Goal: Information Seeking & Learning: Learn about a topic

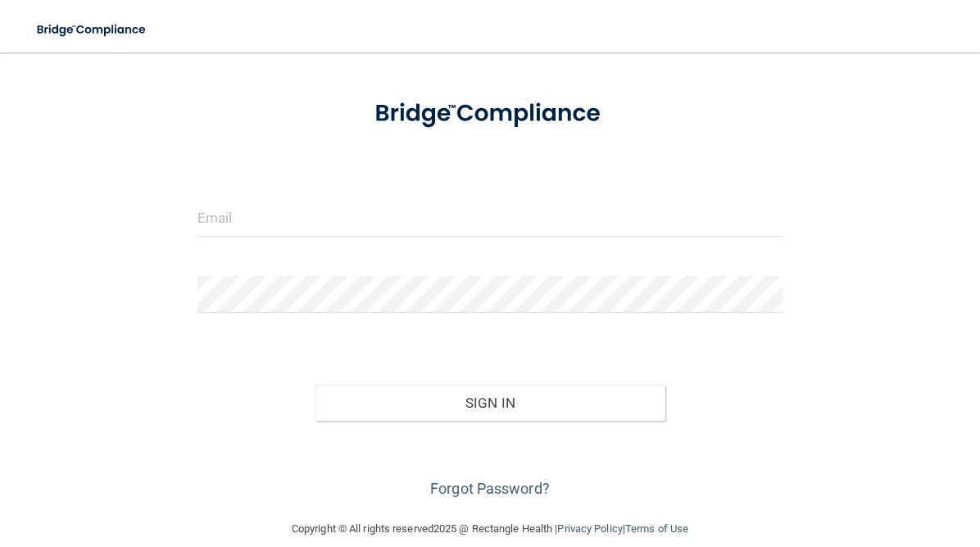
scroll to position [89, 0]
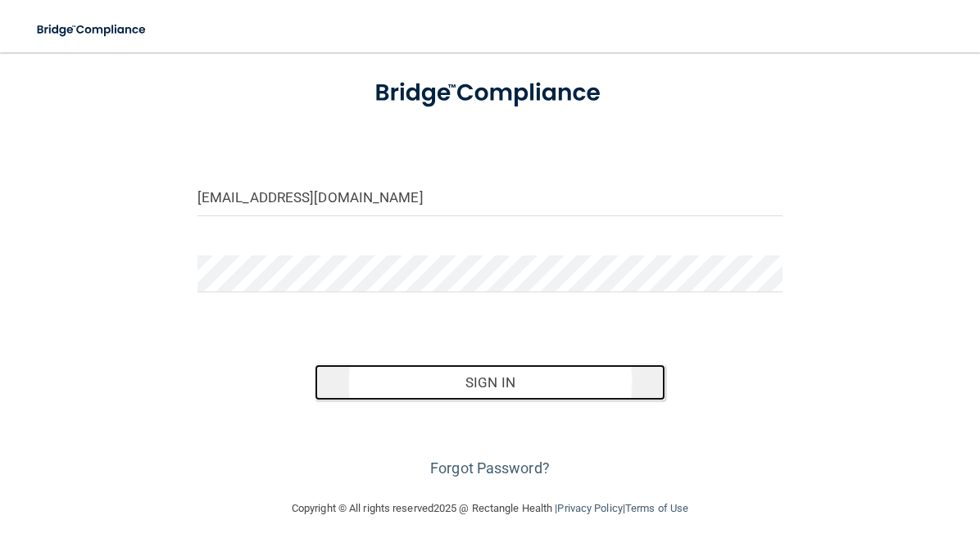
click at [509, 377] on button "Sign In" at bounding box center [491, 383] width 352 height 36
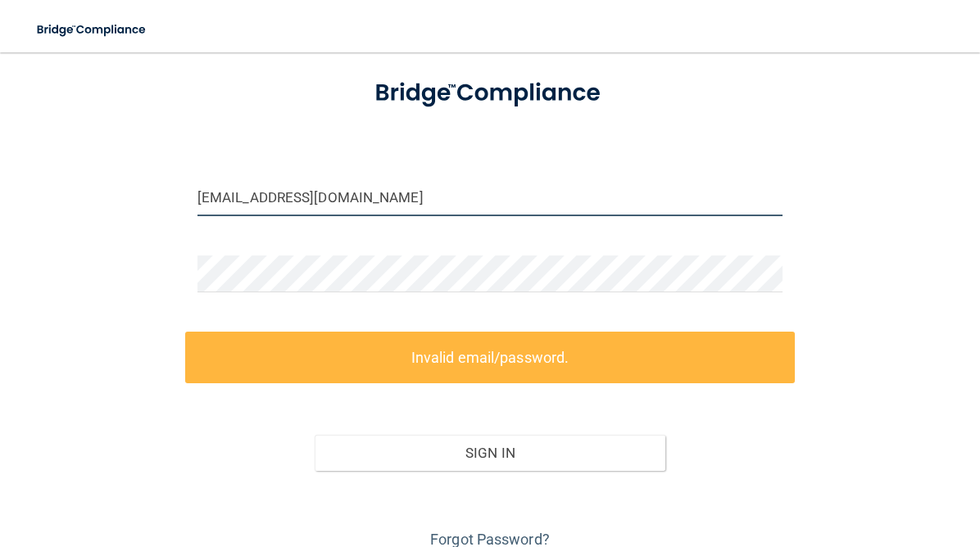
click at [482, 204] on input "jryba@timberlanedental.com" at bounding box center [490, 197] width 585 height 37
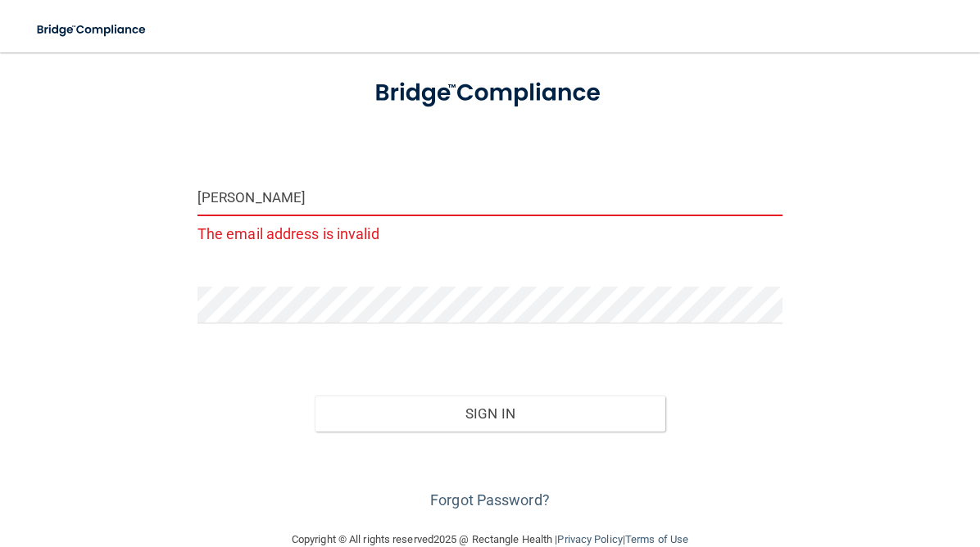
type input "[PERSON_NAME][EMAIL_ADDRESS][PERSON_NAME][DOMAIN_NAME]"
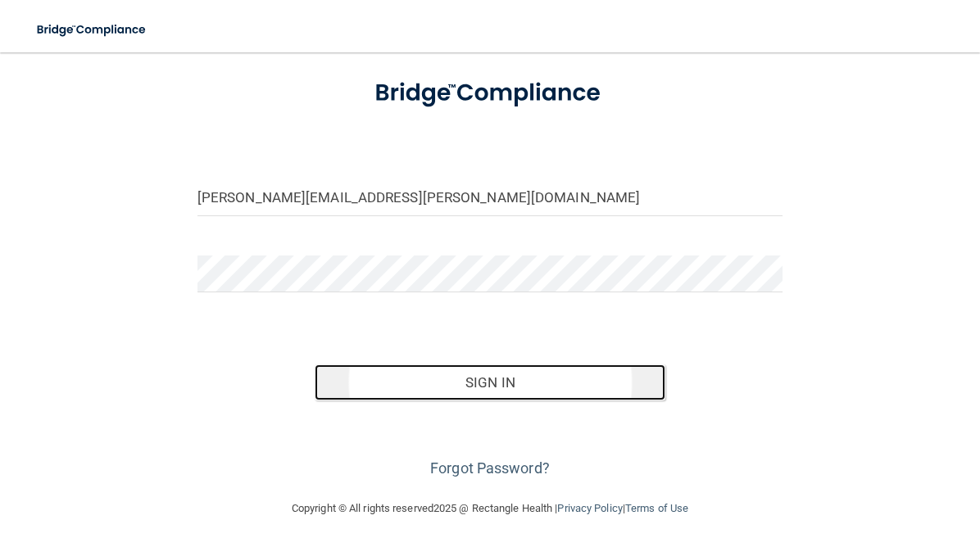
click at [447, 383] on button "Sign In" at bounding box center [491, 383] width 352 height 36
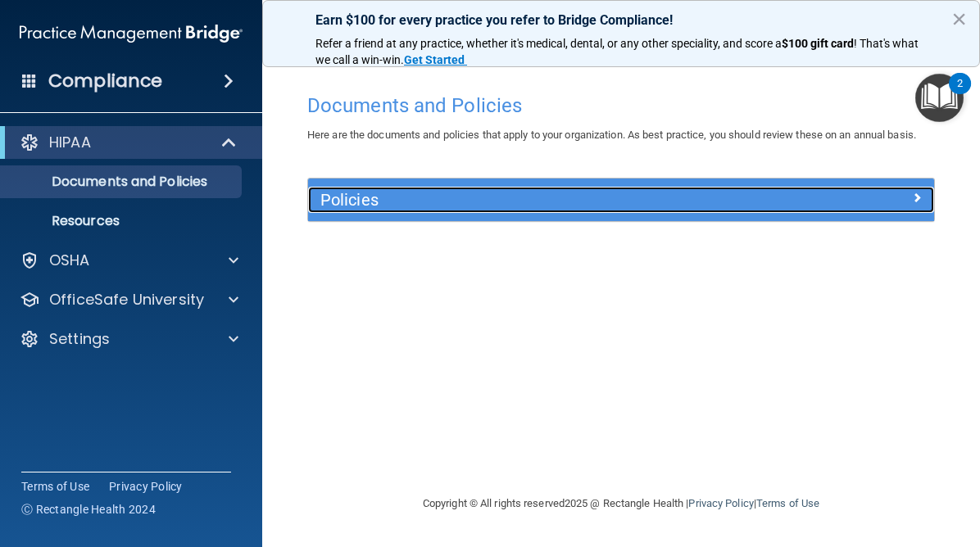
click at [455, 193] on h5 "Policies" at bounding box center [542, 200] width 445 height 18
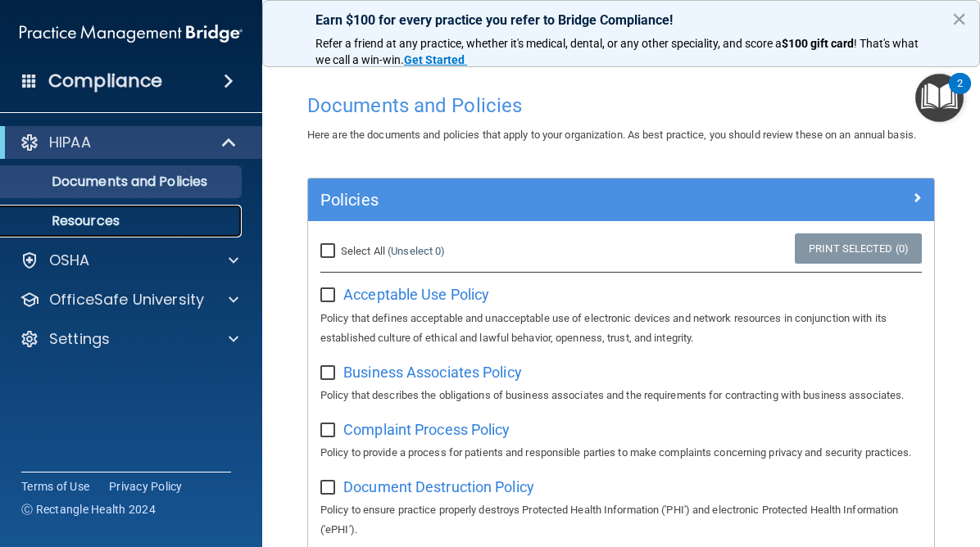
click at [101, 229] on p "Resources" at bounding box center [123, 221] width 224 height 16
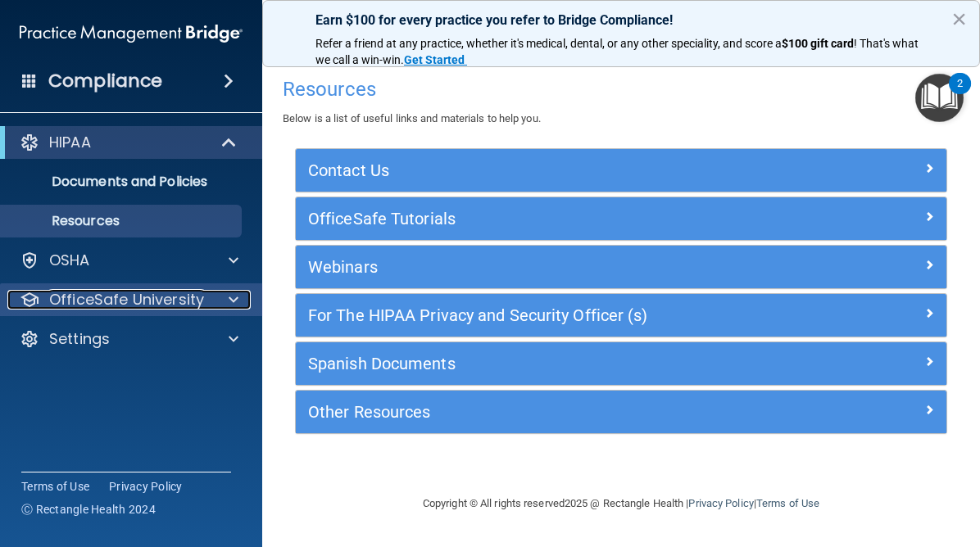
click at [223, 300] on div at bounding box center [231, 300] width 41 height 20
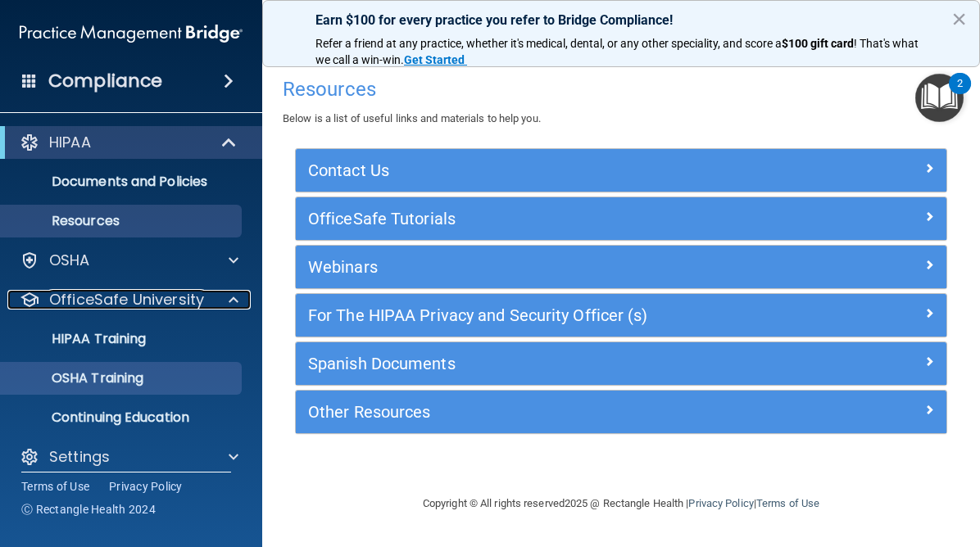
scroll to position [15, 0]
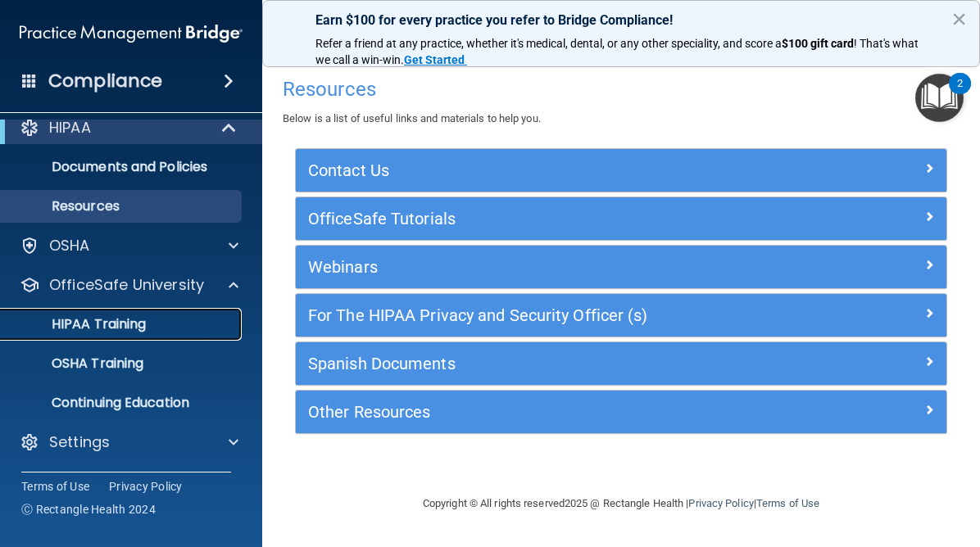
click at [158, 324] on div "HIPAA Training" at bounding box center [123, 324] width 224 height 16
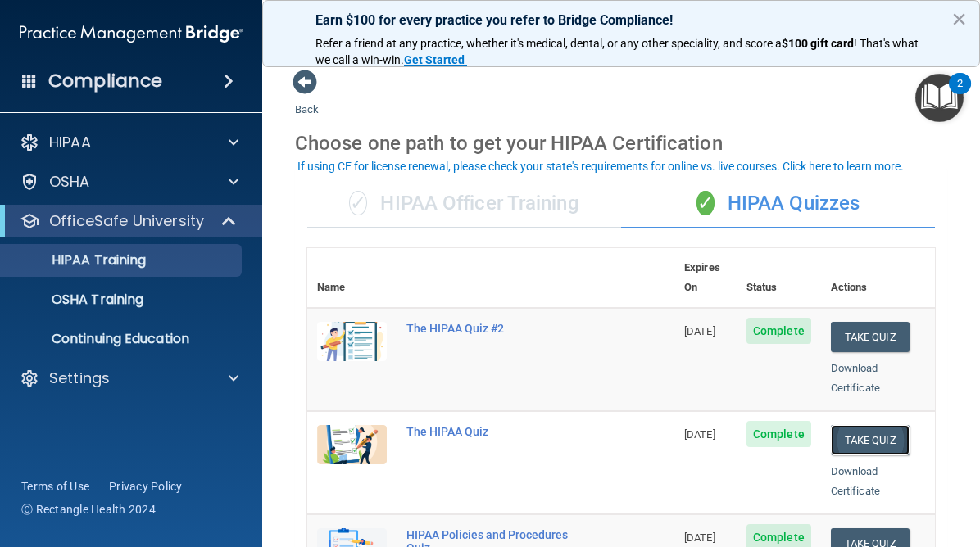
click at [870, 425] on button "Take Quiz" at bounding box center [870, 440] width 79 height 30
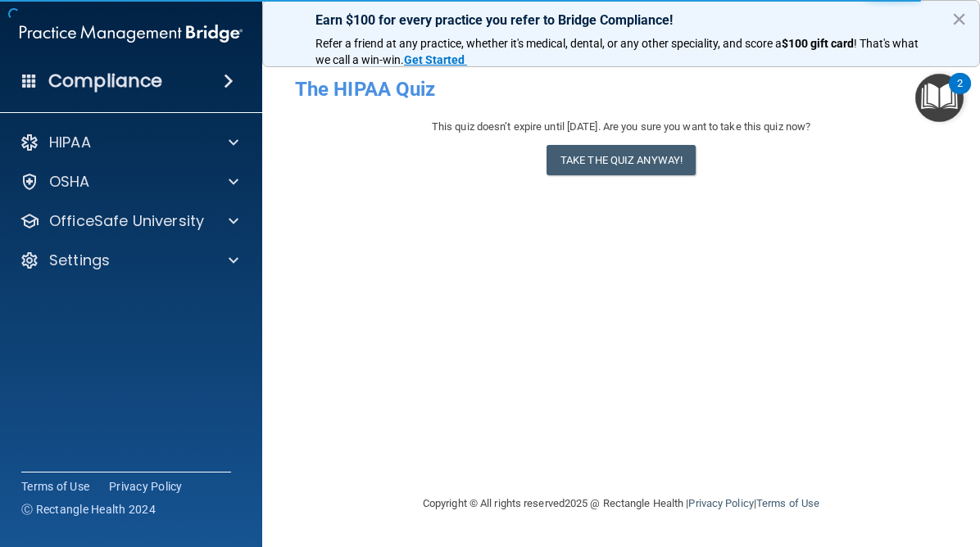
click at [632, 143] on div "This quiz doesn’t expire until 12/17/2025. Are you sure you want to take this q…" at bounding box center [621, 150] width 652 height 66
click at [625, 152] on button "Take the quiz anyway!" at bounding box center [621, 160] width 149 height 30
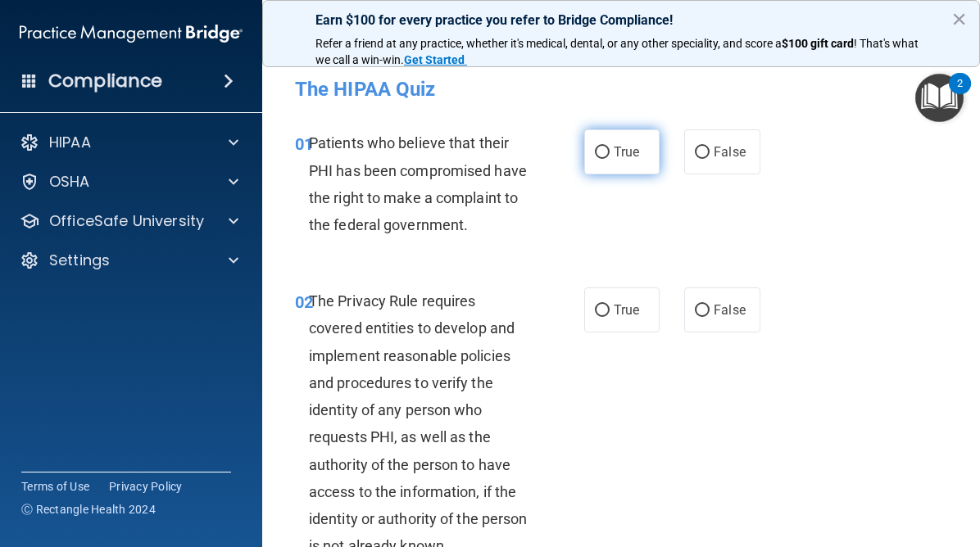
click at [599, 151] on input "True" at bounding box center [602, 153] width 15 height 12
radio input "true"
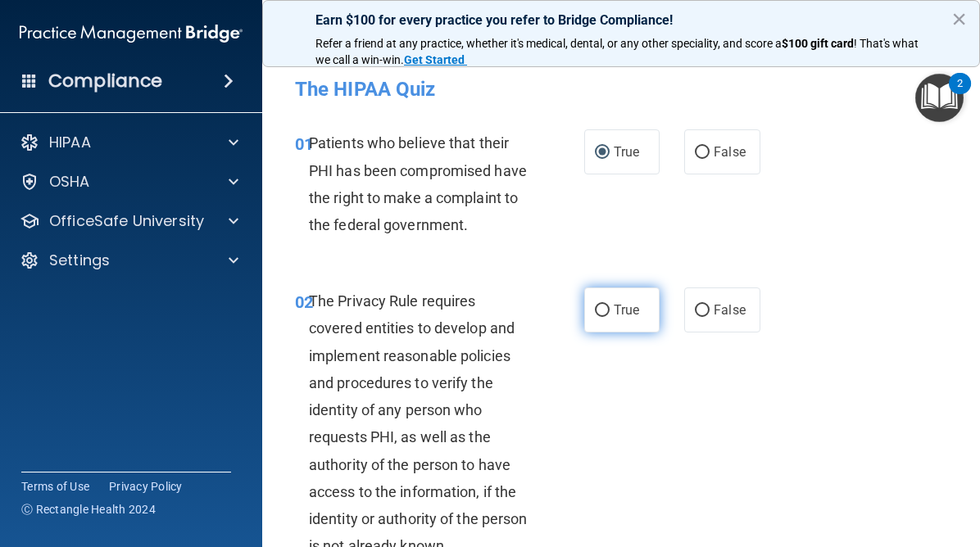
click at [601, 315] on input "True" at bounding box center [602, 311] width 15 height 12
radio input "true"
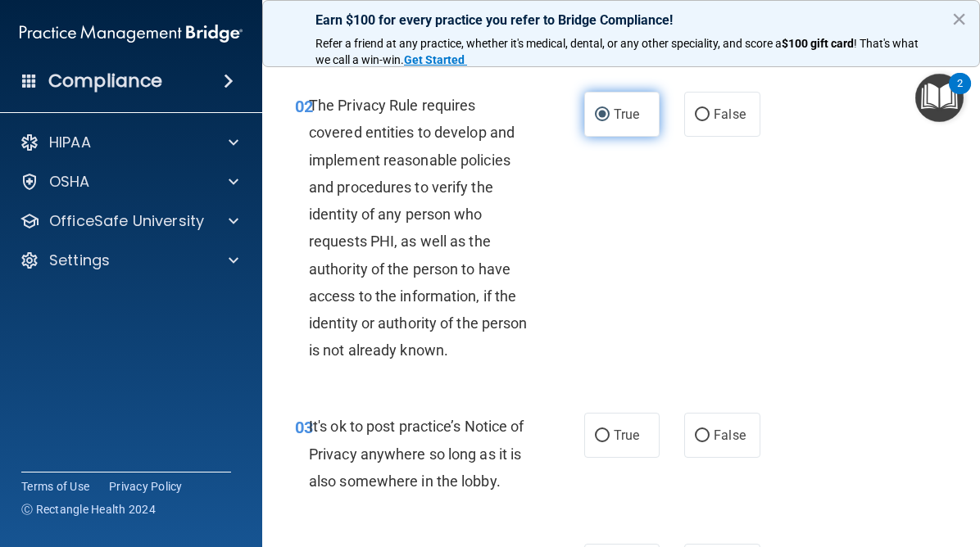
scroll to position [247, 0]
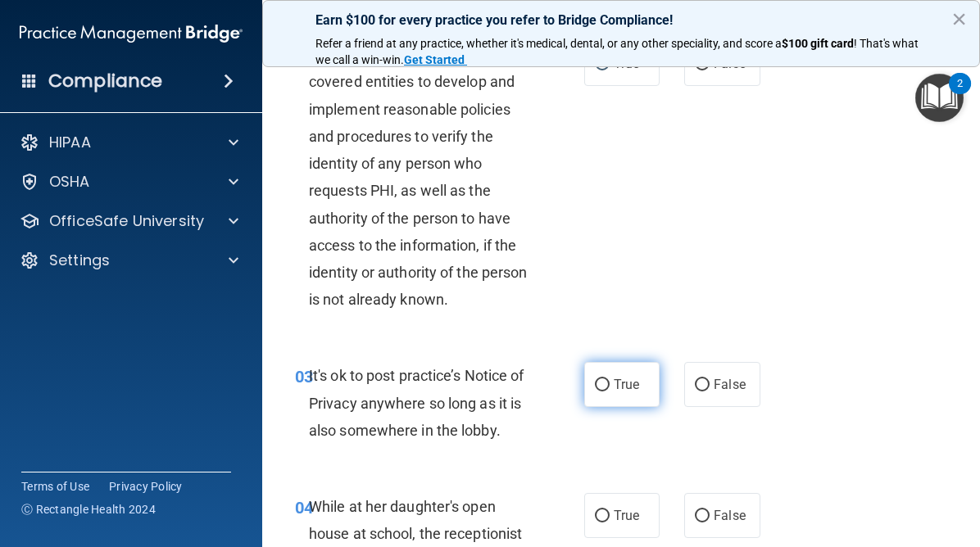
click at [599, 377] on label "True" at bounding box center [621, 384] width 75 height 45
click at [599, 379] on input "True" at bounding box center [602, 385] width 15 height 12
radio input "true"
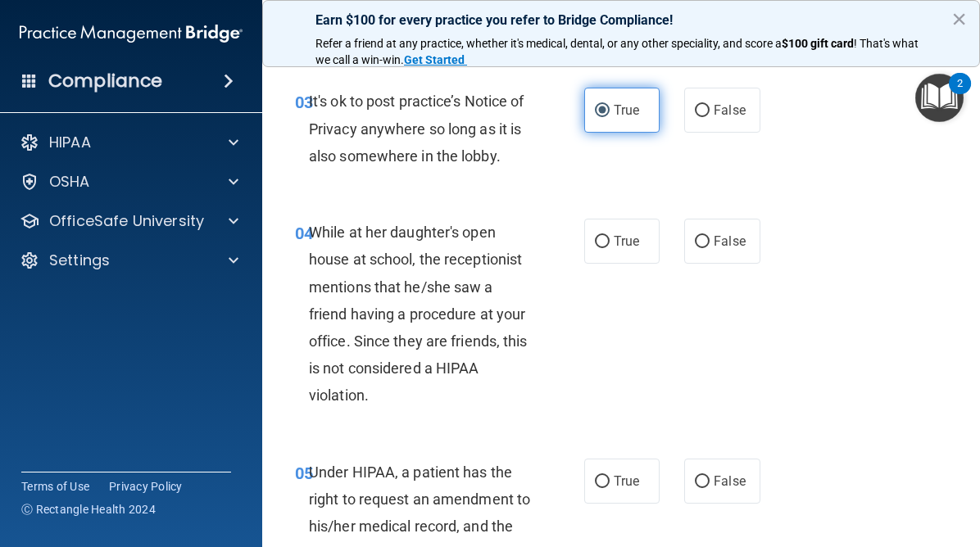
scroll to position [567, 0]
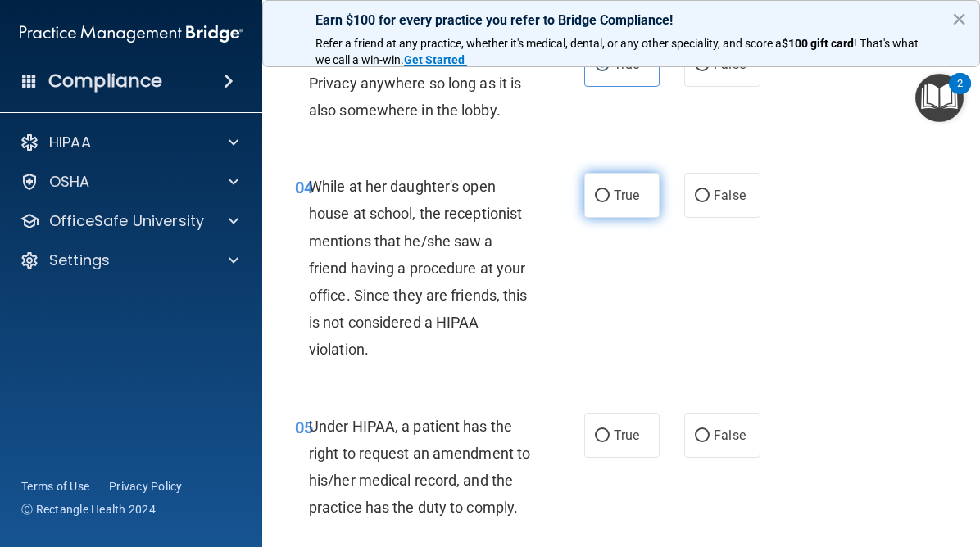
click at [599, 196] on input "True" at bounding box center [602, 196] width 15 height 12
radio input "true"
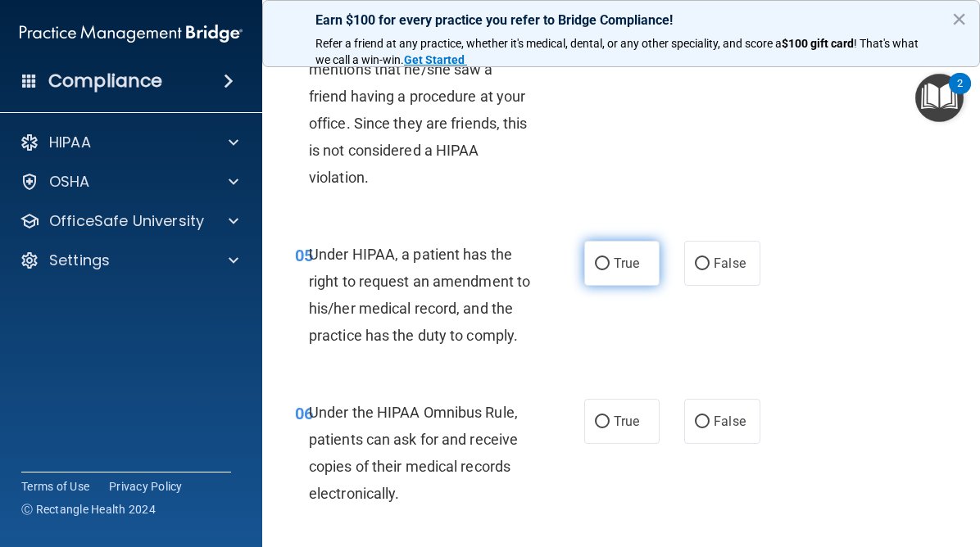
click at [605, 261] on input "True" at bounding box center [602, 264] width 15 height 12
radio input "true"
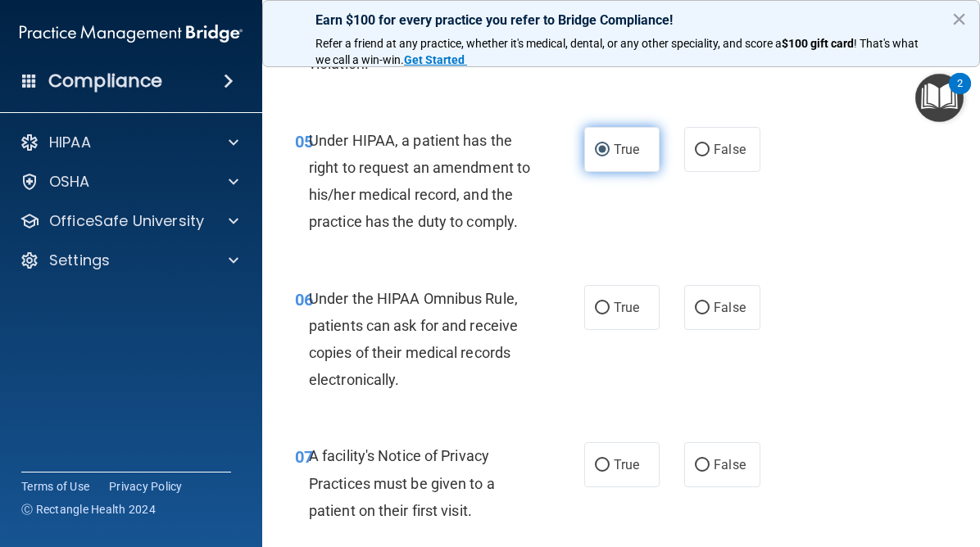
scroll to position [911, 0]
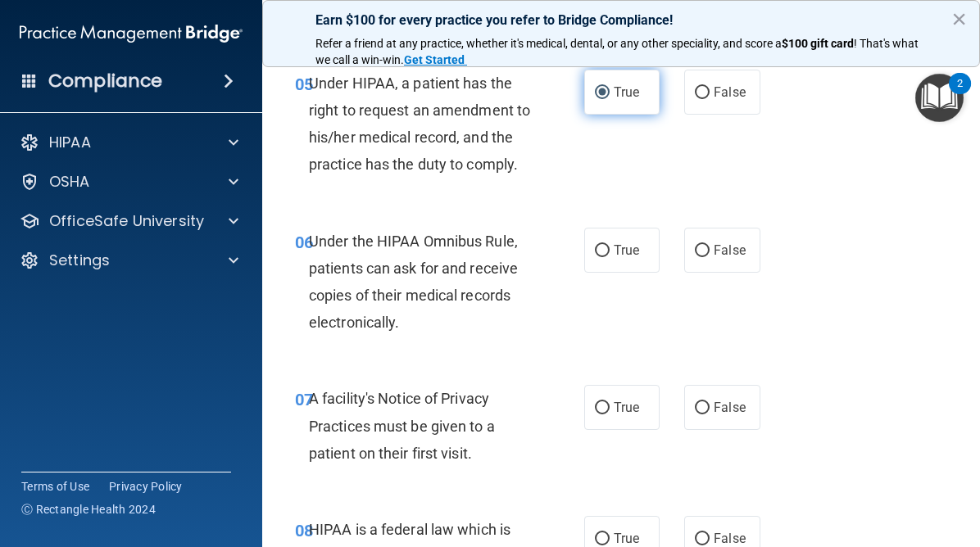
click at [605, 261] on label "True" at bounding box center [621, 250] width 75 height 45
click at [605, 257] on input "True" at bounding box center [602, 251] width 15 height 12
radio input "true"
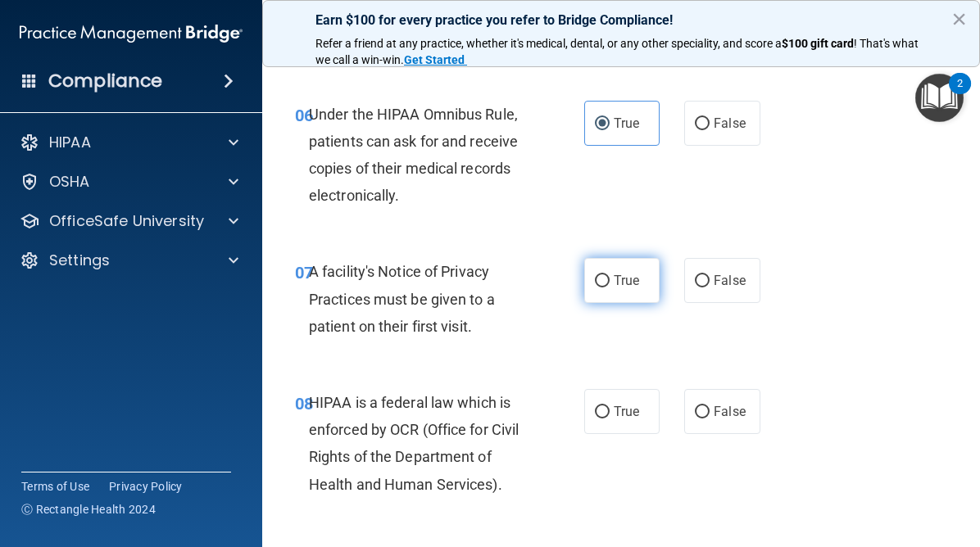
click at [604, 286] on input "True" at bounding box center [602, 281] width 15 height 12
radio input "true"
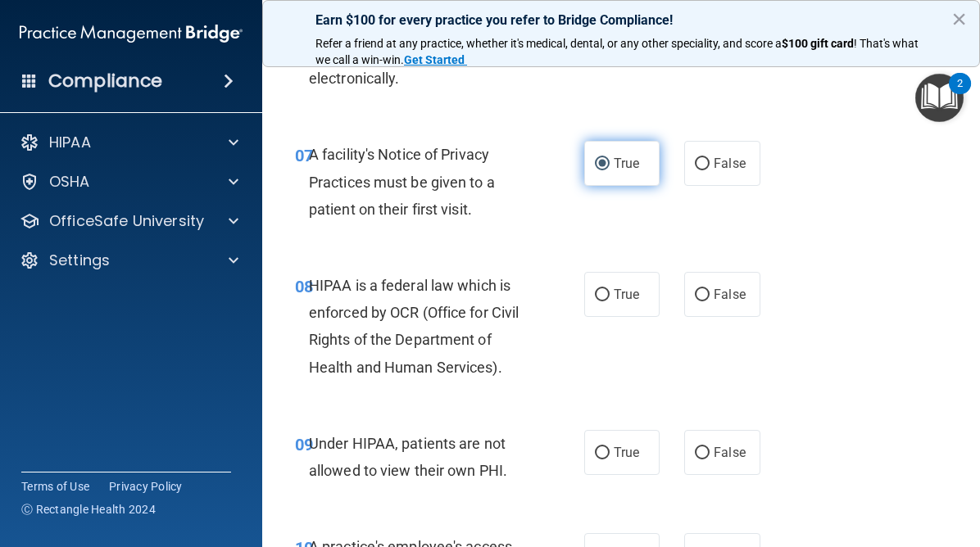
click at [604, 286] on label "True" at bounding box center [621, 294] width 75 height 45
click at [604, 289] on input "True" at bounding box center [602, 295] width 15 height 12
radio input "true"
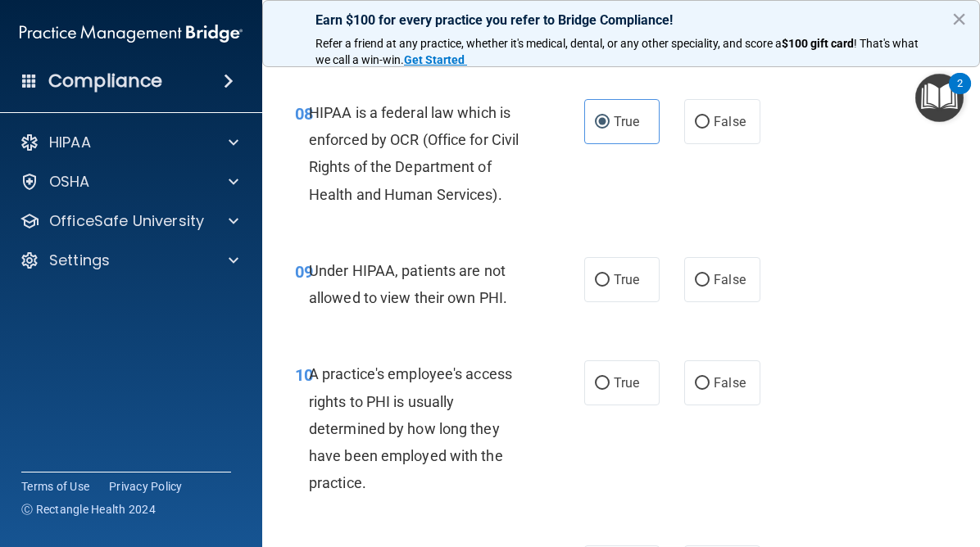
click at [604, 286] on input "True" at bounding box center [602, 281] width 15 height 12
radio input "true"
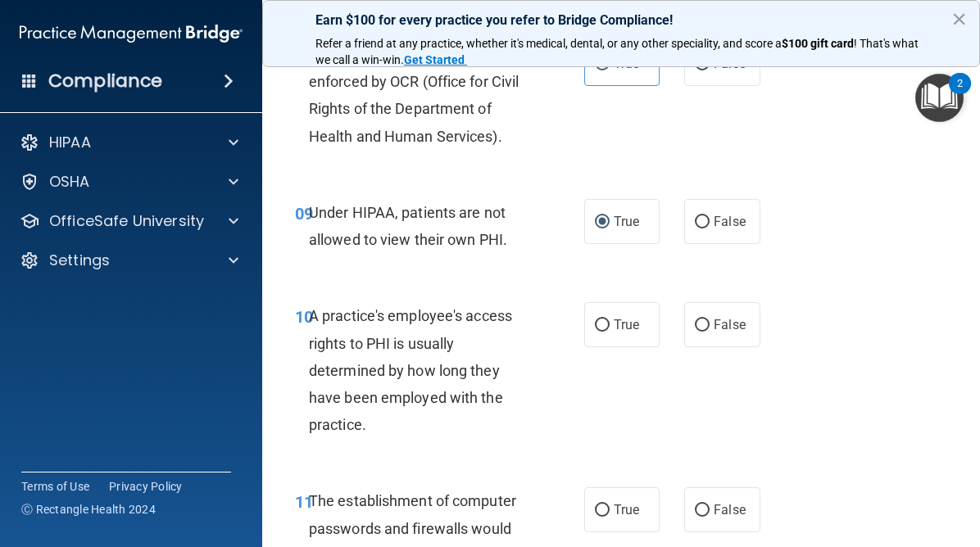
scroll to position [1419, 0]
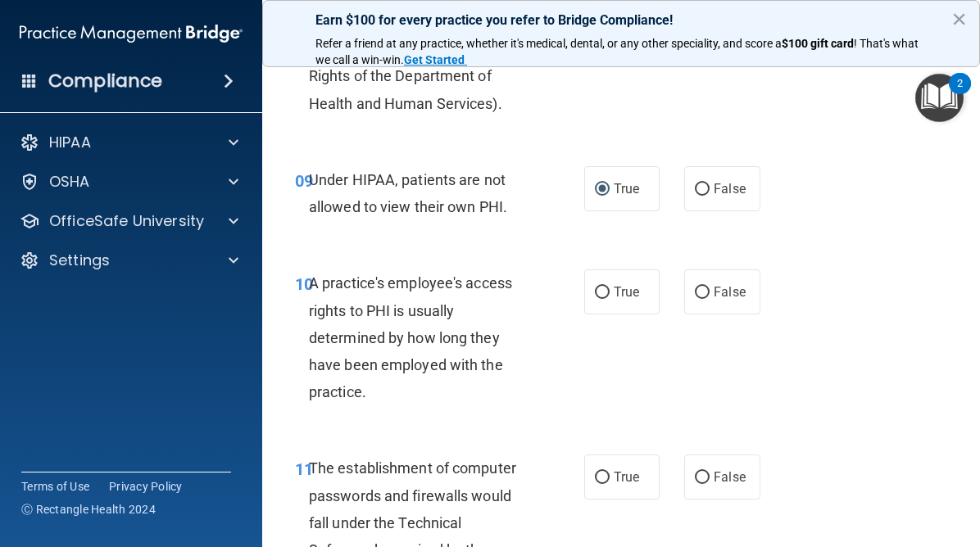
click at [604, 287] on input "True" at bounding box center [602, 293] width 15 height 12
radio input "true"
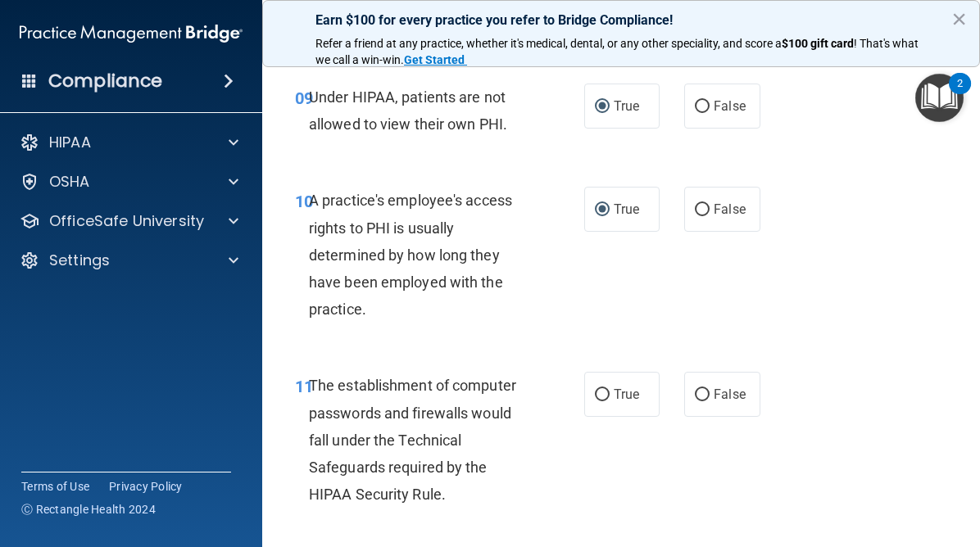
scroll to position [1560, 0]
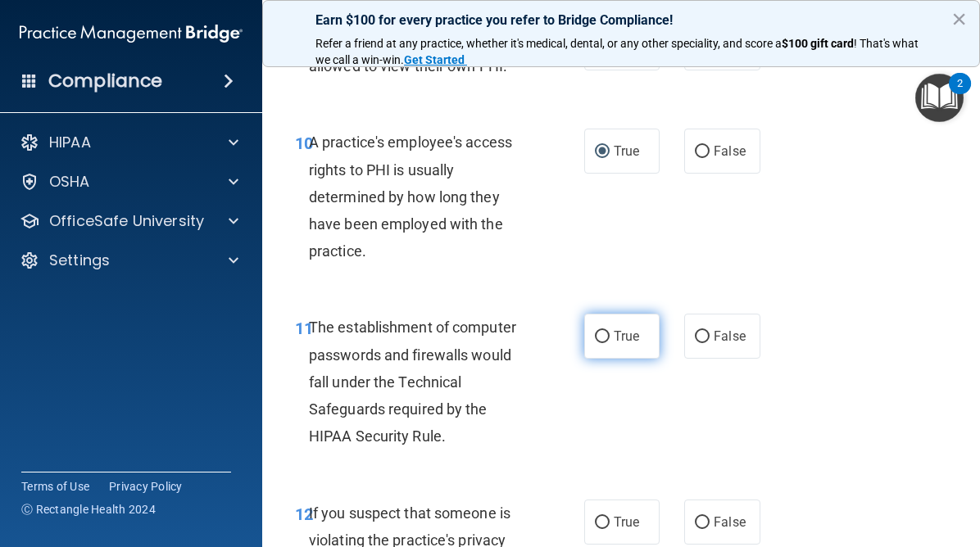
click at [601, 325] on label "True" at bounding box center [621, 336] width 75 height 45
click at [601, 331] on input "True" at bounding box center [602, 337] width 15 height 12
radio input "true"
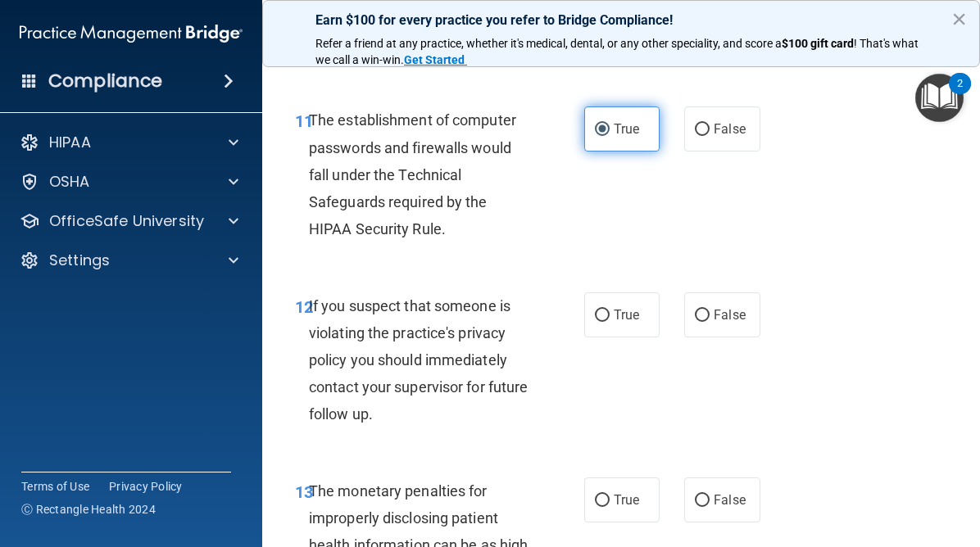
scroll to position [1799, 0]
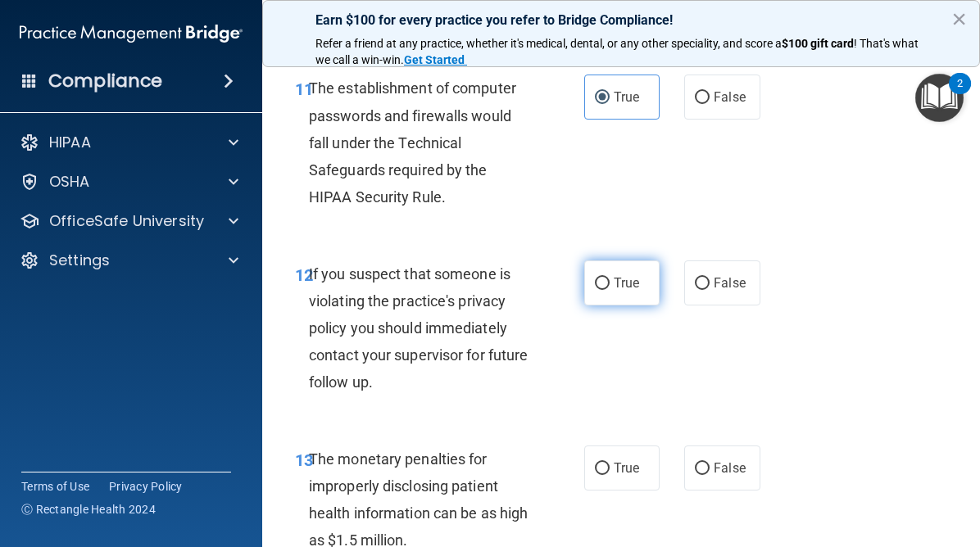
click at [604, 282] on input "True" at bounding box center [602, 284] width 15 height 12
radio input "true"
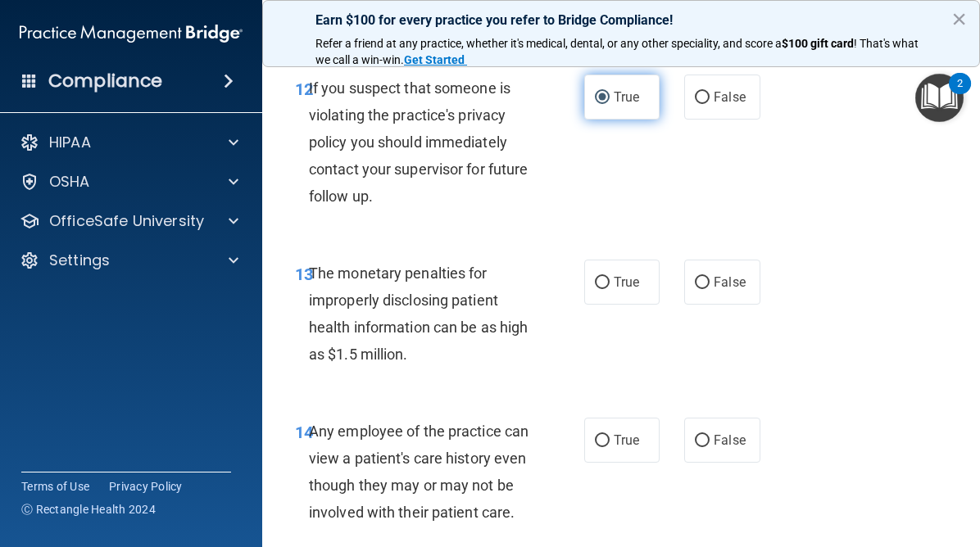
click at [604, 282] on input "True" at bounding box center [602, 283] width 15 height 12
radio input "true"
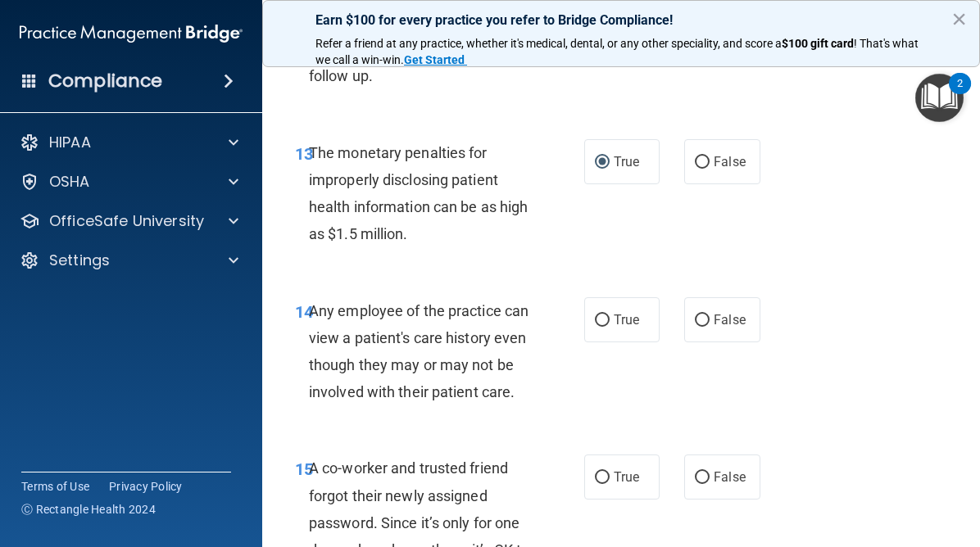
scroll to position [2153, 0]
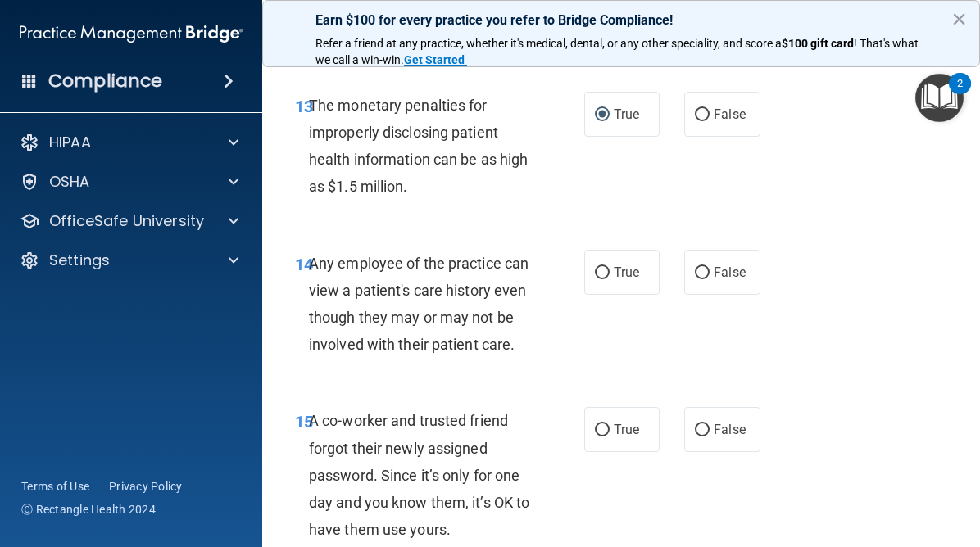
click at [604, 282] on label "True" at bounding box center [621, 272] width 75 height 45
click at [604, 279] on input "True" at bounding box center [602, 273] width 15 height 12
radio input "true"
click at [593, 426] on label "True" at bounding box center [621, 429] width 75 height 45
click at [595, 426] on input "True" at bounding box center [602, 431] width 15 height 12
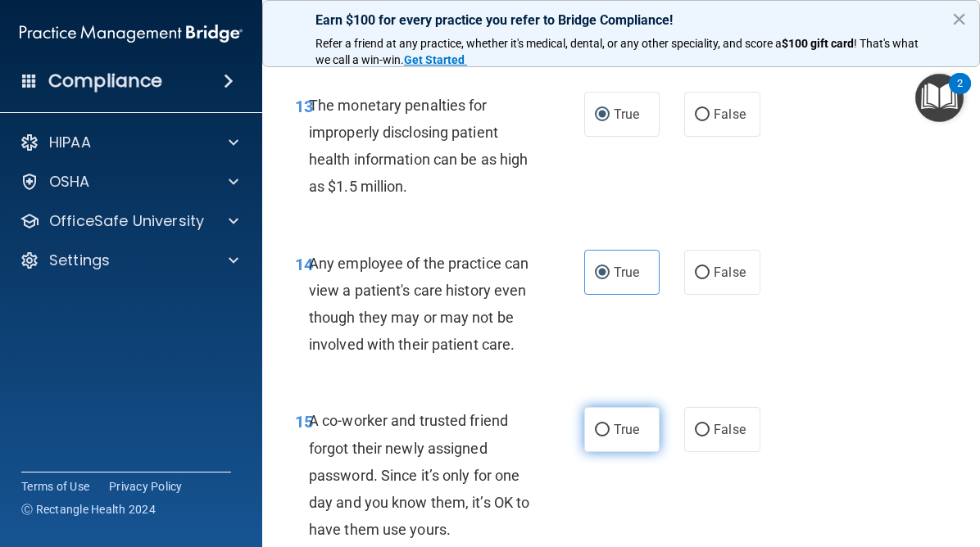
radio input "true"
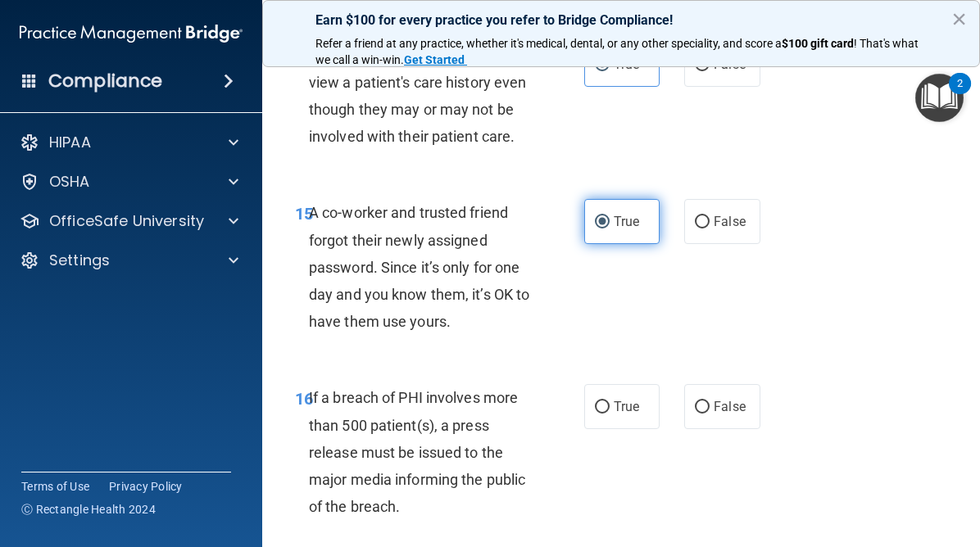
scroll to position [2363, 0]
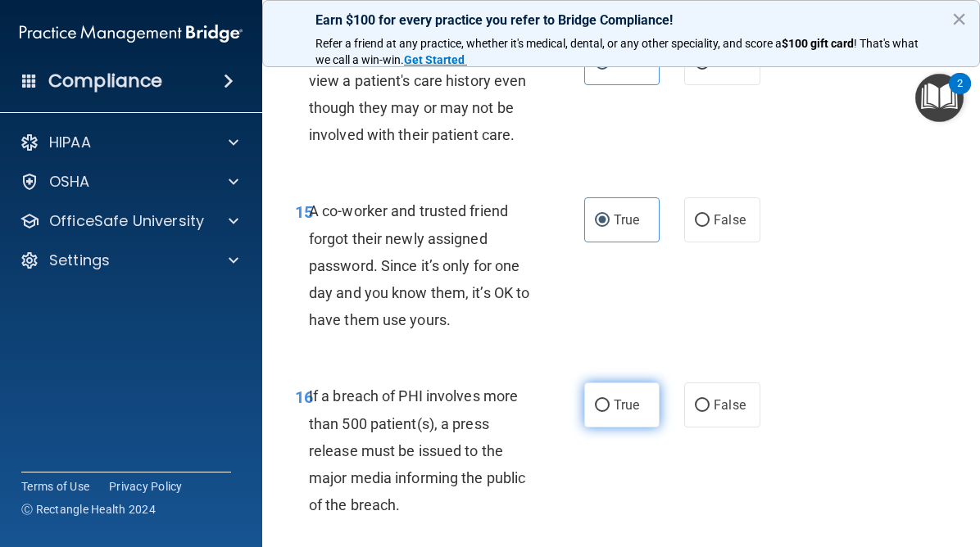
click at [603, 412] on input "True" at bounding box center [602, 406] width 15 height 12
radio input "true"
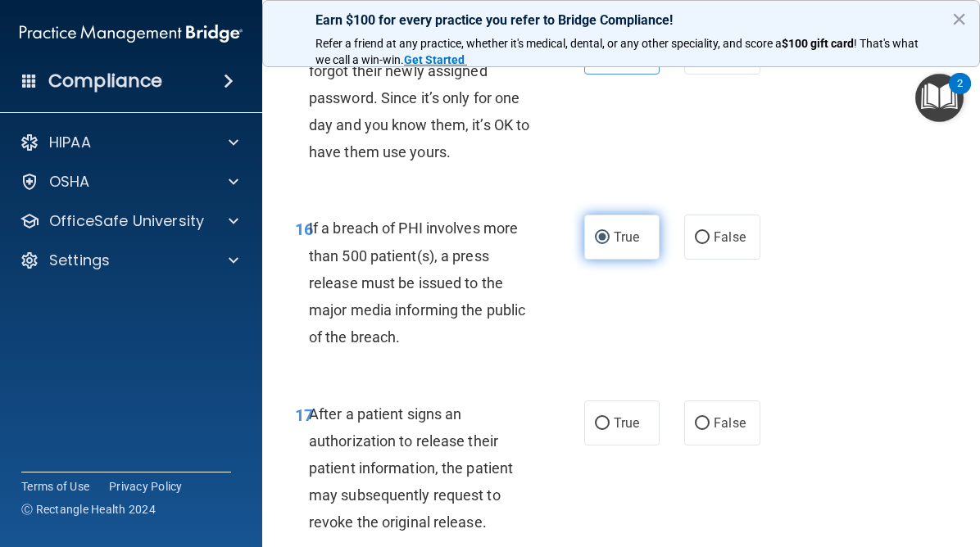
scroll to position [2553, 0]
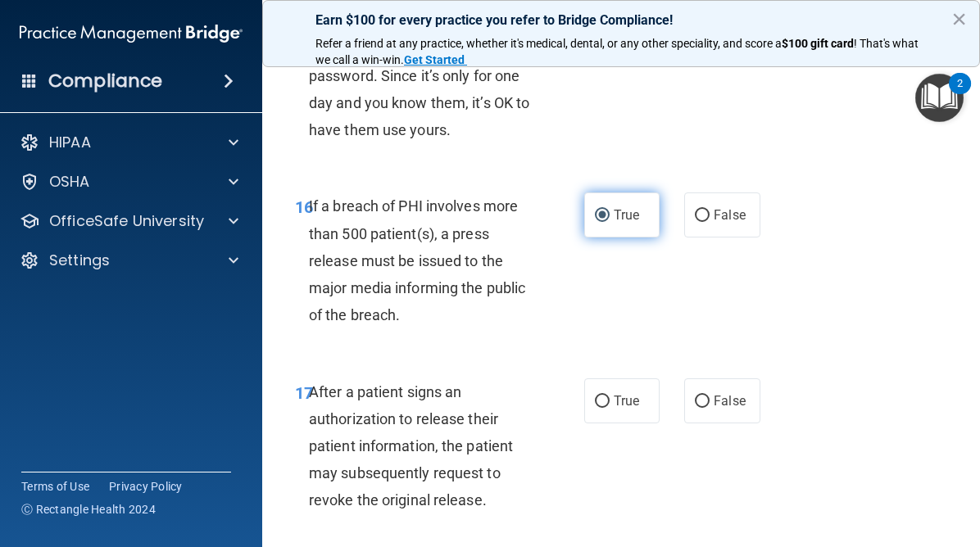
click at [603, 412] on label "True" at bounding box center [621, 401] width 75 height 45
click at [603, 408] on input "True" at bounding box center [602, 402] width 15 height 12
radio input "true"
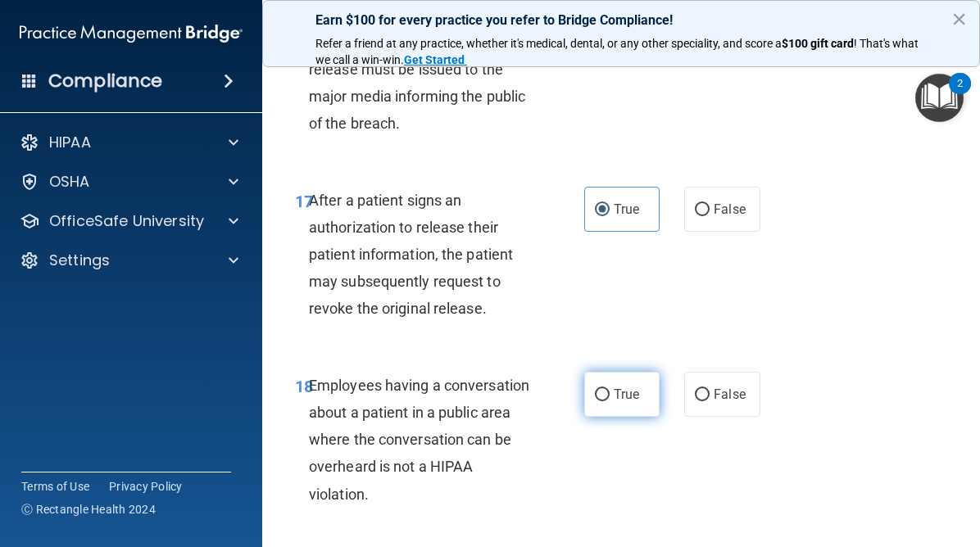
click at [603, 408] on label "True" at bounding box center [621, 394] width 75 height 45
click at [603, 402] on input "True" at bounding box center [602, 395] width 15 height 12
radio input "true"
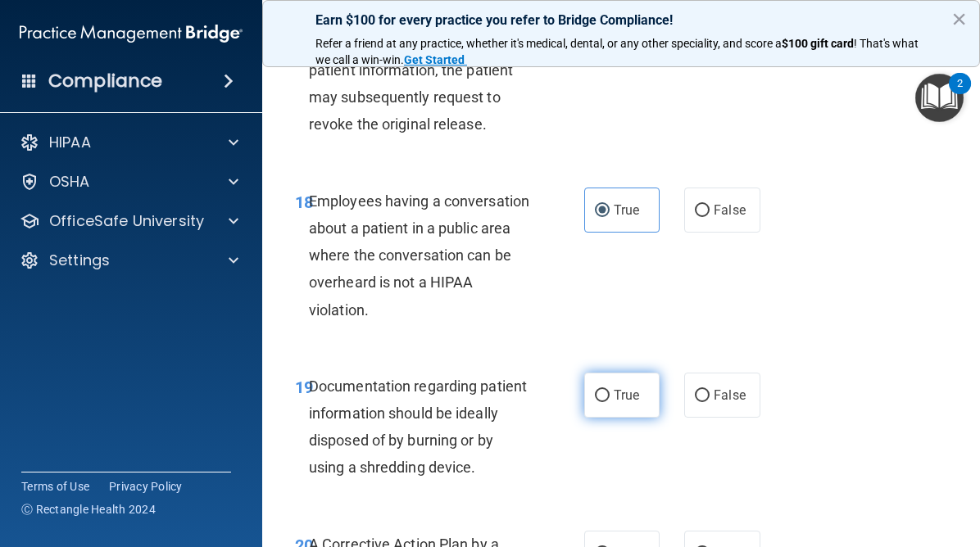
click at [603, 406] on label "True" at bounding box center [621, 395] width 75 height 45
click at [603, 402] on input "True" at bounding box center [602, 396] width 15 height 12
radio input "true"
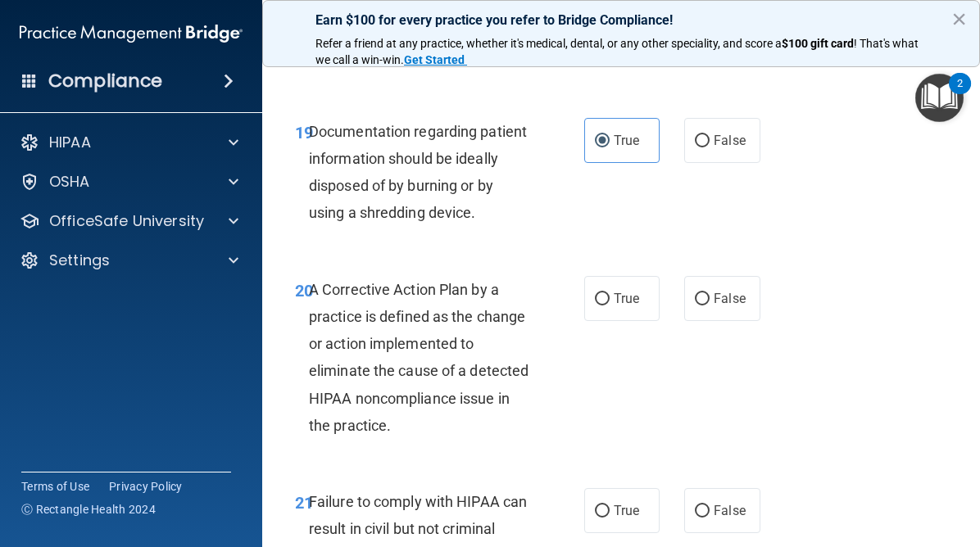
scroll to position [3191, 0]
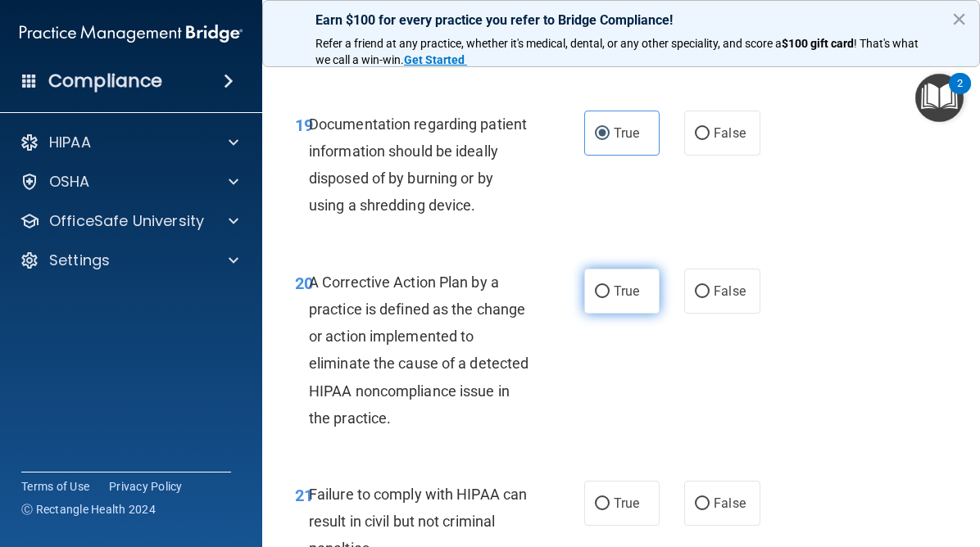
click at [601, 293] on input "True" at bounding box center [602, 292] width 15 height 12
radio input "true"
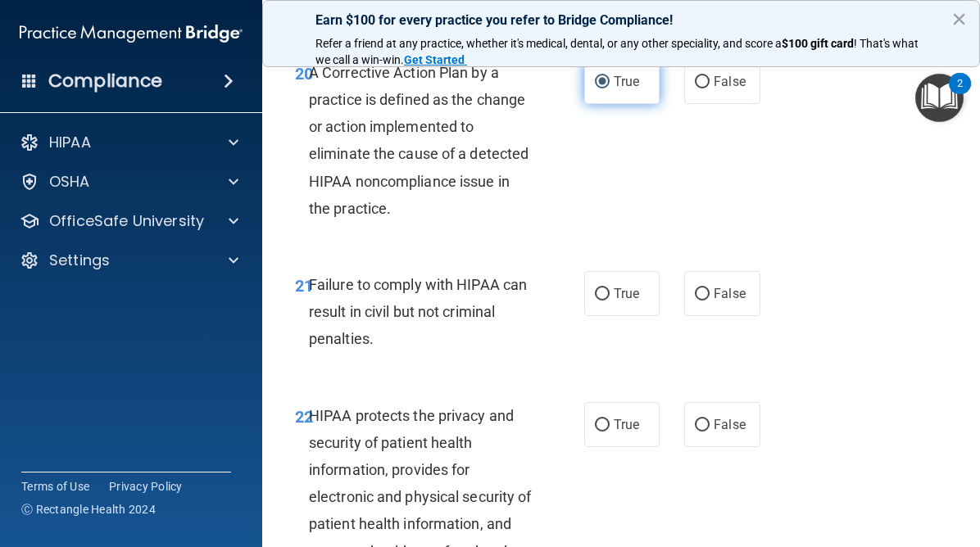
click at [601, 293] on input "True" at bounding box center [602, 294] width 15 height 12
radio input "true"
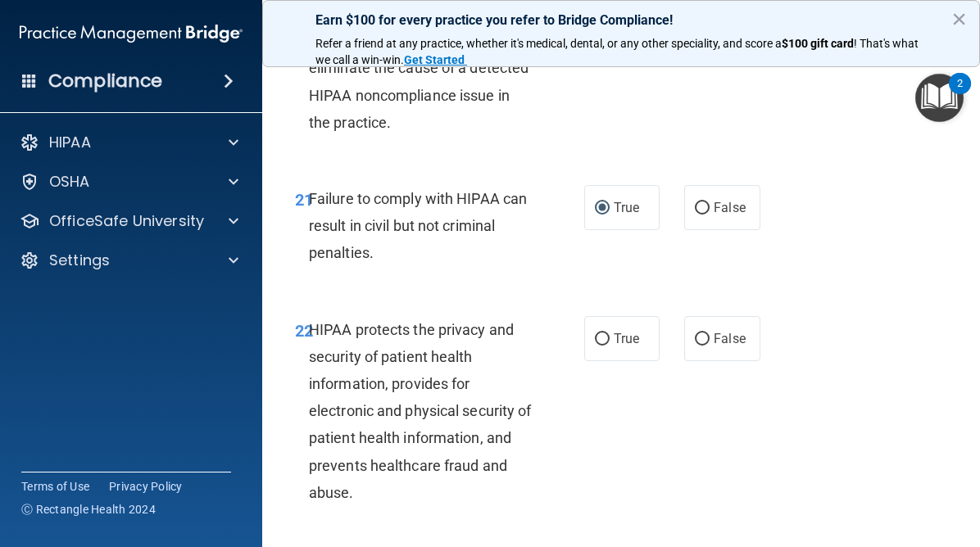
scroll to position [3516, 0]
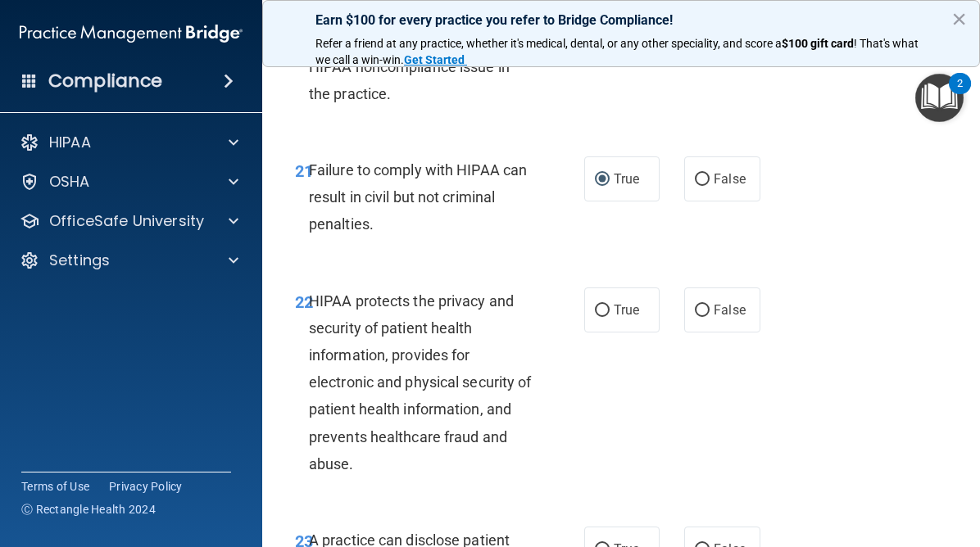
click at [601, 293] on label "True" at bounding box center [621, 310] width 75 height 45
click at [601, 305] on input "True" at bounding box center [602, 311] width 15 height 12
radio input "true"
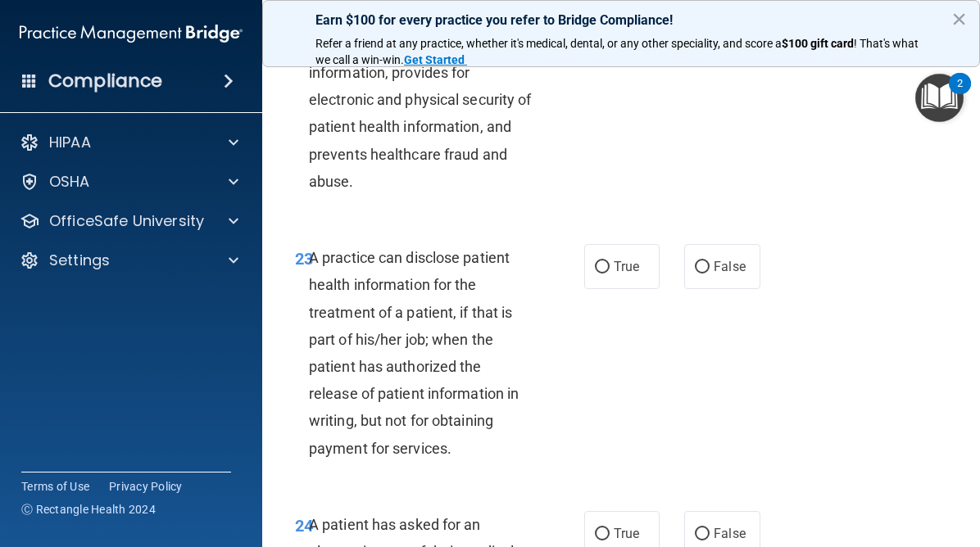
scroll to position [3803, 0]
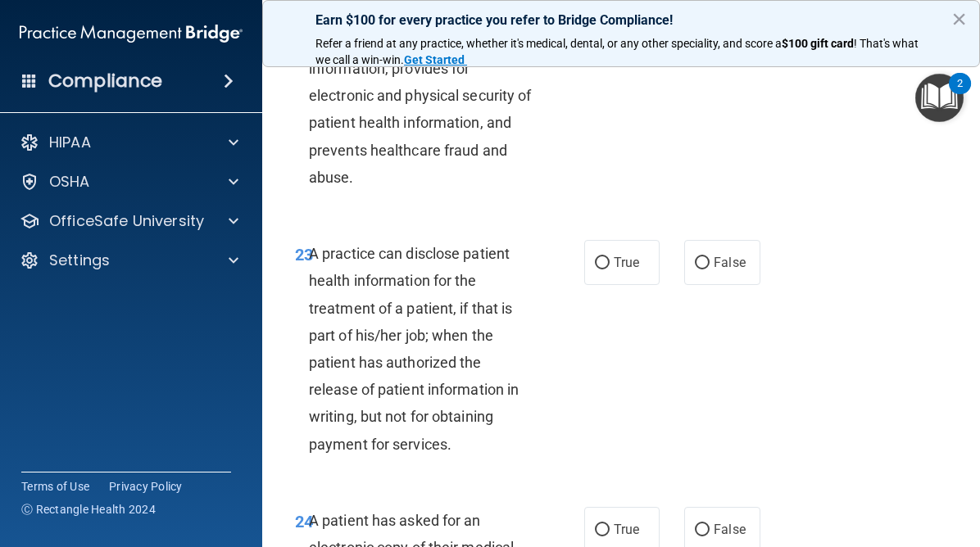
click at [601, 293] on div "23 A practice can disclose patient health information for the treatment of a pa…" at bounding box center [439, 353] width 338 height 226
click at [604, 266] on input "True" at bounding box center [602, 263] width 15 height 12
radio input "true"
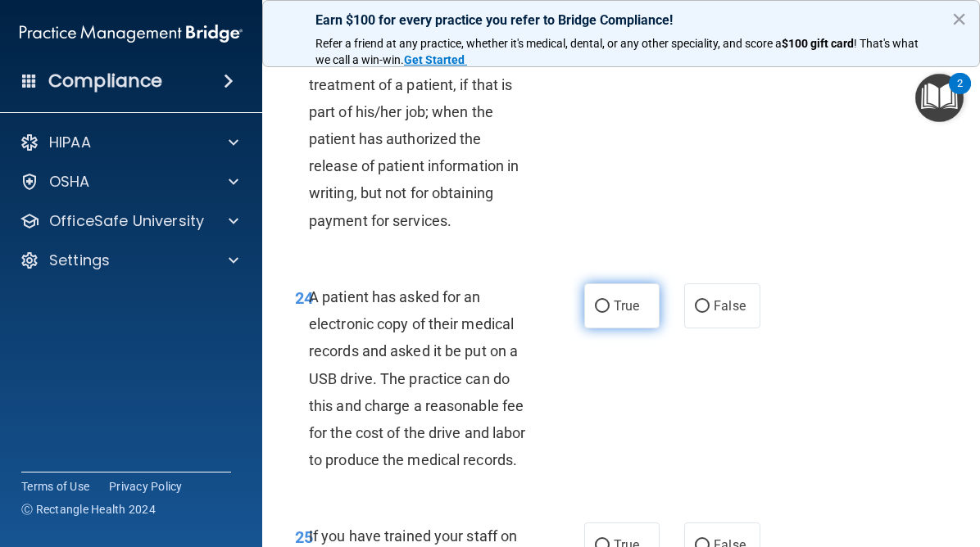
click at [609, 295] on label "True" at bounding box center [621, 306] width 75 height 45
click at [609, 301] on input "True" at bounding box center [602, 307] width 15 height 12
radio input "true"
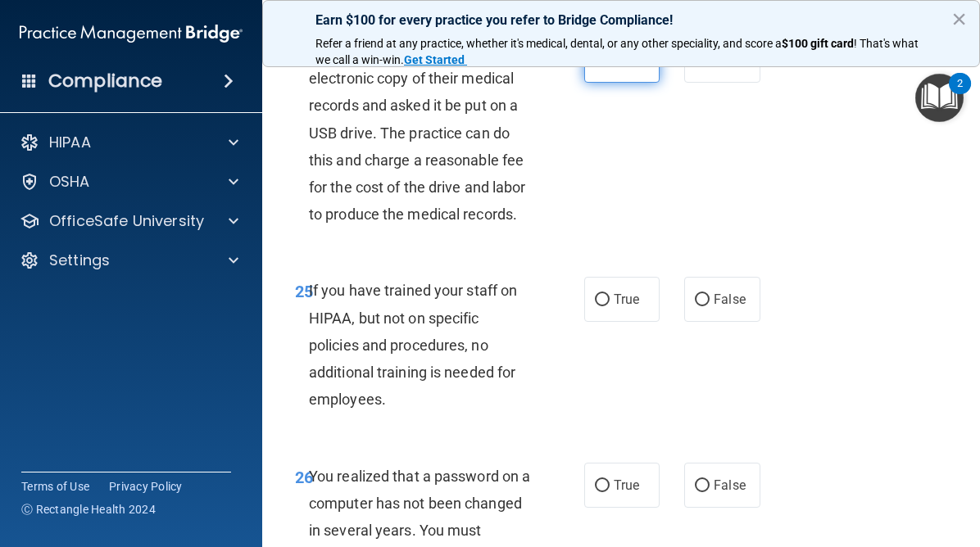
click at [609, 295] on input "True" at bounding box center [602, 300] width 15 height 12
radio input "true"
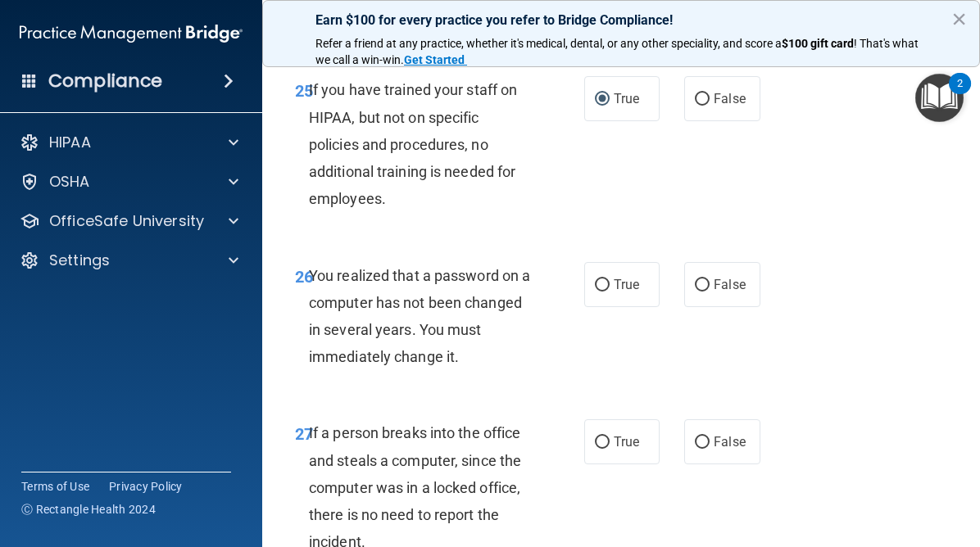
click at [609, 295] on label "True" at bounding box center [621, 284] width 75 height 45
click at [609, 292] on input "True" at bounding box center [602, 285] width 15 height 12
radio input "true"
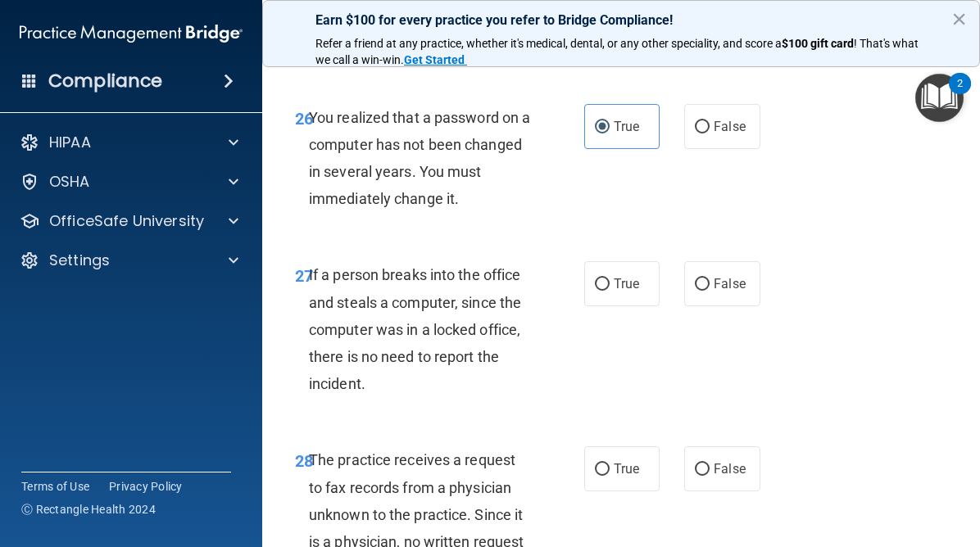
click at [609, 295] on label "True" at bounding box center [621, 283] width 75 height 45
click at [609, 291] on input "True" at bounding box center [602, 285] width 15 height 12
radio input "true"
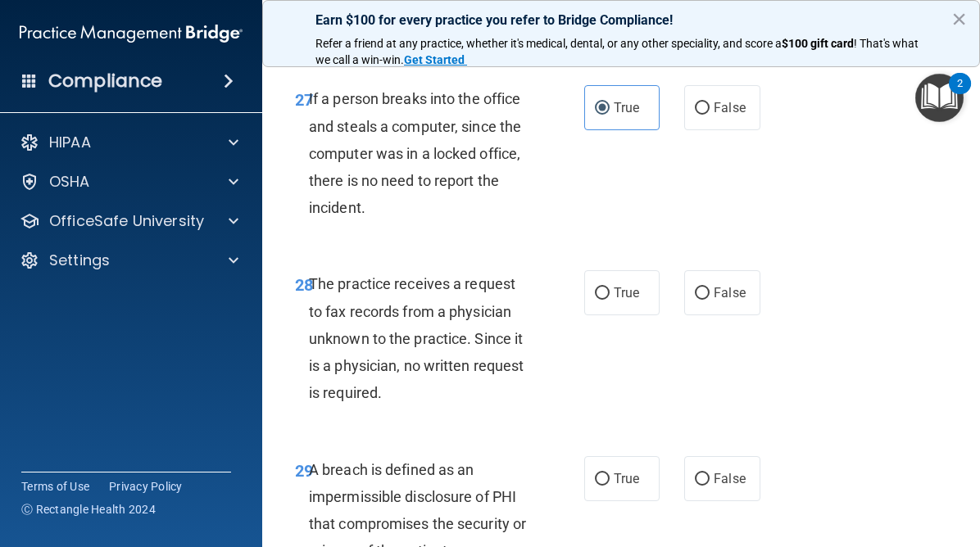
click at [609, 295] on input "True" at bounding box center [602, 294] width 15 height 12
radio input "true"
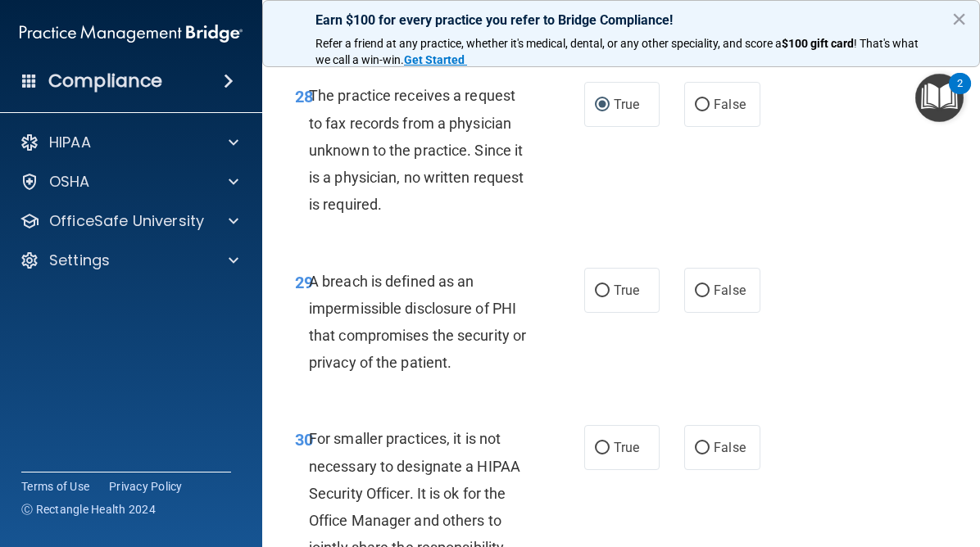
click at [609, 295] on input "True" at bounding box center [602, 291] width 15 height 12
radio input "true"
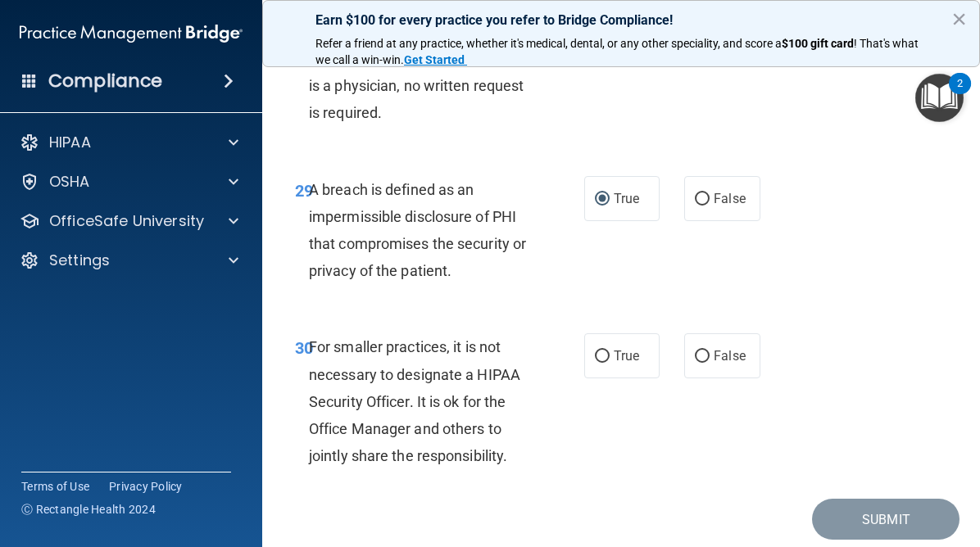
scroll to position [5147, 0]
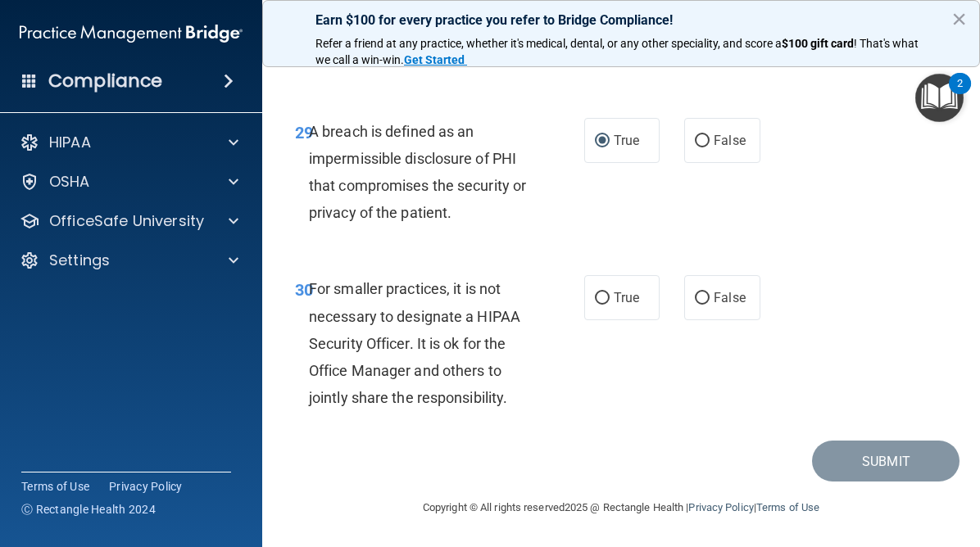
click at [609, 295] on input "True" at bounding box center [602, 299] width 15 height 12
radio input "true"
click at [849, 449] on button "Submit" at bounding box center [886, 462] width 148 height 42
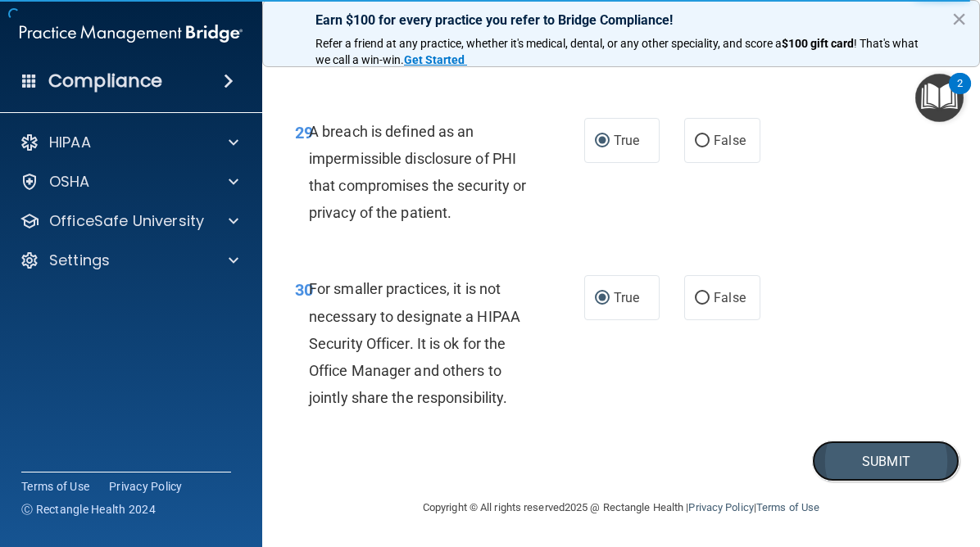
click at [890, 454] on button "Submit" at bounding box center [886, 462] width 148 height 42
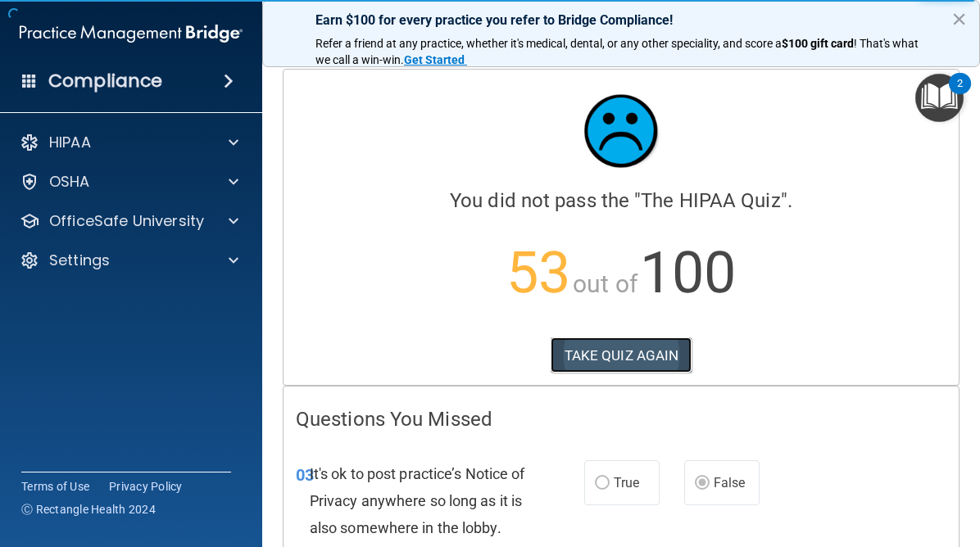
click at [638, 363] on button "TAKE QUIZ AGAIN" at bounding box center [622, 356] width 142 height 36
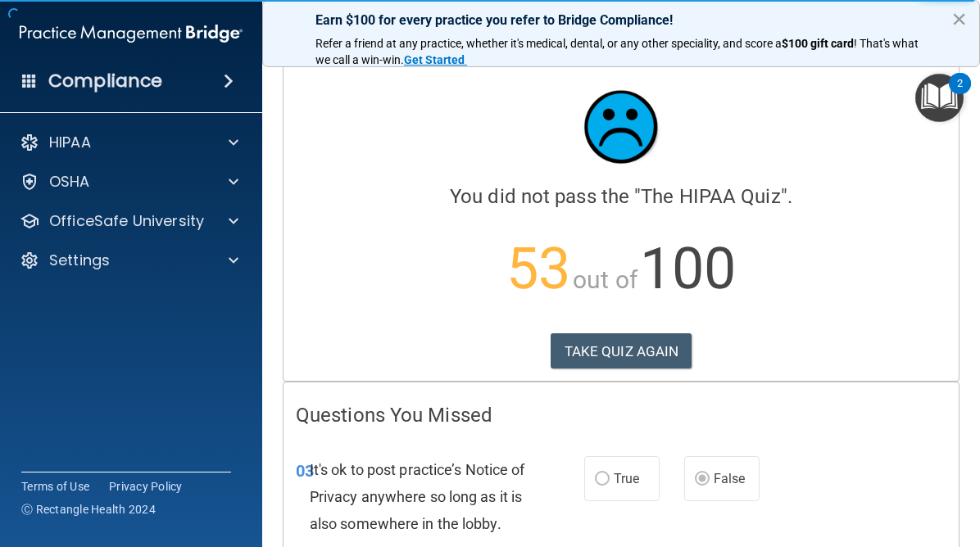
click at [956, 19] on button "×" at bounding box center [959, 19] width 16 height 26
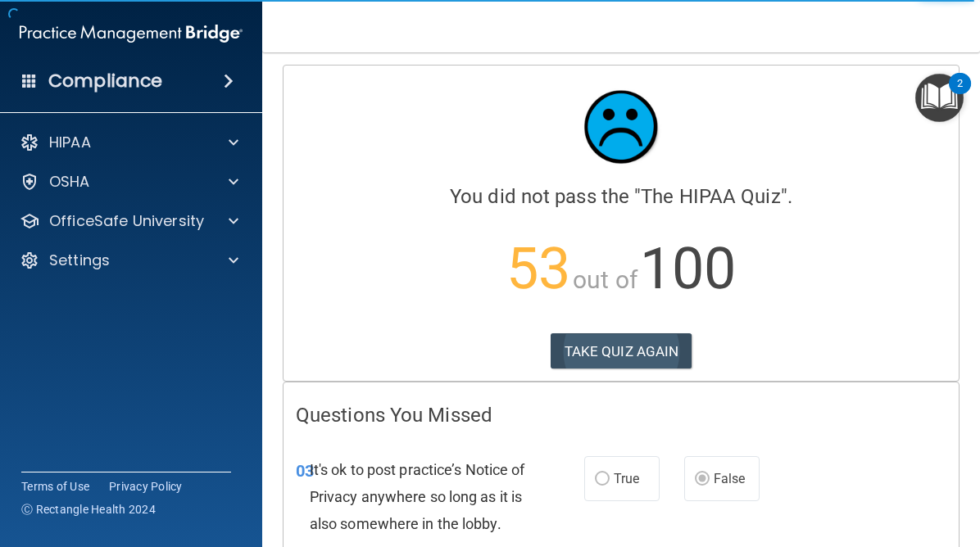
scroll to position [0, 0]
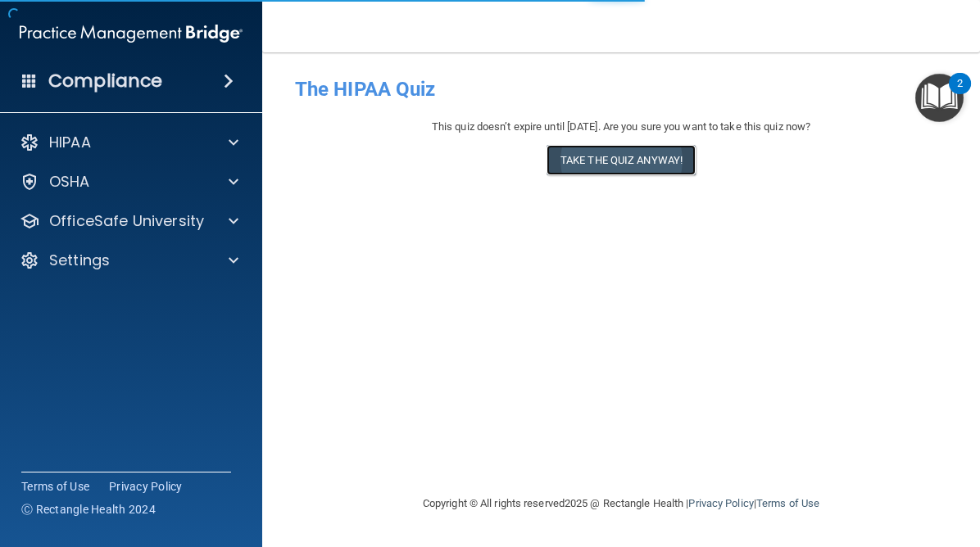
click at [644, 164] on button "Take the quiz anyway!" at bounding box center [621, 160] width 149 height 30
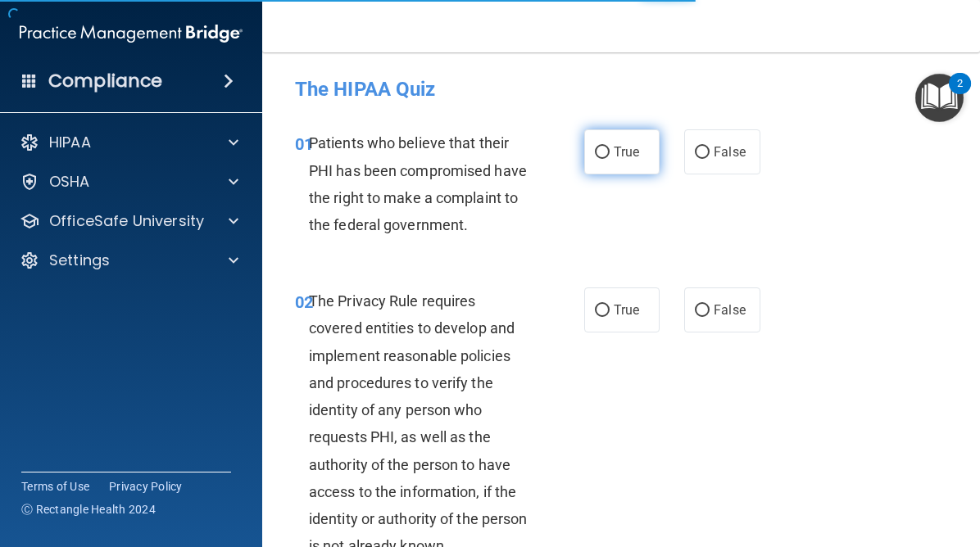
click at [610, 153] on label "True" at bounding box center [621, 151] width 75 height 45
click at [610, 153] on input "True" at bounding box center [602, 153] width 15 height 12
radio input "true"
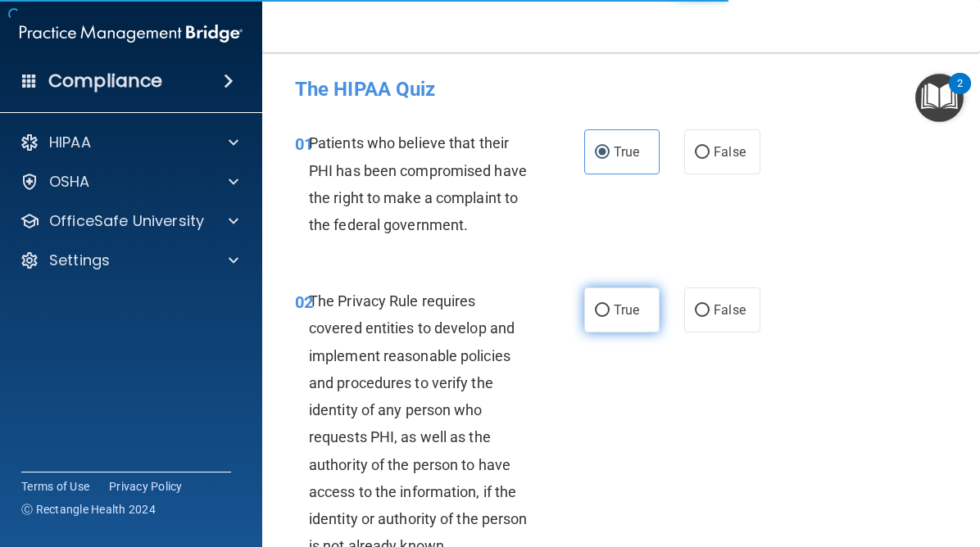
click at [602, 311] on input "True" at bounding box center [602, 311] width 15 height 12
radio input "true"
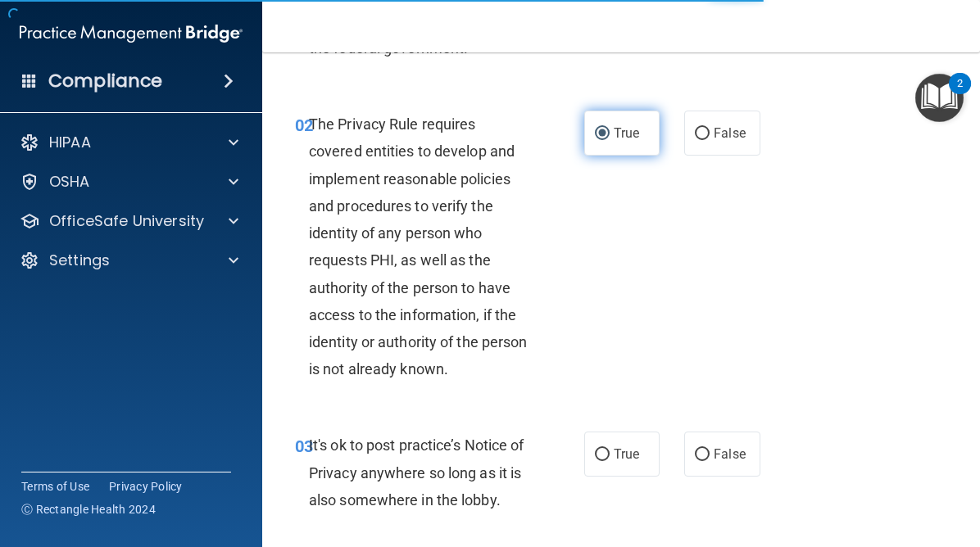
scroll to position [200, 0]
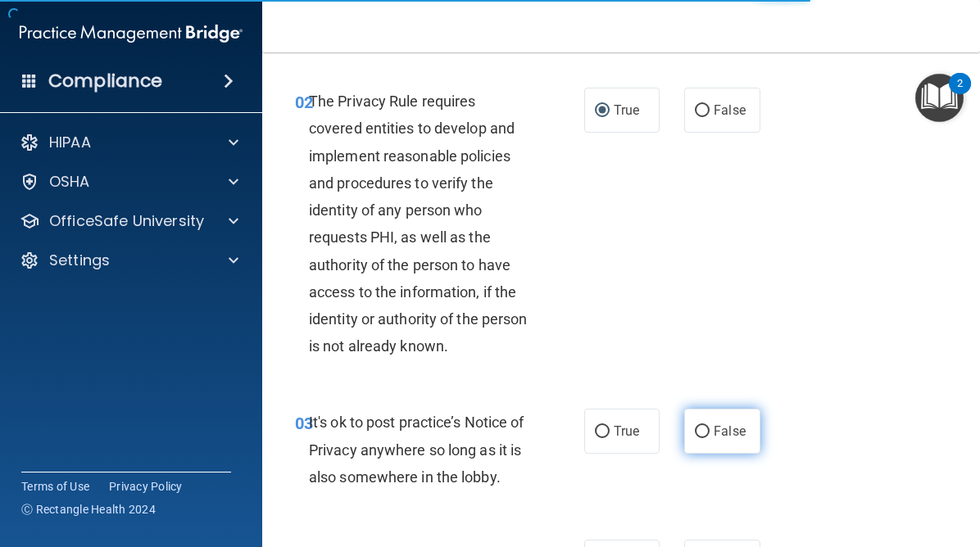
click at [713, 436] on label "False" at bounding box center [721, 431] width 75 height 45
click at [710, 436] on input "False" at bounding box center [702, 432] width 15 height 12
radio input "true"
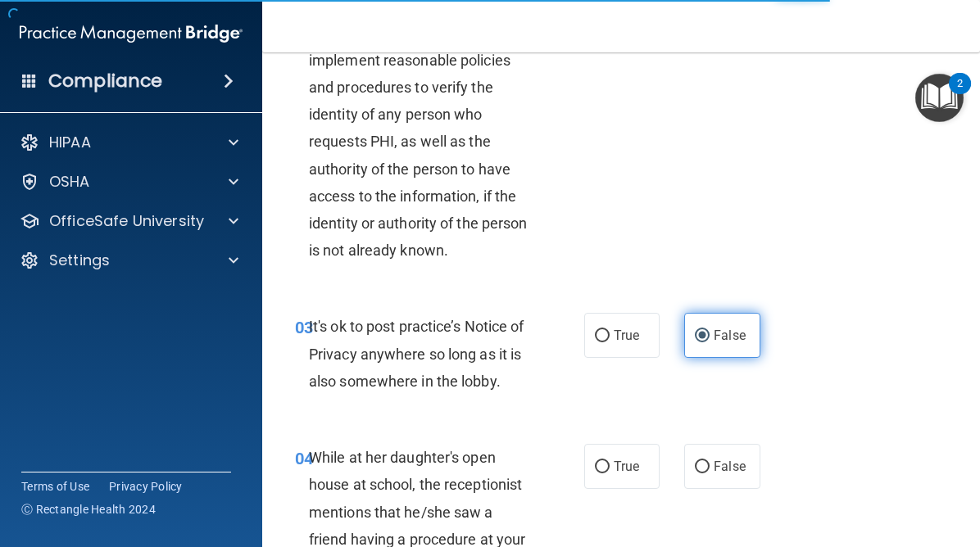
scroll to position [362, 0]
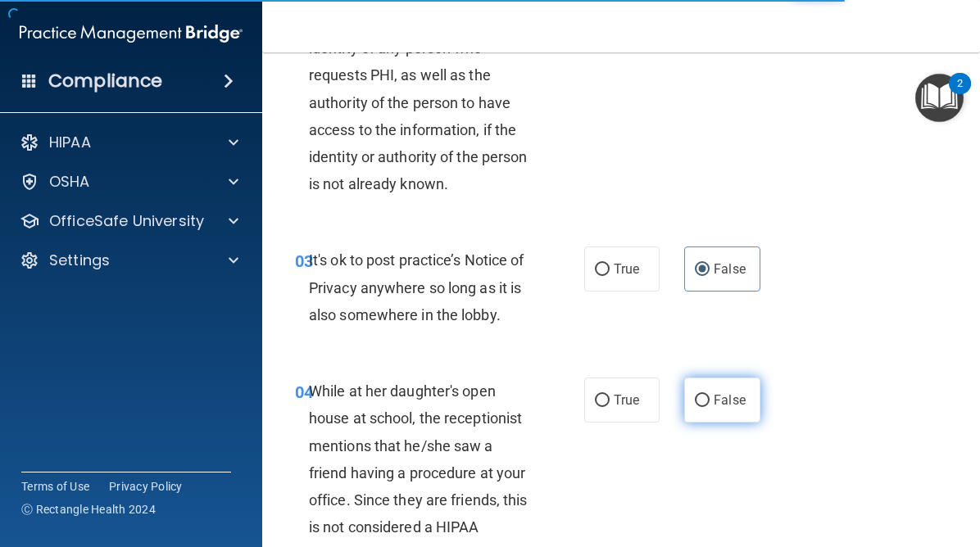
click at [711, 407] on label "False" at bounding box center [721, 400] width 75 height 45
click at [710, 407] on input "False" at bounding box center [702, 401] width 15 height 12
radio input "true"
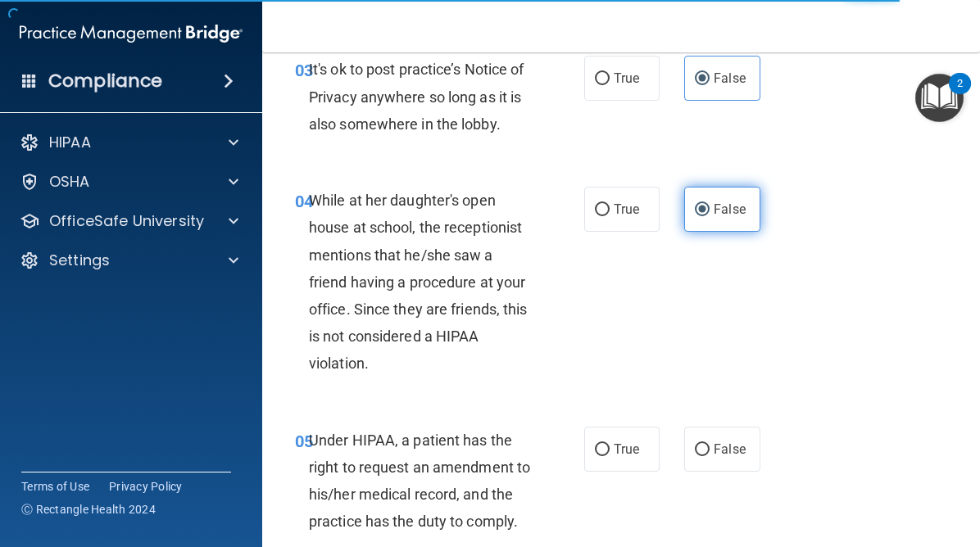
scroll to position [554, 0]
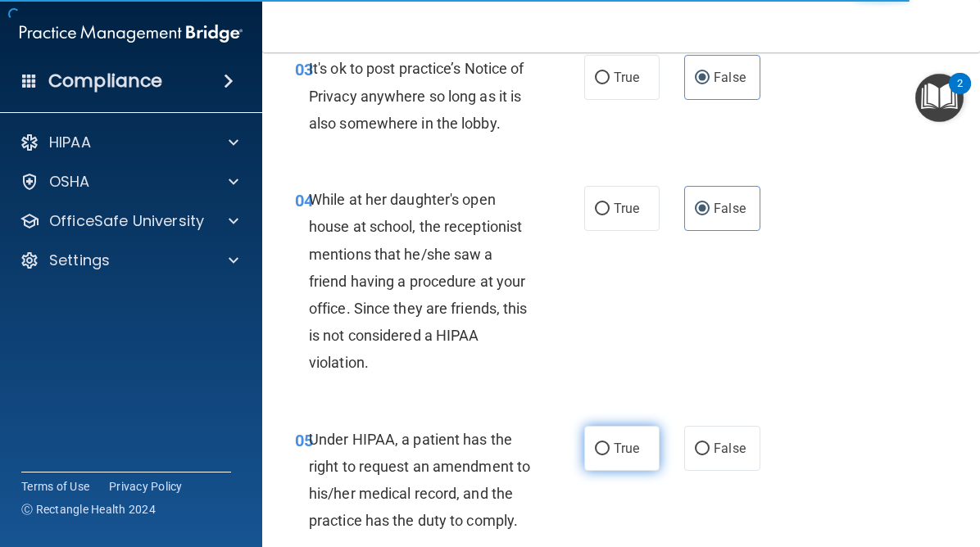
click at [619, 441] on span "True" at bounding box center [626, 449] width 25 height 16
click at [610, 443] on input "True" at bounding box center [602, 449] width 15 height 12
radio input "true"
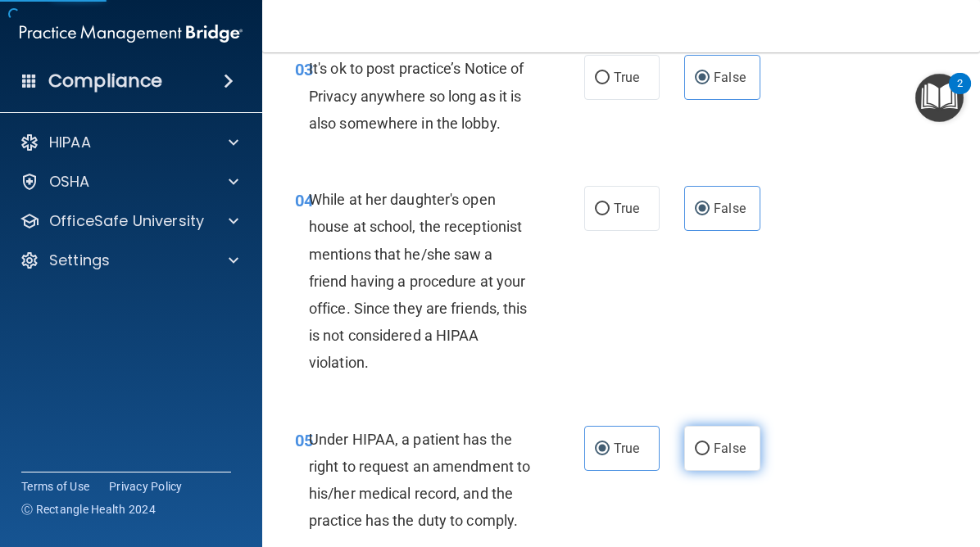
click at [702, 450] on input "False" at bounding box center [702, 449] width 15 height 12
radio input "true"
radio input "false"
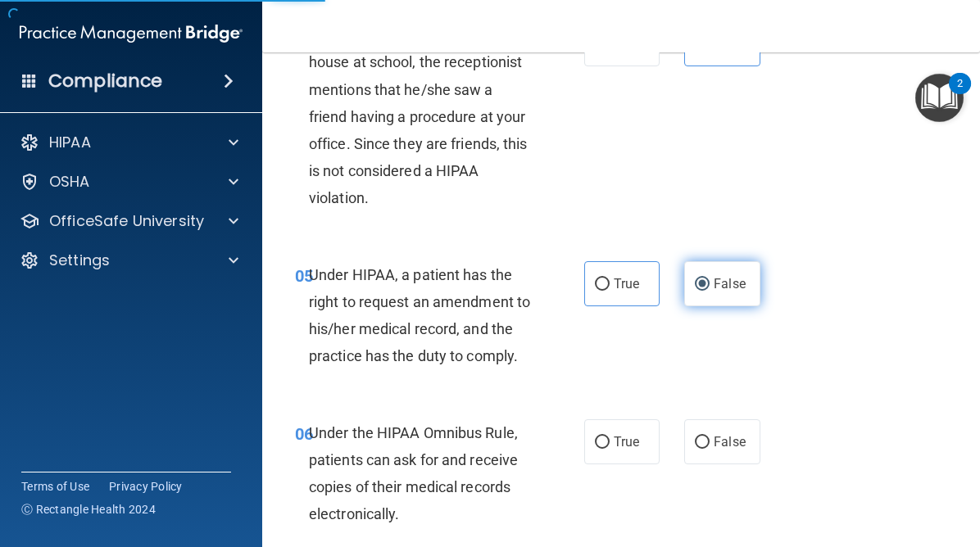
scroll to position [746, 0]
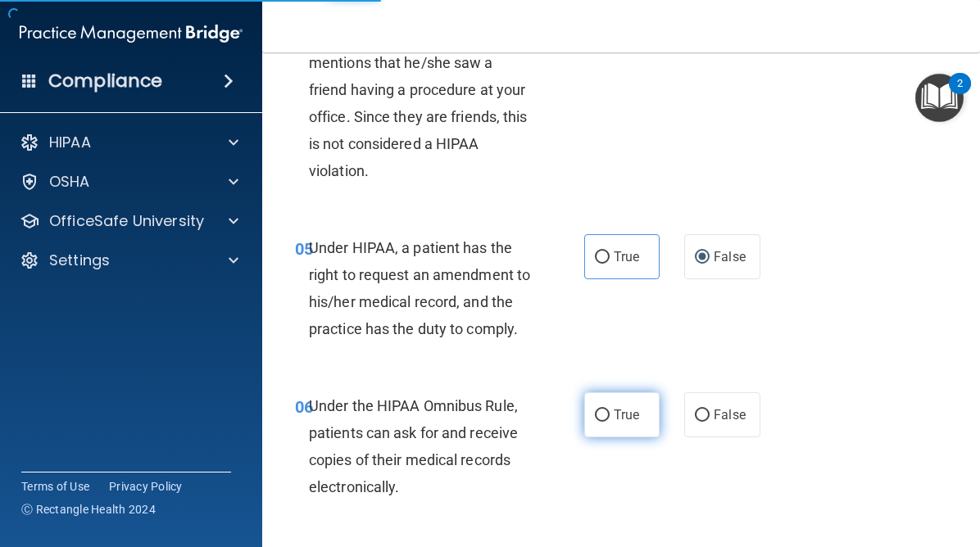
click at [616, 418] on span "True" at bounding box center [626, 415] width 25 height 16
click at [610, 418] on input "True" at bounding box center [602, 416] width 15 height 12
radio input "true"
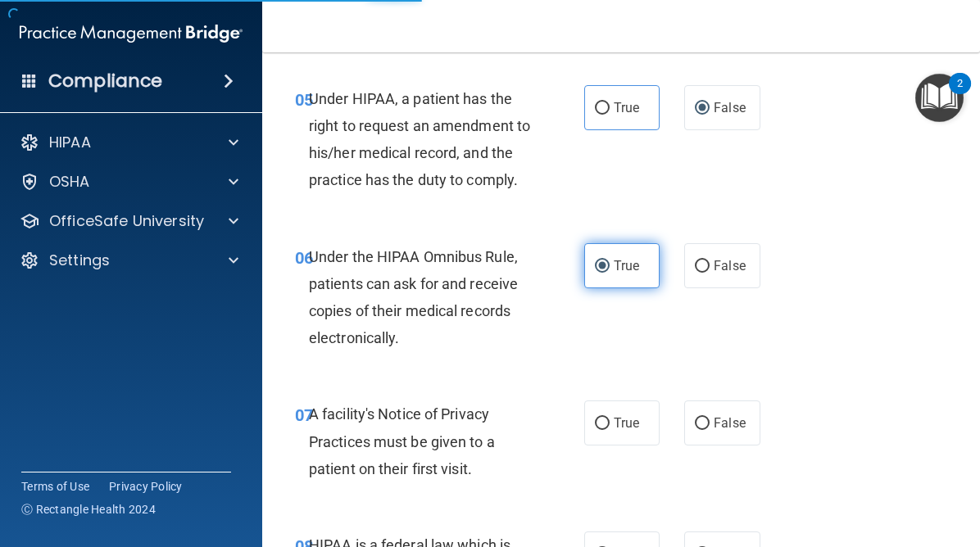
click at [616, 418] on span "True" at bounding box center [626, 424] width 25 height 16
click at [610, 418] on input "True" at bounding box center [602, 424] width 15 height 12
radio input "true"
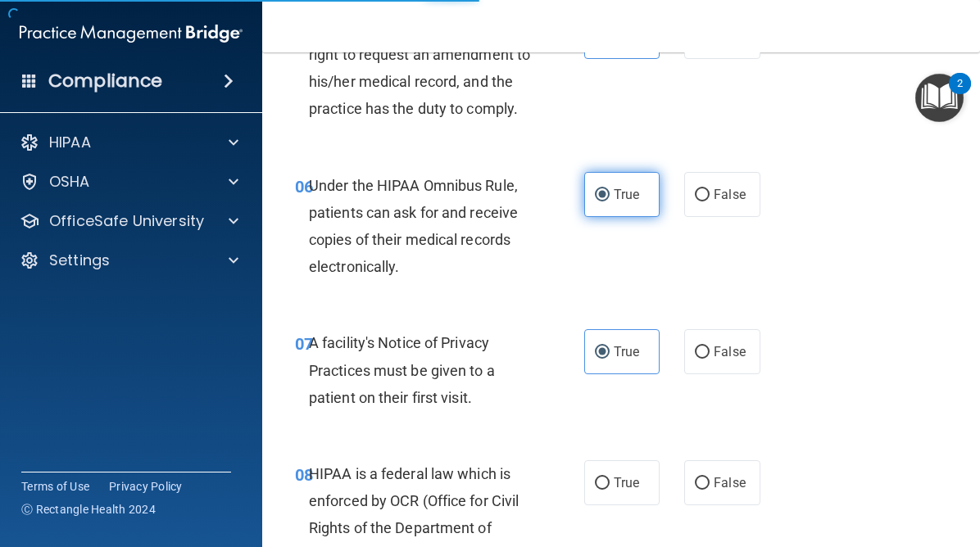
scroll to position [992, 0]
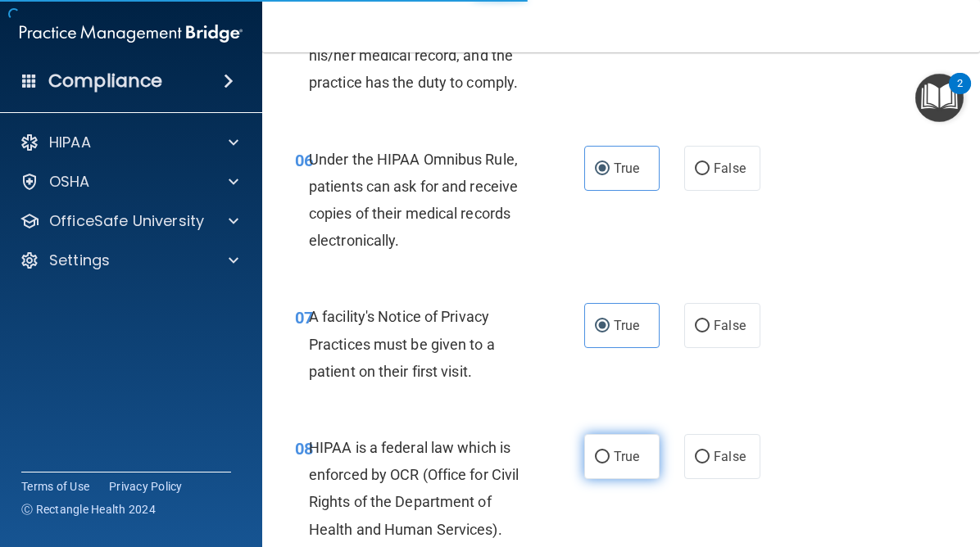
click at [608, 443] on label "True" at bounding box center [621, 456] width 75 height 45
click at [608, 452] on input "True" at bounding box center [602, 458] width 15 height 12
radio input "true"
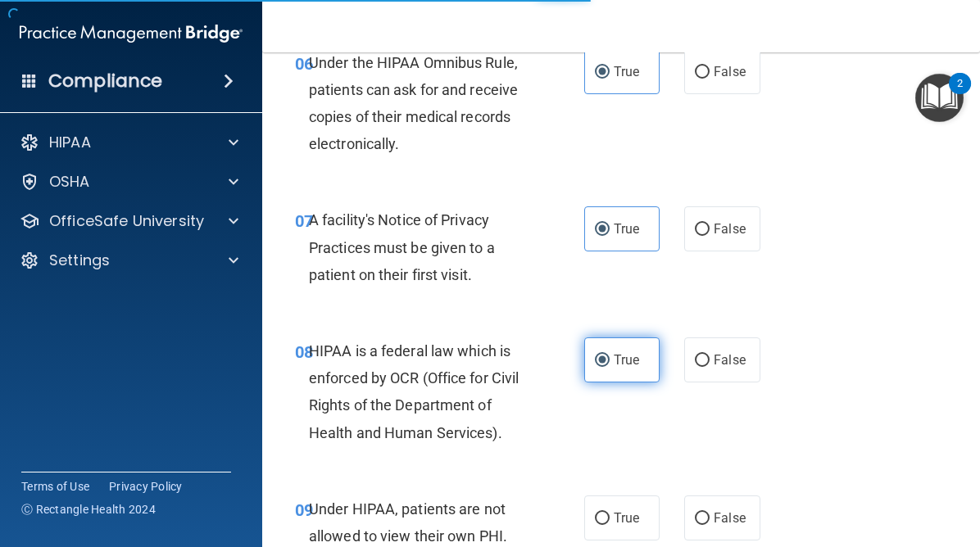
scroll to position [1187, 0]
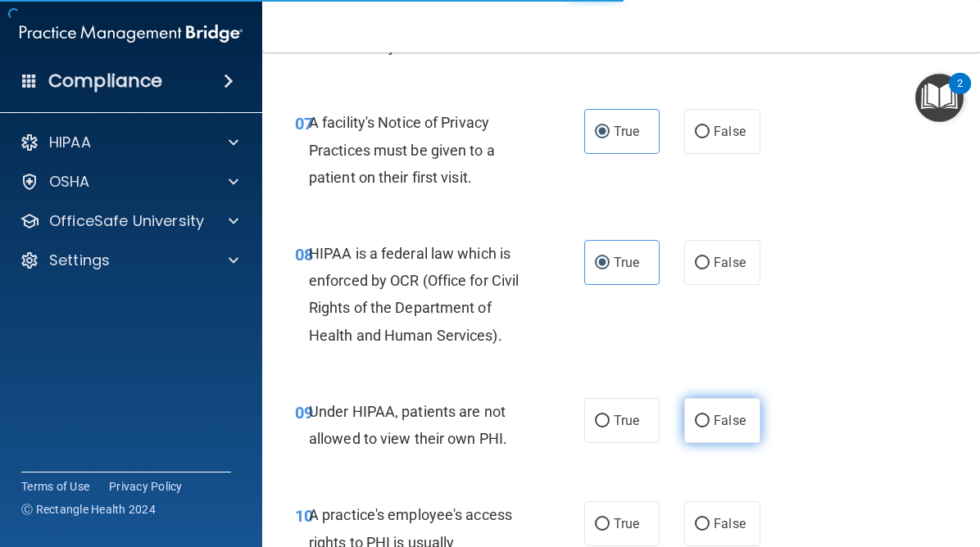
click at [698, 429] on label "False" at bounding box center [721, 420] width 75 height 45
click at [698, 428] on input "False" at bounding box center [702, 422] width 15 height 12
radio input "true"
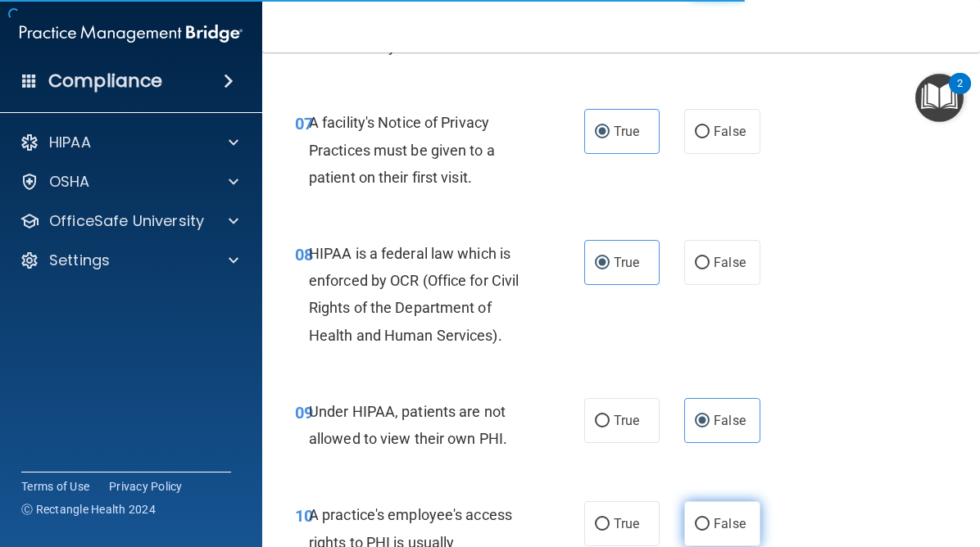
click at [695, 516] on label "False" at bounding box center [721, 524] width 75 height 45
click at [695, 519] on input "False" at bounding box center [702, 525] width 15 height 12
radio input "true"
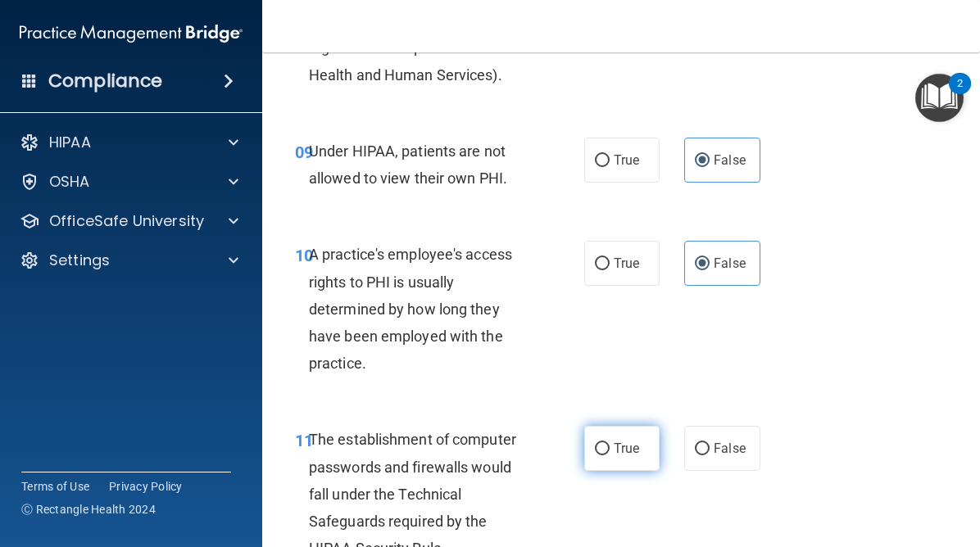
click at [610, 447] on label "True" at bounding box center [621, 448] width 75 height 45
click at [610, 447] on input "True" at bounding box center [602, 449] width 15 height 12
radio input "true"
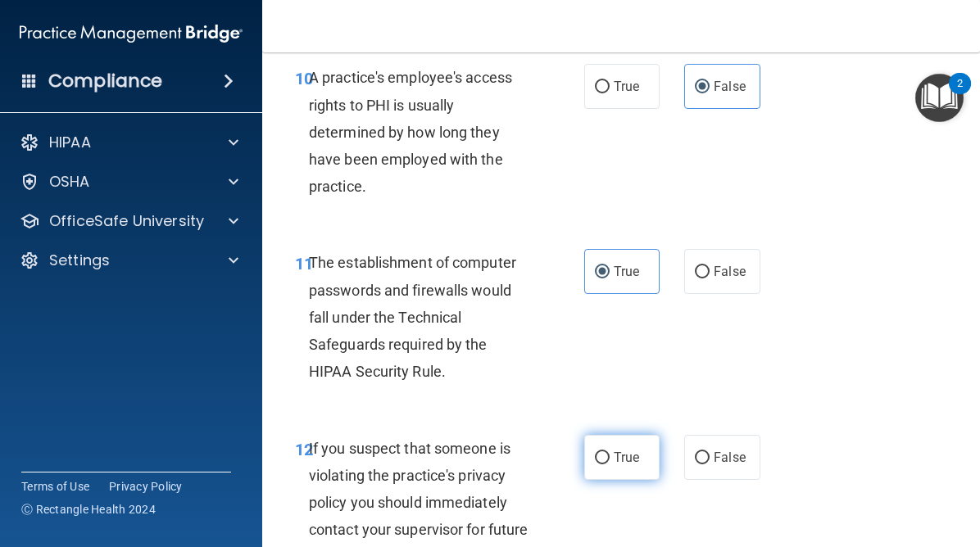
click at [607, 460] on input "True" at bounding box center [602, 458] width 15 height 12
radio input "true"
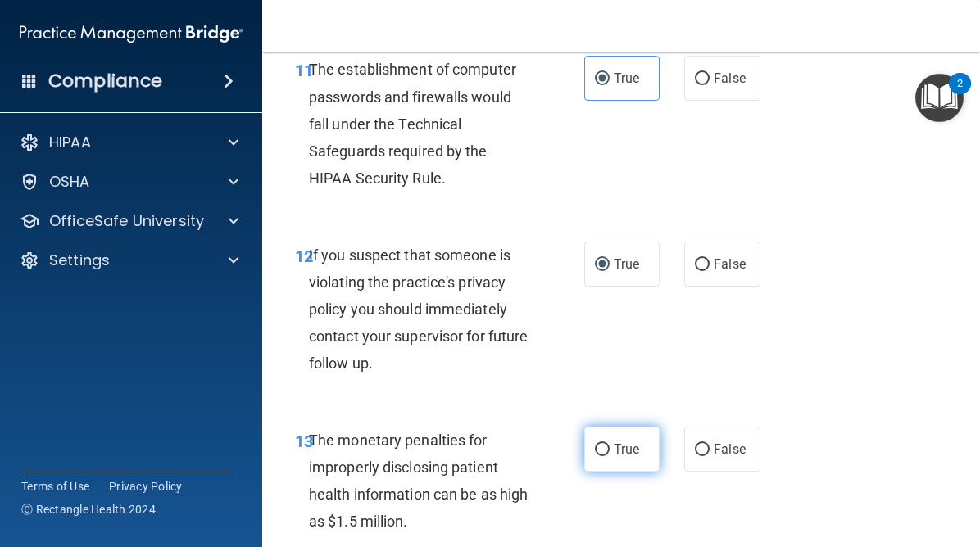
click at [606, 450] on input "True" at bounding box center [602, 450] width 15 height 12
radio input "true"
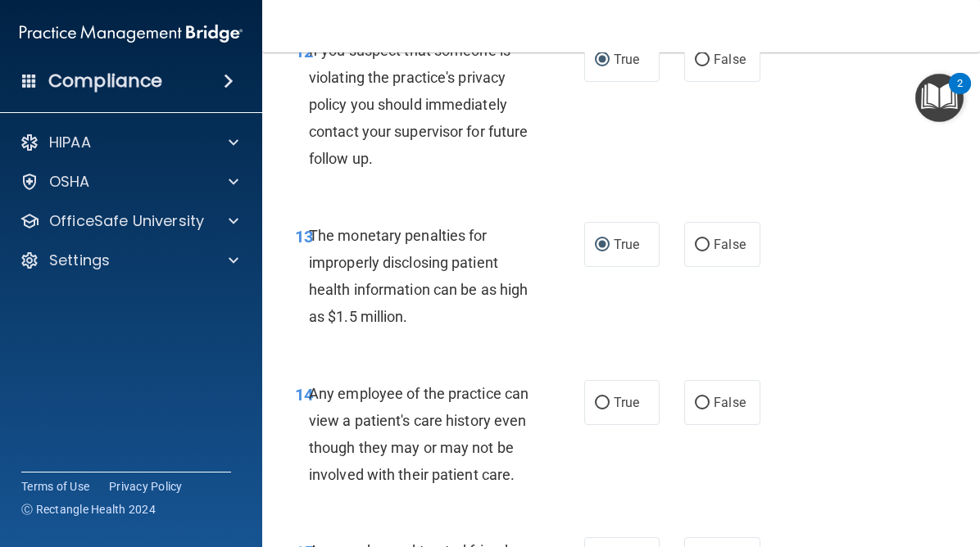
scroll to position [2028, 0]
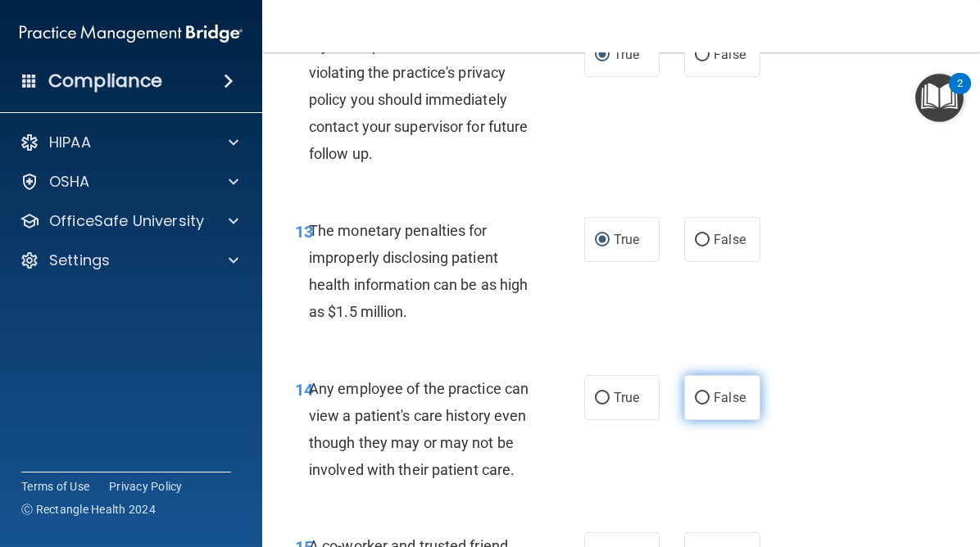
click at [706, 395] on input "False" at bounding box center [702, 399] width 15 height 12
radio input "true"
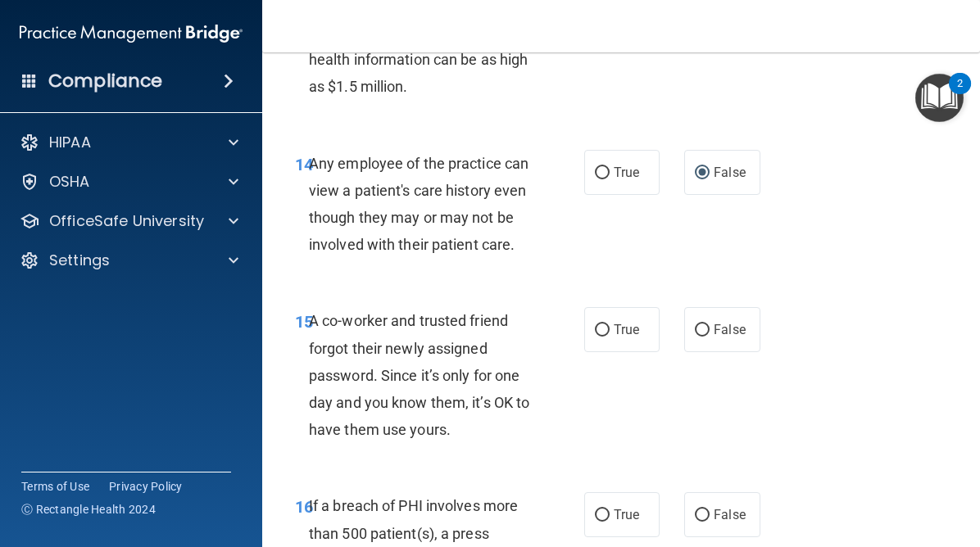
scroll to position [2258, 0]
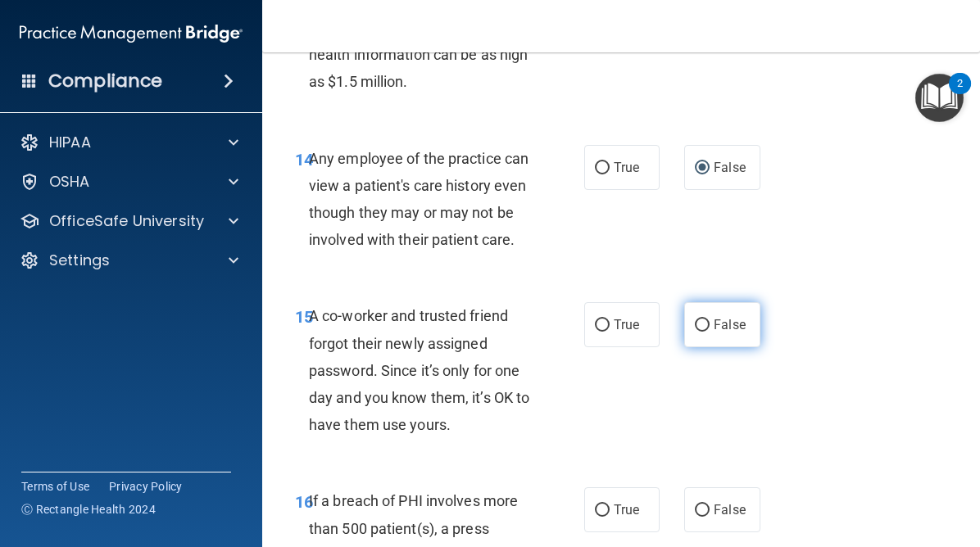
click at [701, 328] on input "False" at bounding box center [702, 326] width 15 height 12
radio input "true"
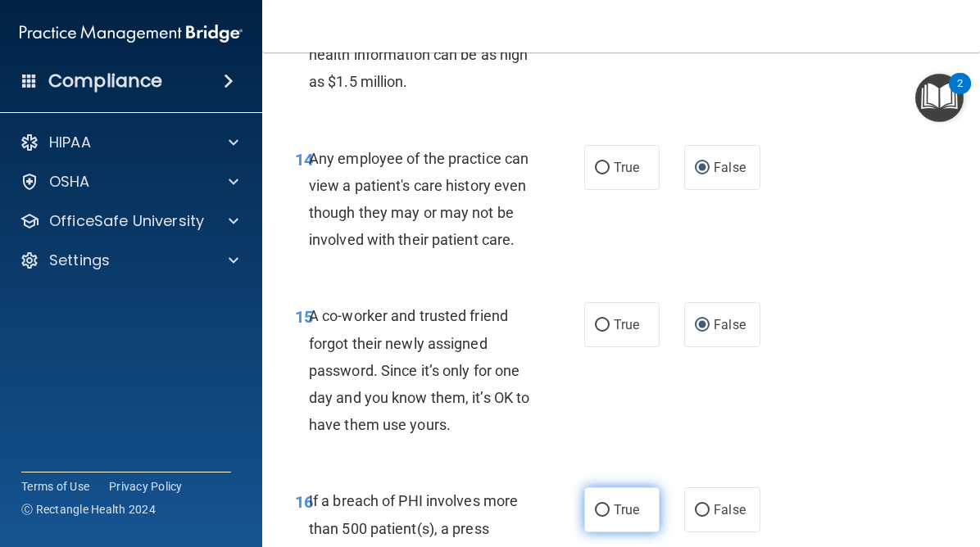
click at [602, 498] on label "True" at bounding box center [621, 510] width 75 height 45
click at [602, 505] on input "True" at bounding box center [602, 511] width 15 height 12
radio input "true"
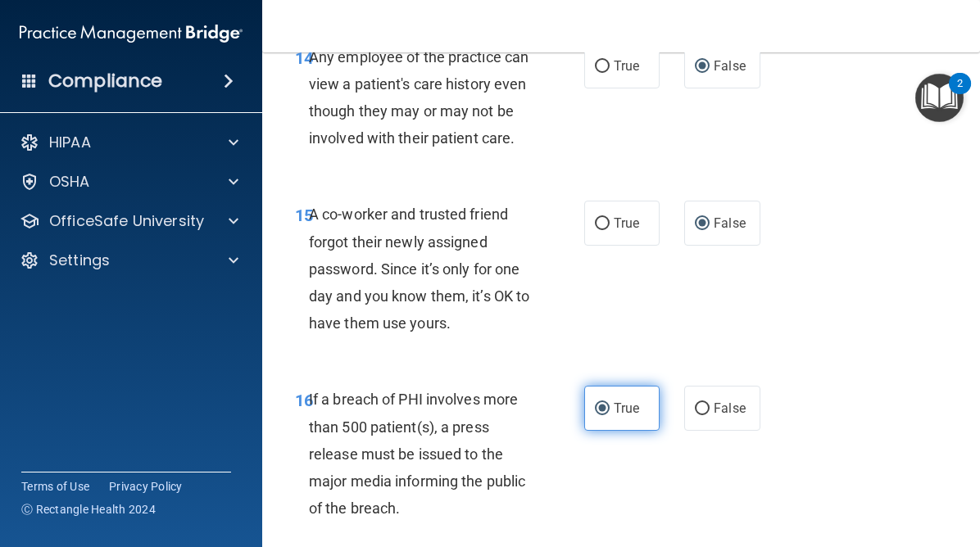
scroll to position [2455, 0]
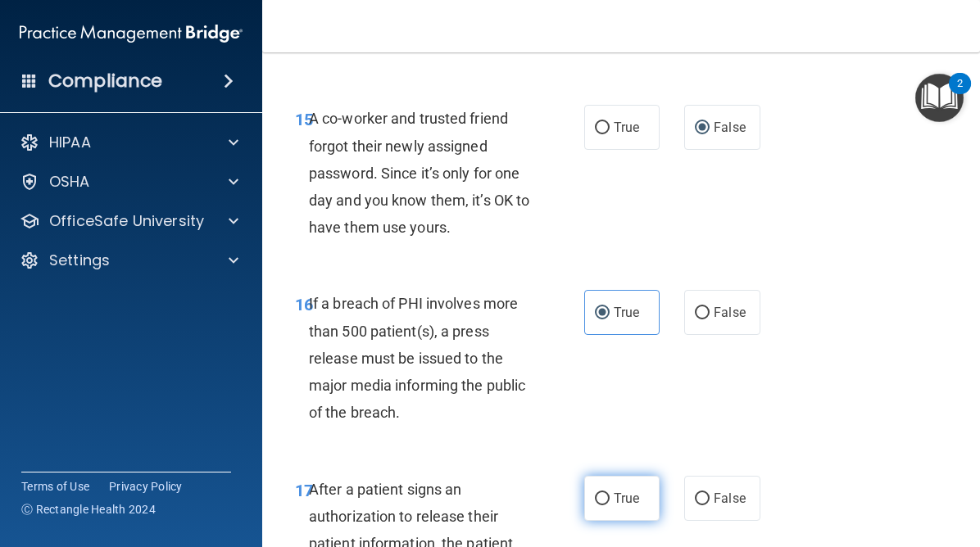
click at [604, 494] on input "True" at bounding box center [602, 499] width 15 height 12
radio input "true"
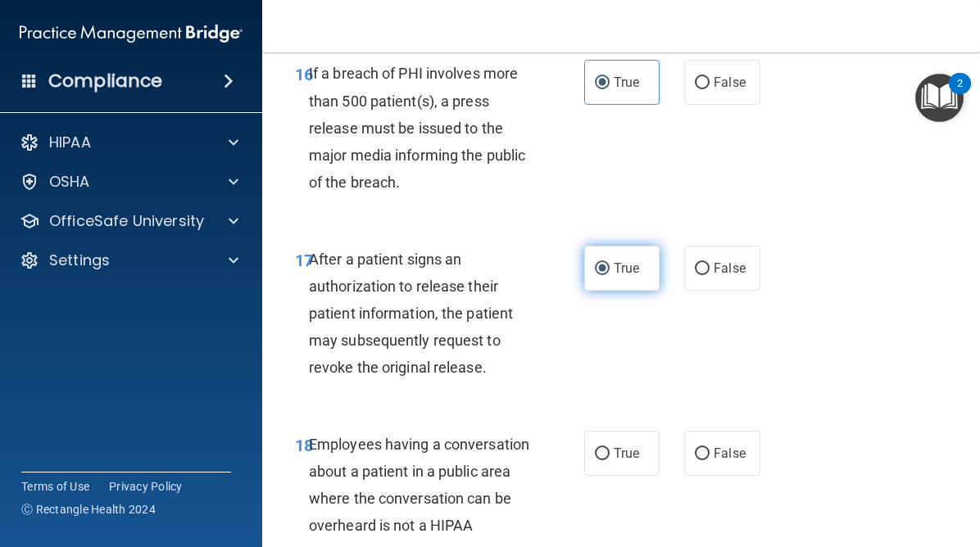
scroll to position [2707, 0]
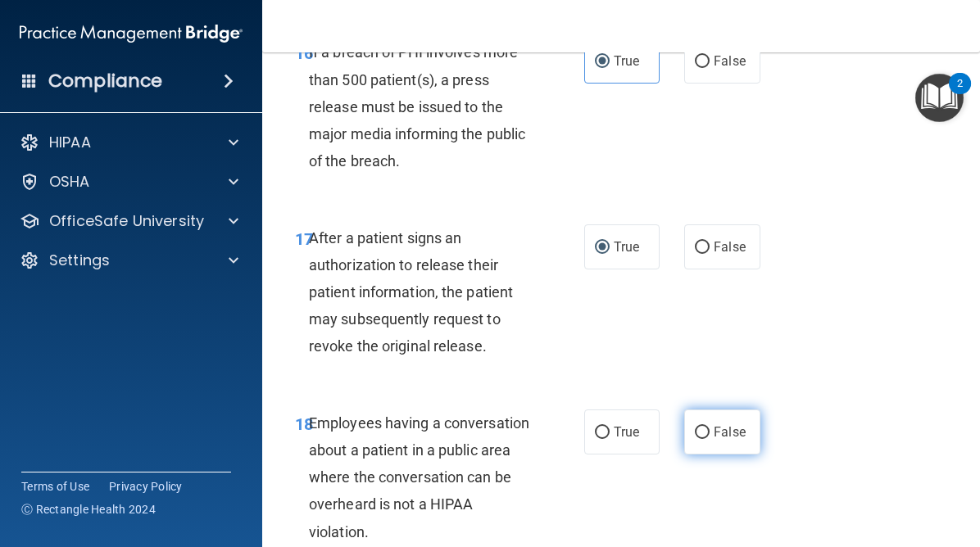
click at [705, 432] on input "False" at bounding box center [702, 433] width 15 height 12
radio input "true"
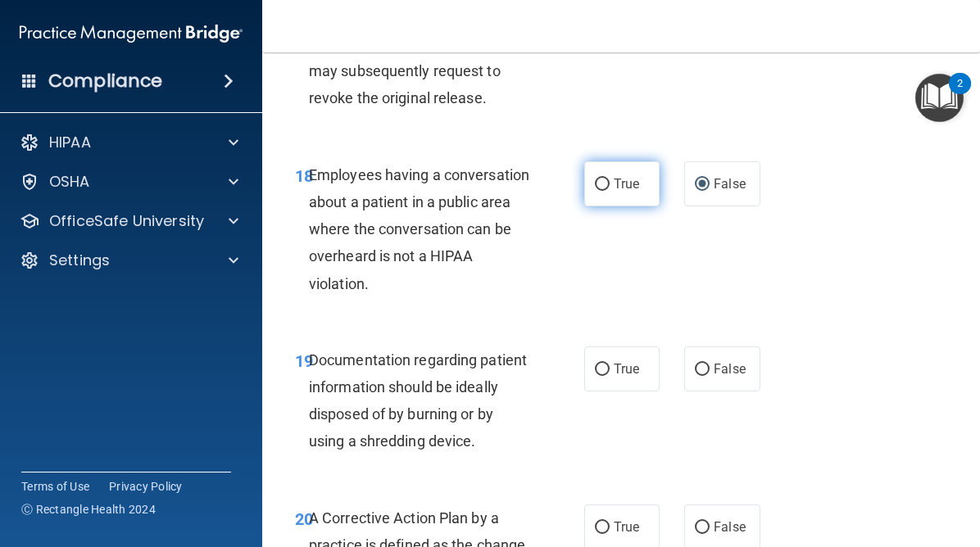
scroll to position [2971, 0]
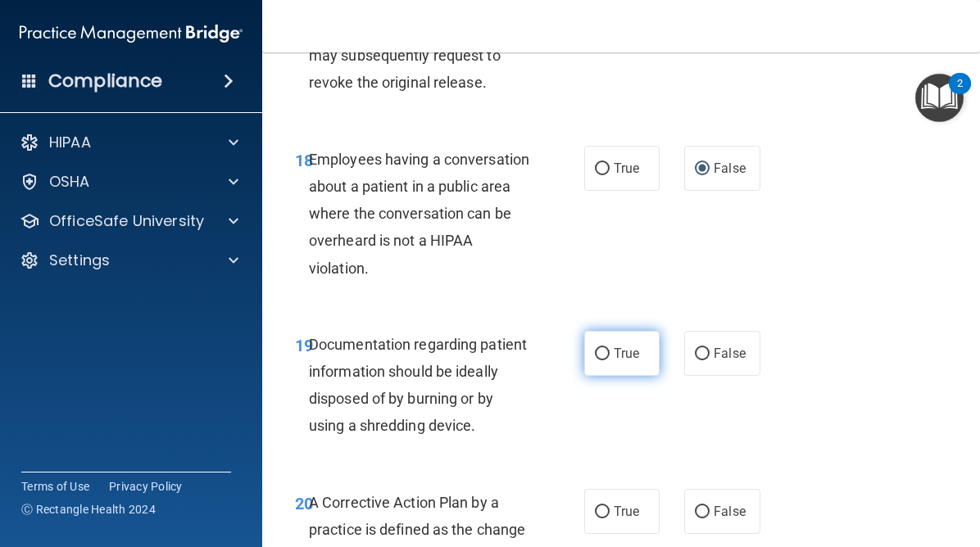
click at [610, 361] on label "True" at bounding box center [621, 353] width 75 height 45
click at [610, 361] on input "True" at bounding box center [602, 354] width 15 height 12
radio input "true"
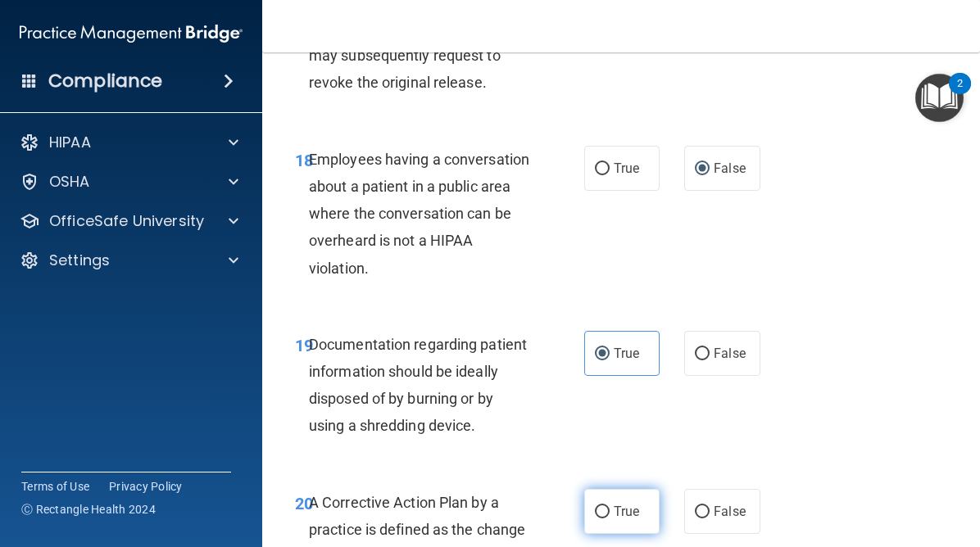
click at [601, 509] on input "True" at bounding box center [602, 512] width 15 height 12
radio input "true"
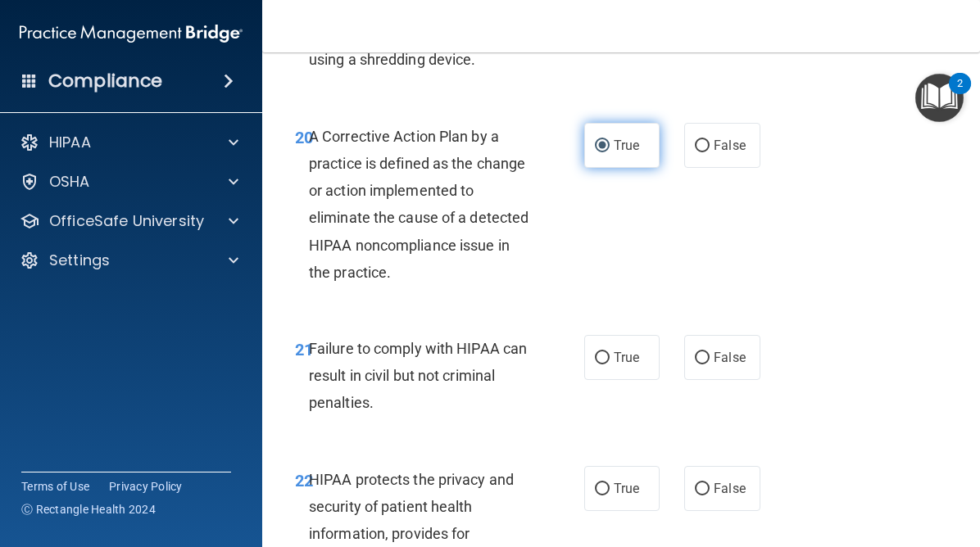
scroll to position [3361, 0]
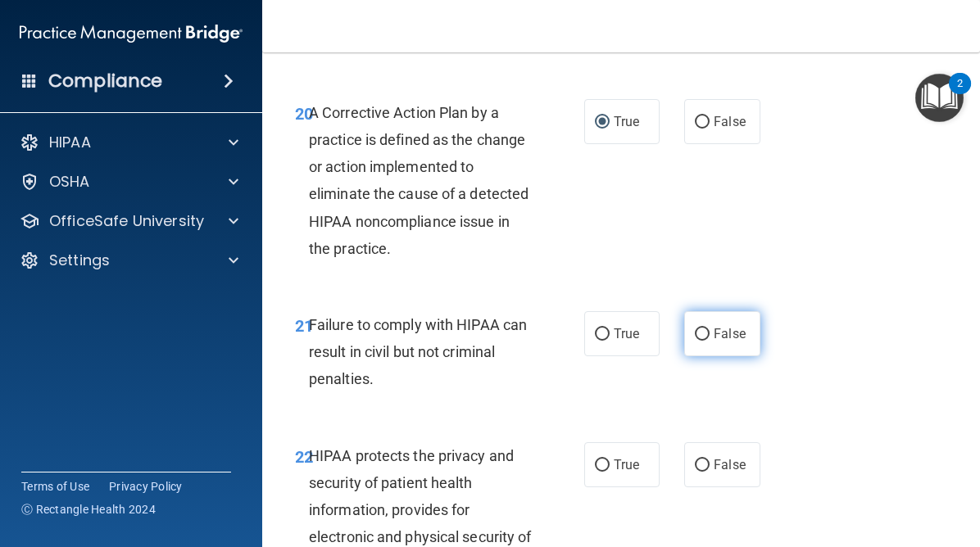
click at [702, 329] on input "False" at bounding box center [702, 335] width 15 height 12
radio input "true"
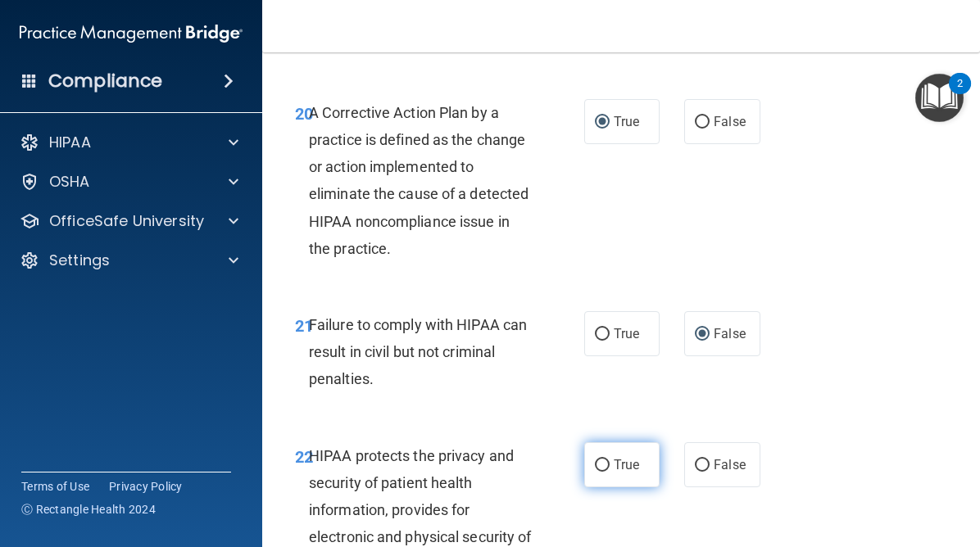
click at [602, 466] on input "True" at bounding box center [602, 466] width 15 height 12
radio input "true"
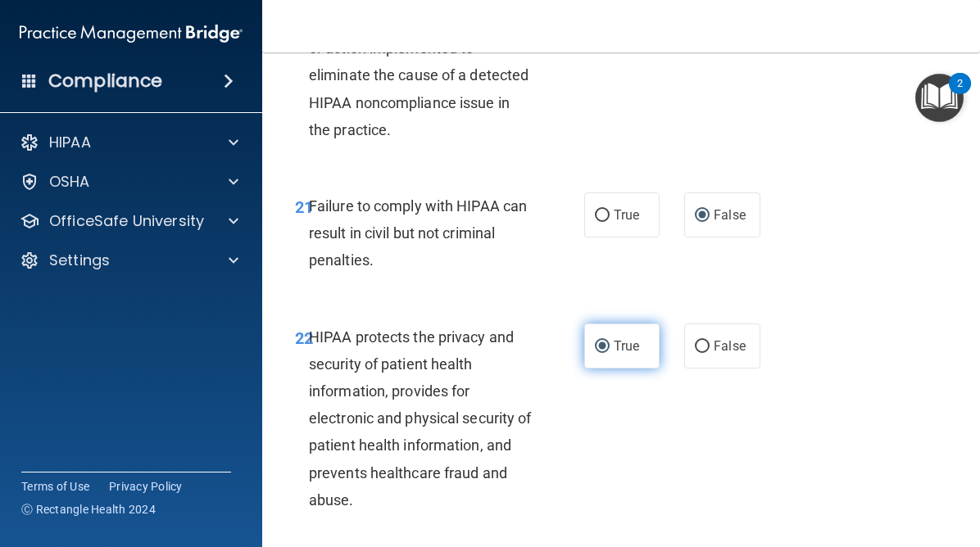
scroll to position [3627, 0]
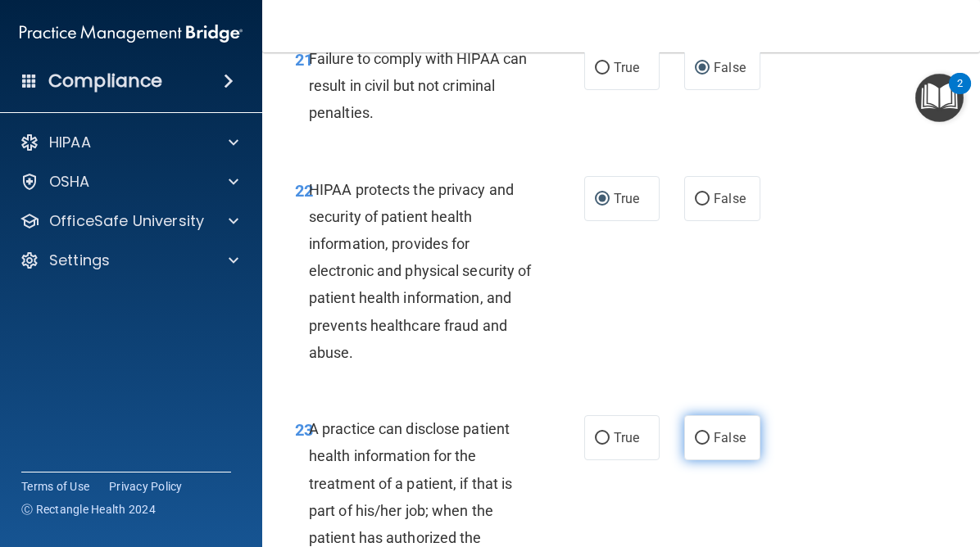
click at [702, 438] on input "False" at bounding box center [702, 439] width 15 height 12
radio input "true"
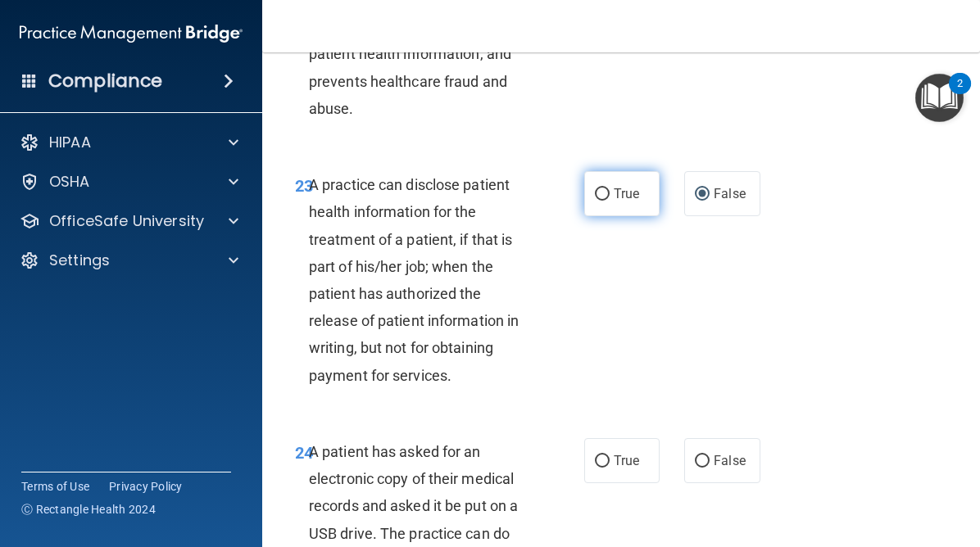
scroll to position [3876, 0]
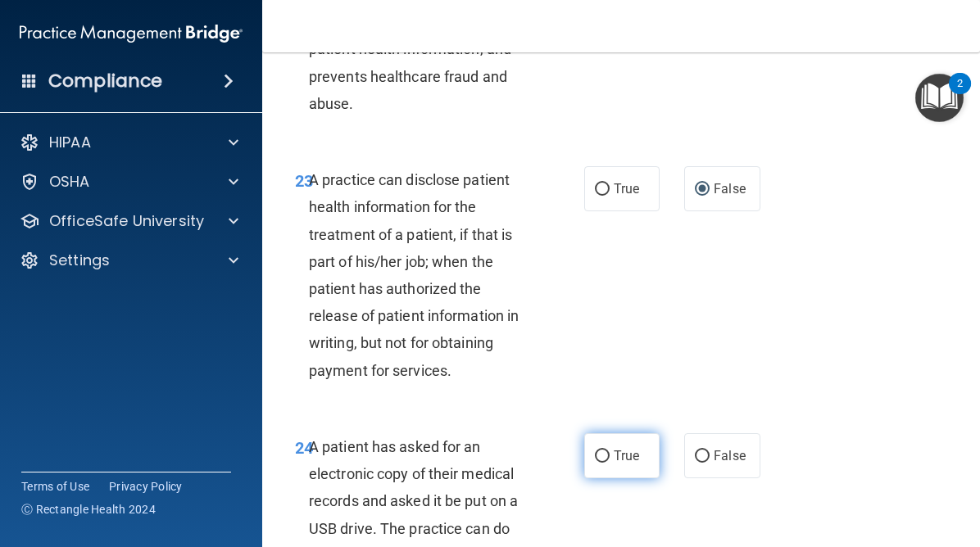
click at [601, 456] on input "True" at bounding box center [602, 457] width 15 height 12
radio input "true"
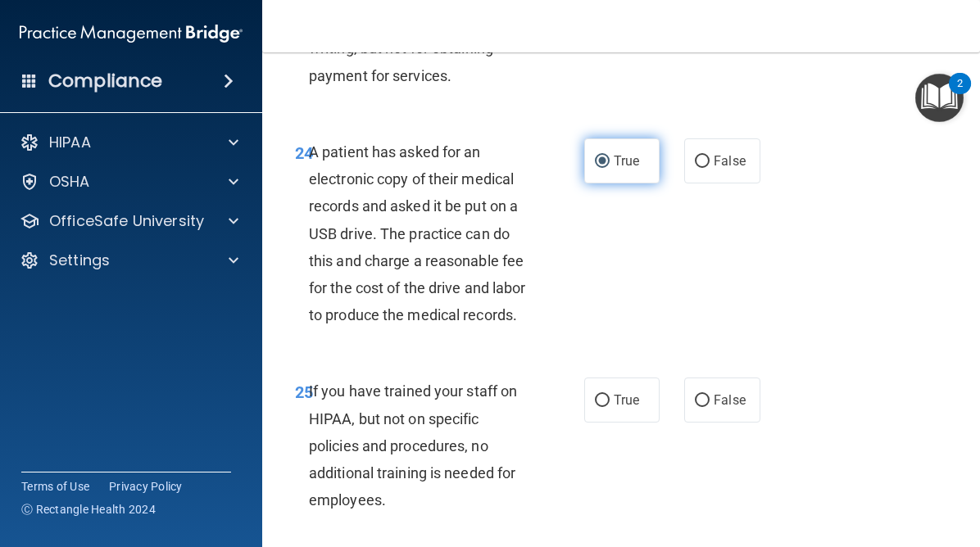
scroll to position [4183, 0]
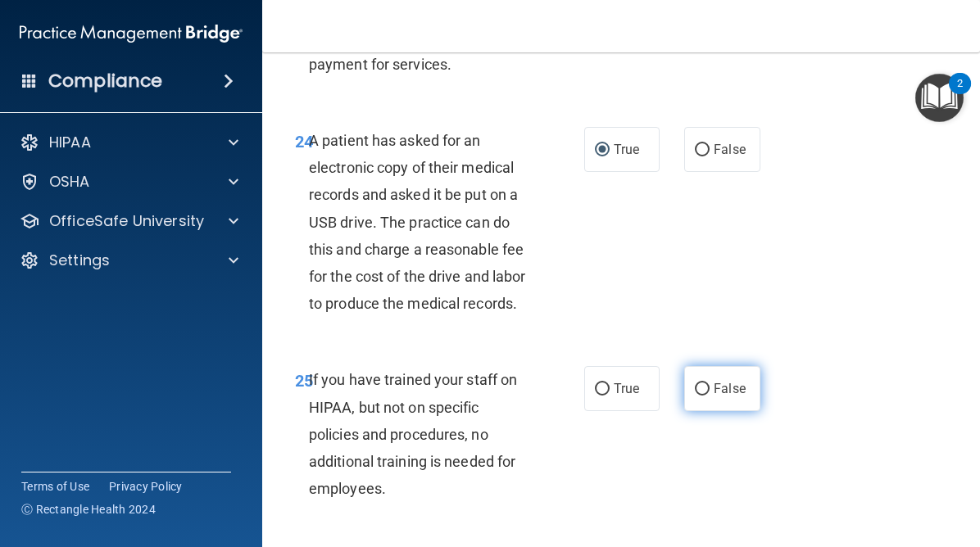
click at [699, 393] on input "False" at bounding box center [702, 390] width 15 height 12
radio input "true"
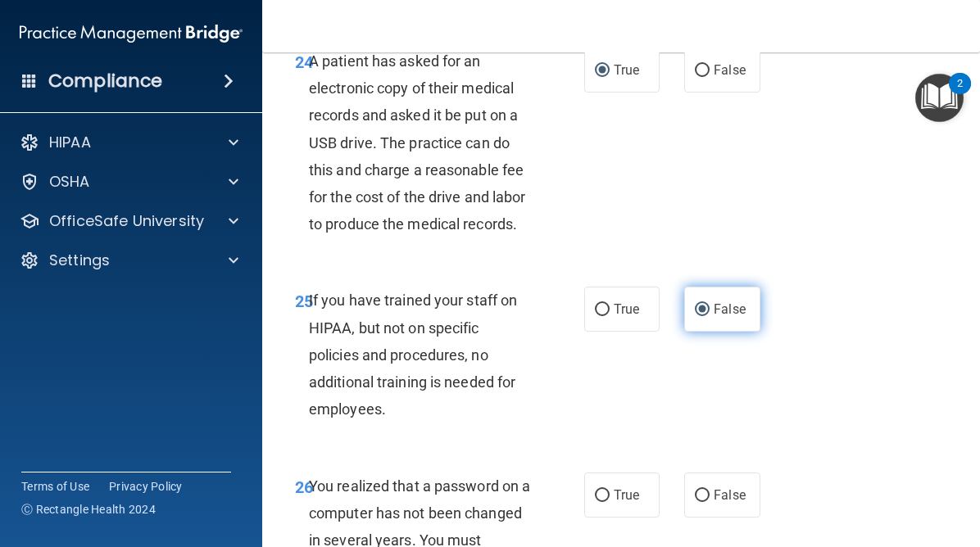
scroll to position [4339, 0]
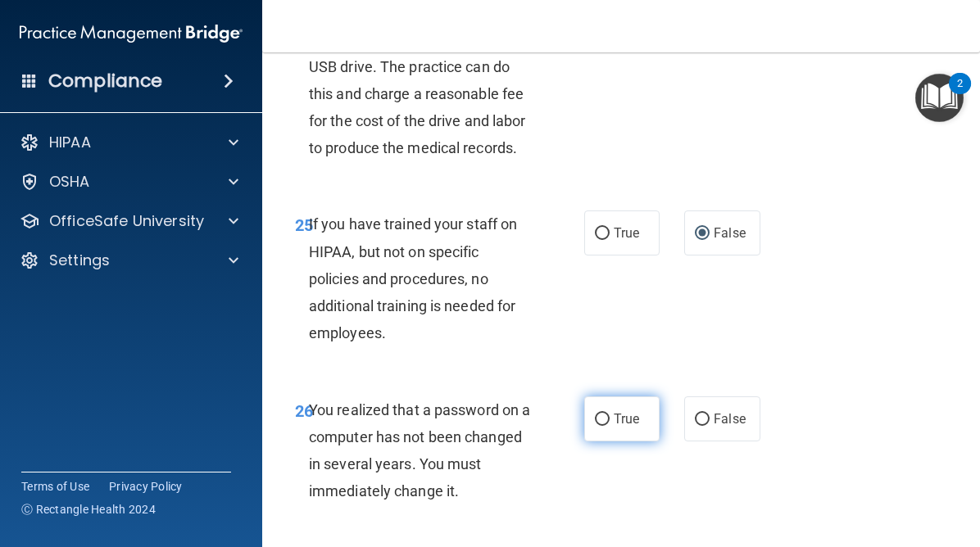
click at [617, 417] on span "True" at bounding box center [626, 419] width 25 height 16
click at [610, 417] on input "True" at bounding box center [602, 420] width 15 height 12
radio input "true"
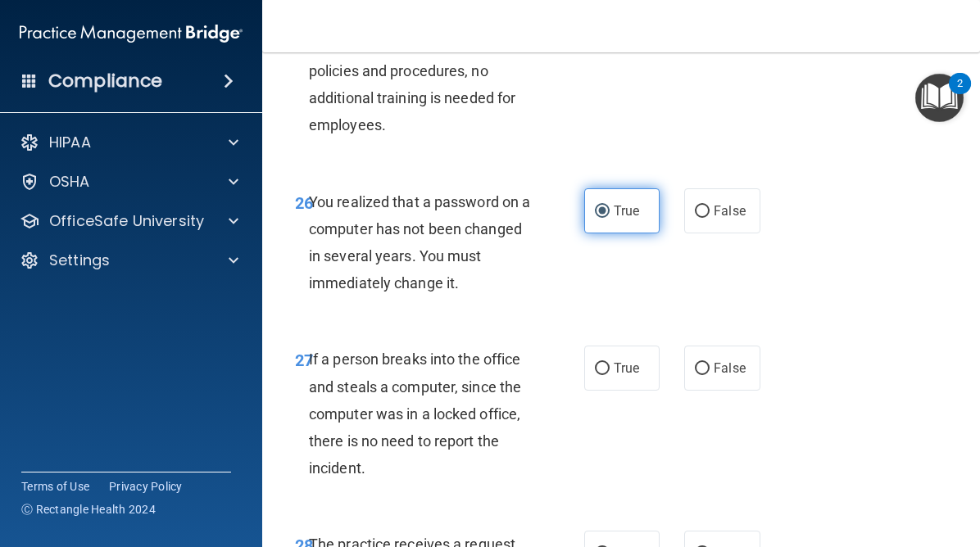
scroll to position [4587, 0]
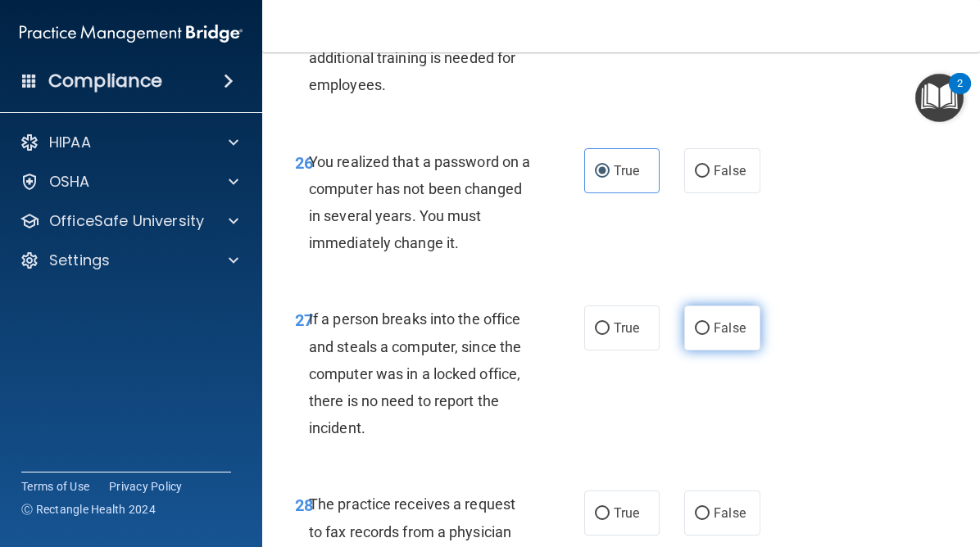
click at [704, 339] on label "False" at bounding box center [721, 328] width 75 height 45
click at [704, 335] on input "False" at bounding box center [702, 329] width 15 height 12
radio input "true"
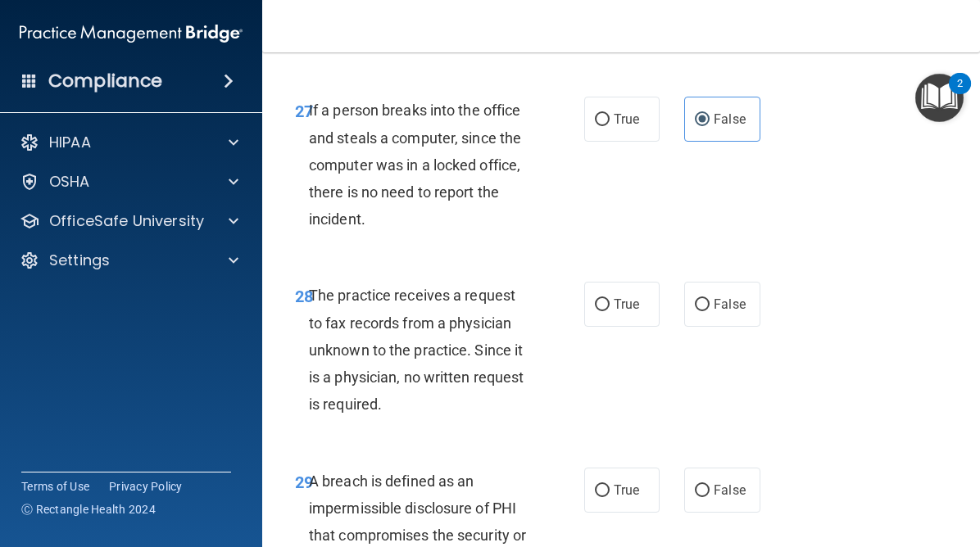
scroll to position [4825, 0]
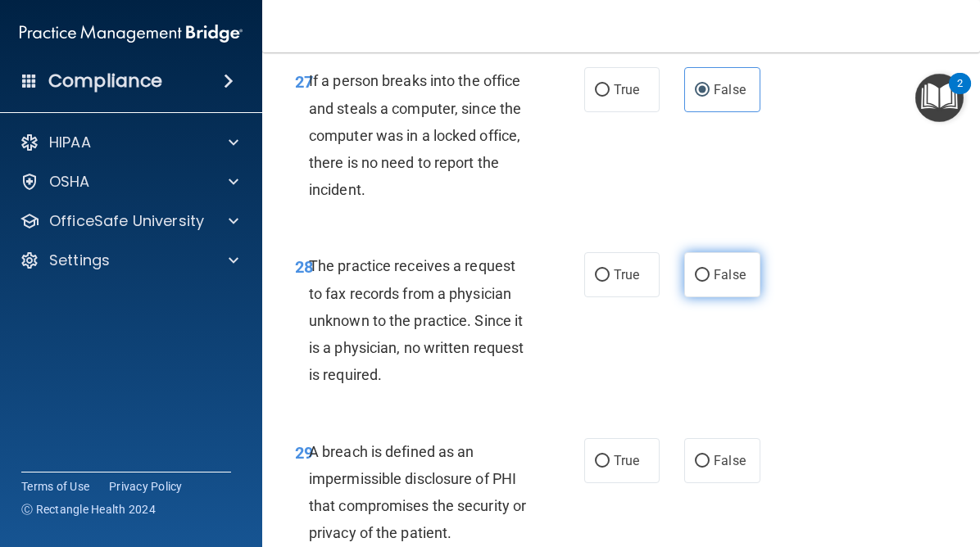
click at [706, 277] on input "False" at bounding box center [702, 276] width 15 height 12
radio input "true"
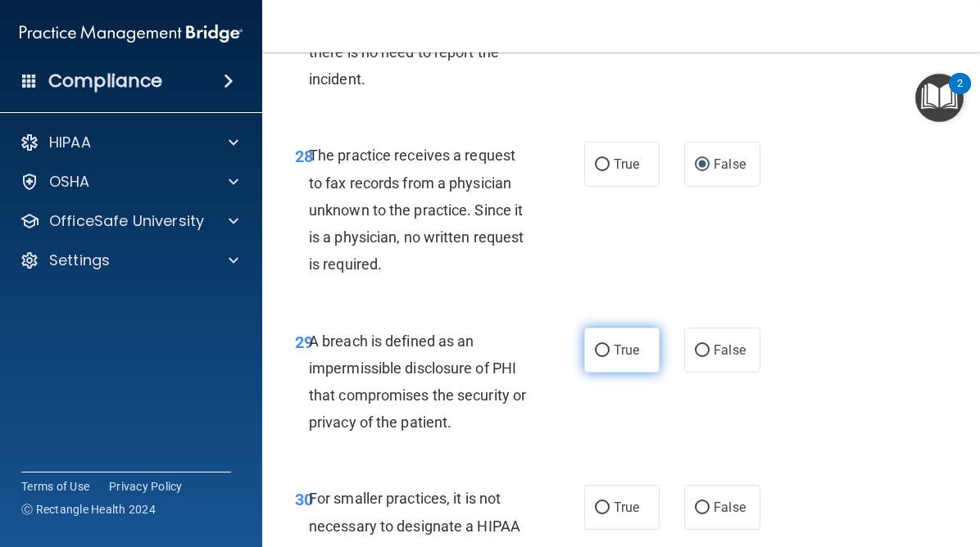
click at [607, 356] on input "True" at bounding box center [602, 351] width 15 height 12
radio input "true"
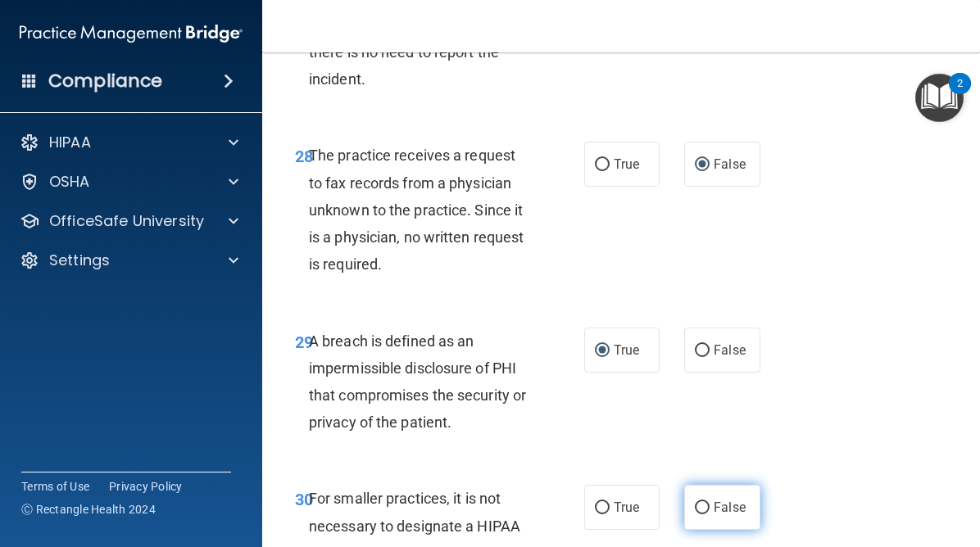
click at [702, 506] on input "False" at bounding box center [702, 508] width 15 height 12
radio input "true"
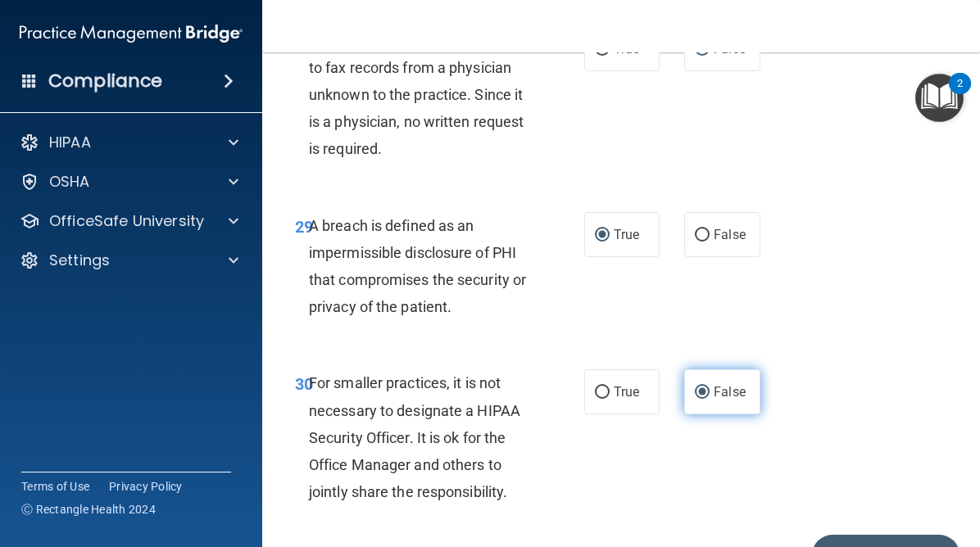
scroll to position [5147, 0]
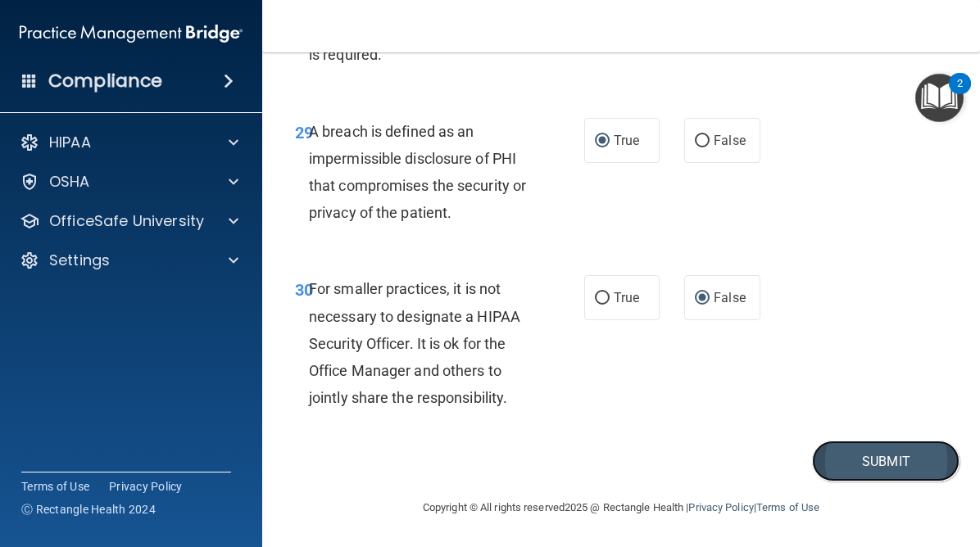
click at [859, 468] on button "Submit" at bounding box center [886, 462] width 148 height 42
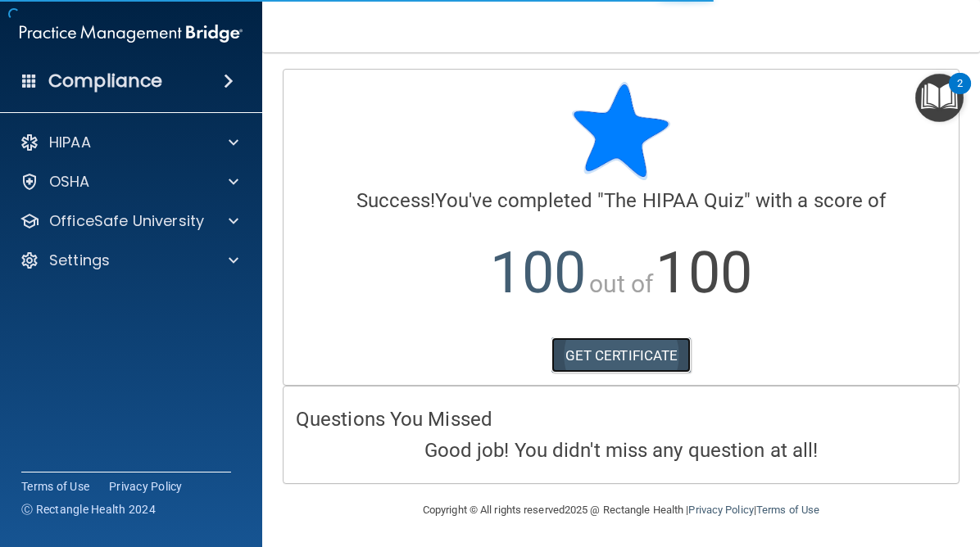
click at [629, 368] on link "GET CERTIFICATE" at bounding box center [622, 356] width 140 height 36
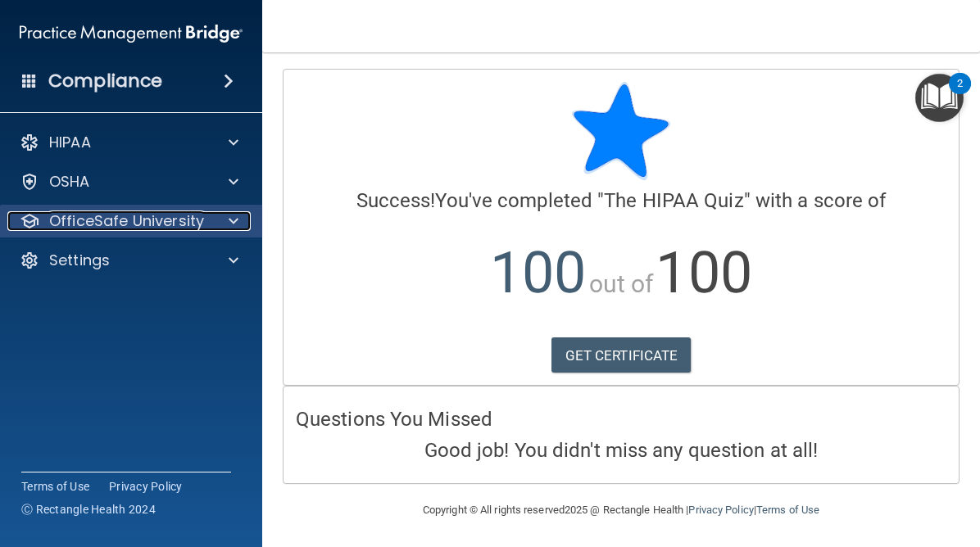
click at [221, 224] on div at bounding box center [231, 221] width 41 height 20
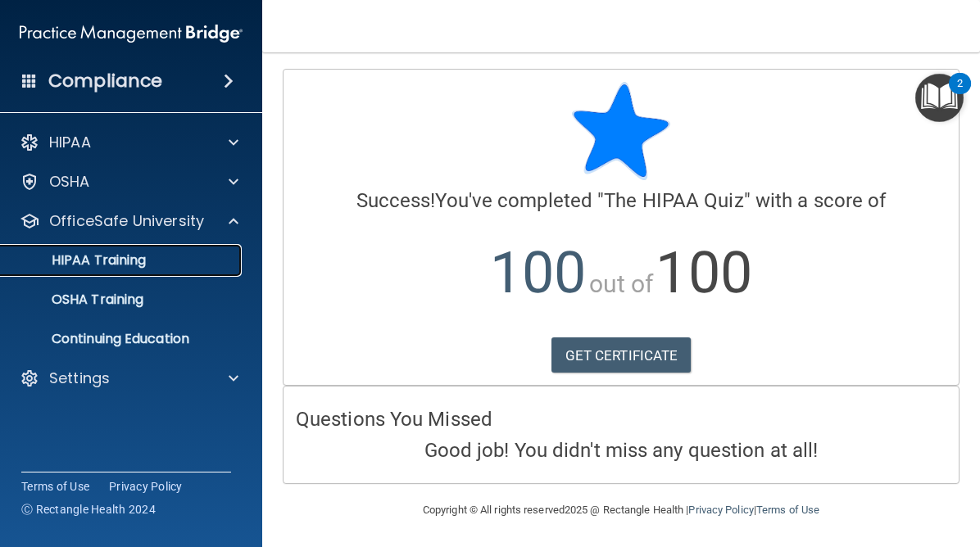
click at [139, 256] on p "HIPAA Training" at bounding box center [78, 260] width 135 height 16
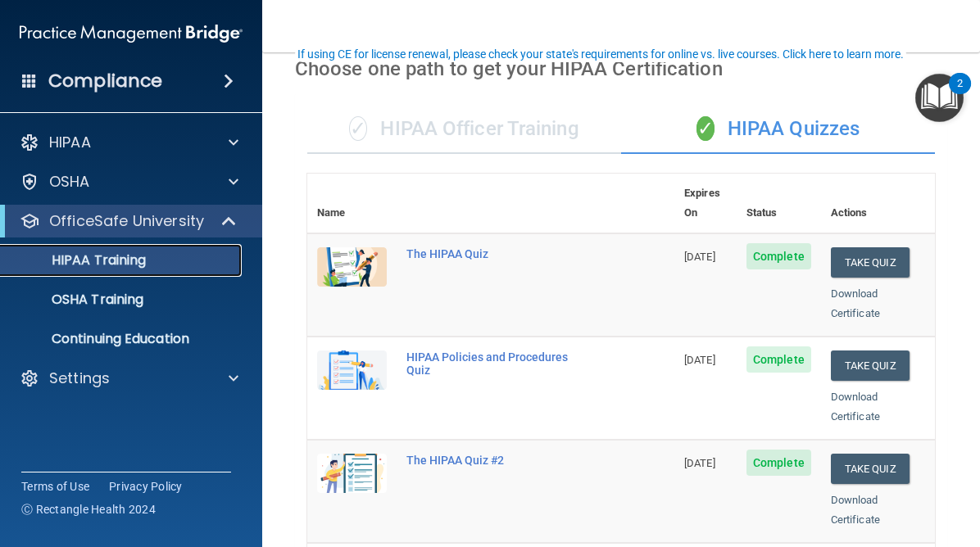
scroll to position [125, 0]
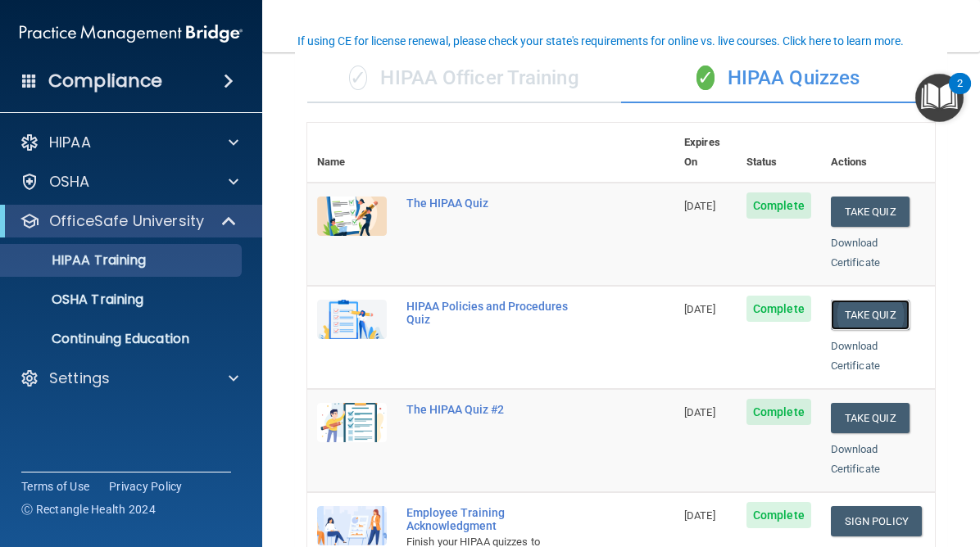
click at [857, 300] on button "Take Quiz" at bounding box center [870, 315] width 79 height 30
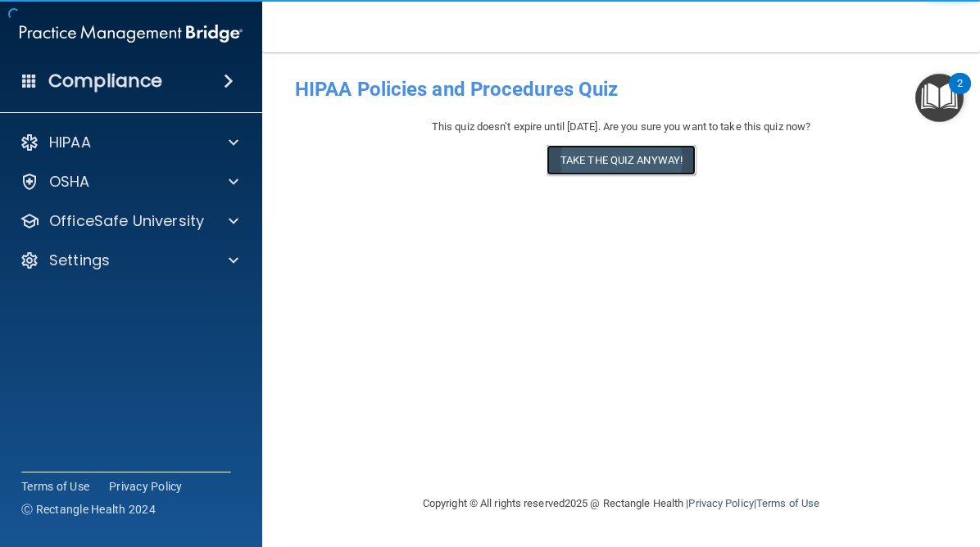
click at [658, 164] on button "Take the quiz anyway!" at bounding box center [621, 160] width 149 height 30
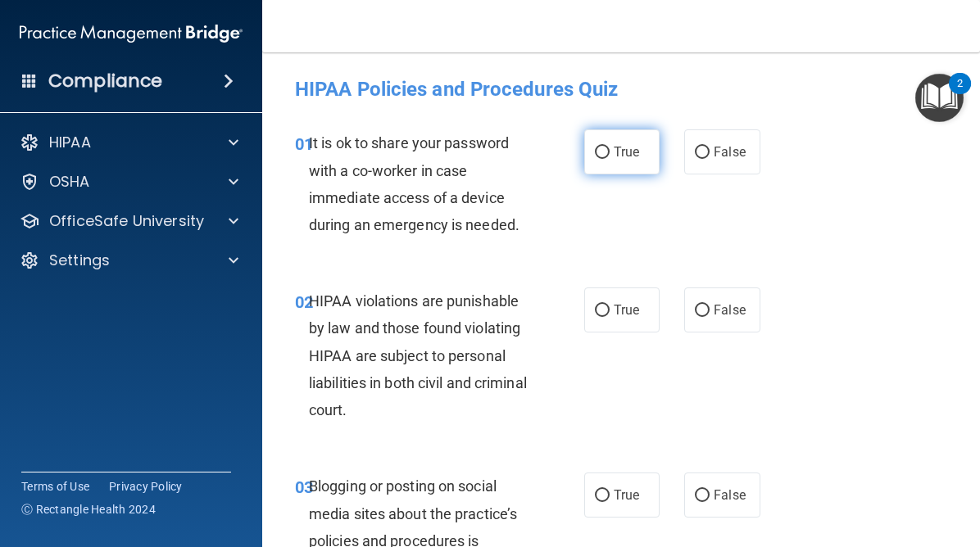
click at [603, 147] on input "True" at bounding box center [602, 153] width 15 height 12
radio input "true"
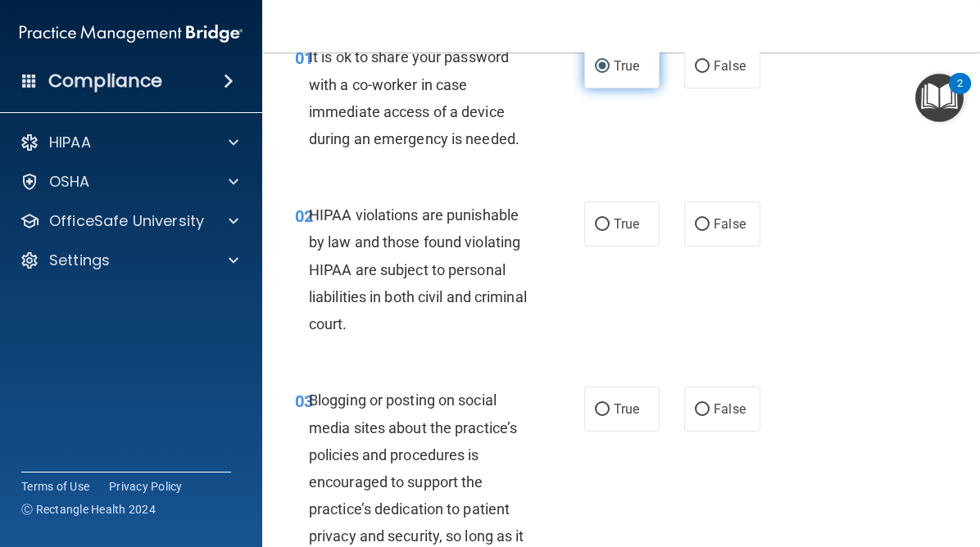
scroll to position [117, 0]
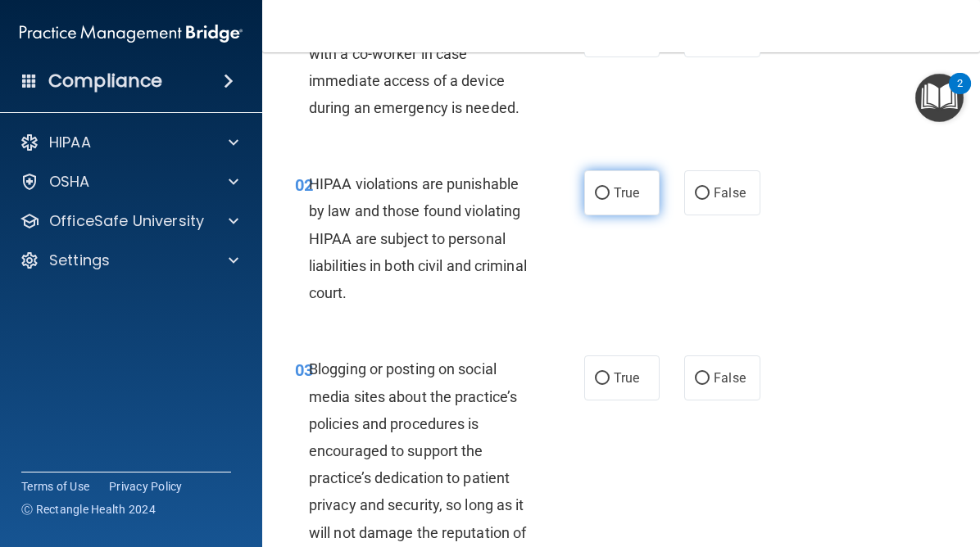
click at [599, 184] on label "True" at bounding box center [621, 192] width 75 height 45
click at [599, 188] on input "True" at bounding box center [602, 194] width 15 height 12
radio input "true"
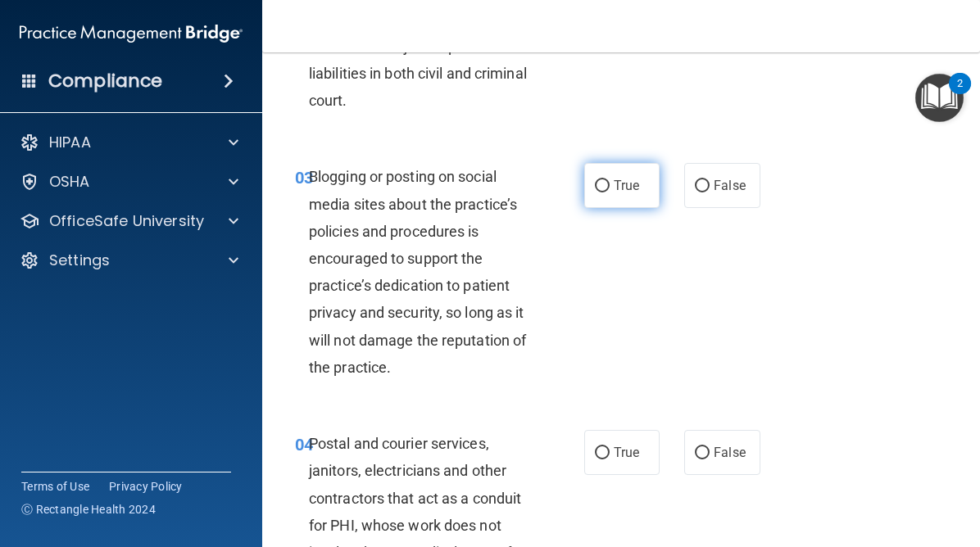
click at [598, 193] on label "True" at bounding box center [621, 185] width 75 height 45
click at [598, 193] on input "True" at bounding box center [602, 186] width 15 height 12
radio input "true"
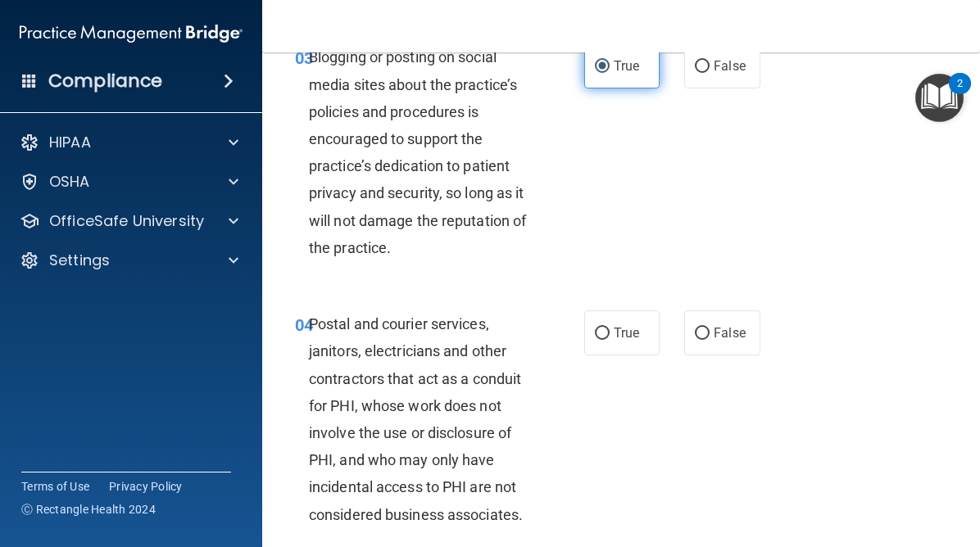
scroll to position [512, 0]
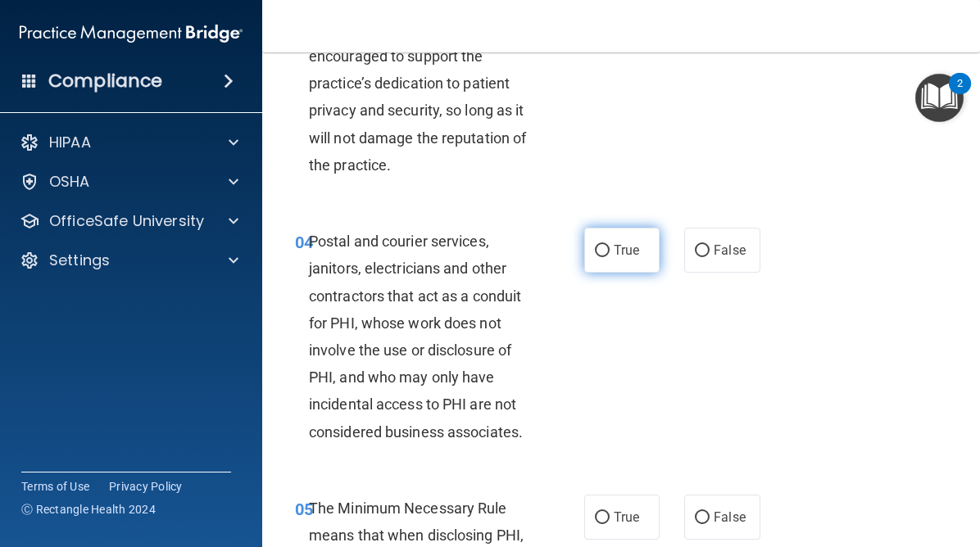
click at [600, 238] on label "True" at bounding box center [621, 250] width 75 height 45
click at [600, 245] on input "True" at bounding box center [602, 251] width 15 height 12
radio input "true"
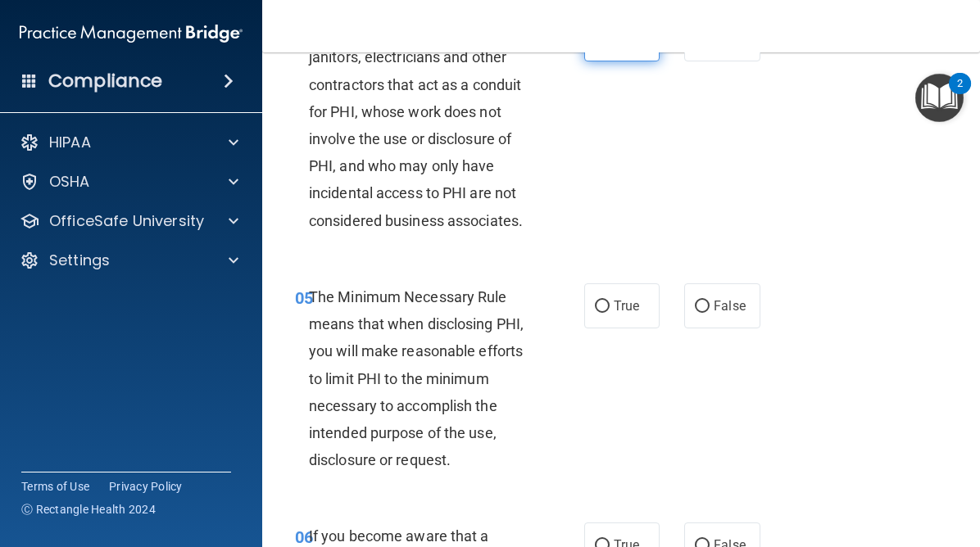
scroll to position [758, 0]
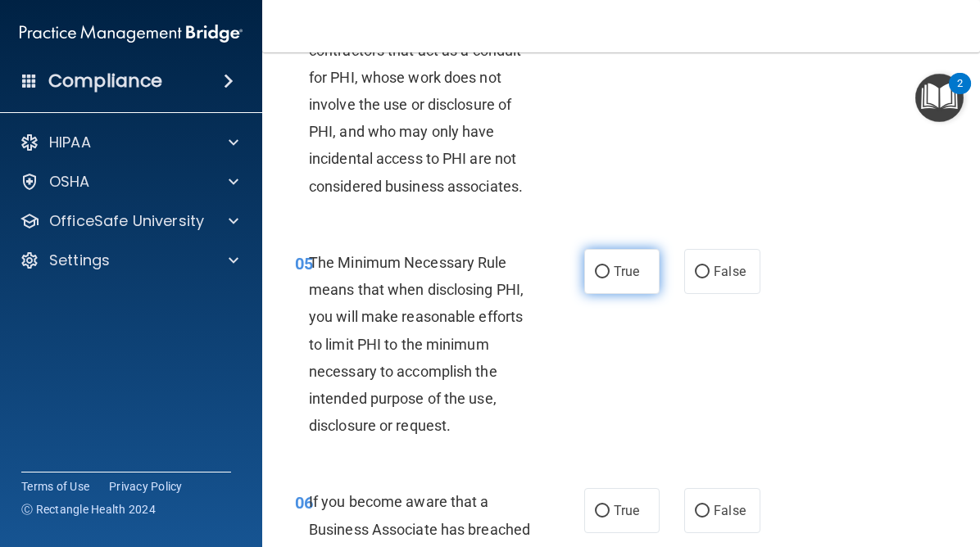
click at [602, 268] on input "True" at bounding box center [602, 272] width 15 height 12
radio input "true"
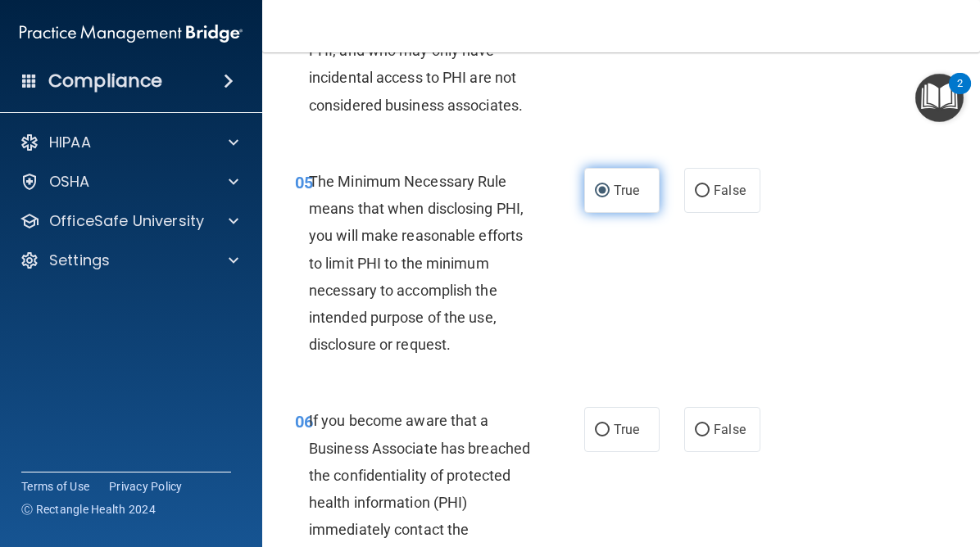
scroll to position [920, 0]
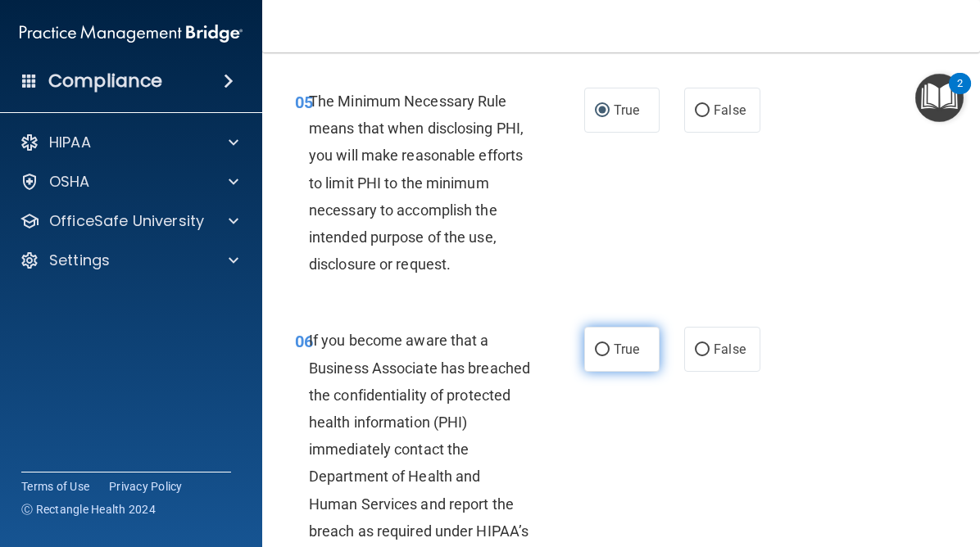
click at [602, 344] on input "True" at bounding box center [602, 350] width 15 height 12
radio input "true"
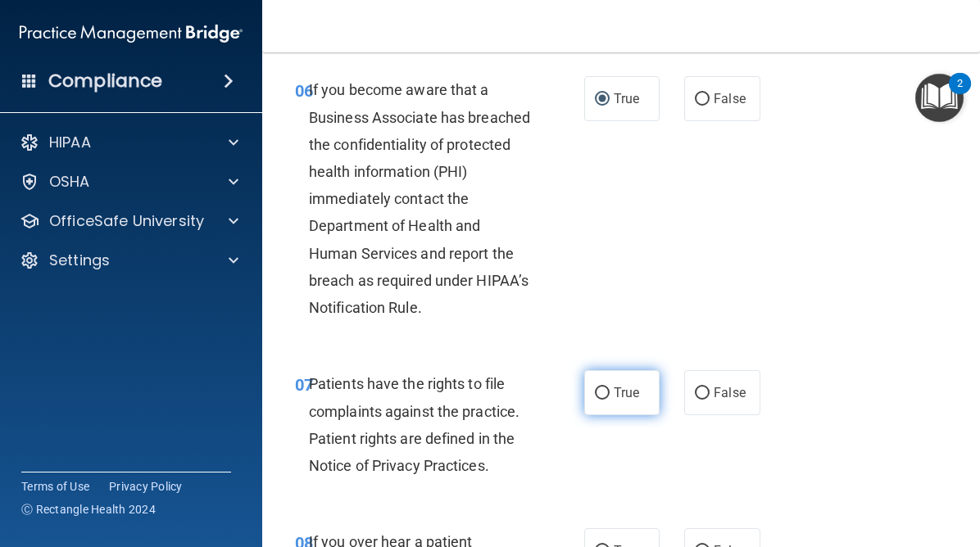
click at [602, 388] on input "True" at bounding box center [602, 394] width 15 height 12
radio input "true"
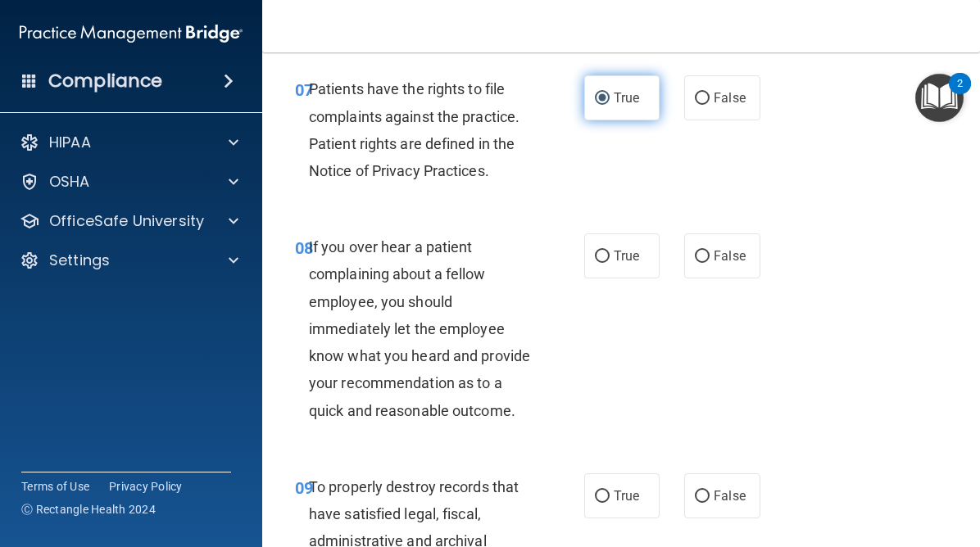
scroll to position [1511, 0]
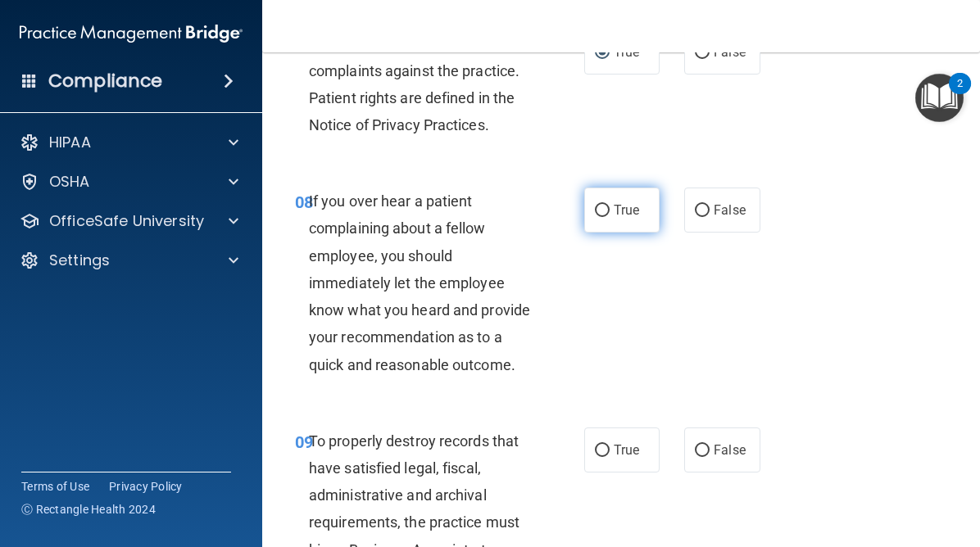
click at [604, 216] on input "True" at bounding box center [602, 211] width 15 height 12
radio input "true"
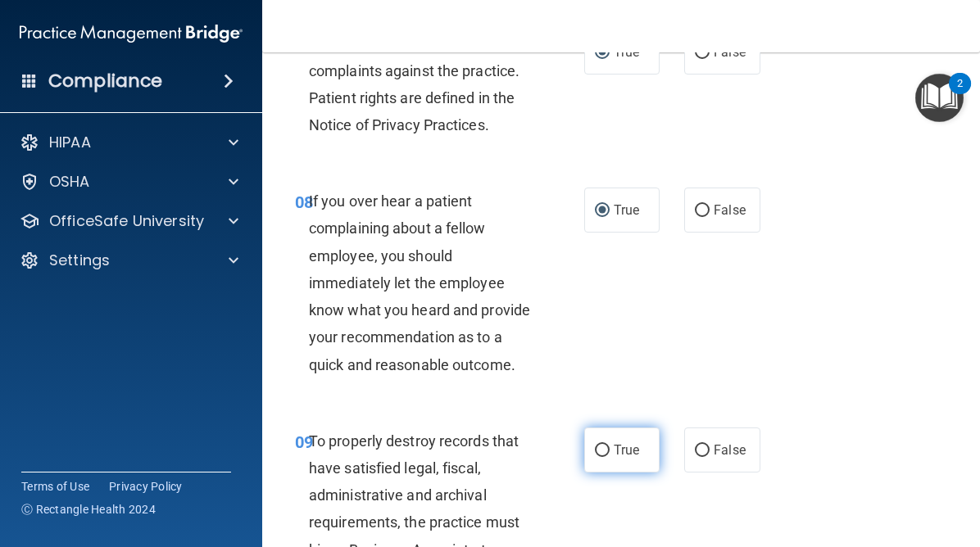
click at [614, 461] on label "True" at bounding box center [621, 450] width 75 height 45
click at [610, 457] on input "True" at bounding box center [602, 451] width 15 height 12
radio input "true"
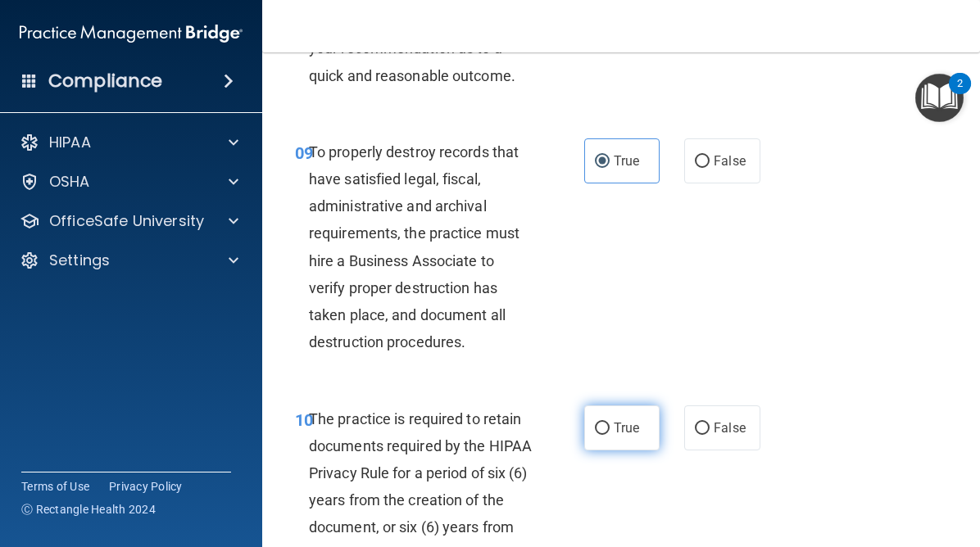
click at [606, 425] on input "True" at bounding box center [602, 429] width 15 height 12
radio input "true"
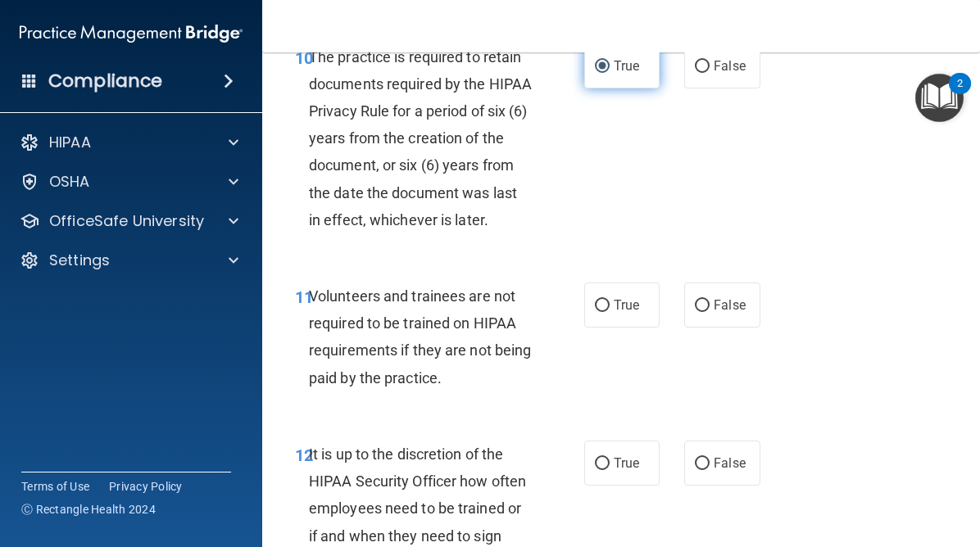
scroll to position [2220, 0]
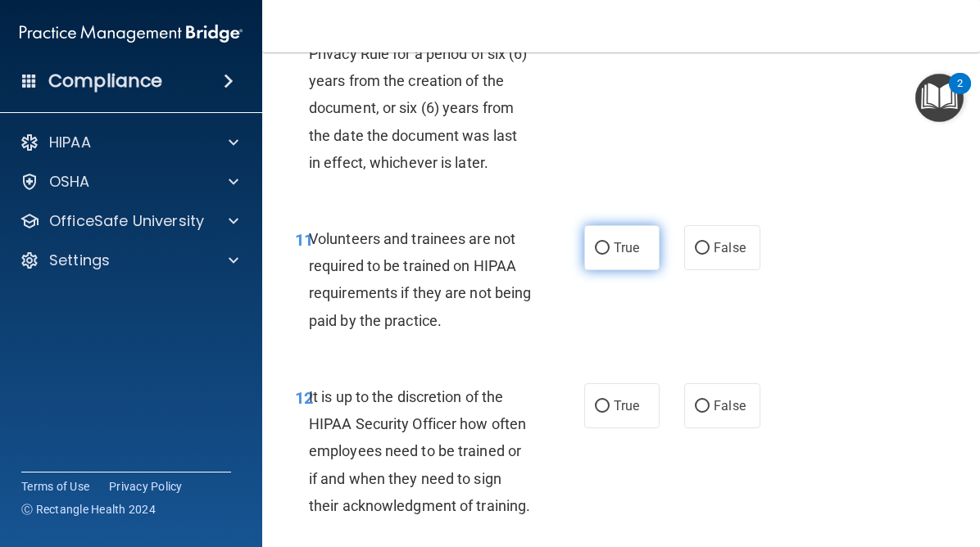
click at [607, 253] on input "True" at bounding box center [602, 249] width 15 height 12
radio input "true"
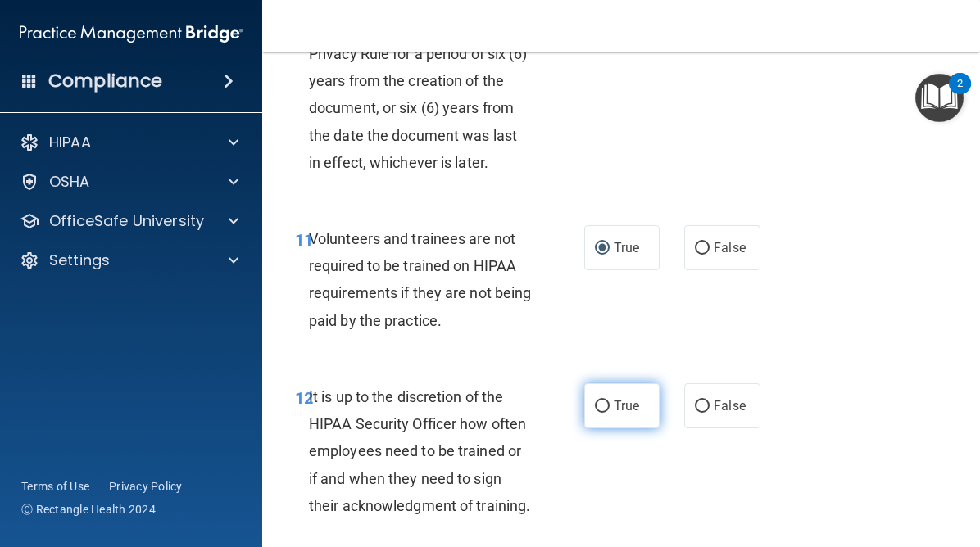
click at [609, 408] on input "True" at bounding box center [602, 407] width 15 height 12
radio input "true"
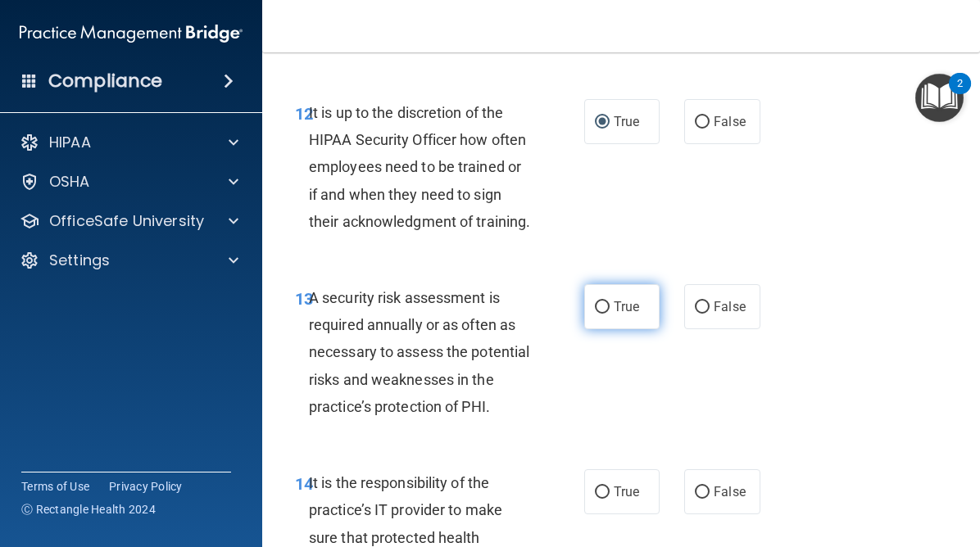
click at [610, 308] on label "True" at bounding box center [621, 306] width 75 height 45
click at [610, 308] on input "True" at bounding box center [602, 308] width 15 height 12
radio input "true"
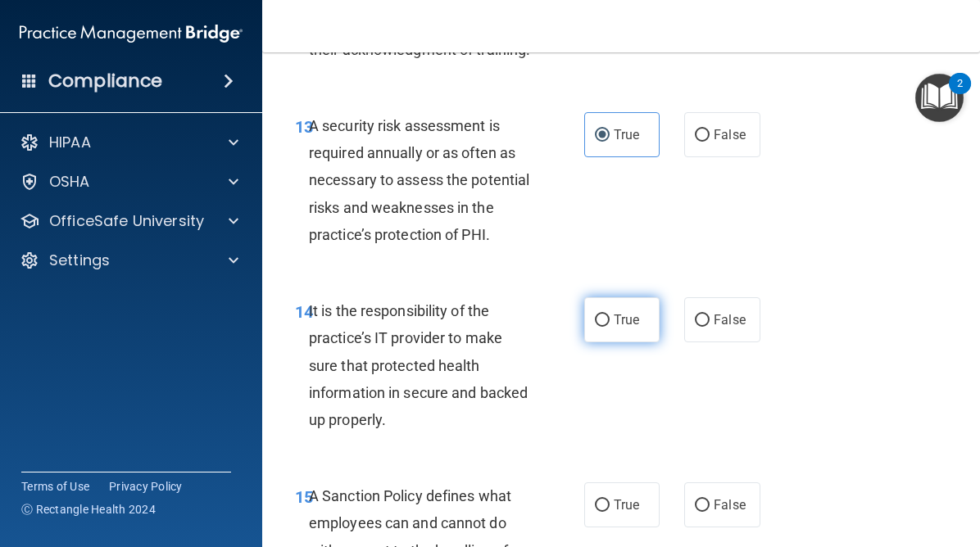
click at [606, 320] on input "True" at bounding box center [602, 321] width 15 height 12
radio input "true"
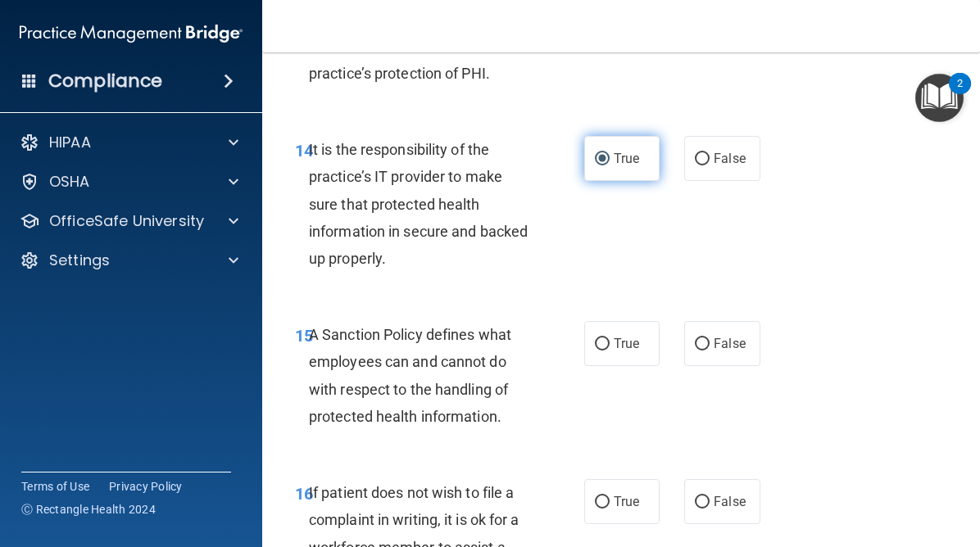
scroll to position [2914, 0]
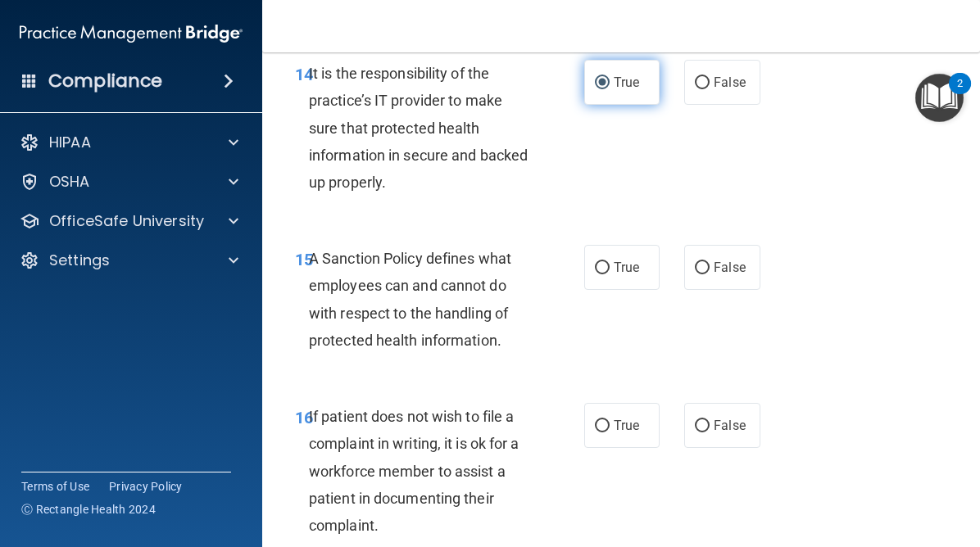
click at [606, 320] on div "15 A Sanction Policy defines what employees can and cannot do with respect to t…" at bounding box center [439, 303] width 338 height 117
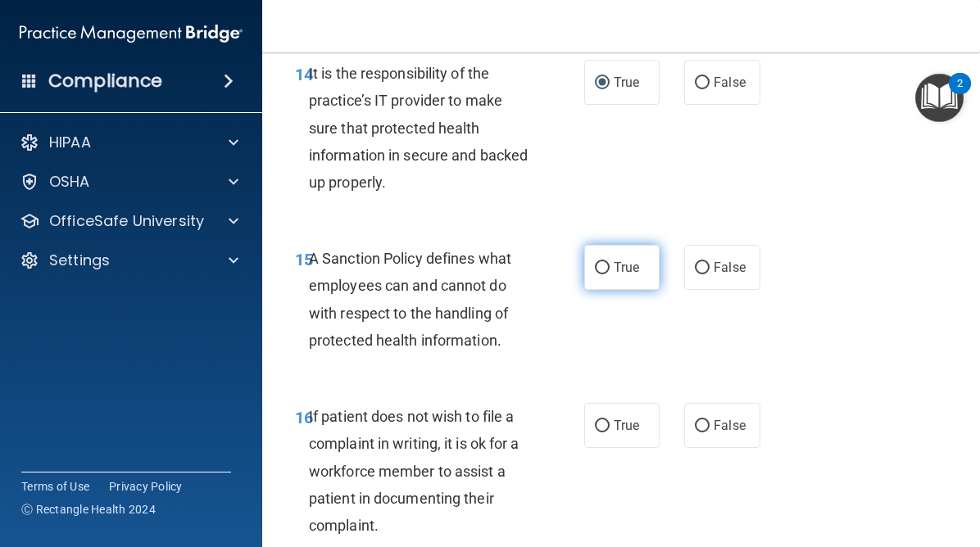
click at [606, 284] on label "True" at bounding box center [621, 267] width 75 height 45
click at [606, 275] on input "True" at bounding box center [602, 268] width 15 height 12
radio input "true"
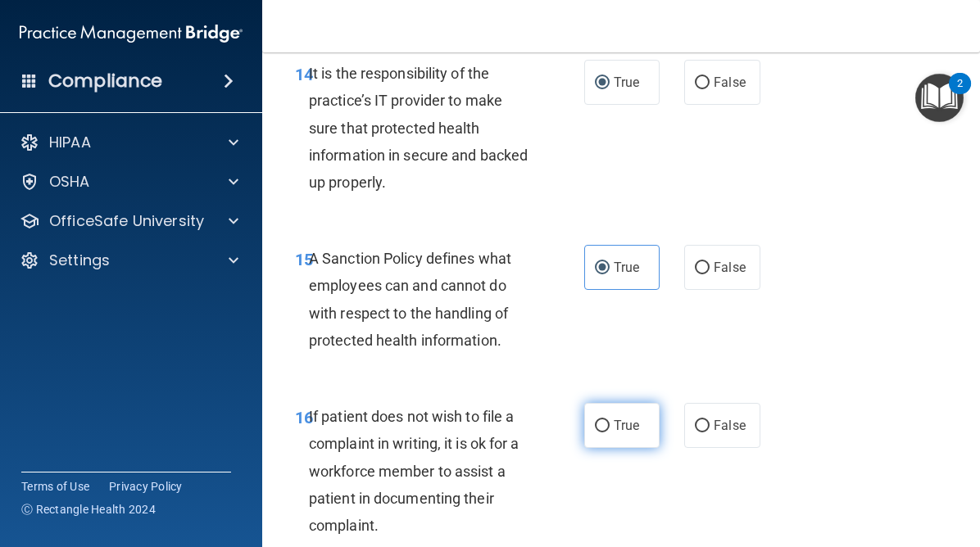
click at [602, 428] on input "True" at bounding box center [602, 426] width 15 height 12
radio input "true"
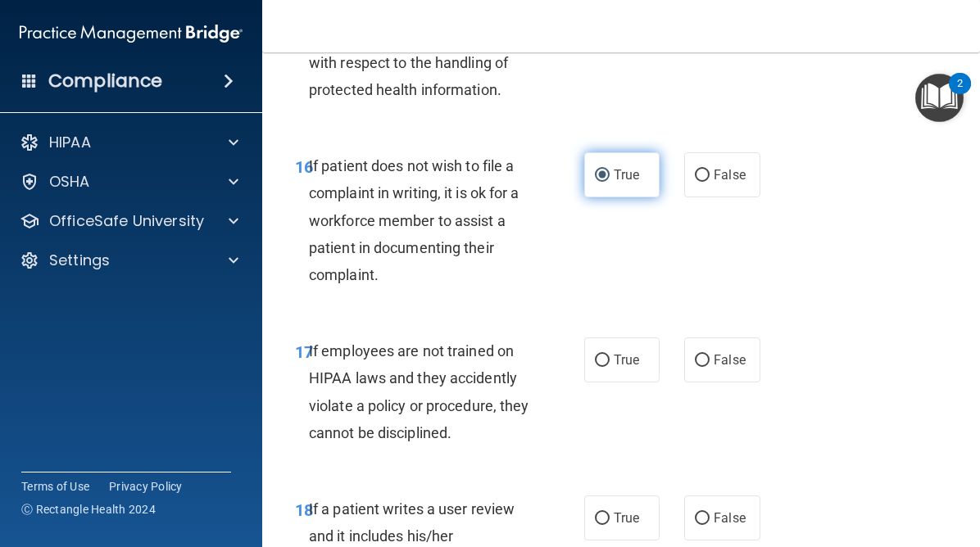
scroll to position [3220, 0]
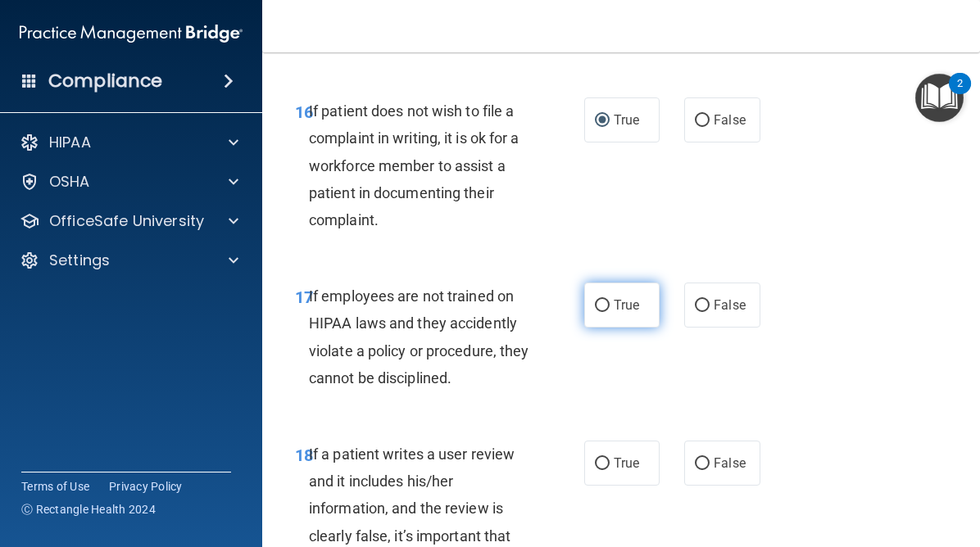
click at [611, 307] on label "True" at bounding box center [621, 305] width 75 height 45
click at [610, 307] on input "True" at bounding box center [602, 306] width 15 height 12
radio input "true"
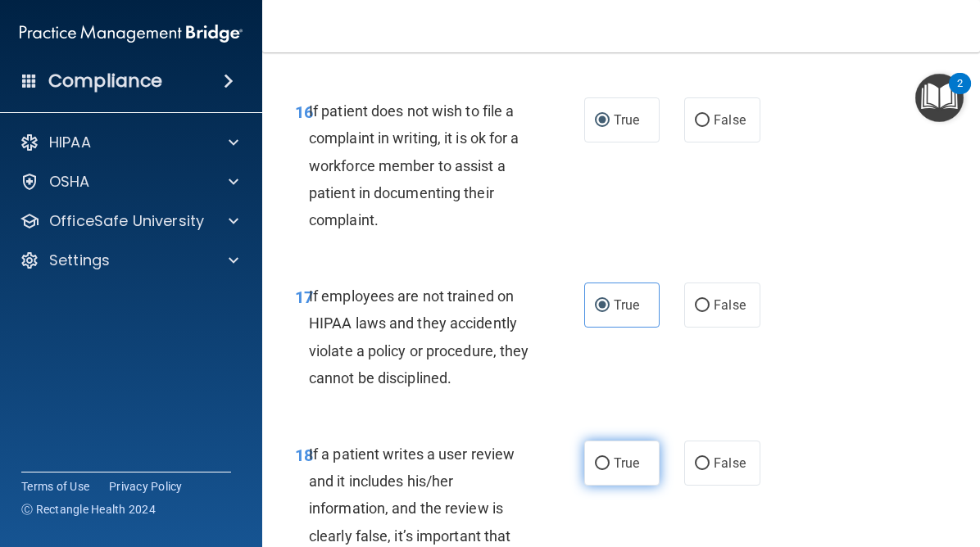
click at [603, 464] on input "True" at bounding box center [602, 464] width 15 height 12
radio input "true"
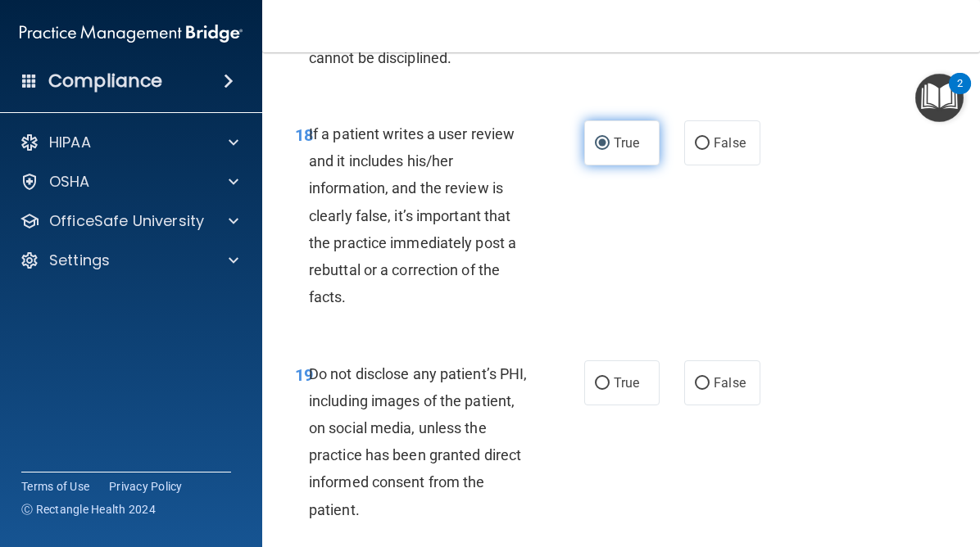
scroll to position [3574, 0]
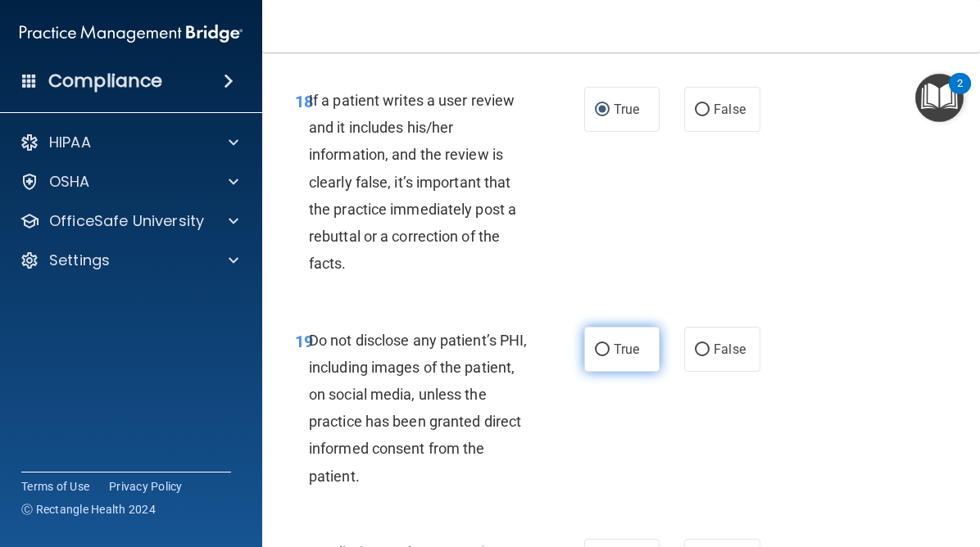
click at [601, 340] on label "True" at bounding box center [621, 349] width 75 height 45
click at [601, 344] on input "True" at bounding box center [602, 350] width 15 height 12
radio input "true"
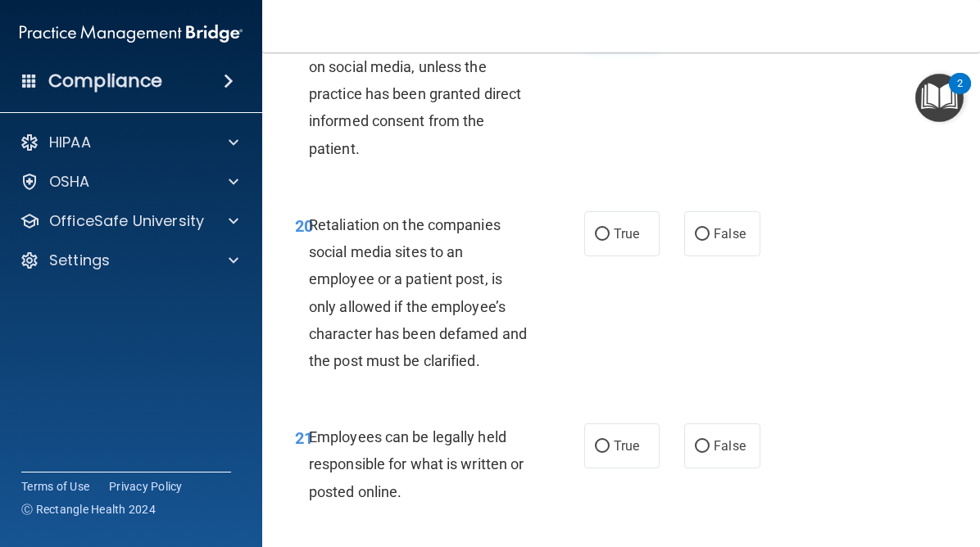
scroll to position [3935, 0]
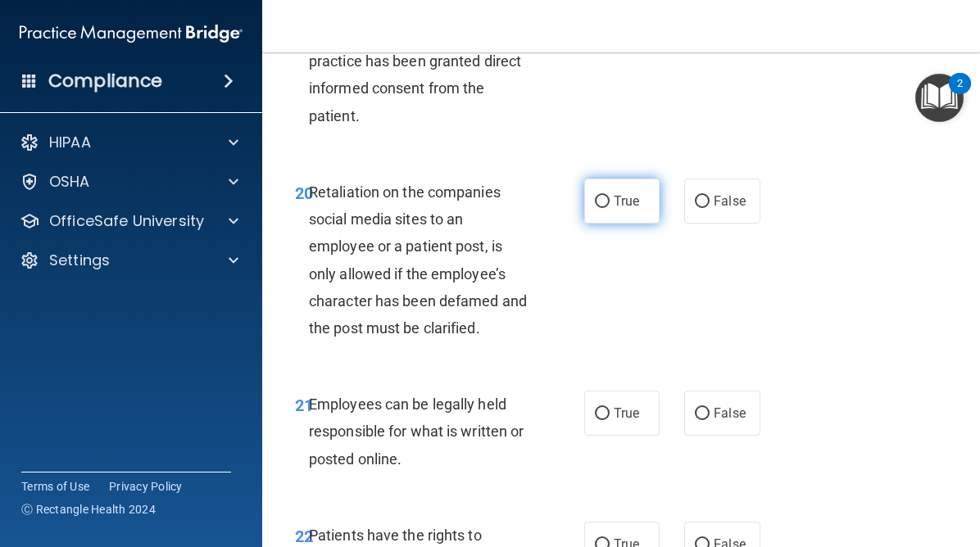
click at [606, 201] on input "True" at bounding box center [602, 202] width 15 height 12
radio input "true"
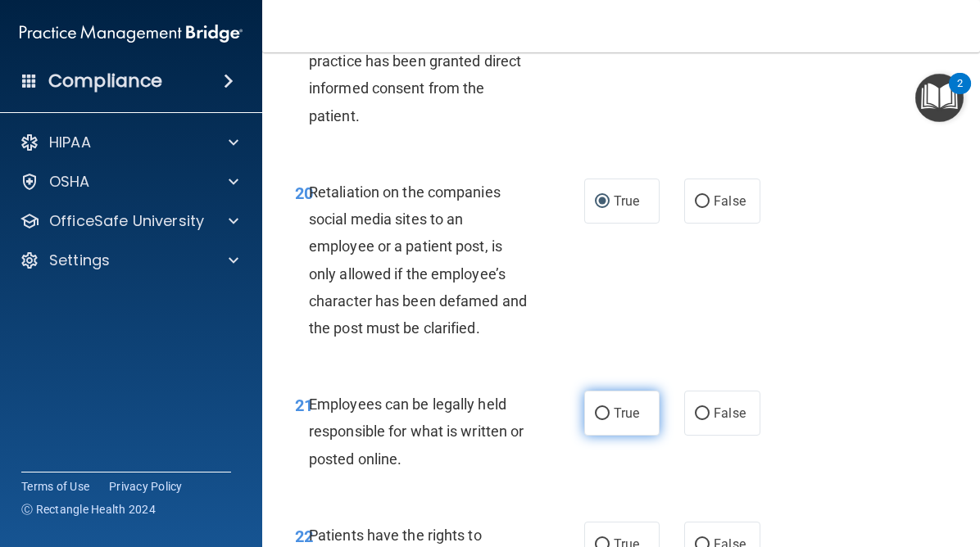
click at [606, 418] on input "True" at bounding box center [602, 414] width 15 height 12
radio input "true"
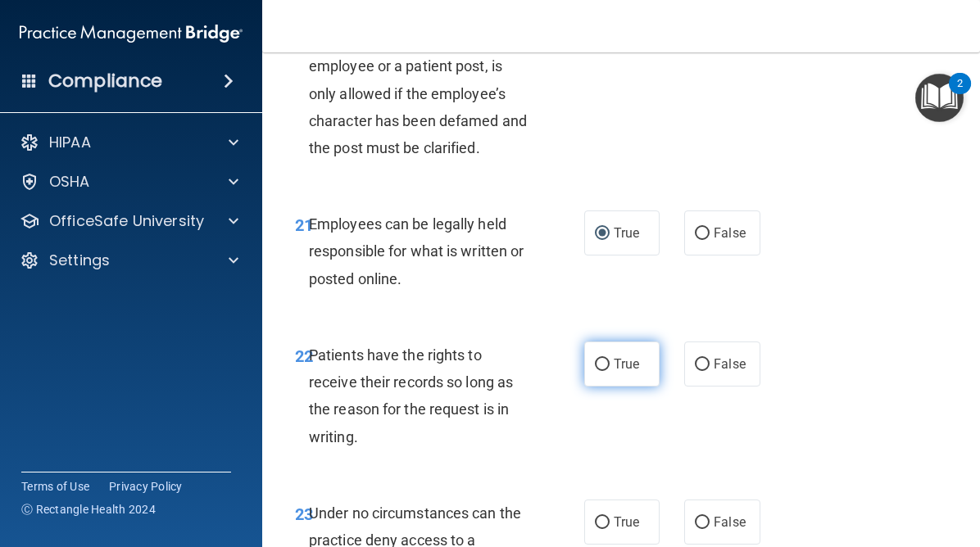
click at [600, 364] on input "True" at bounding box center [602, 365] width 15 height 12
radio input "true"
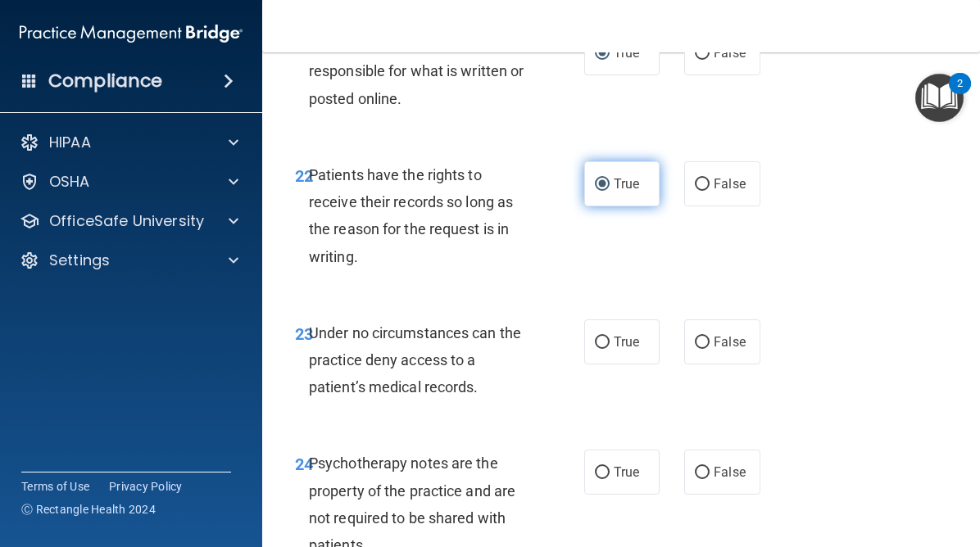
scroll to position [4303, 0]
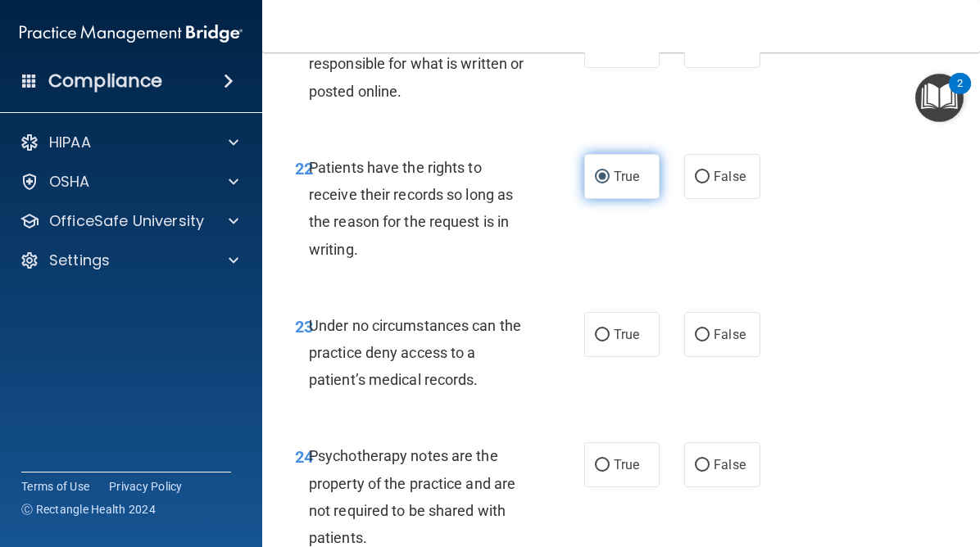
click at [600, 364] on div "23 Under no circumstances can the practice deny access to a patient’s medical r…" at bounding box center [439, 357] width 338 height 90
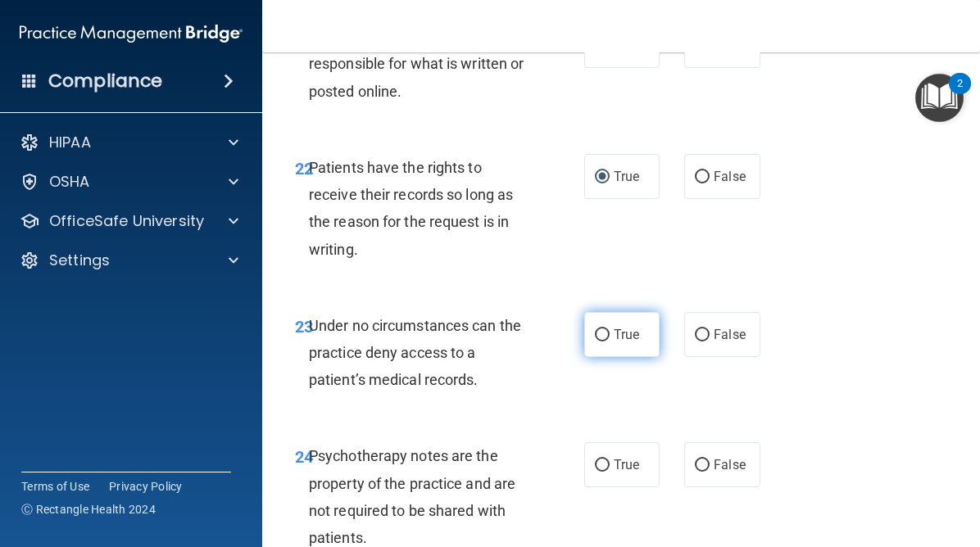
click at [606, 332] on input "True" at bounding box center [602, 335] width 15 height 12
radio input "true"
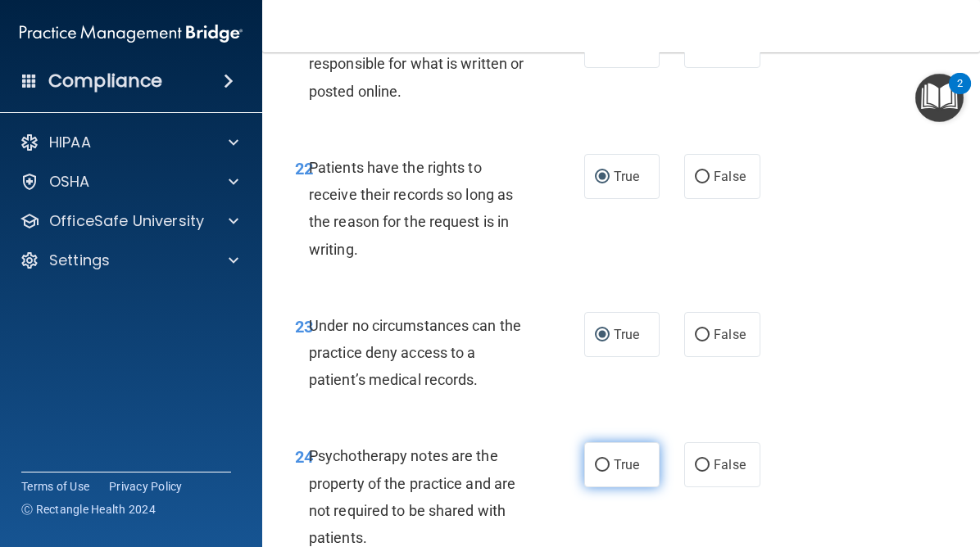
click at [600, 465] on input "True" at bounding box center [602, 466] width 15 height 12
radio input "true"
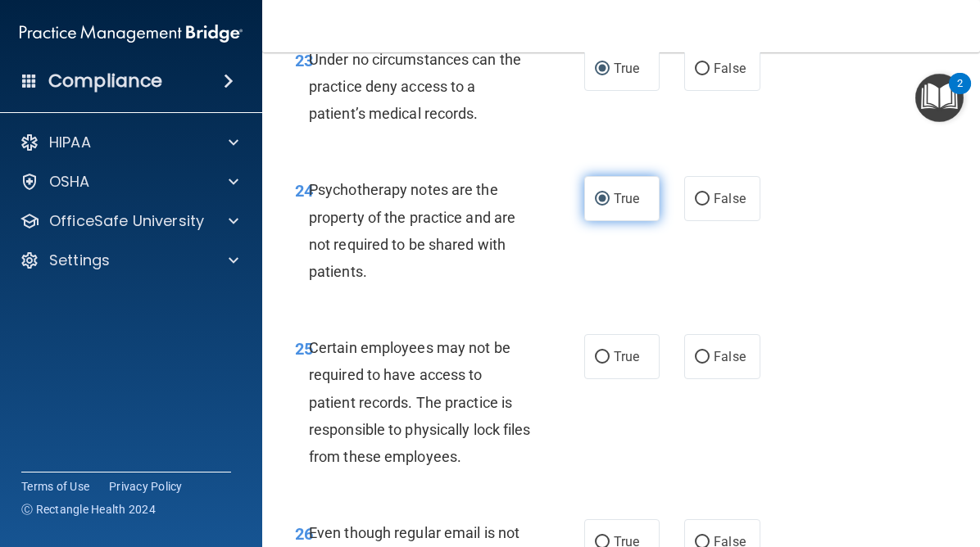
scroll to position [4603, 0]
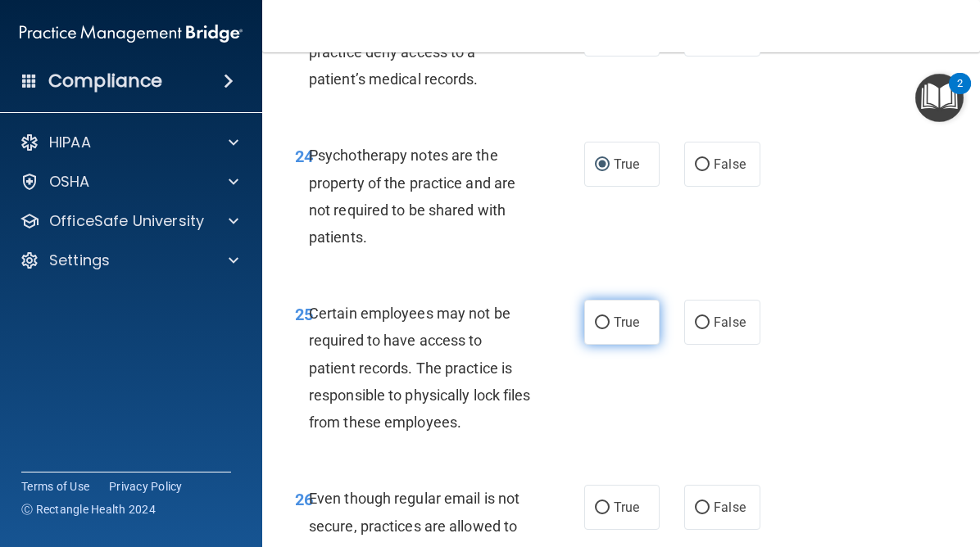
click at [606, 323] on input "True" at bounding box center [602, 323] width 15 height 12
radio input "true"
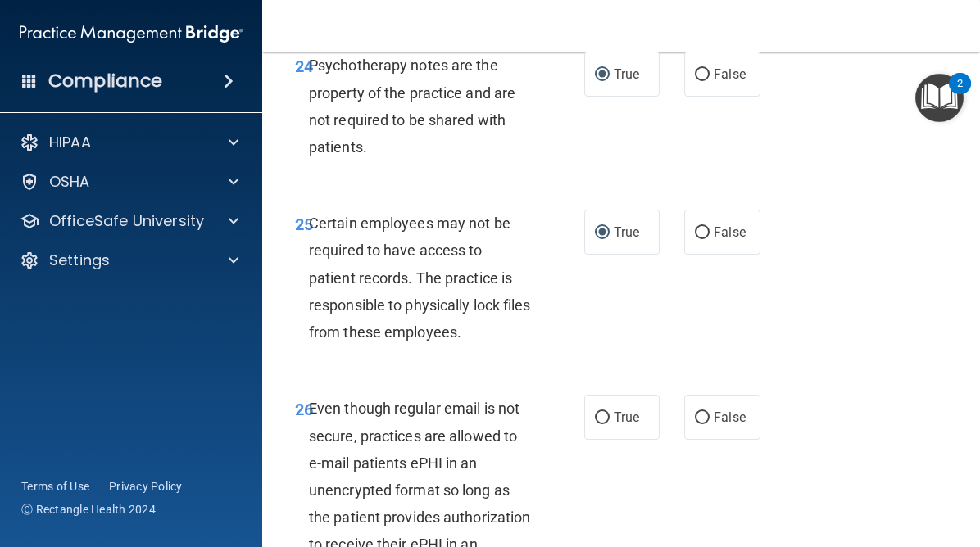
click at [614, 425] on span "True" at bounding box center [626, 418] width 25 height 16
click at [610, 425] on input "True" at bounding box center [602, 418] width 15 height 12
radio input "true"
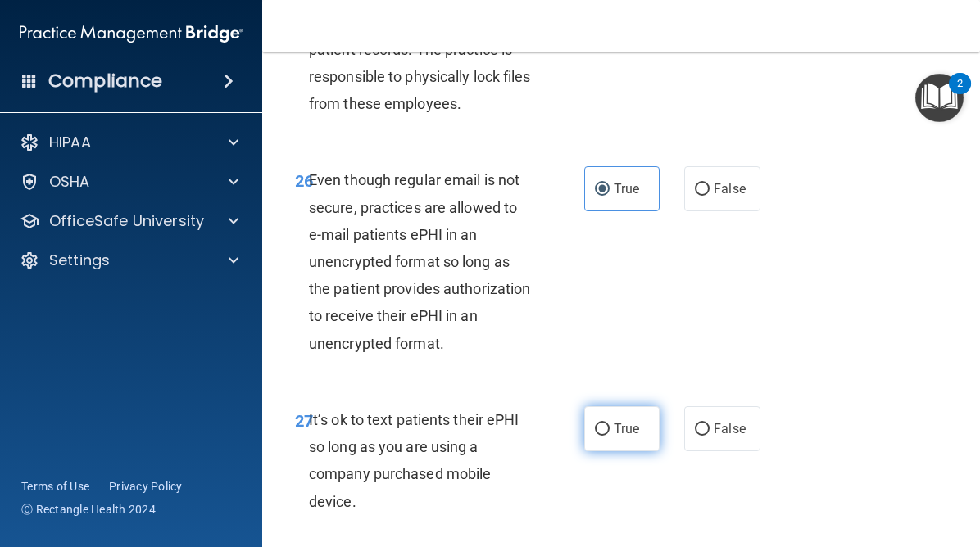
click at [611, 430] on label "True" at bounding box center [621, 428] width 75 height 45
click at [610, 430] on input "True" at bounding box center [602, 430] width 15 height 12
radio input "true"
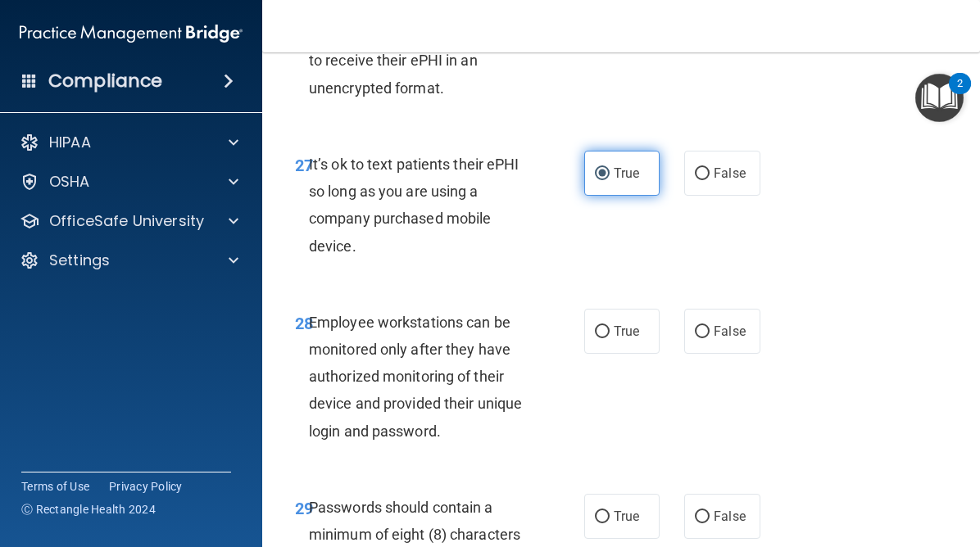
scroll to position [5197, 0]
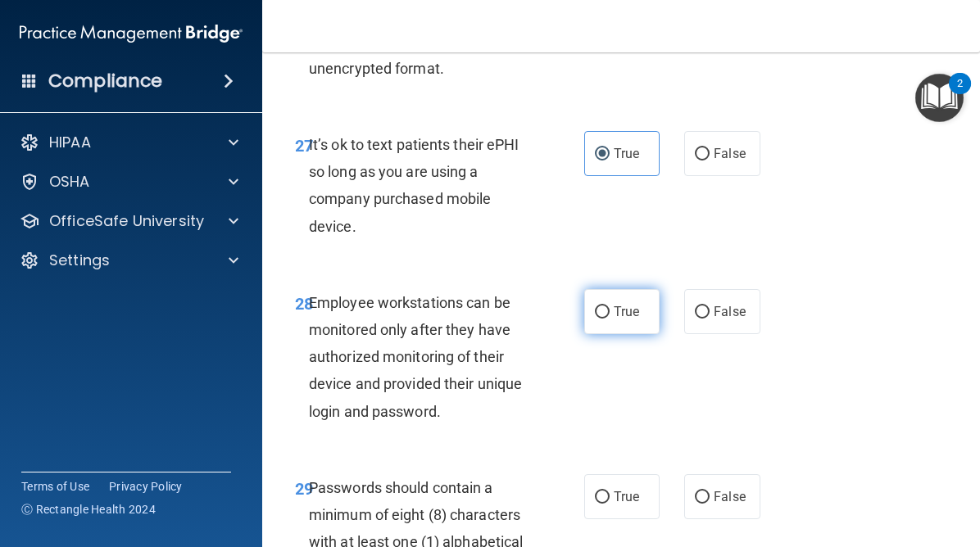
click at [603, 317] on input "True" at bounding box center [602, 313] width 15 height 12
radio input "true"
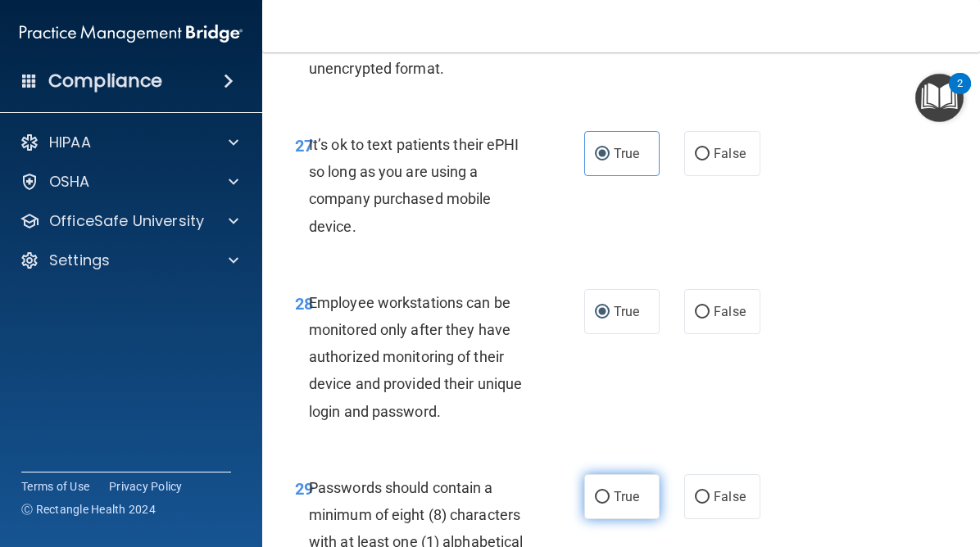
click at [602, 495] on input "True" at bounding box center [602, 498] width 15 height 12
radio input "true"
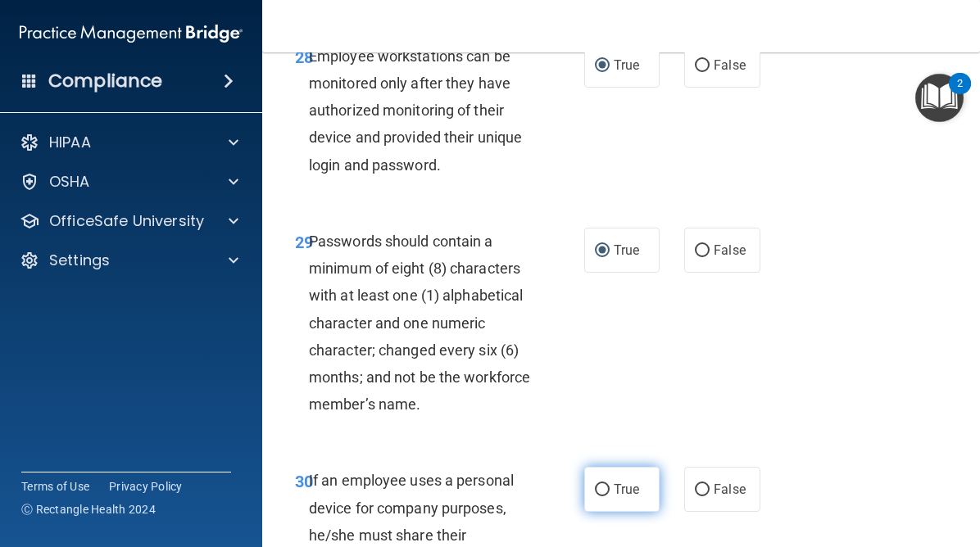
click at [604, 479] on label "True" at bounding box center [621, 489] width 75 height 45
click at [604, 484] on input "True" at bounding box center [602, 490] width 15 height 12
radio input "true"
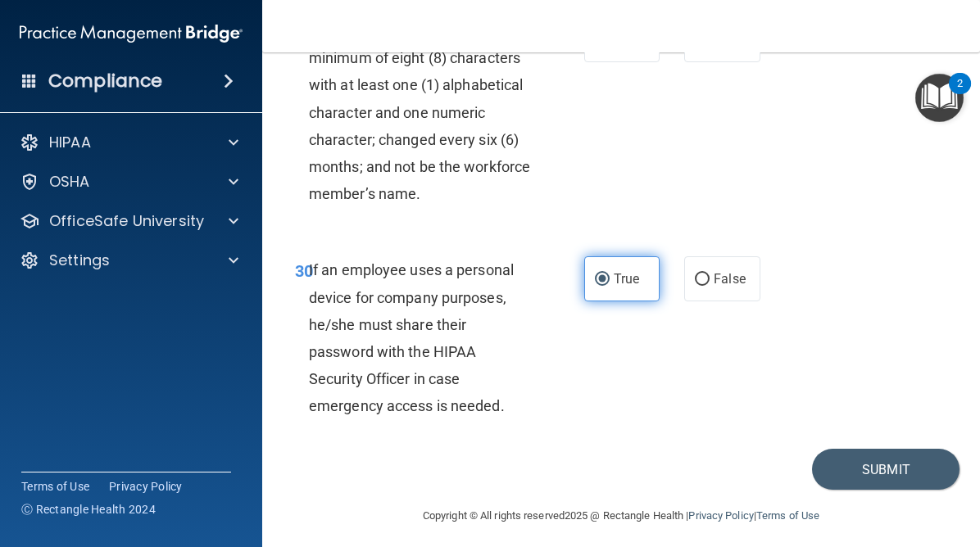
scroll to position [5664, 0]
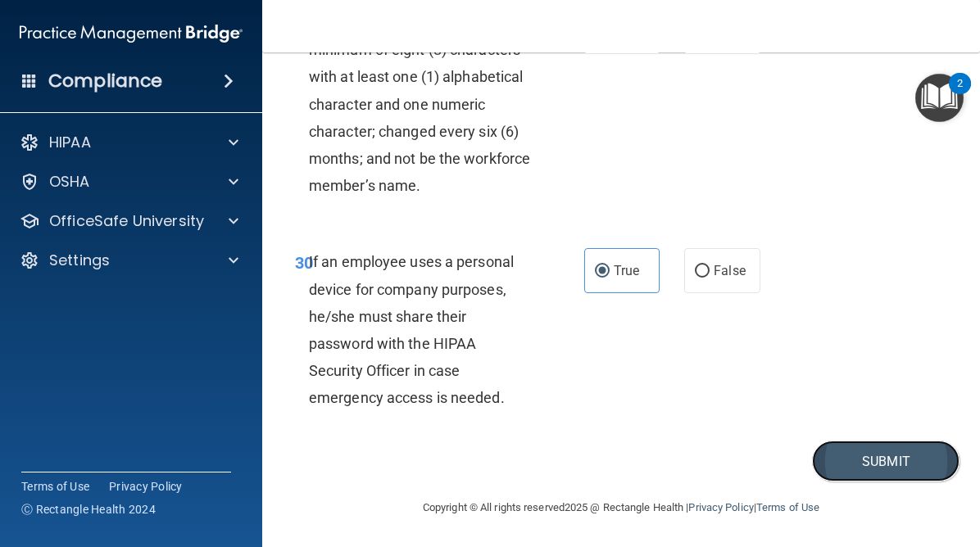
click at [854, 465] on button "Submit" at bounding box center [886, 462] width 148 height 42
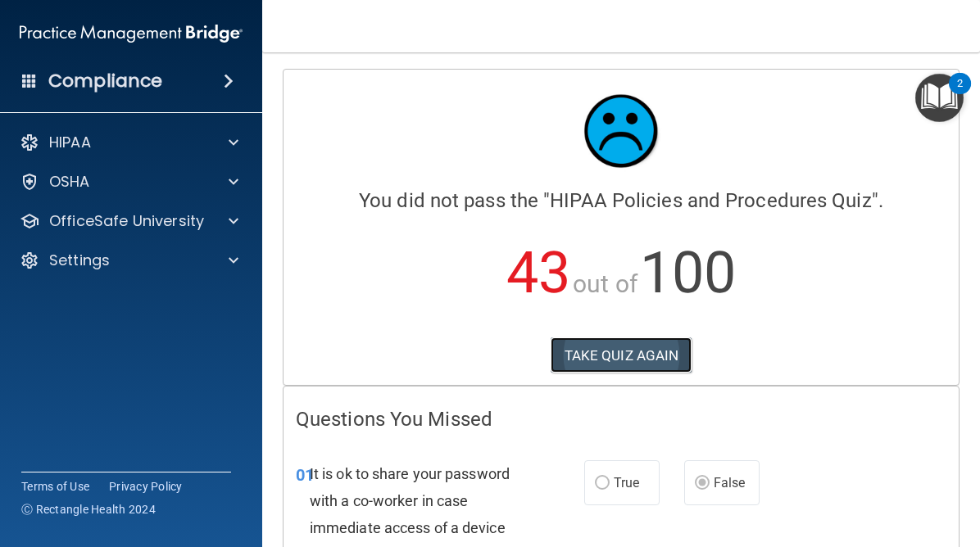
click at [613, 346] on button "TAKE QUIZ AGAIN" at bounding box center [622, 356] width 142 height 36
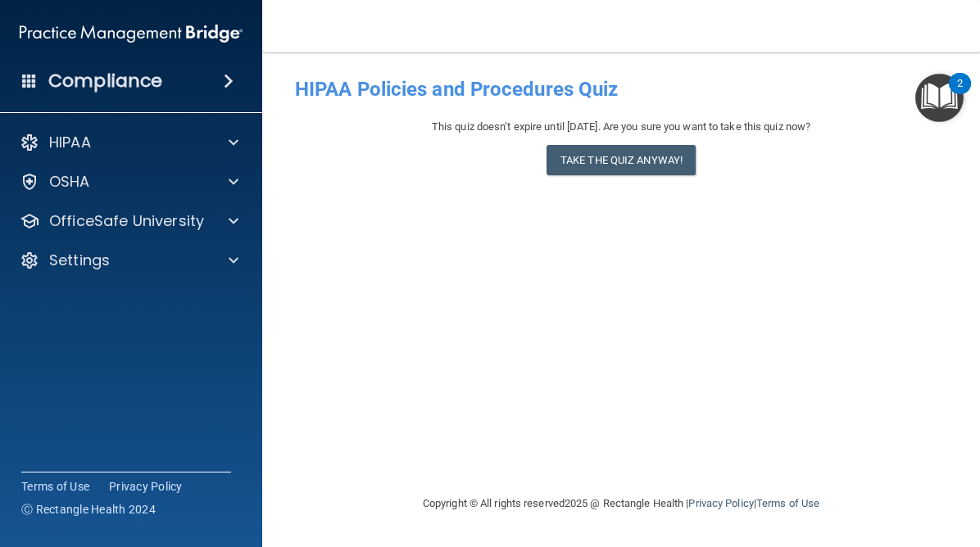
click at [441, 207] on div "- HIPAA Policies and Procedures Quiz This quiz doesn’t expire until 12/17/2025.…" at bounding box center [621, 273] width 652 height 409
click at [620, 159] on button "Take the quiz anyway!" at bounding box center [621, 160] width 149 height 30
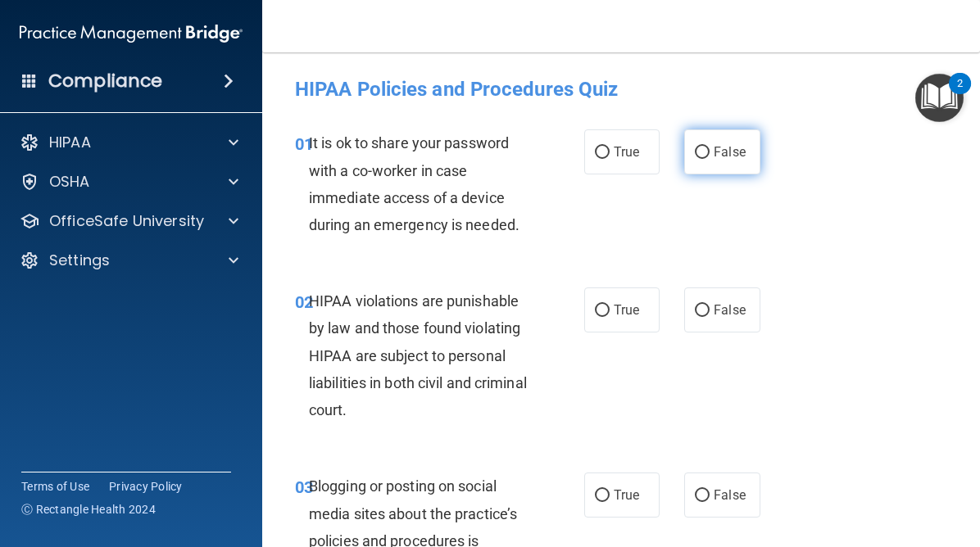
click at [701, 154] on input "False" at bounding box center [702, 153] width 15 height 12
radio input "true"
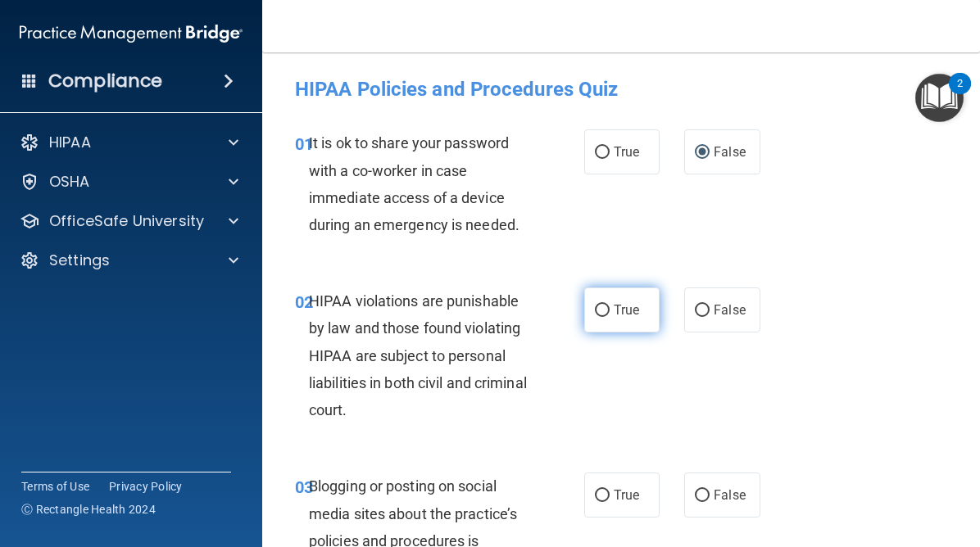
click at [600, 312] on input "True" at bounding box center [602, 311] width 15 height 12
radio input "true"
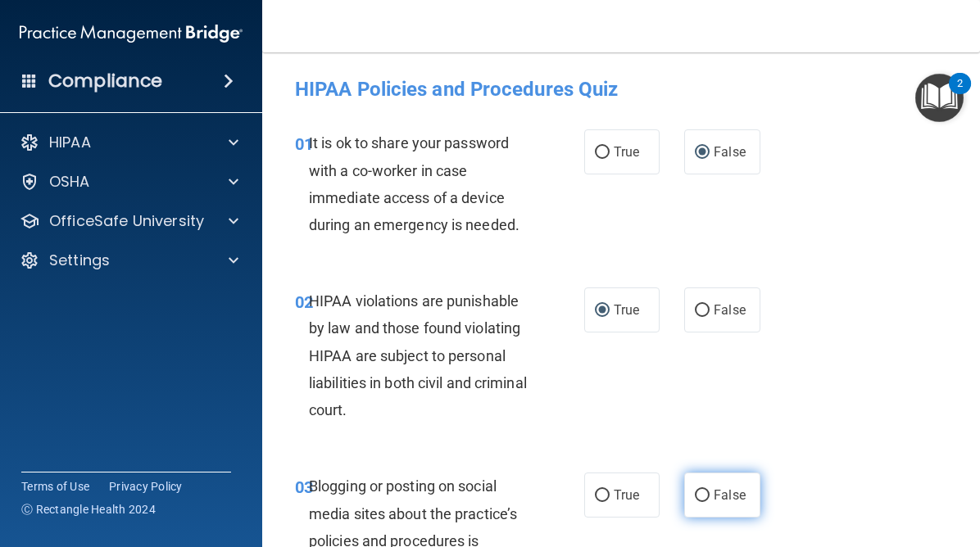
click at [702, 492] on input "False" at bounding box center [702, 496] width 15 height 12
radio input "true"
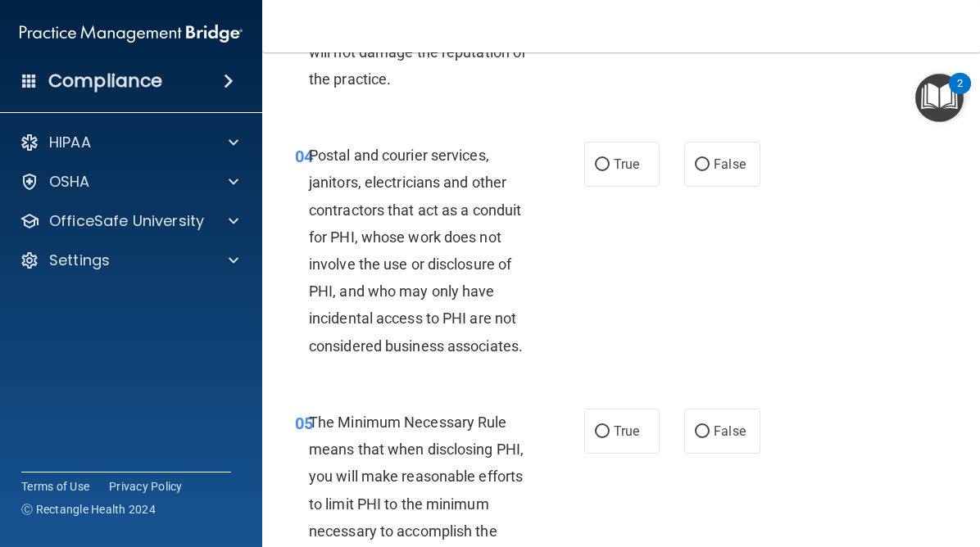
scroll to position [611, 0]
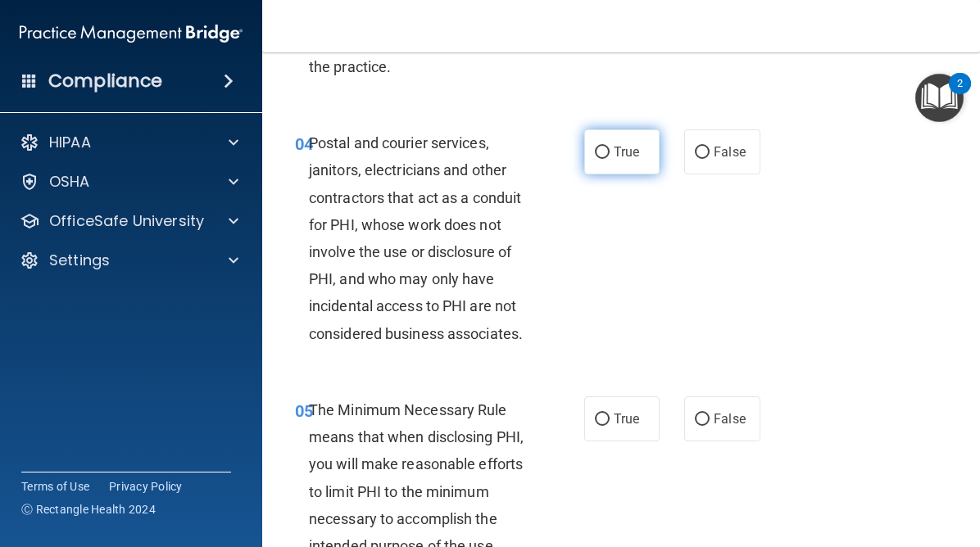
click at [603, 155] on input "True" at bounding box center [602, 153] width 15 height 12
radio input "true"
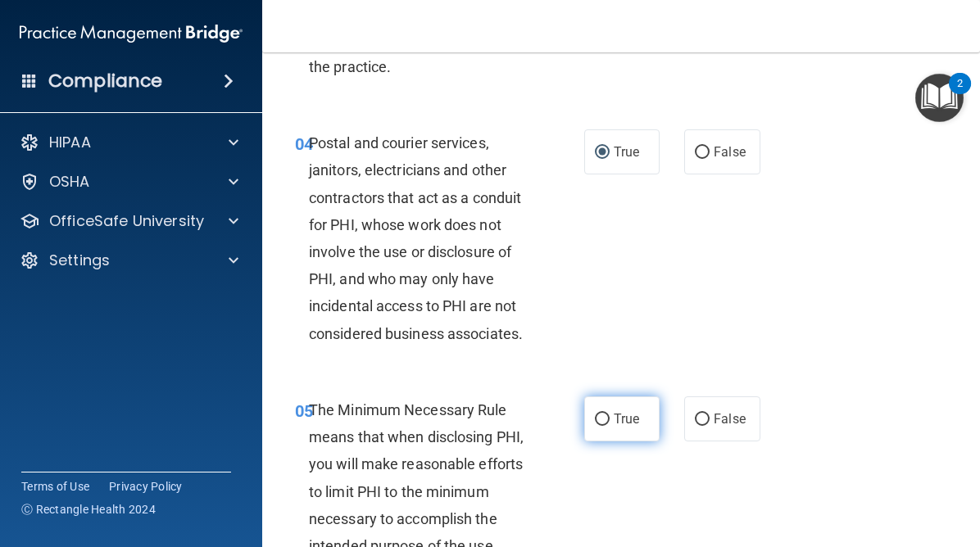
click at [602, 420] on input "True" at bounding box center [602, 420] width 15 height 12
radio input "true"
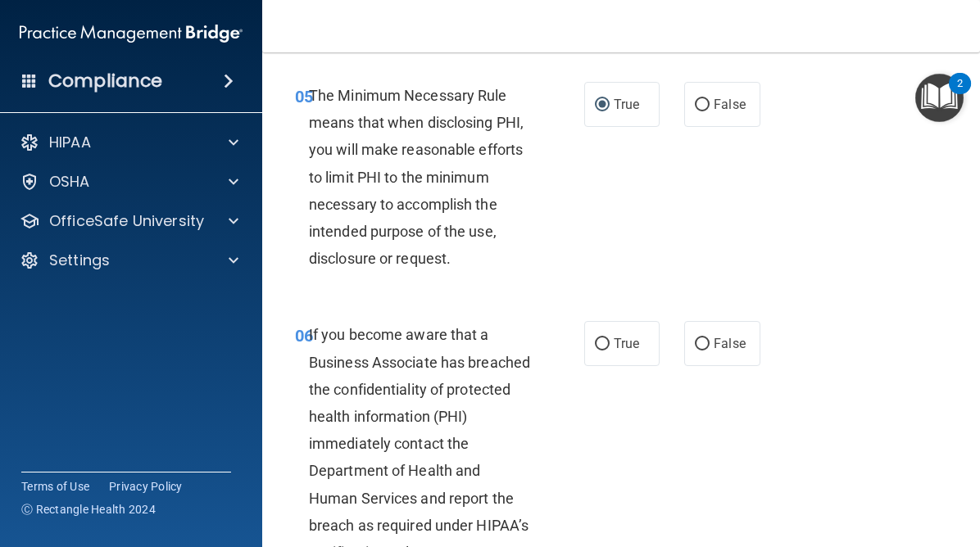
scroll to position [966, 0]
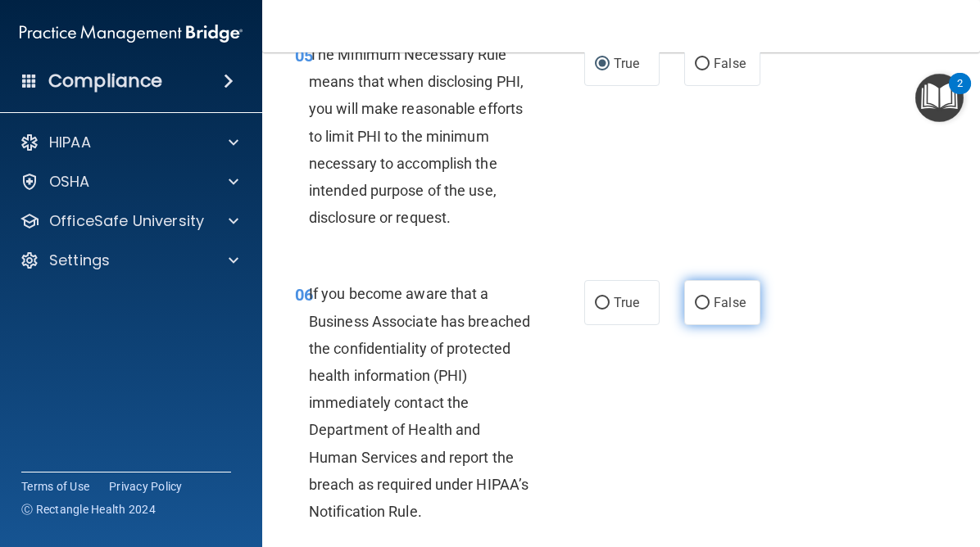
click at [704, 297] on input "False" at bounding box center [702, 303] width 15 height 12
radio input "true"
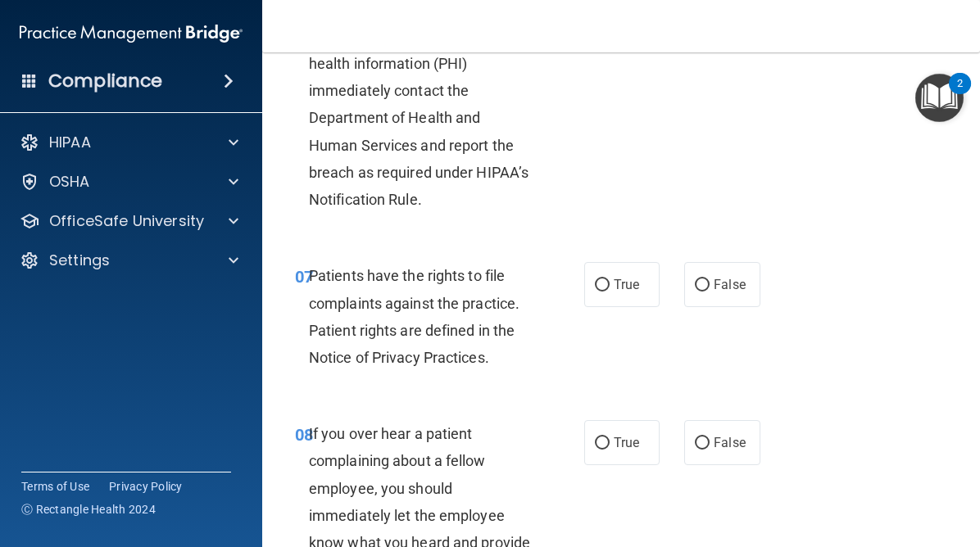
scroll to position [1289, 0]
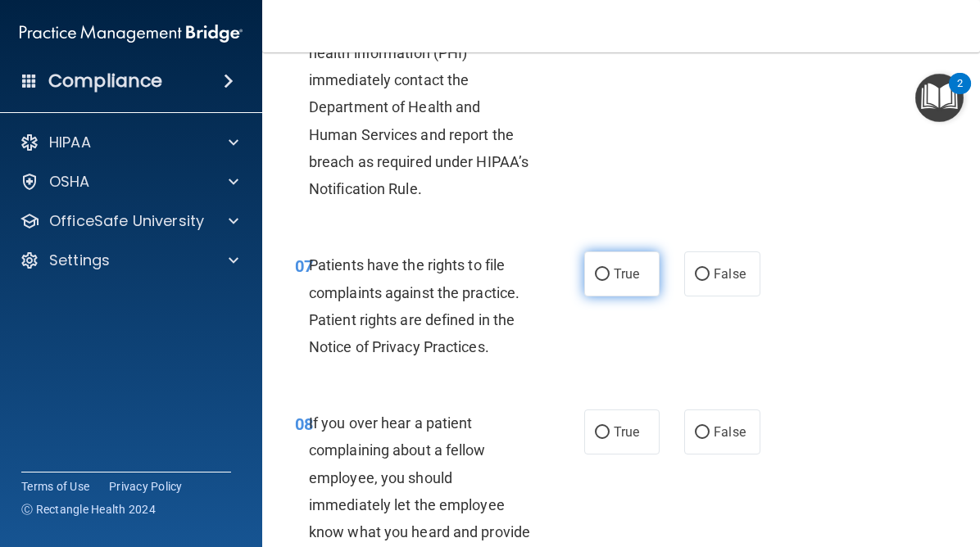
click at [606, 278] on input "True" at bounding box center [602, 275] width 15 height 12
radio input "true"
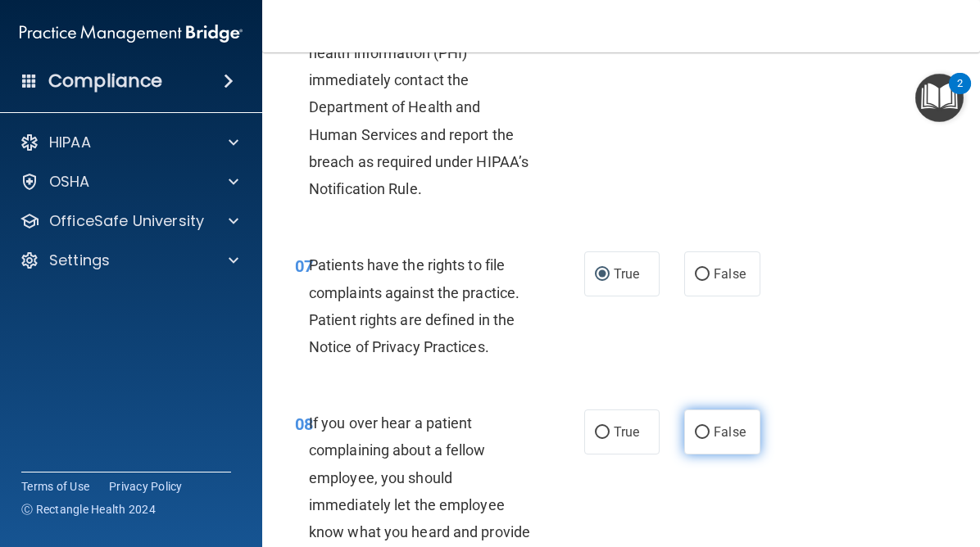
click at [709, 434] on input "False" at bounding box center [702, 433] width 15 height 12
radio input "true"
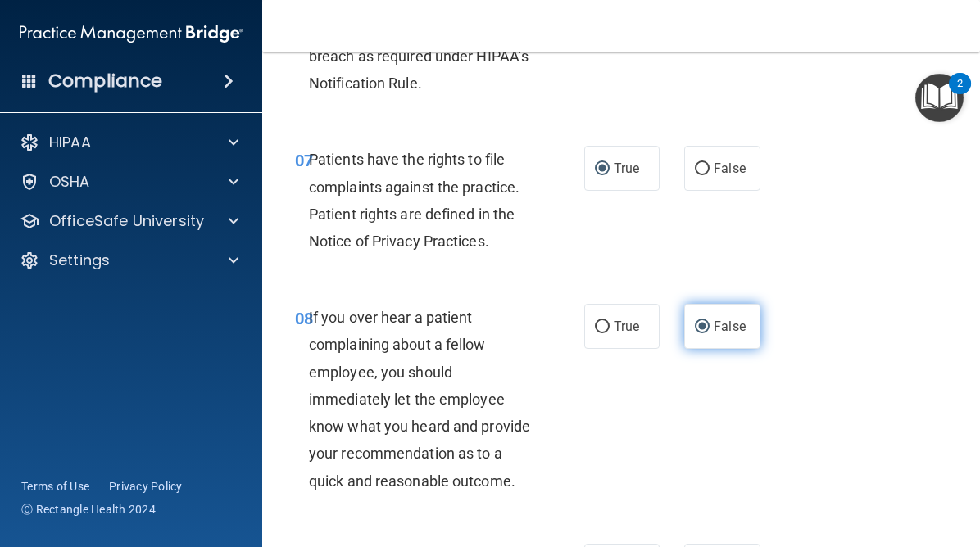
scroll to position [1465, 0]
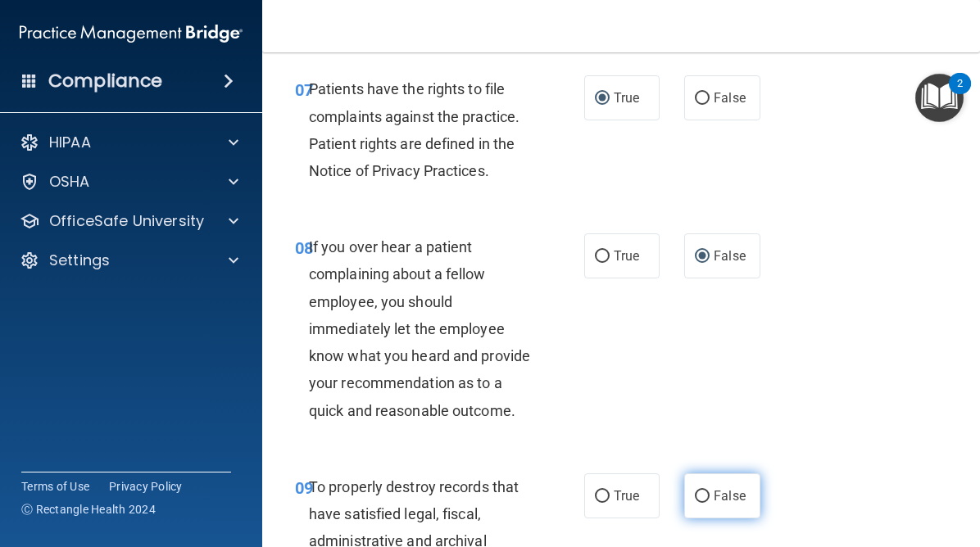
click at [702, 494] on input "False" at bounding box center [702, 497] width 15 height 12
radio input "true"
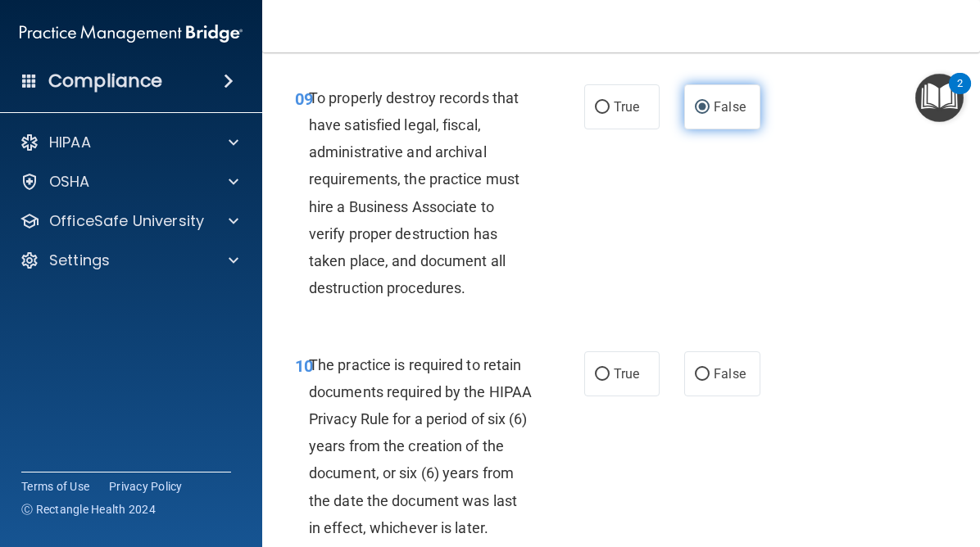
scroll to position [1858, 0]
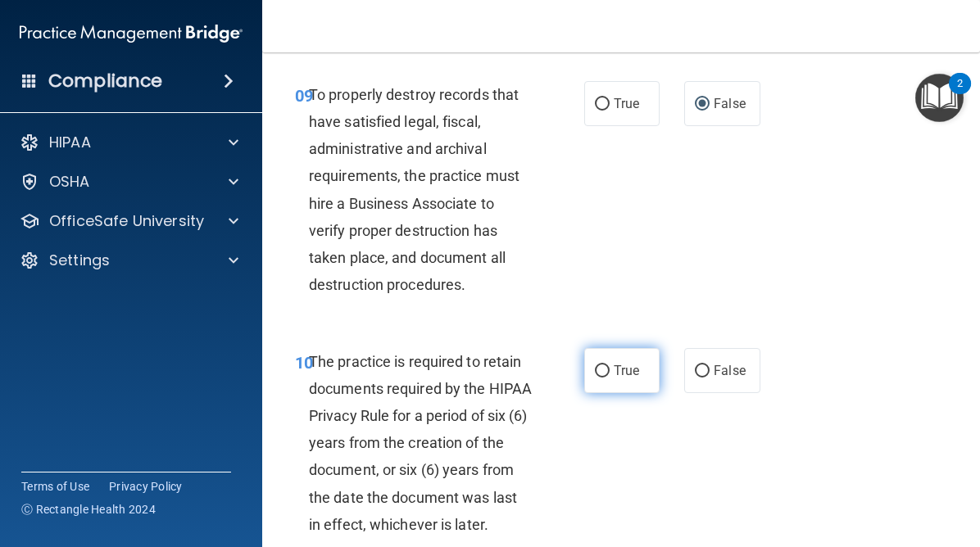
click at [611, 373] on label "True" at bounding box center [621, 370] width 75 height 45
click at [610, 373] on input "True" at bounding box center [602, 372] width 15 height 12
radio input "true"
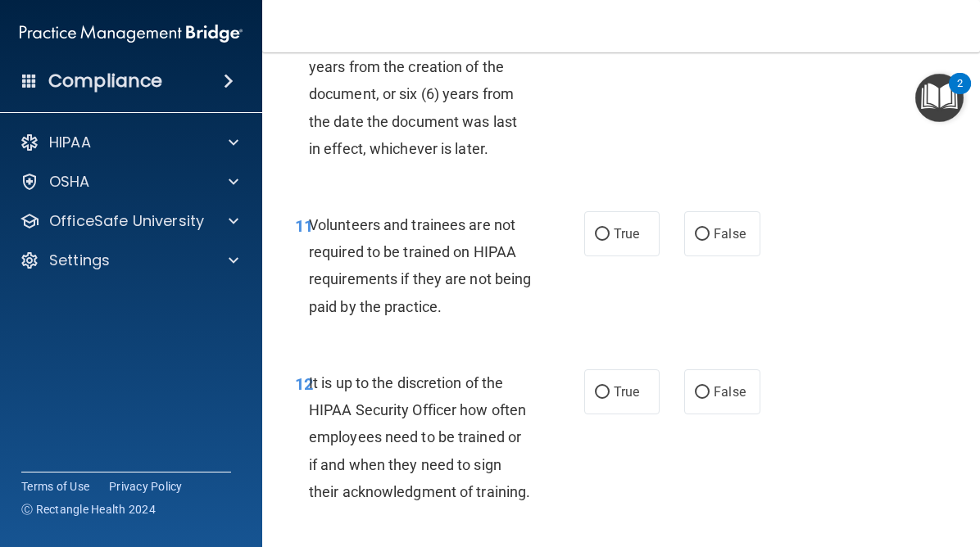
scroll to position [2247, 0]
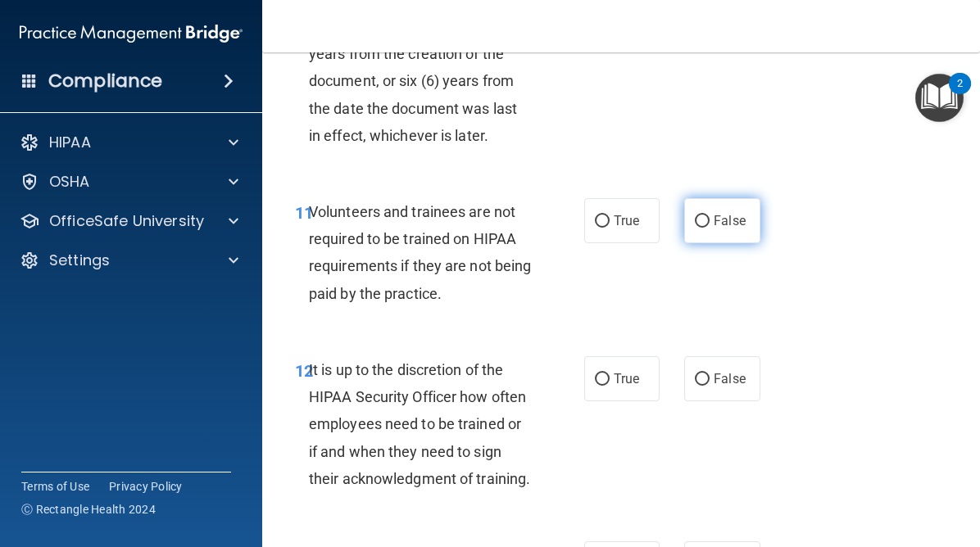
click at [710, 224] on label "False" at bounding box center [721, 220] width 75 height 45
click at [710, 224] on input "False" at bounding box center [702, 222] width 15 height 12
radio input "true"
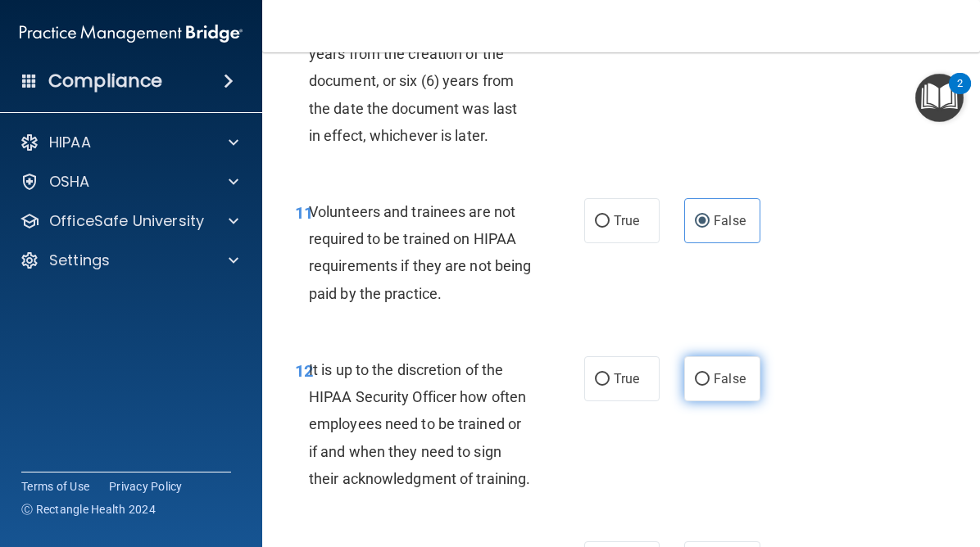
click at [708, 374] on input "False" at bounding box center [702, 380] width 15 height 12
radio input "true"
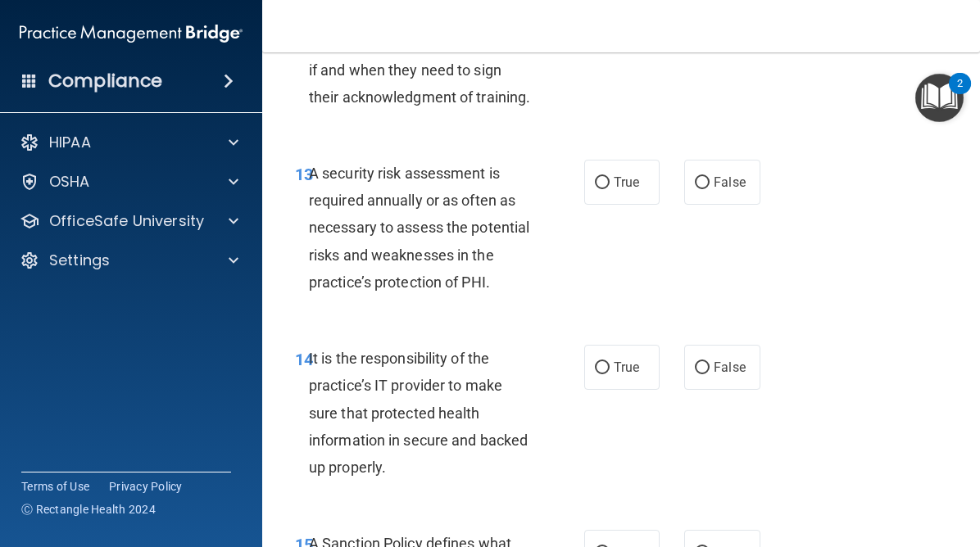
scroll to position [2633, 0]
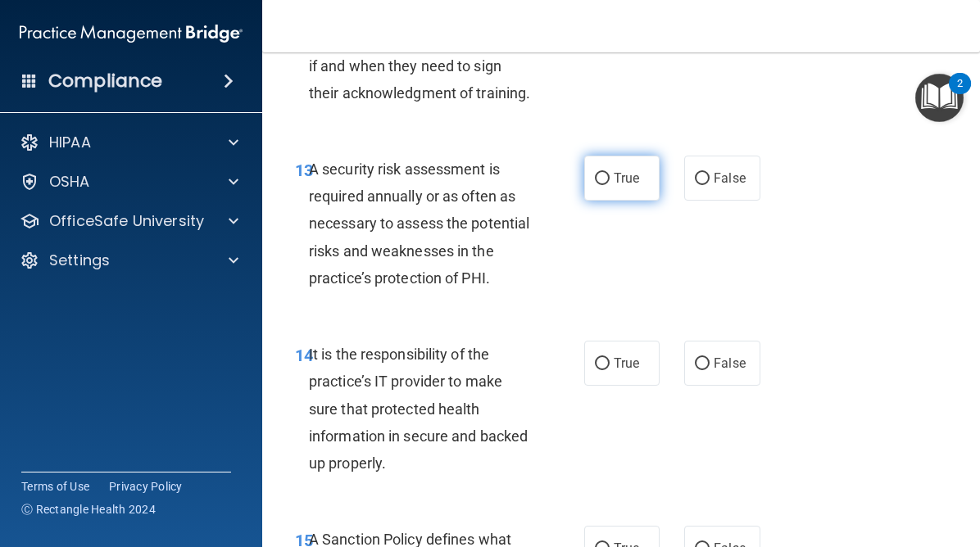
click at [611, 182] on label "True" at bounding box center [621, 178] width 75 height 45
click at [610, 182] on input "True" at bounding box center [602, 179] width 15 height 12
radio input "true"
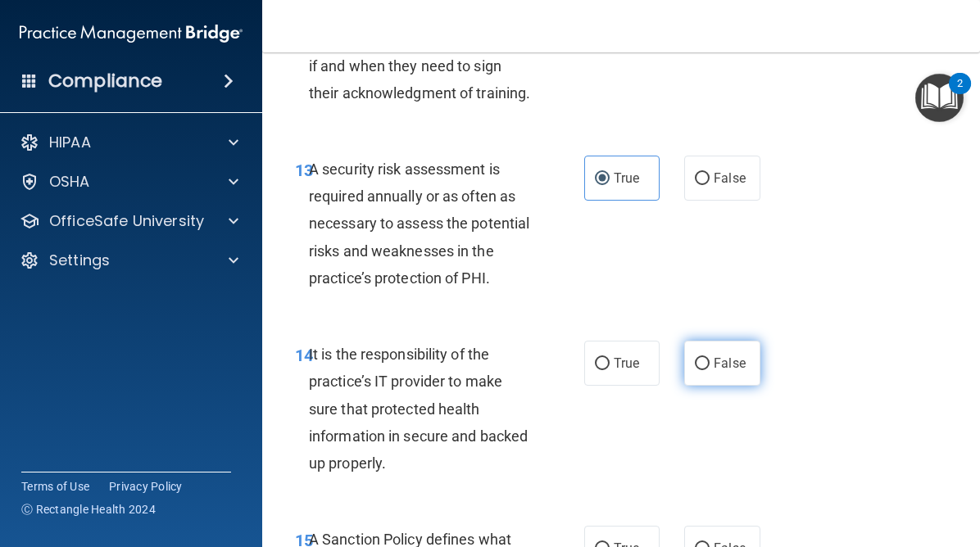
click at [702, 364] on input "False" at bounding box center [702, 364] width 15 height 12
radio input "true"
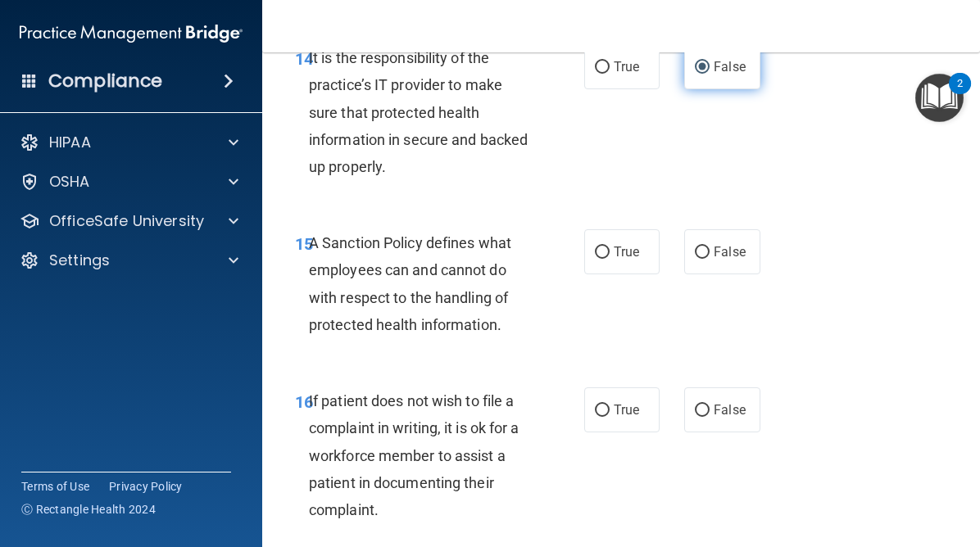
scroll to position [2941, 0]
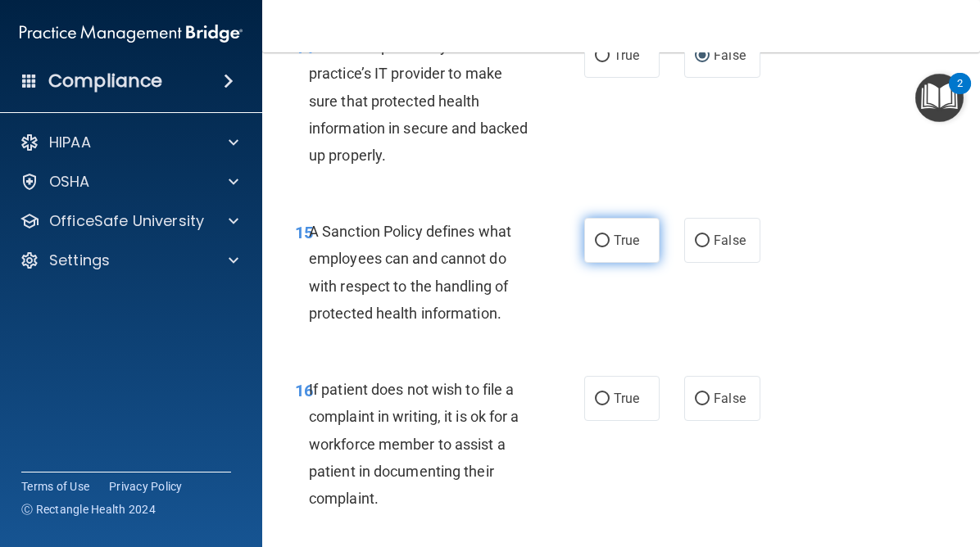
click at [608, 248] on label "True" at bounding box center [621, 240] width 75 height 45
click at [608, 247] on input "True" at bounding box center [602, 241] width 15 height 12
radio input "true"
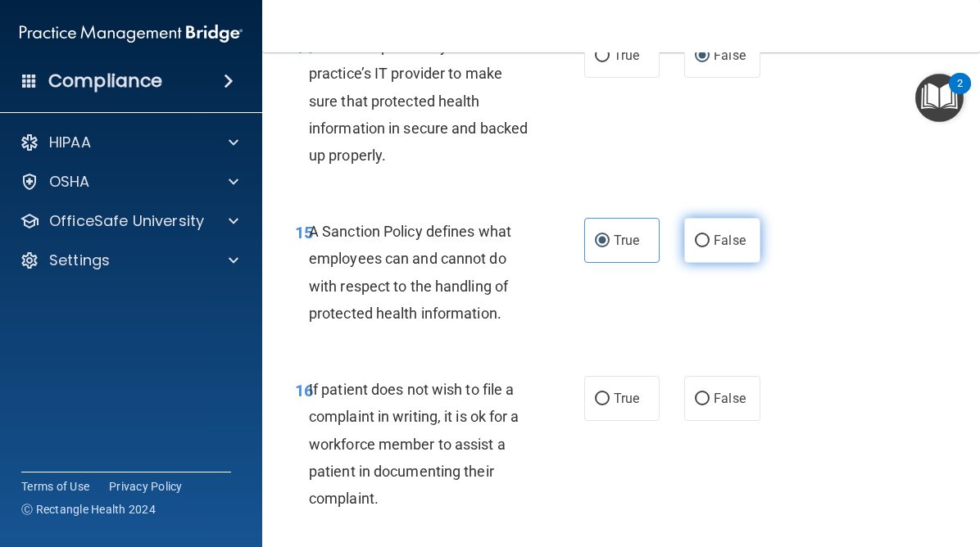
click at [697, 245] on input "False" at bounding box center [702, 241] width 15 height 12
radio input "true"
radio input "false"
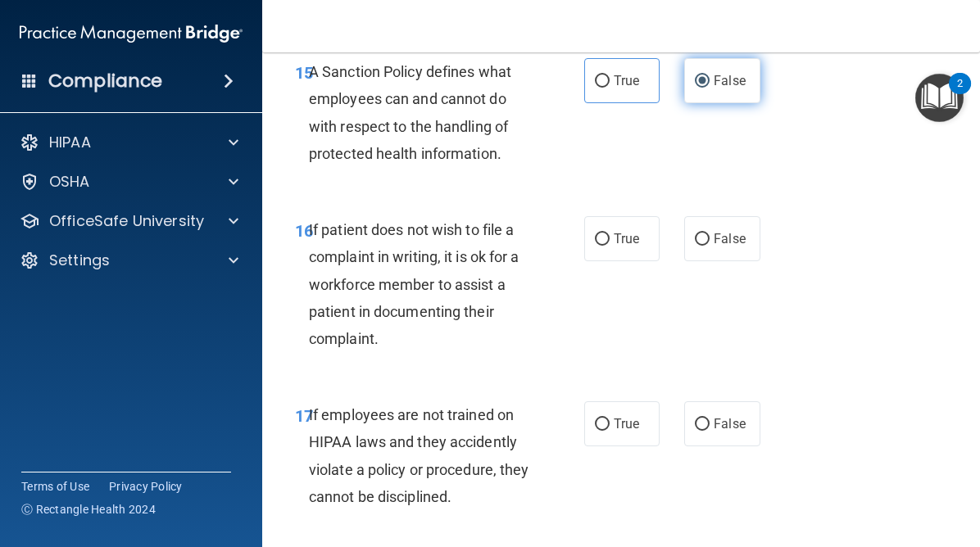
scroll to position [3157, 0]
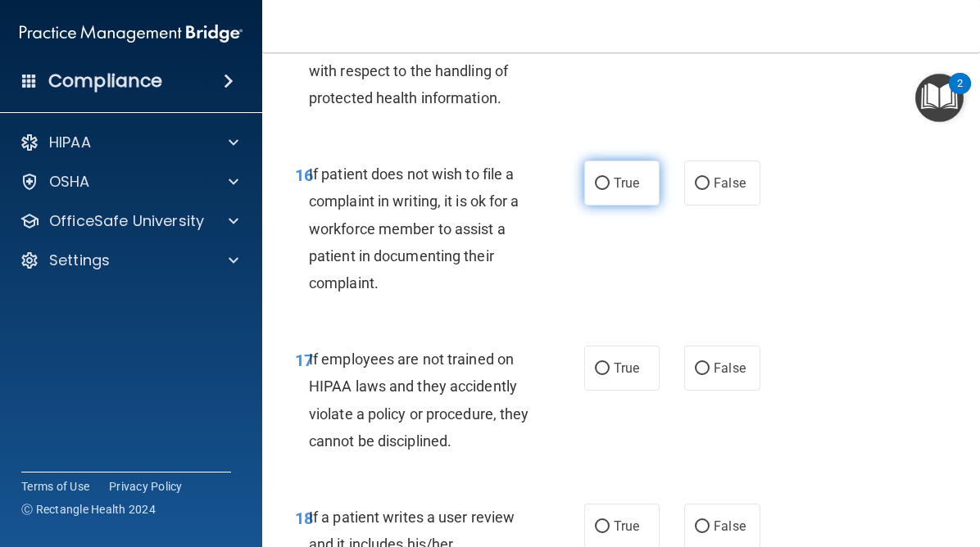
click at [606, 182] on input "True" at bounding box center [602, 184] width 15 height 12
radio input "true"
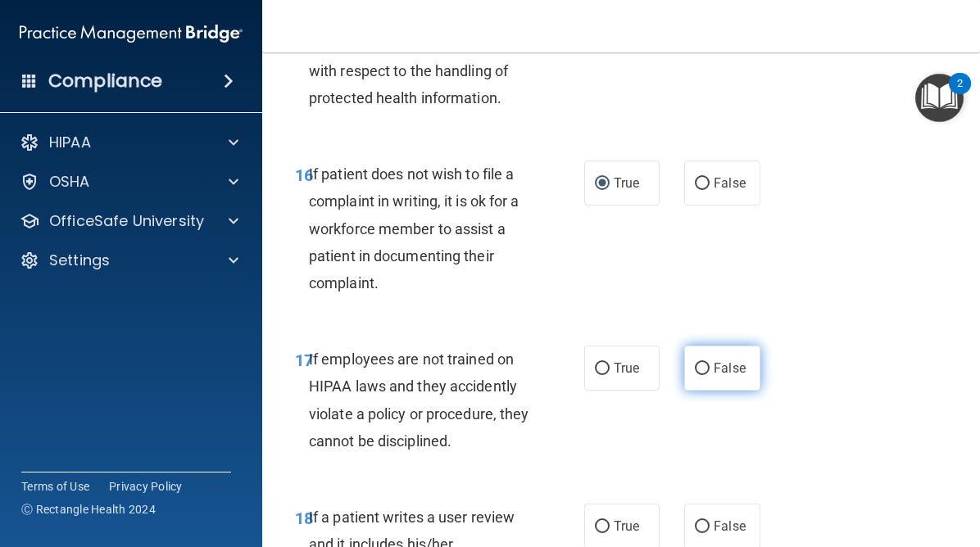
click at [702, 363] on input "False" at bounding box center [702, 369] width 15 height 12
radio input "true"
click at [703, 525] on input "False" at bounding box center [702, 527] width 15 height 12
radio input "true"
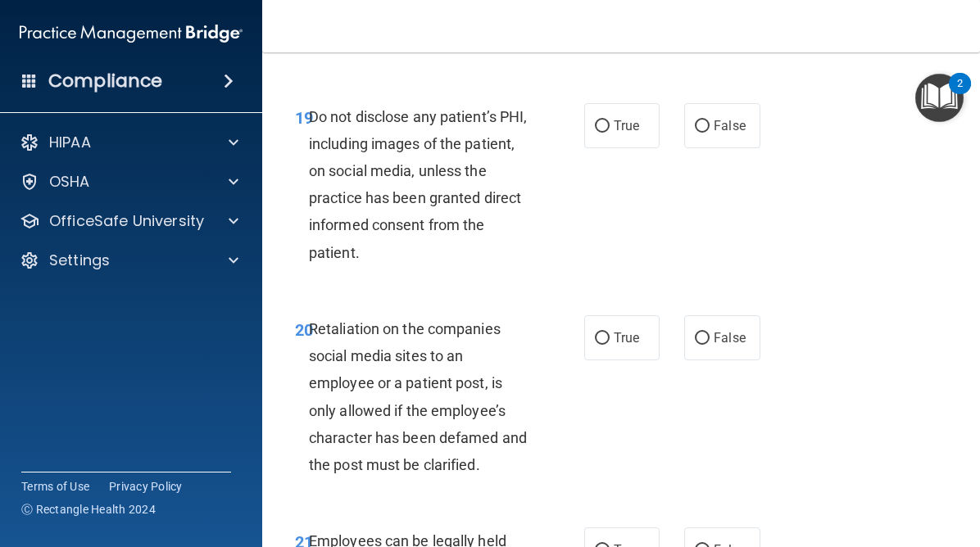
scroll to position [3802, 0]
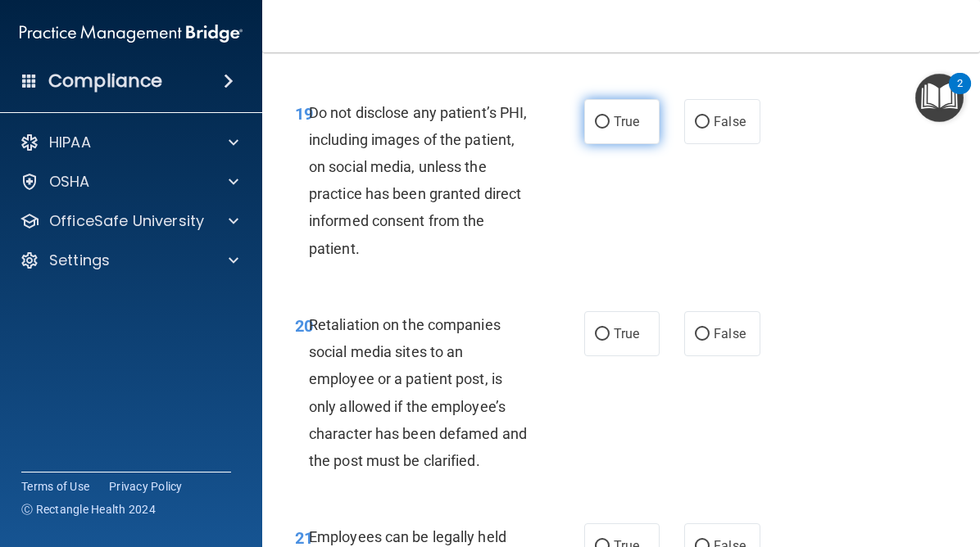
click at [607, 122] on input "True" at bounding box center [602, 122] width 15 height 12
radio input "true"
click at [711, 328] on label "False" at bounding box center [721, 333] width 75 height 45
click at [710, 329] on input "False" at bounding box center [702, 335] width 15 height 12
radio input "true"
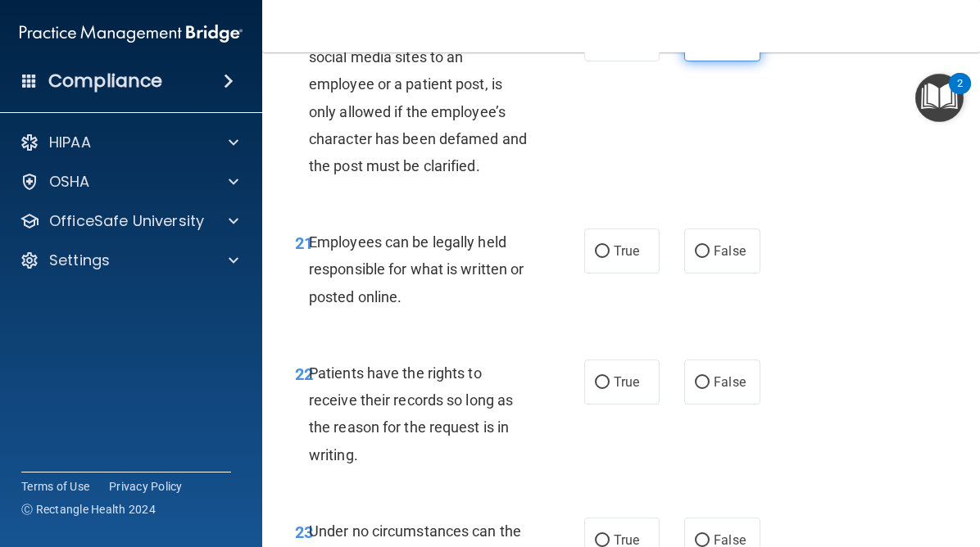
scroll to position [4142, 0]
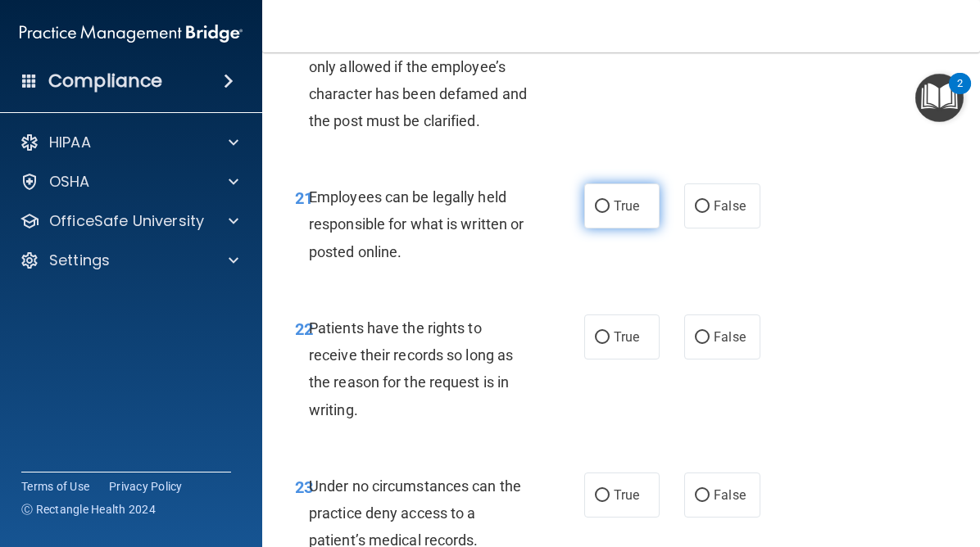
click at [612, 211] on label "True" at bounding box center [621, 206] width 75 height 45
click at [610, 211] on input "True" at bounding box center [602, 207] width 15 height 12
radio input "true"
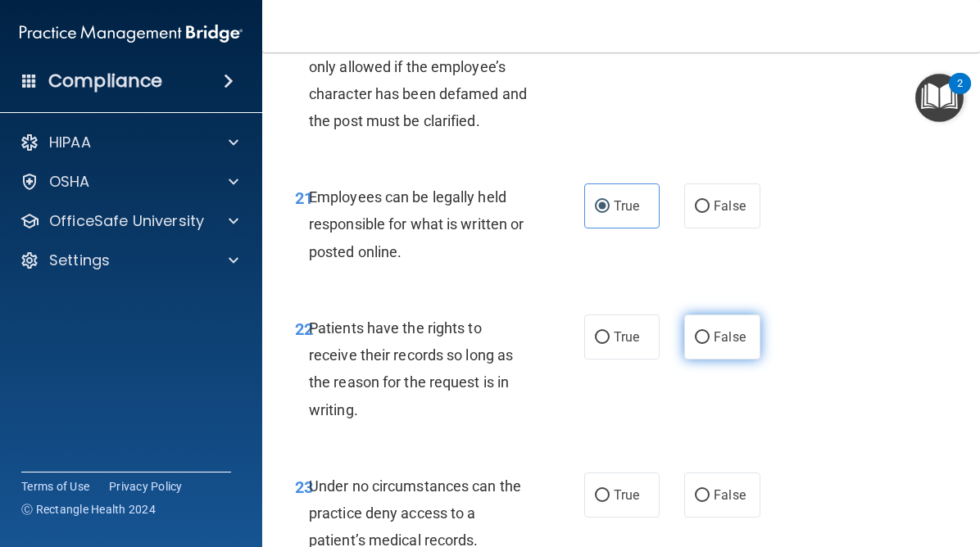
click at [702, 336] on input "False" at bounding box center [702, 338] width 15 height 12
radio input "true"
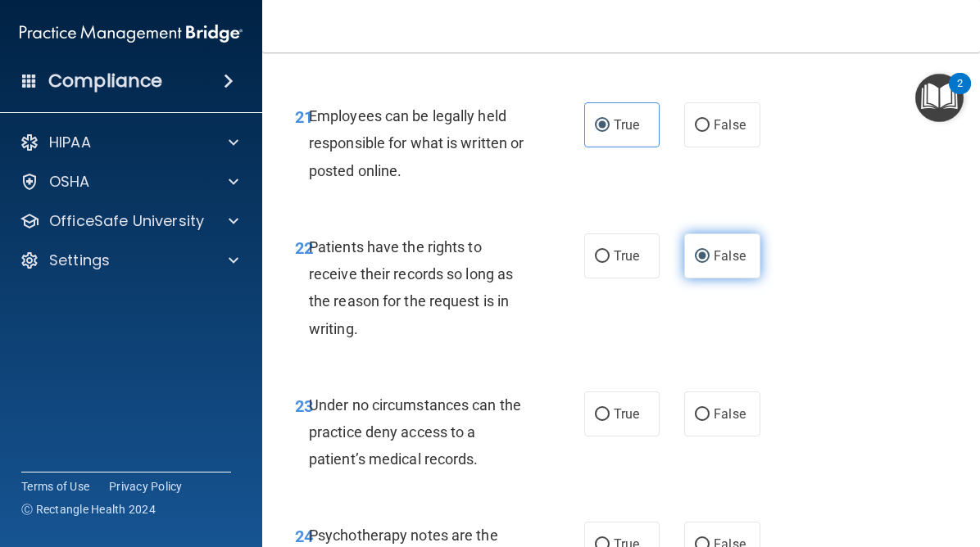
scroll to position [4279, 0]
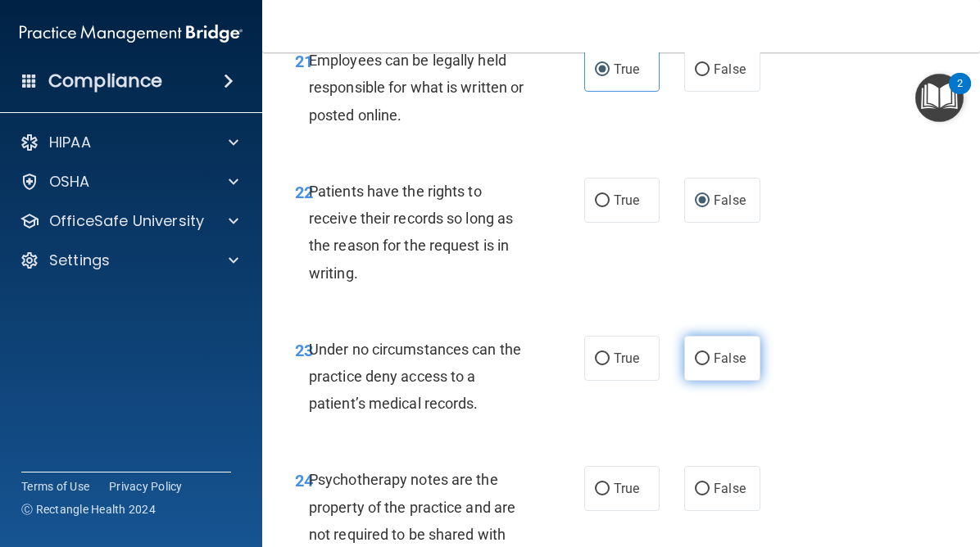
click at [702, 356] on input "False" at bounding box center [702, 359] width 15 height 12
radio input "true"
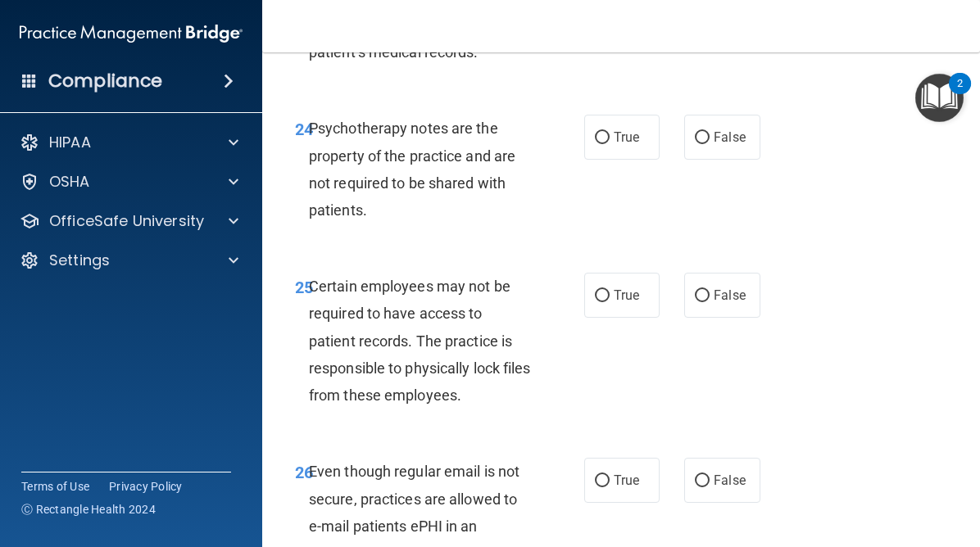
scroll to position [4671, 0]
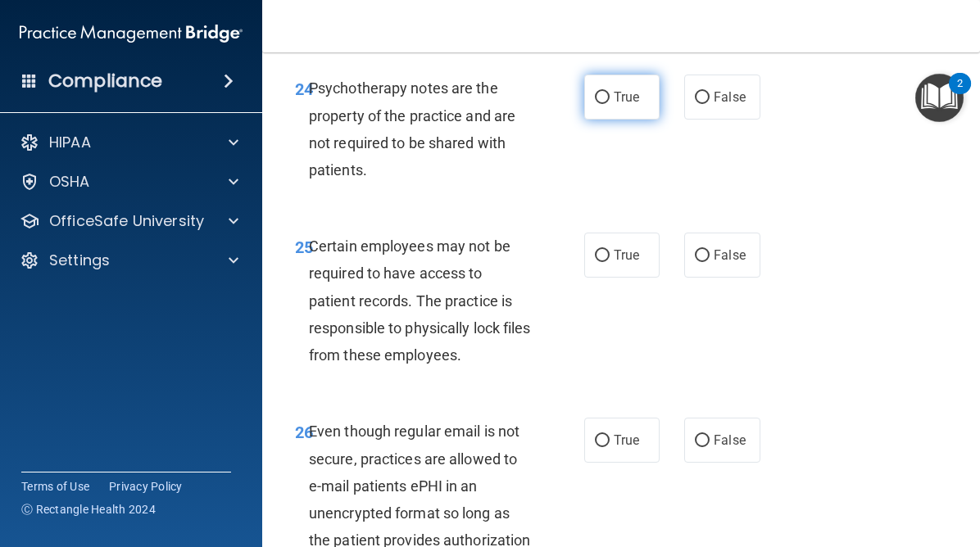
click at [601, 94] on input "True" at bounding box center [602, 98] width 15 height 12
radio input "true"
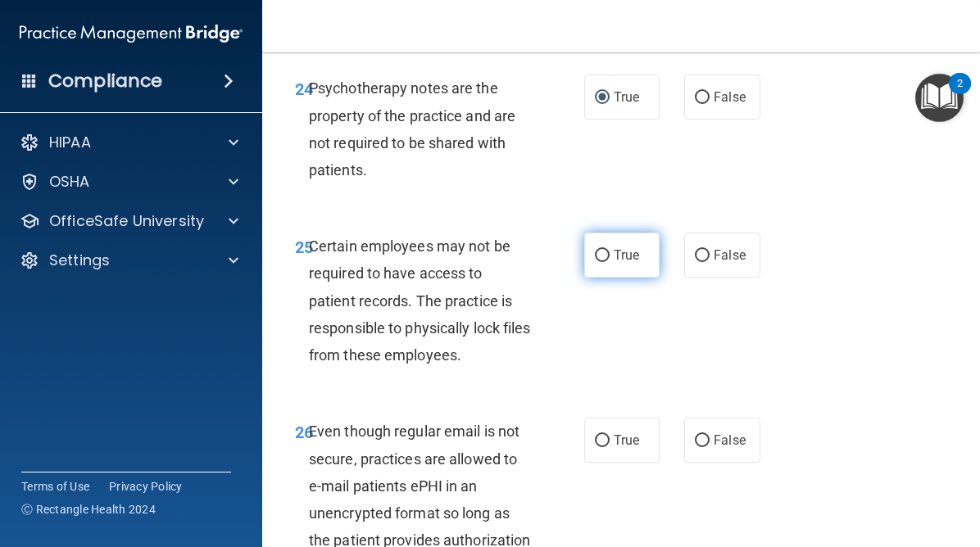
click at [607, 247] on label "True" at bounding box center [621, 255] width 75 height 45
click at [607, 250] on input "True" at bounding box center [602, 256] width 15 height 12
radio input "true"
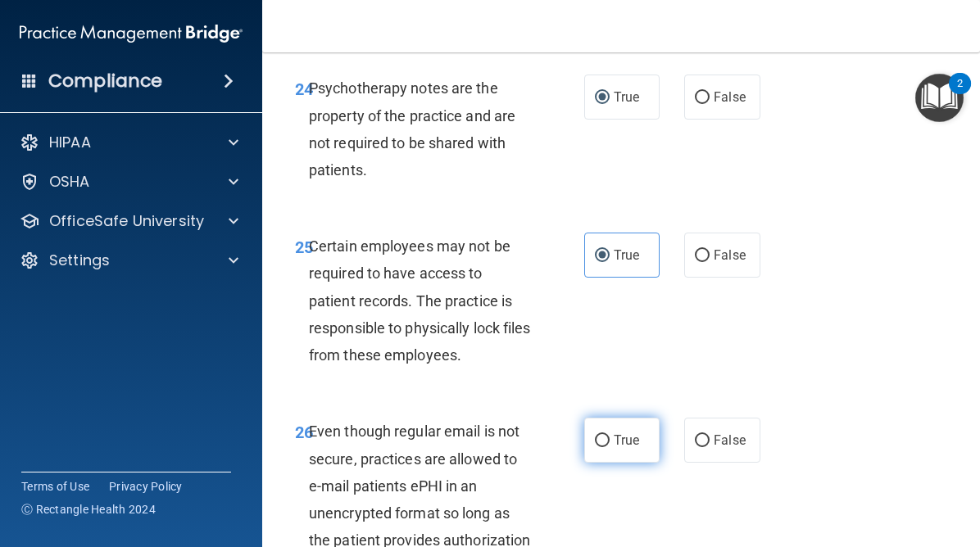
click at [602, 442] on input "True" at bounding box center [602, 441] width 15 height 12
radio input "true"
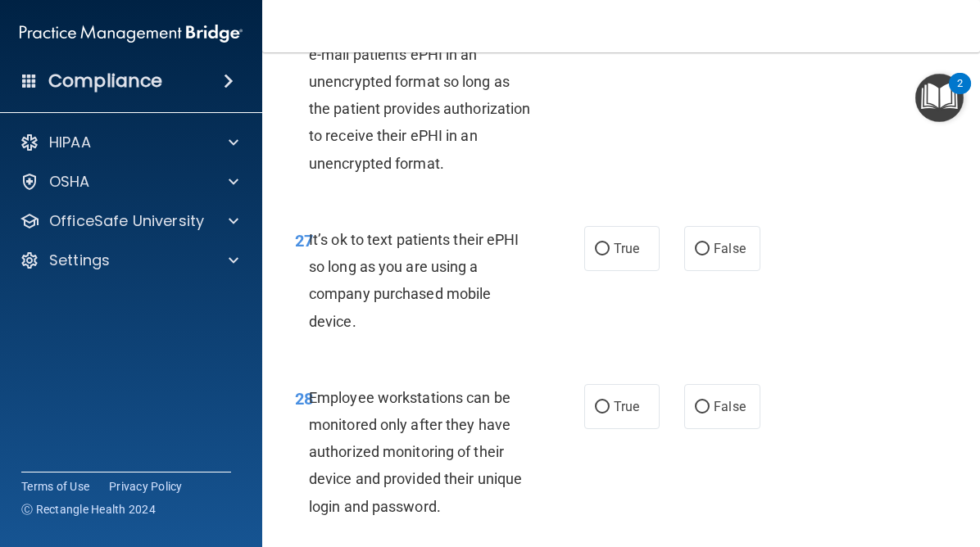
scroll to position [5120, 0]
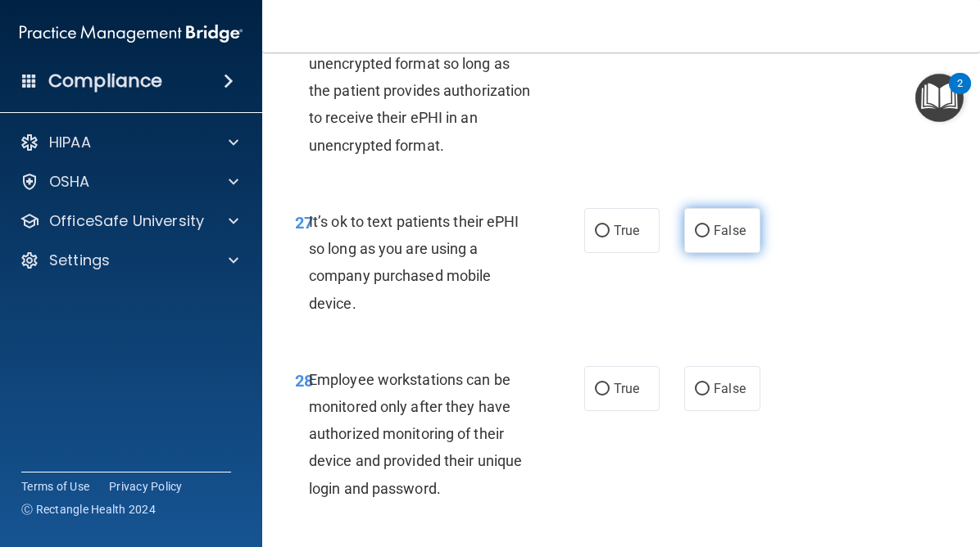
click at [697, 237] on input "False" at bounding box center [702, 231] width 15 height 12
radio input "true"
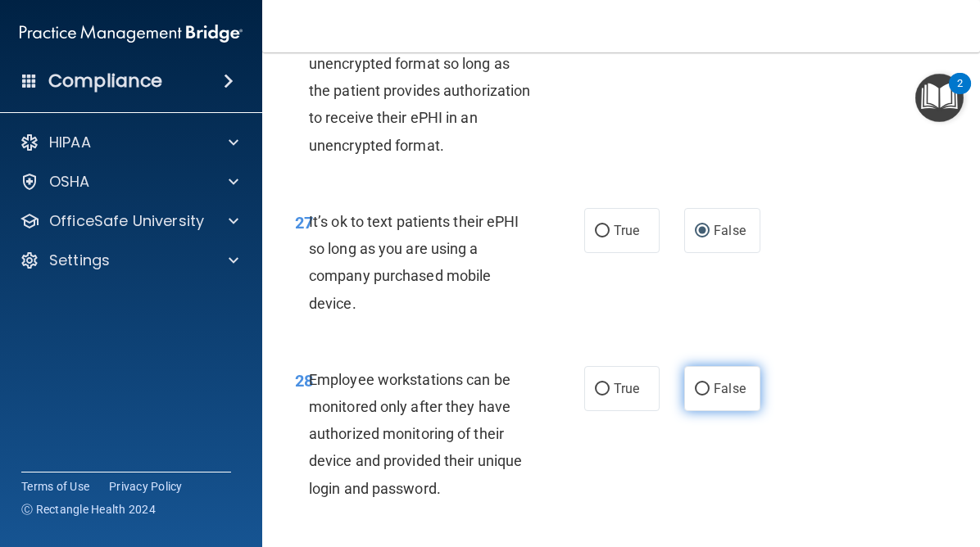
click at [702, 384] on input "False" at bounding box center [702, 390] width 15 height 12
radio input "true"
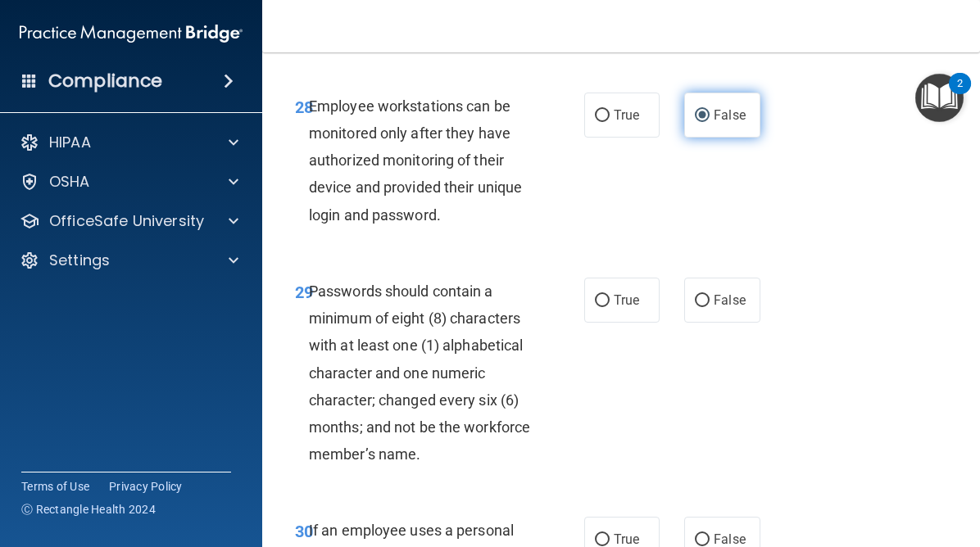
scroll to position [5426, 0]
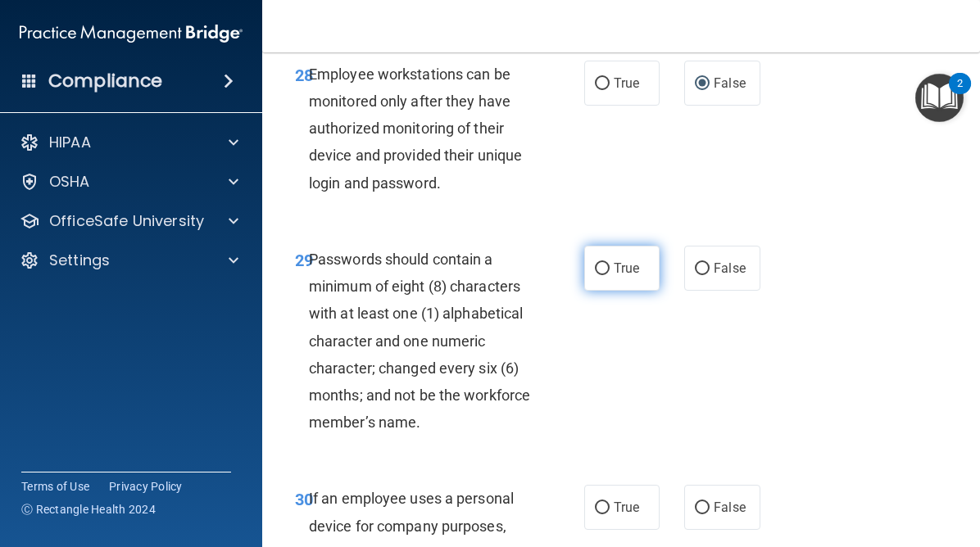
click at [609, 266] on input "True" at bounding box center [602, 269] width 15 height 12
radio input "true"
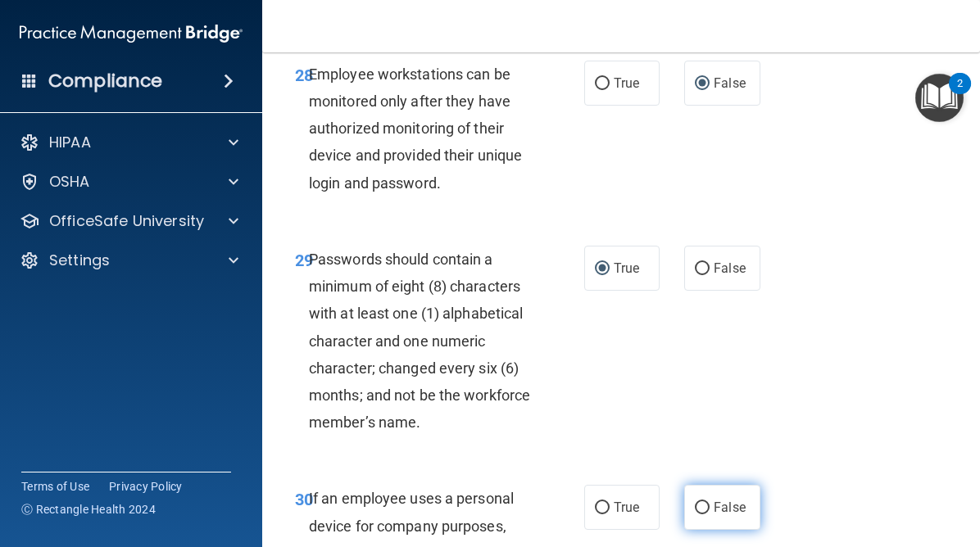
click at [705, 506] on input "False" at bounding box center [702, 508] width 15 height 12
radio input "true"
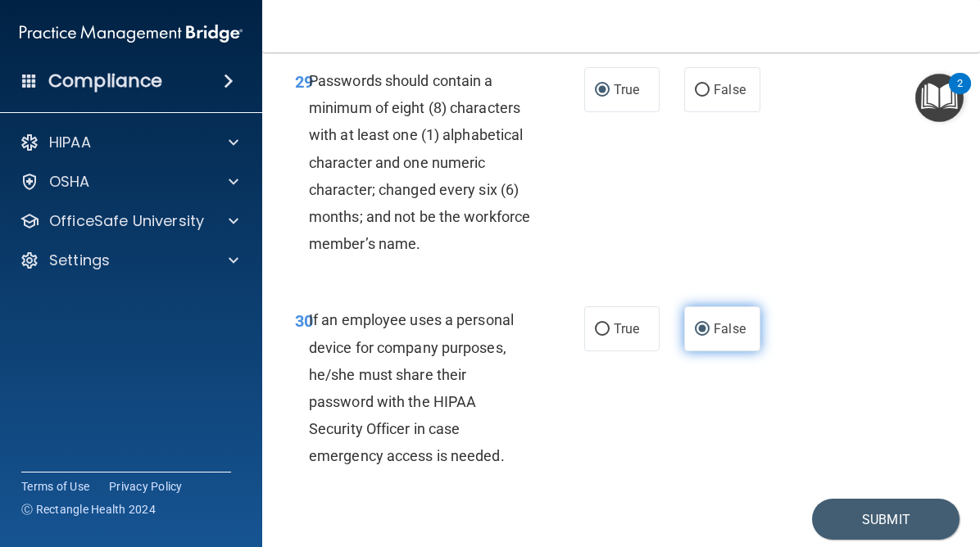
scroll to position [5664, 0]
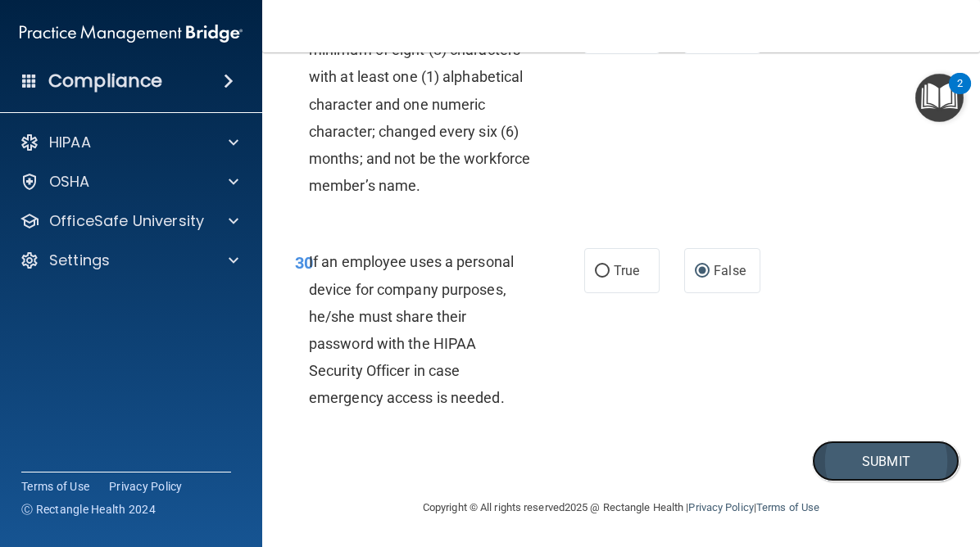
click at [847, 464] on button "Submit" at bounding box center [886, 462] width 148 height 42
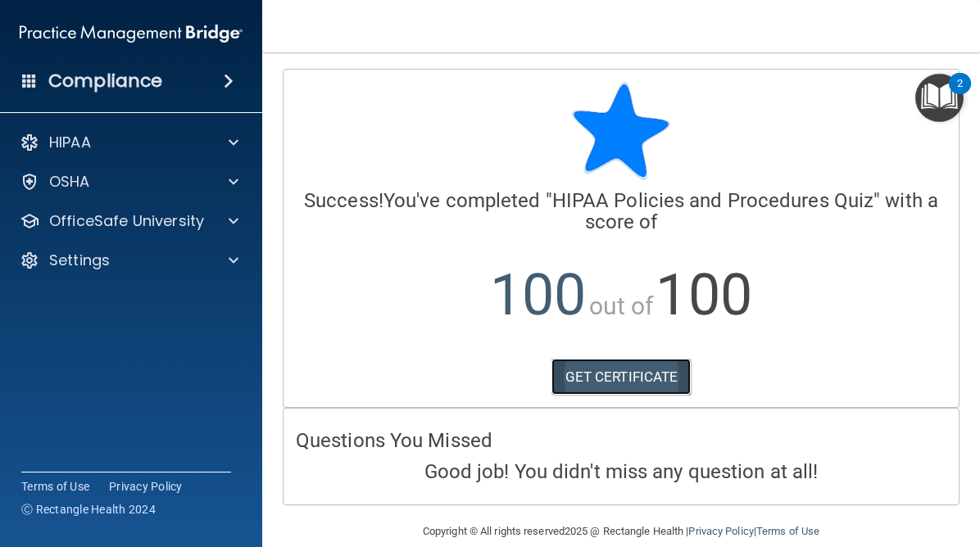
click at [643, 385] on link "GET CERTIFICATE" at bounding box center [622, 377] width 140 height 36
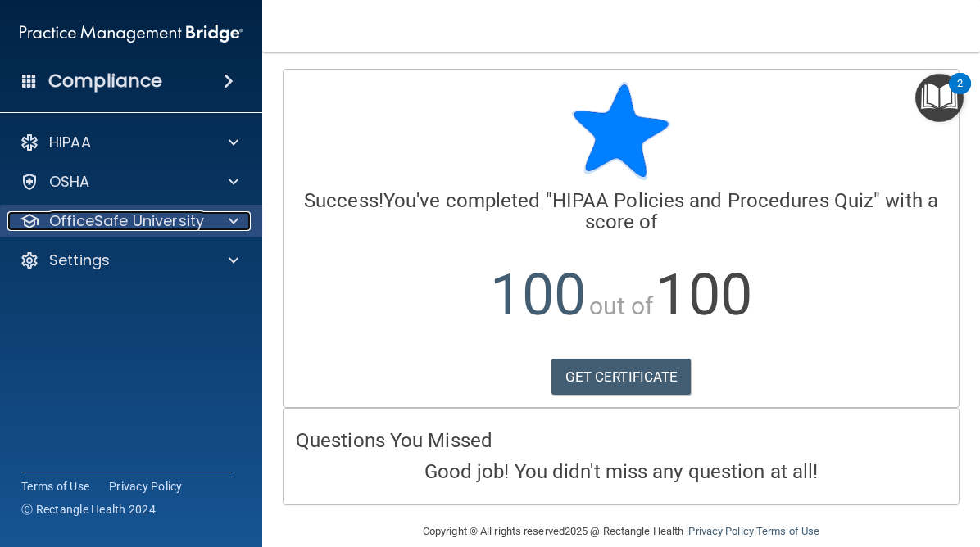
click at [237, 216] on span at bounding box center [234, 221] width 10 height 20
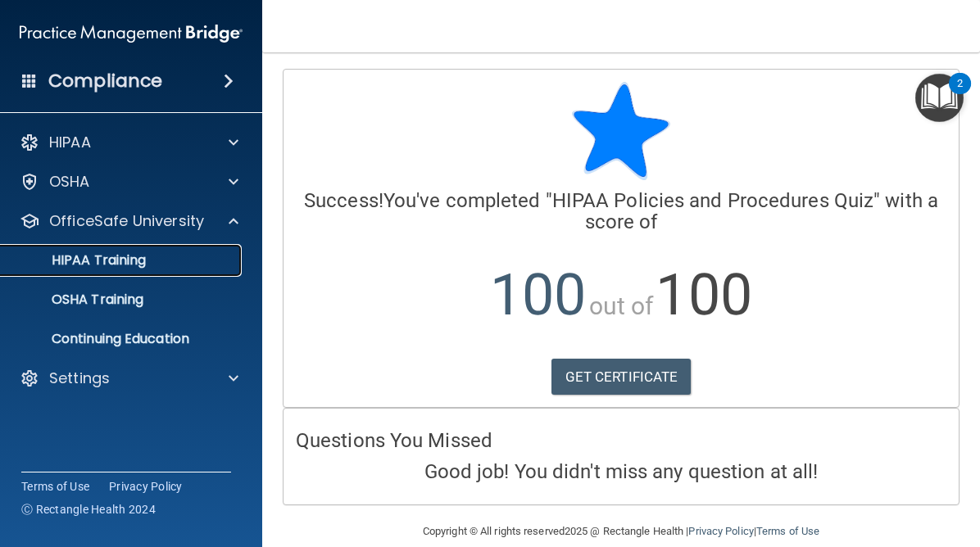
click at [133, 265] on p "HIPAA Training" at bounding box center [78, 260] width 135 height 16
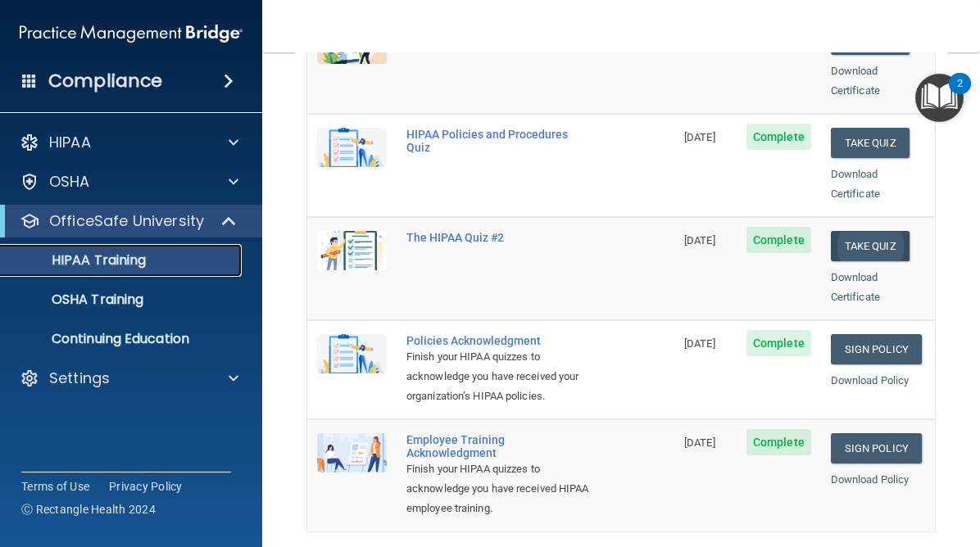
scroll to position [294, 0]
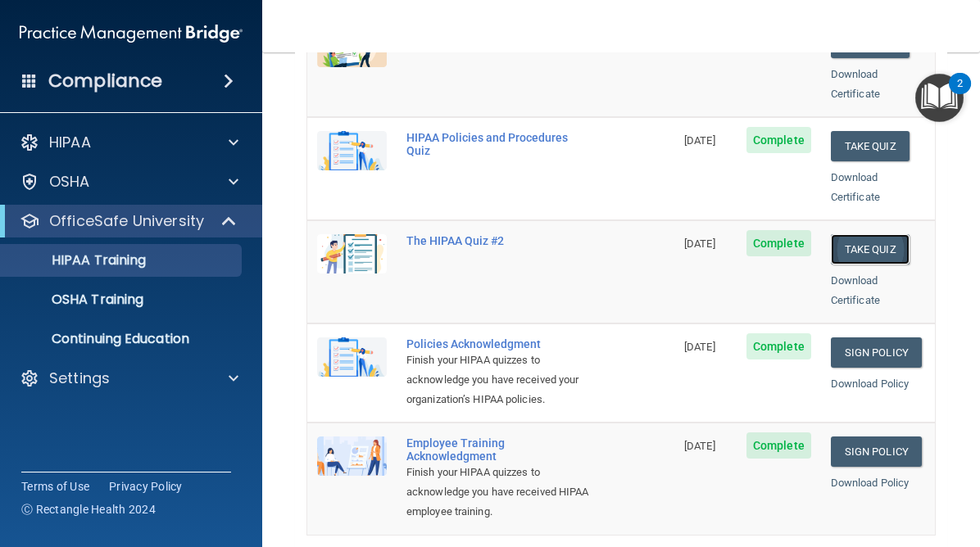
click at [868, 234] on button "Take Quiz" at bounding box center [870, 249] width 79 height 30
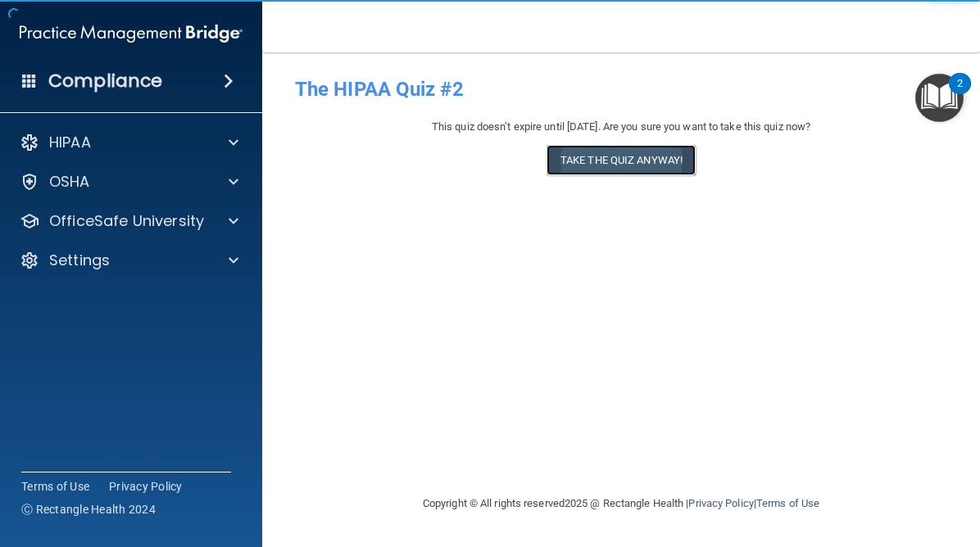
click at [670, 165] on button "Take the quiz anyway!" at bounding box center [621, 160] width 149 height 30
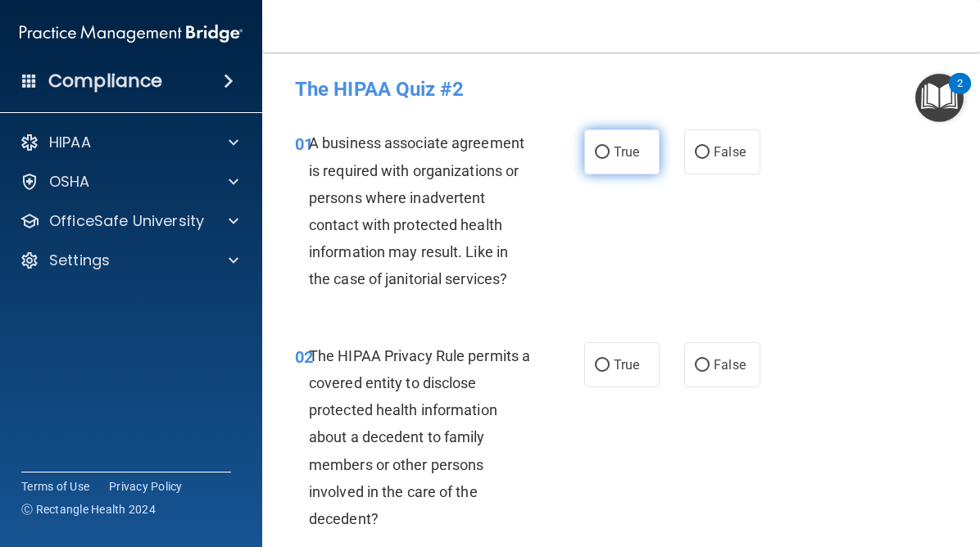
click at [604, 150] on input "True" at bounding box center [602, 153] width 15 height 12
radio input "true"
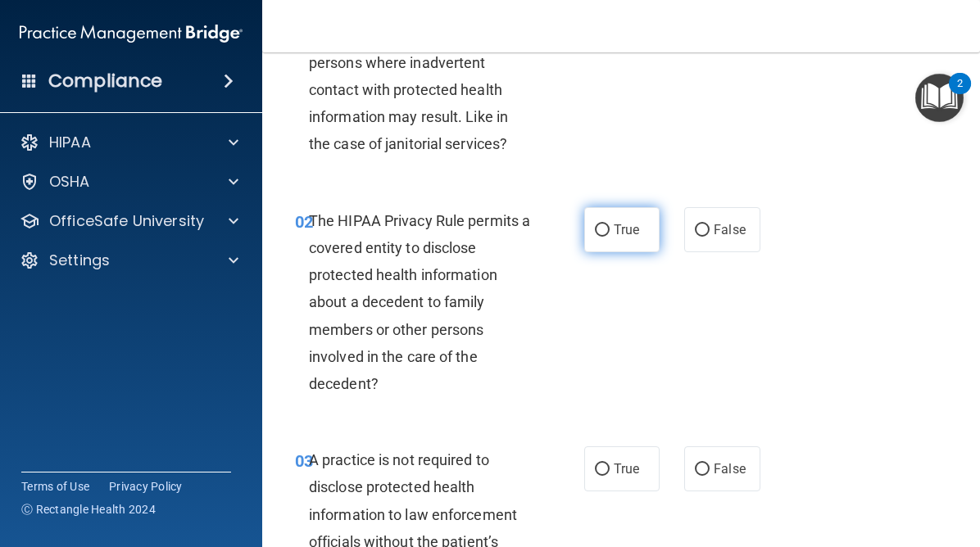
click at [600, 227] on input "True" at bounding box center [602, 231] width 15 height 12
radio input "true"
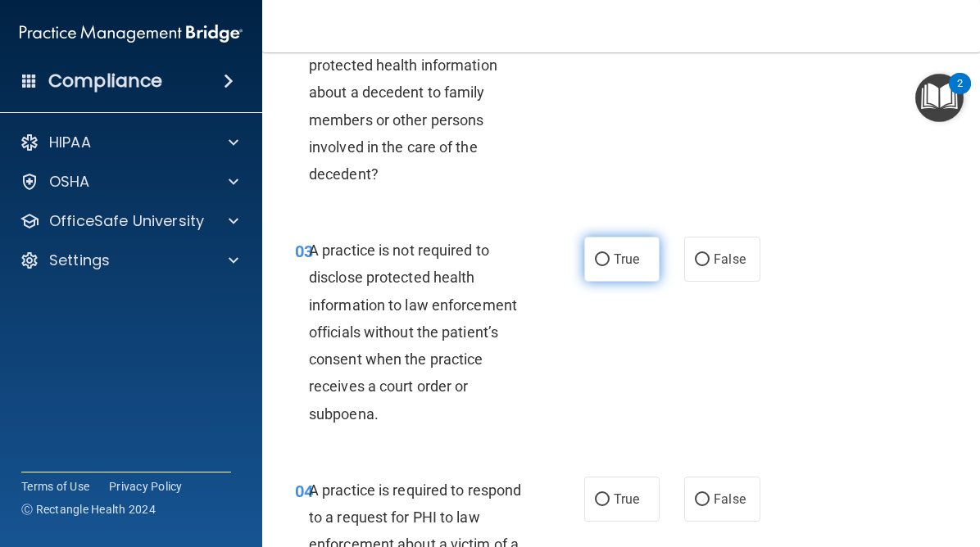
click at [599, 254] on input "True" at bounding box center [602, 260] width 15 height 12
radio input "true"
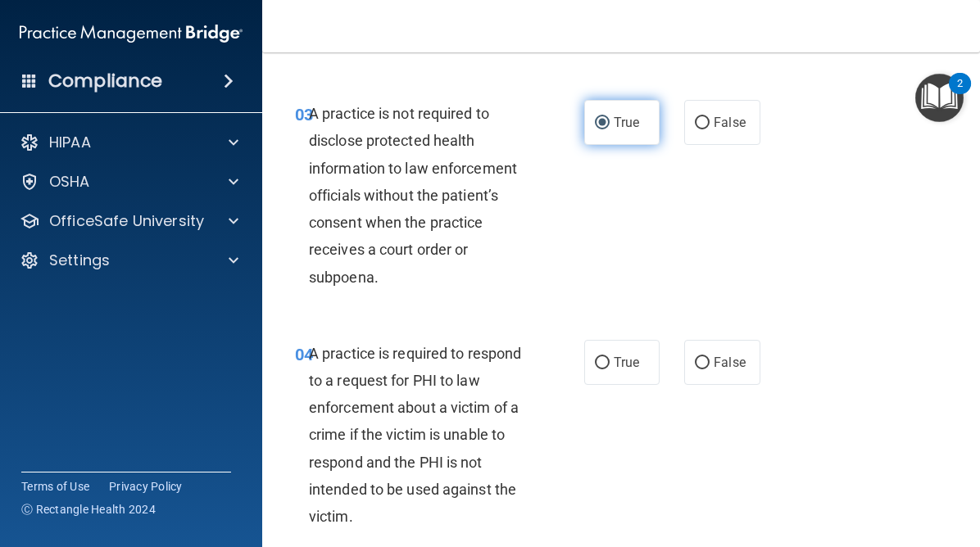
scroll to position [606, 0]
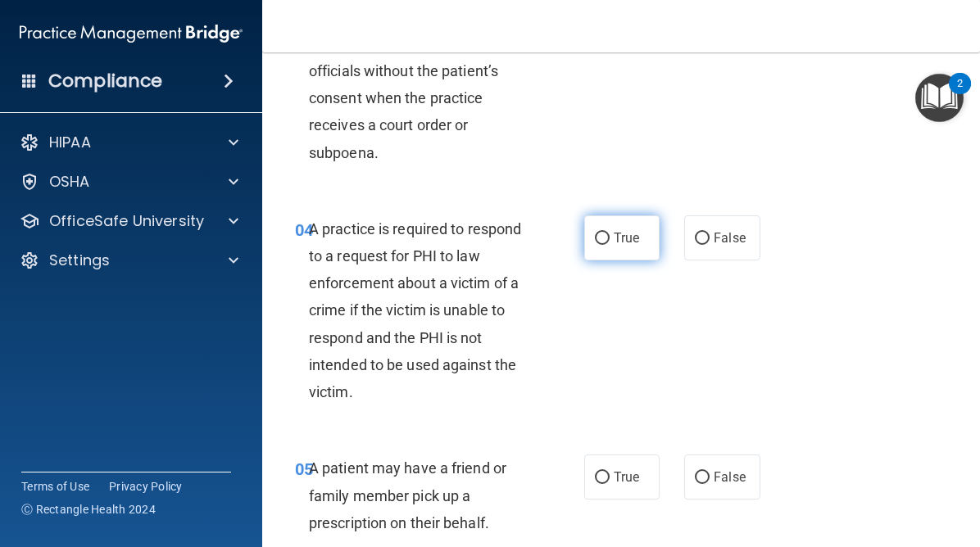
click at [603, 246] on label "True" at bounding box center [621, 238] width 75 height 45
click at [603, 245] on input "True" at bounding box center [602, 239] width 15 height 12
radio input "true"
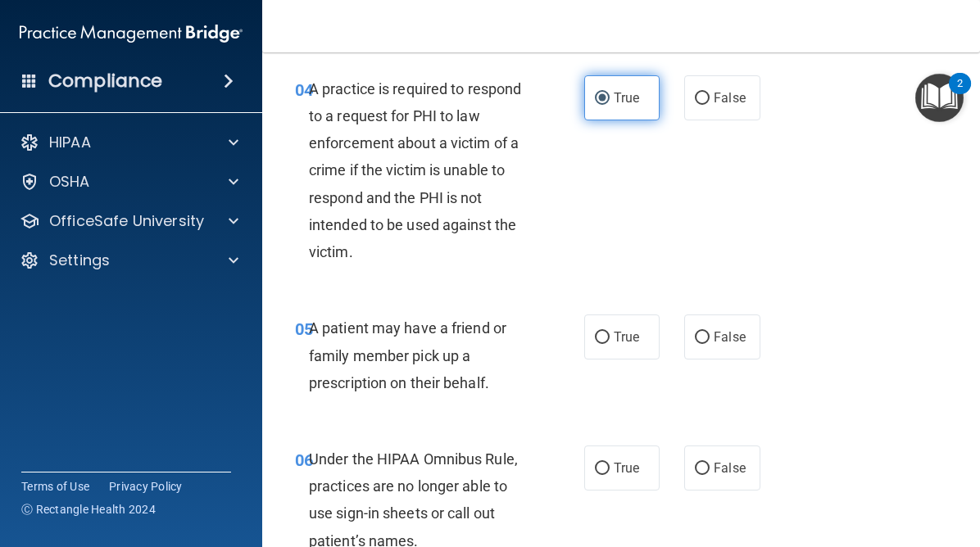
scroll to position [801, 0]
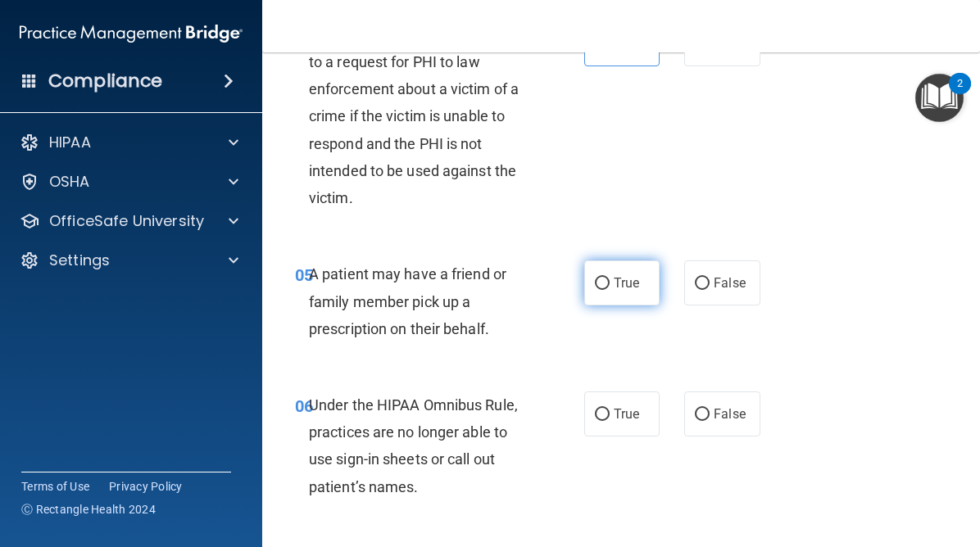
click at [601, 278] on input "True" at bounding box center [602, 284] width 15 height 12
radio input "true"
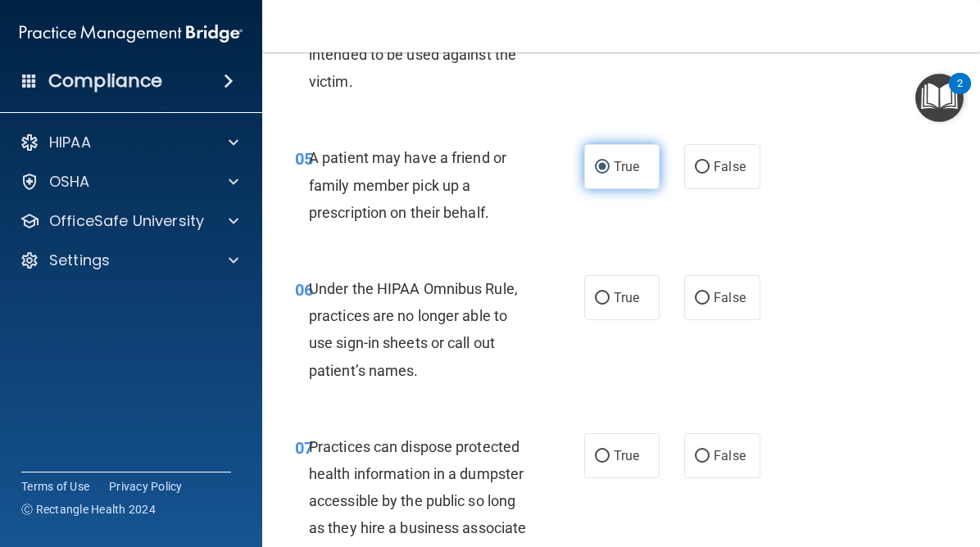
scroll to position [984, 0]
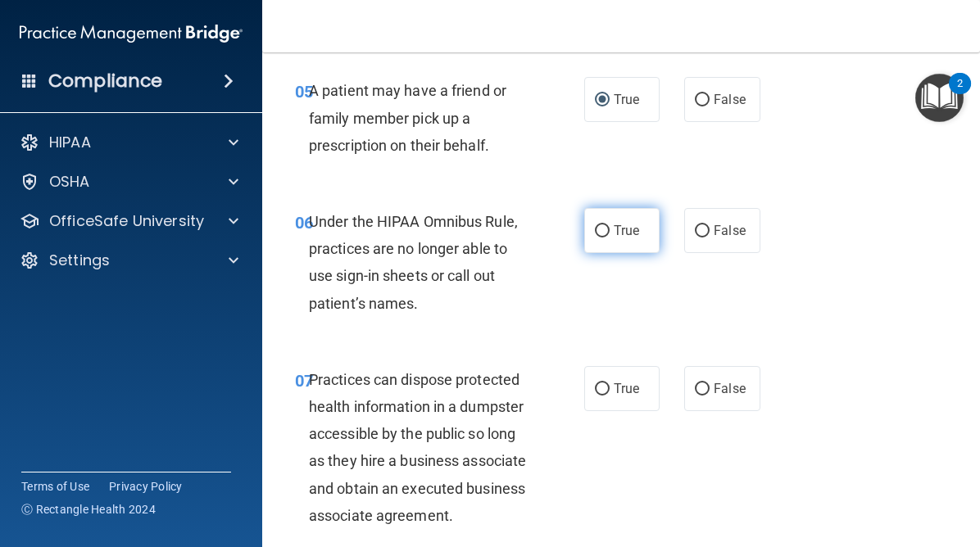
click at [602, 237] on input "True" at bounding box center [602, 231] width 15 height 12
radio input "true"
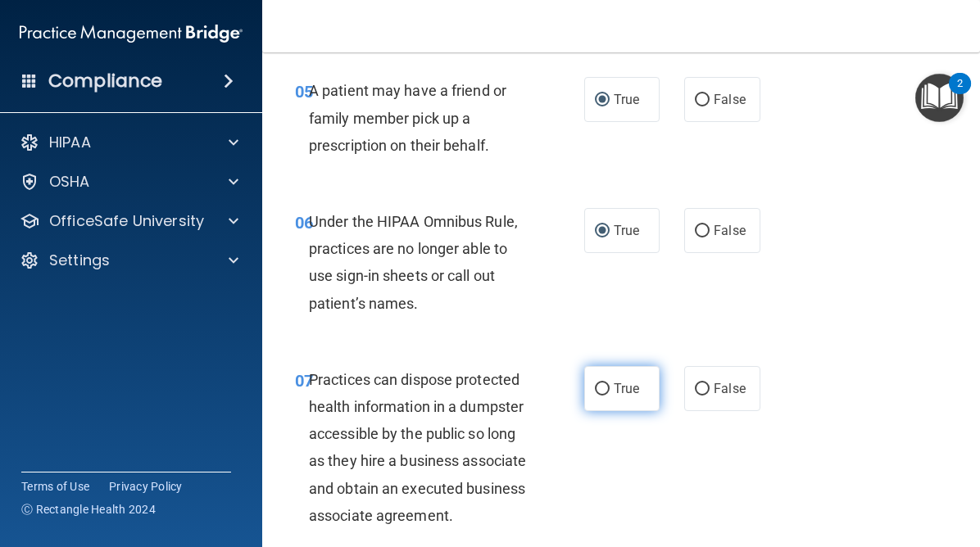
click at [604, 384] on input "True" at bounding box center [602, 390] width 15 height 12
radio input "true"
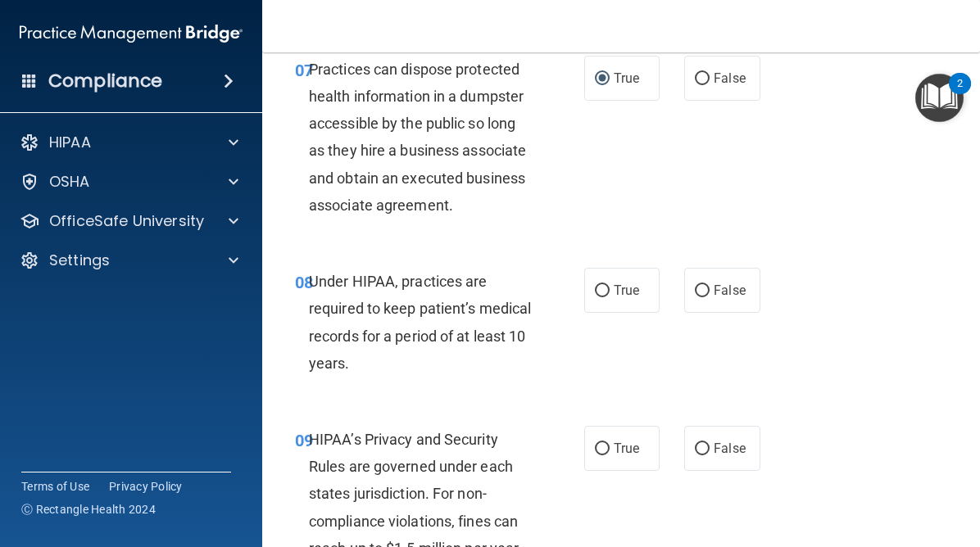
scroll to position [1306, 0]
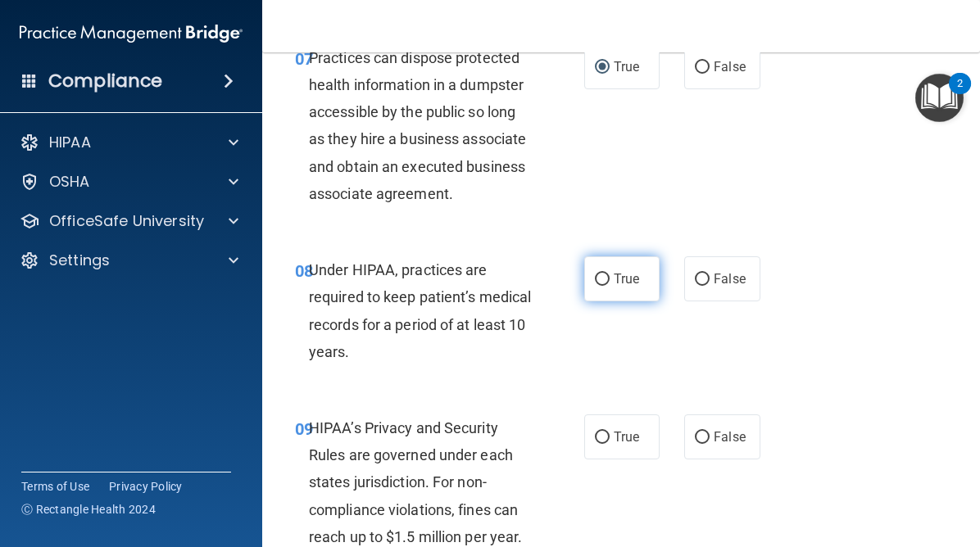
click at [606, 274] on input "True" at bounding box center [602, 280] width 15 height 12
radio input "true"
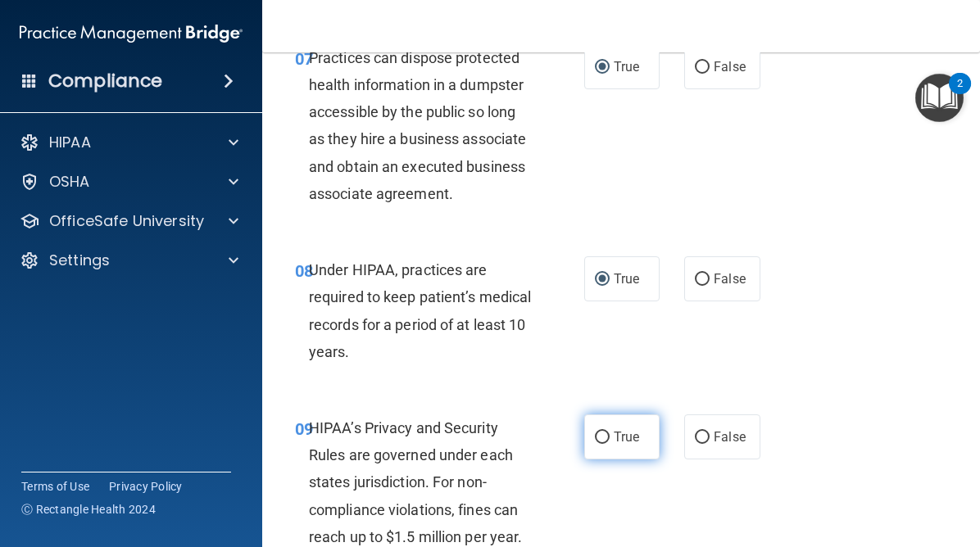
click at [601, 440] on input "True" at bounding box center [602, 438] width 15 height 12
radio input "true"
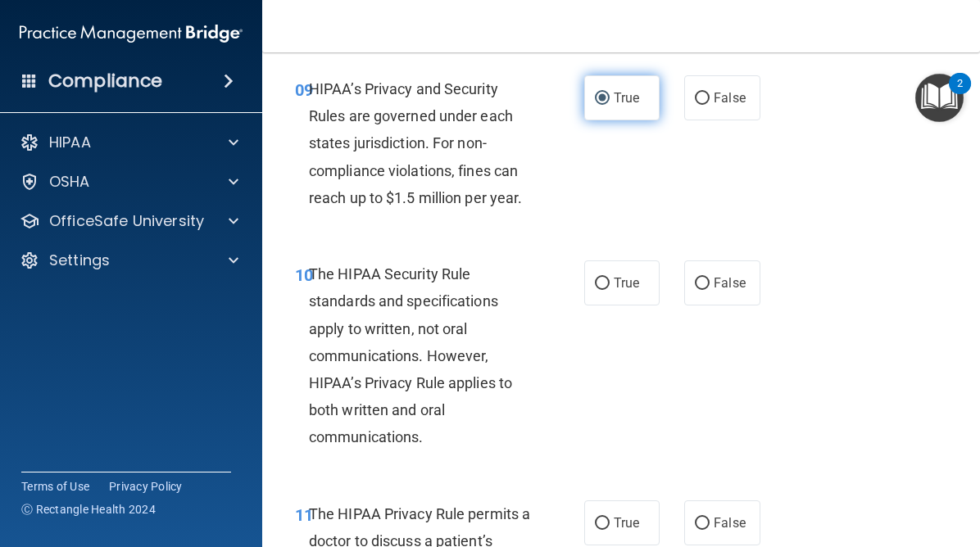
scroll to position [1682, 0]
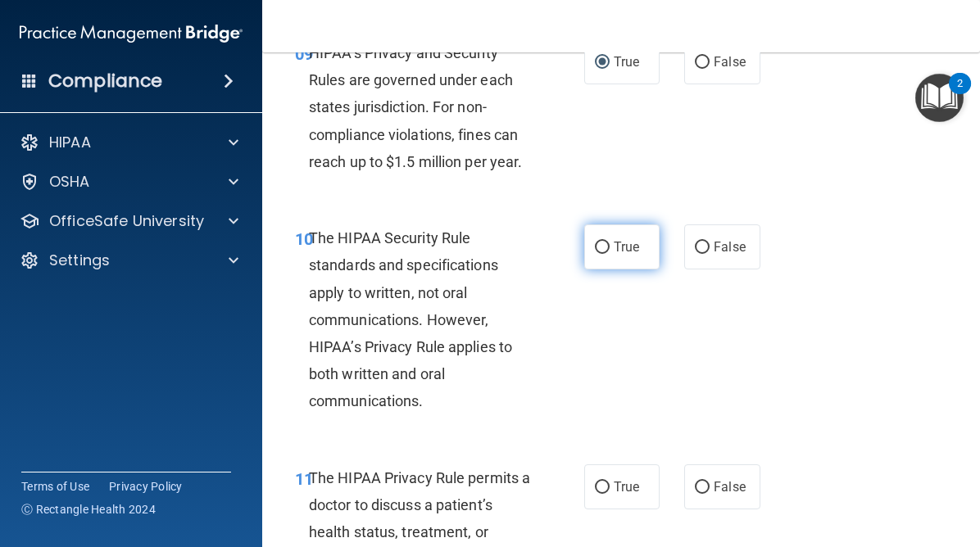
click at [600, 246] on input "True" at bounding box center [602, 248] width 15 height 12
radio input "true"
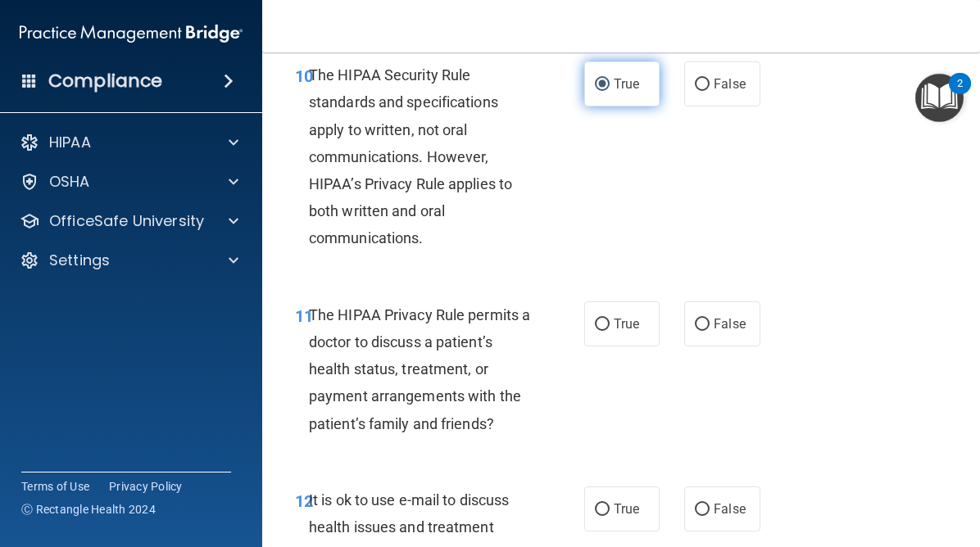
scroll to position [1940, 0]
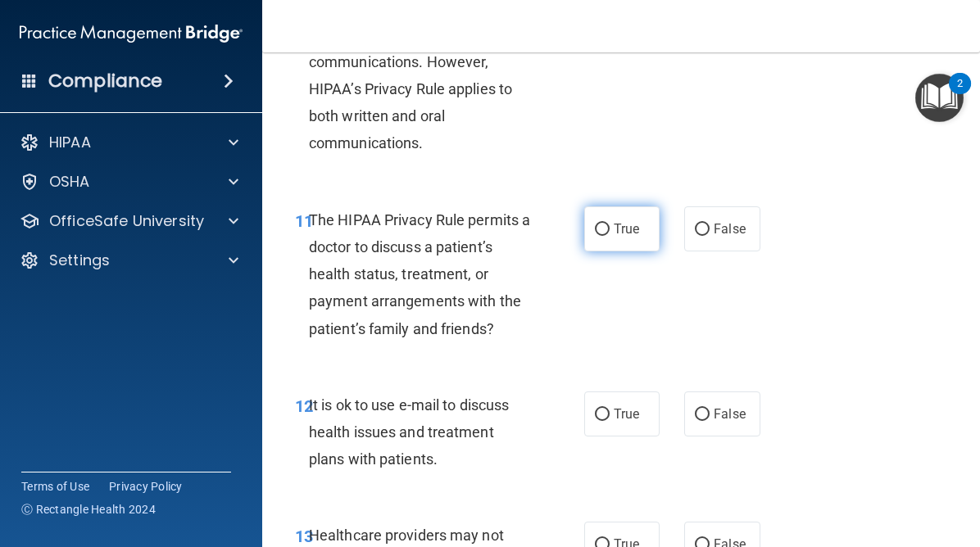
click at [603, 232] on input "True" at bounding box center [602, 230] width 15 height 12
radio input "true"
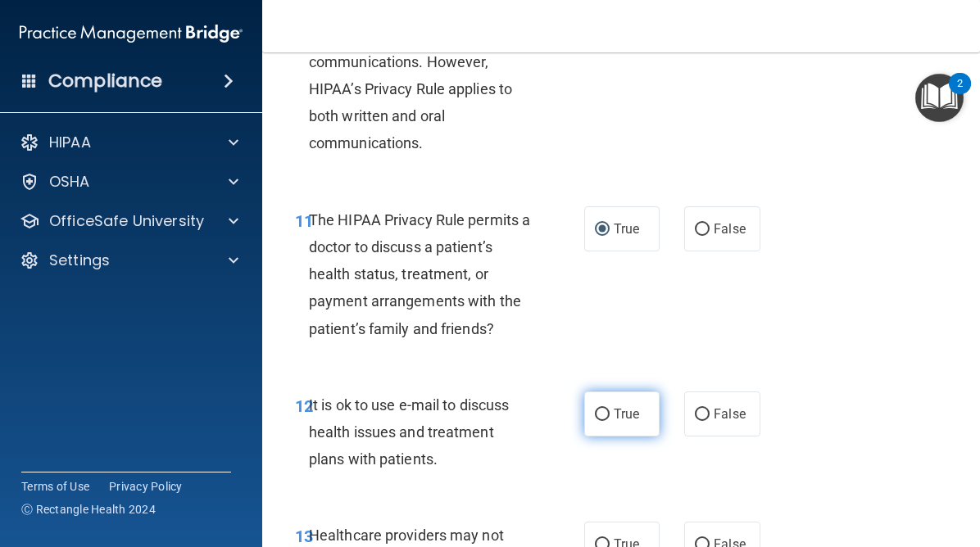
click at [602, 414] on input "True" at bounding box center [602, 415] width 15 height 12
radio input "true"
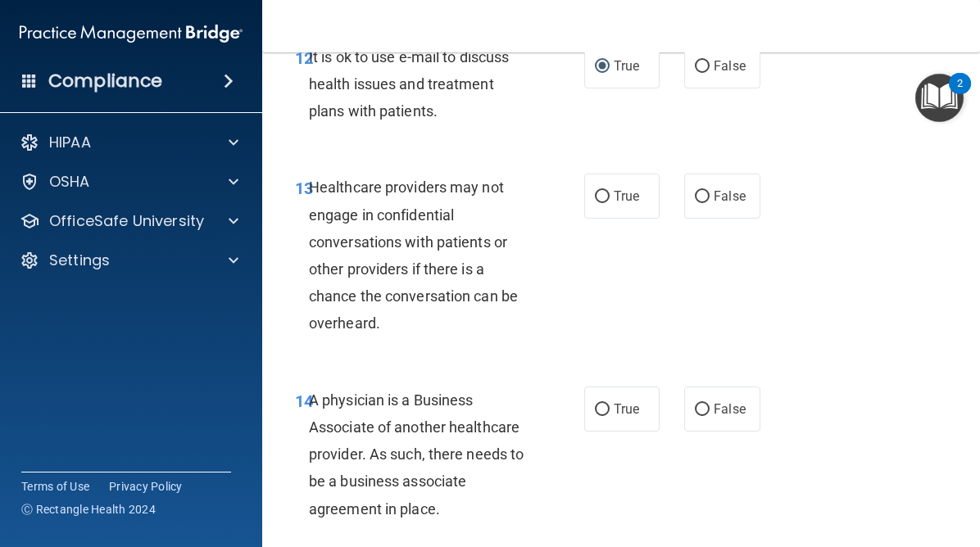
scroll to position [2305, 0]
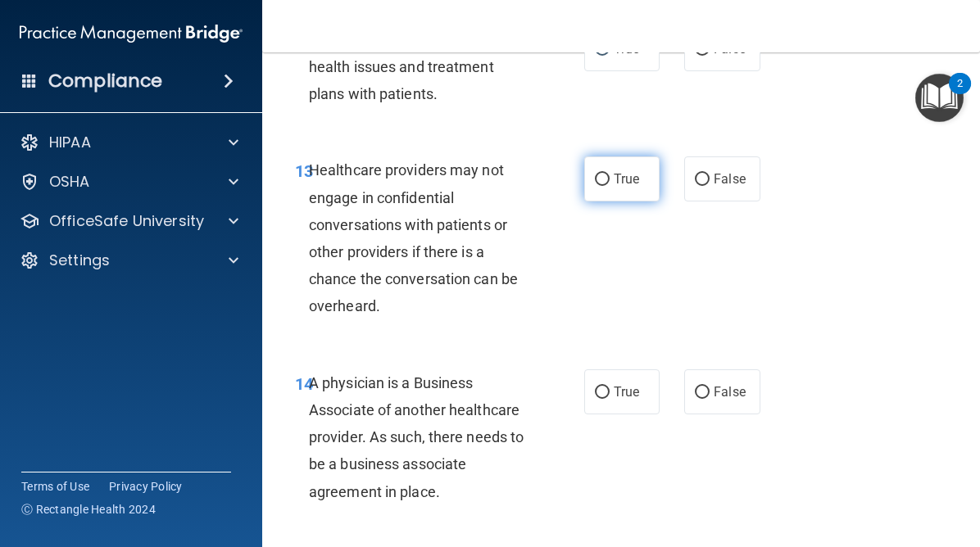
click at [606, 177] on input "True" at bounding box center [602, 180] width 15 height 12
radio input "true"
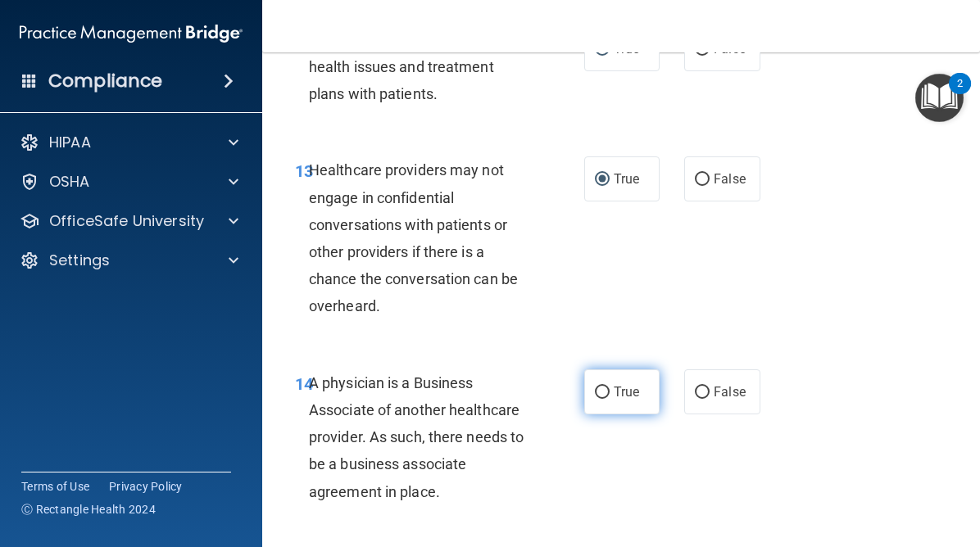
click at [602, 394] on input "True" at bounding box center [602, 393] width 15 height 12
radio input "true"
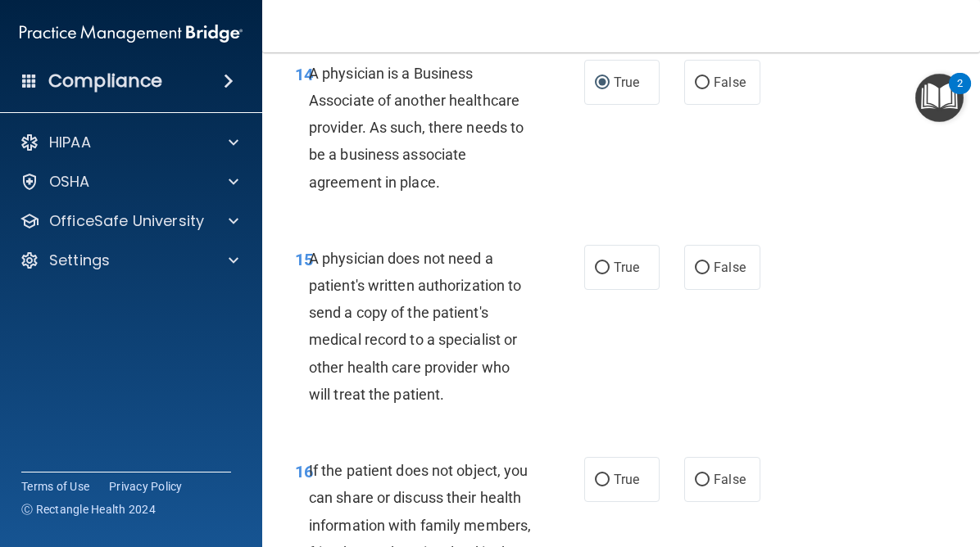
scroll to position [2629, 0]
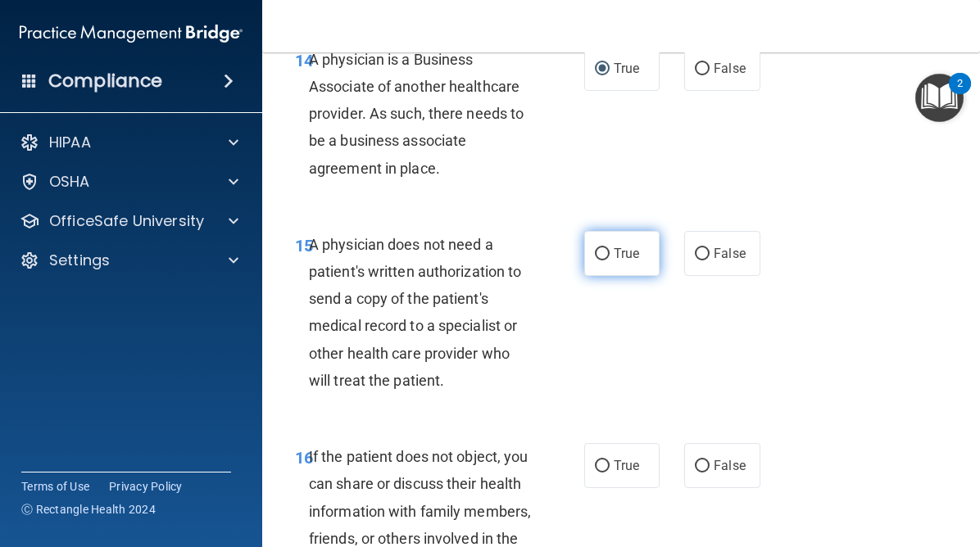
click at [601, 258] on input "True" at bounding box center [602, 254] width 15 height 12
radio input "true"
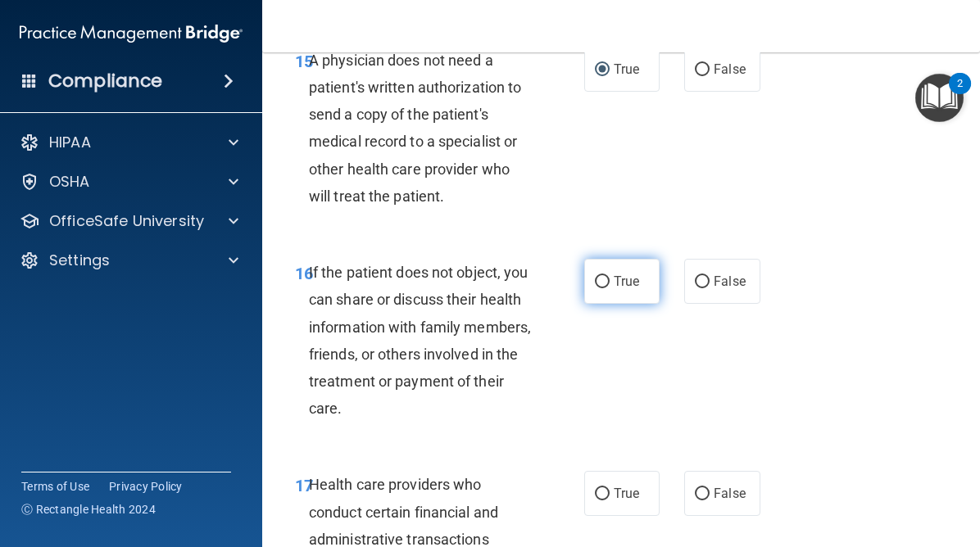
click at [603, 282] on input "True" at bounding box center [602, 282] width 15 height 12
radio input "true"
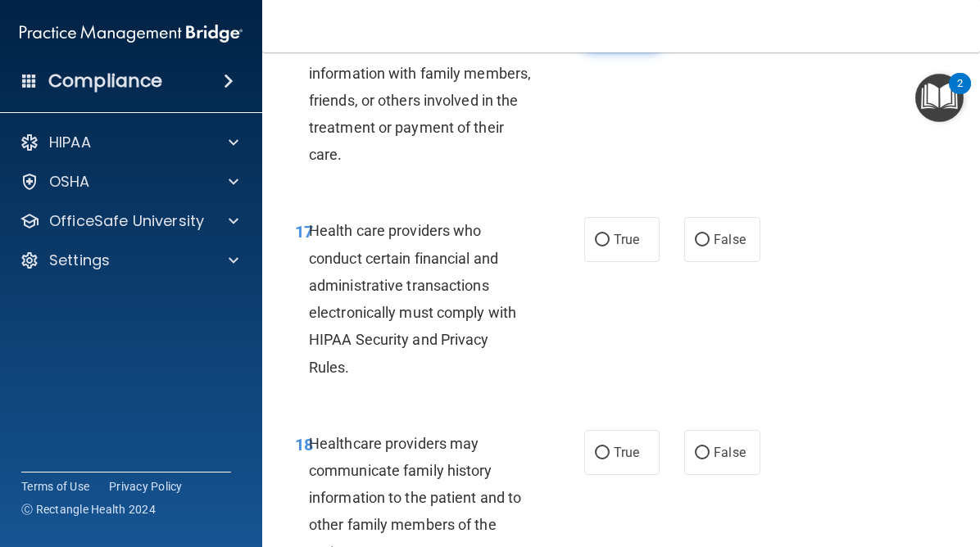
scroll to position [3086, 0]
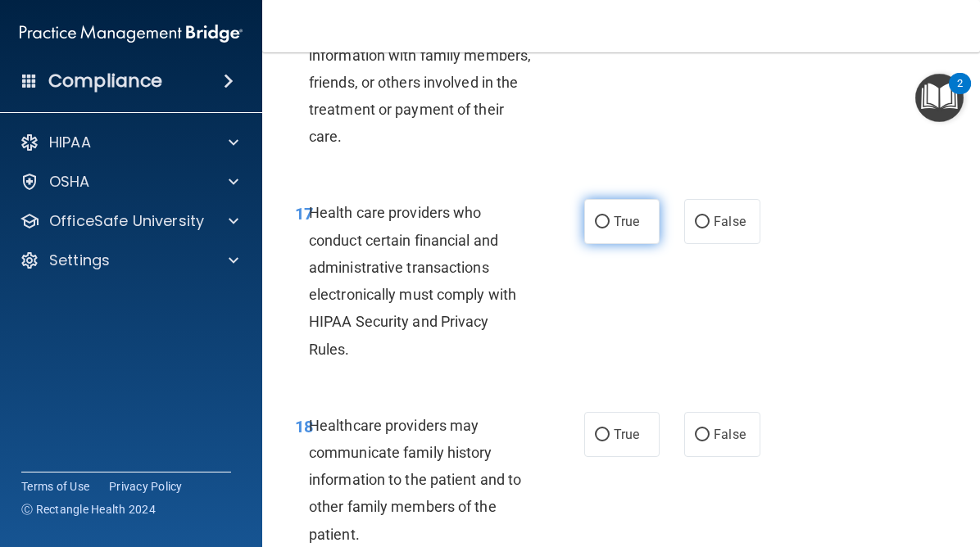
click at [605, 226] on input "True" at bounding box center [602, 222] width 15 height 12
radio input "true"
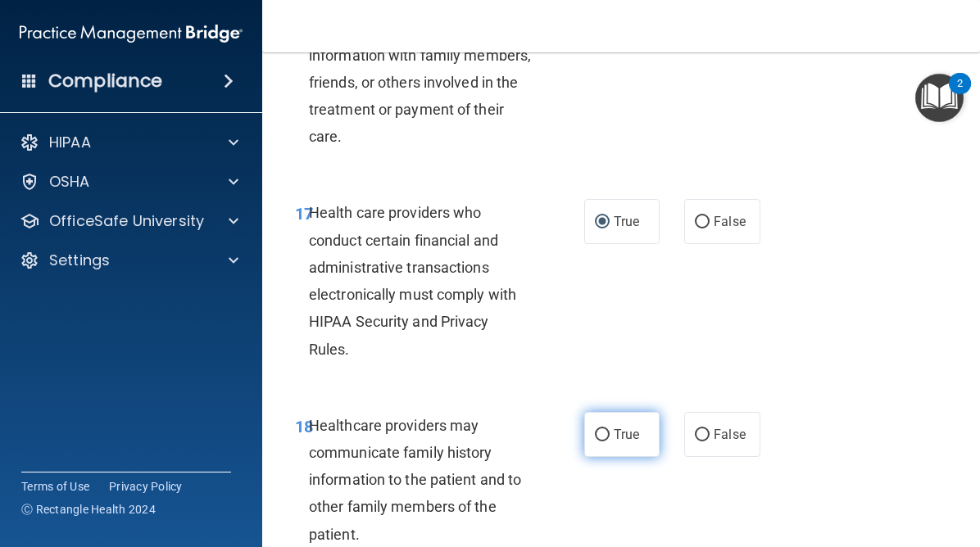
click at [602, 426] on label "True" at bounding box center [621, 434] width 75 height 45
click at [602, 429] on input "True" at bounding box center [602, 435] width 15 height 12
radio input "true"
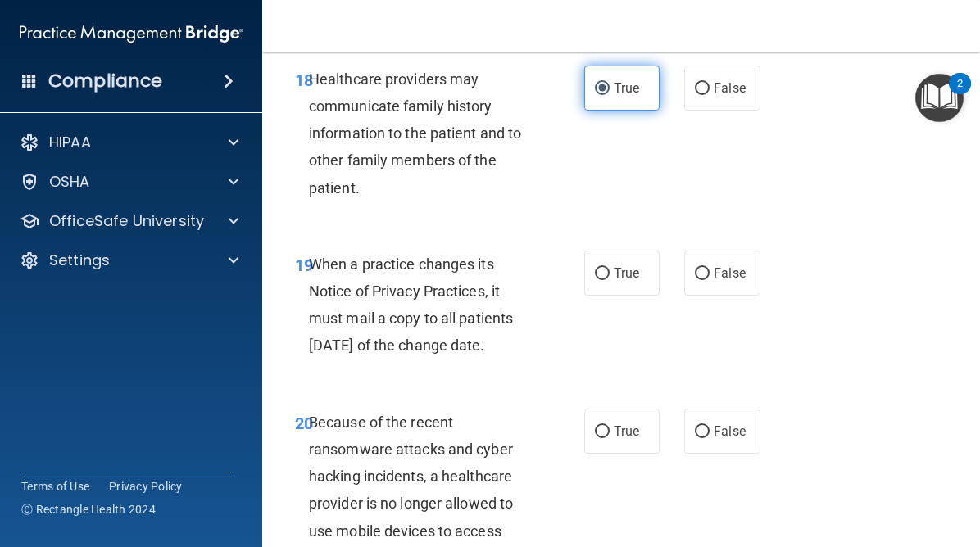
scroll to position [3490, 0]
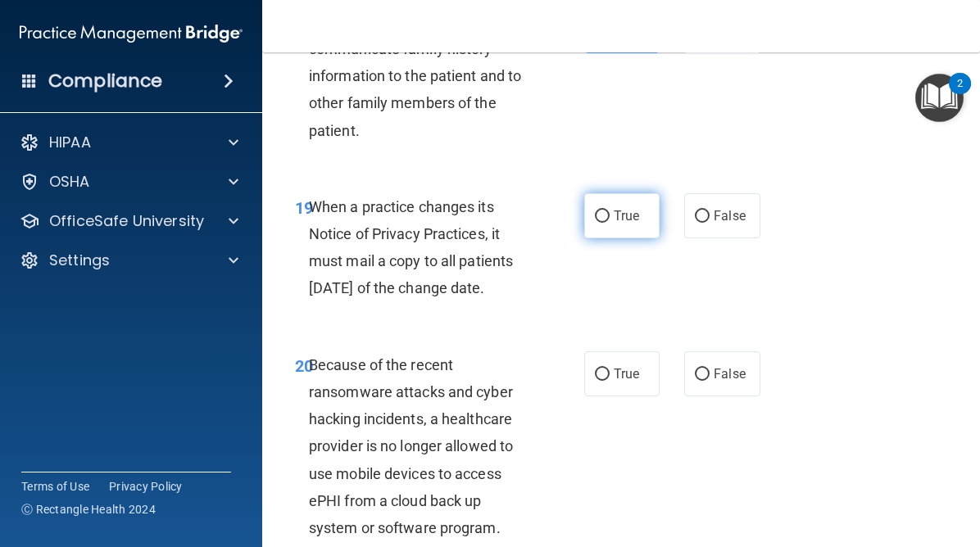
click at [602, 216] on input "True" at bounding box center [602, 217] width 15 height 12
radio input "true"
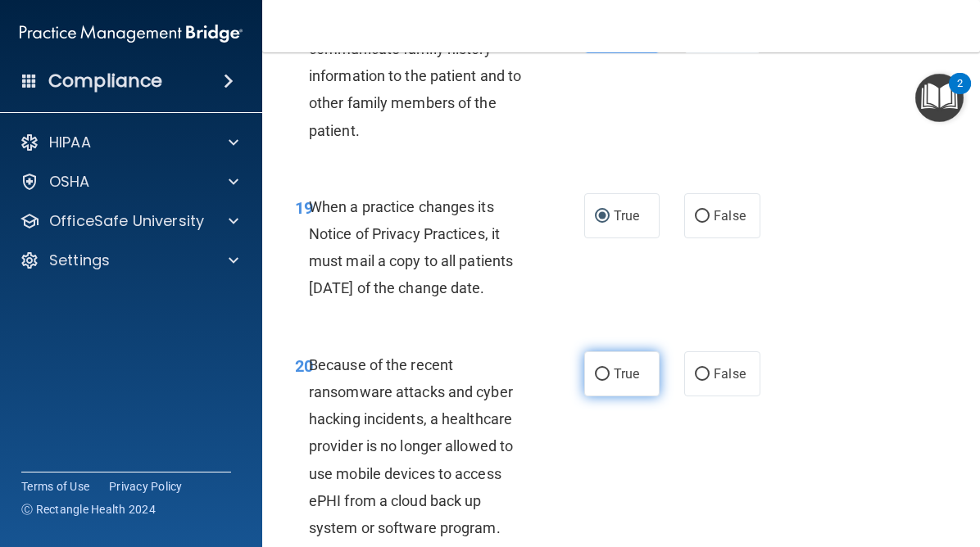
click at [606, 381] on input "True" at bounding box center [602, 375] width 15 height 12
radio input "true"
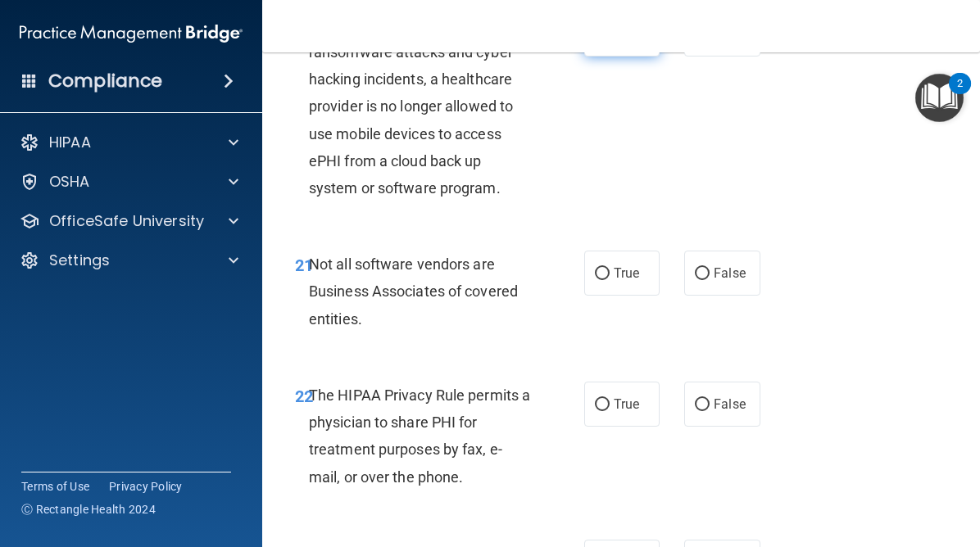
scroll to position [3867, 0]
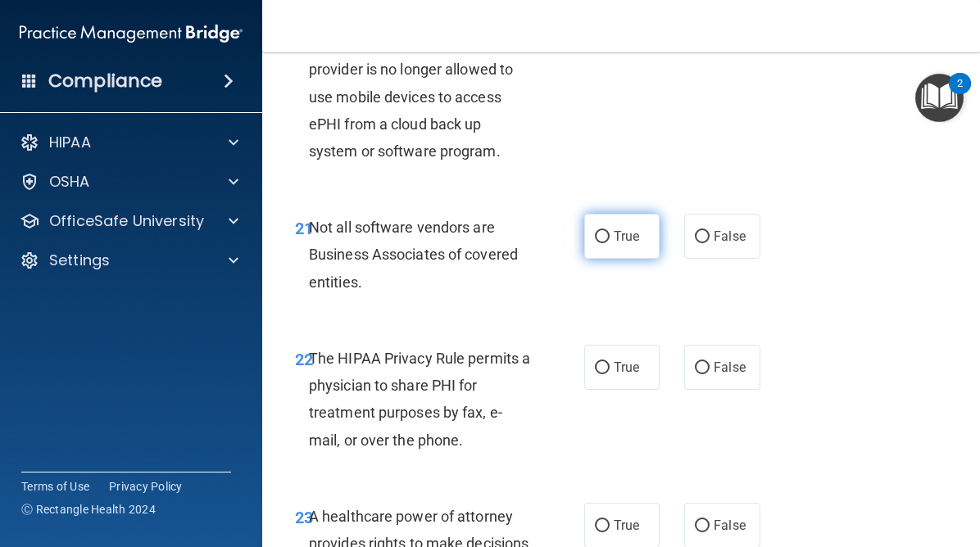
click at [605, 243] on input "True" at bounding box center [602, 237] width 15 height 12
radio input "true"
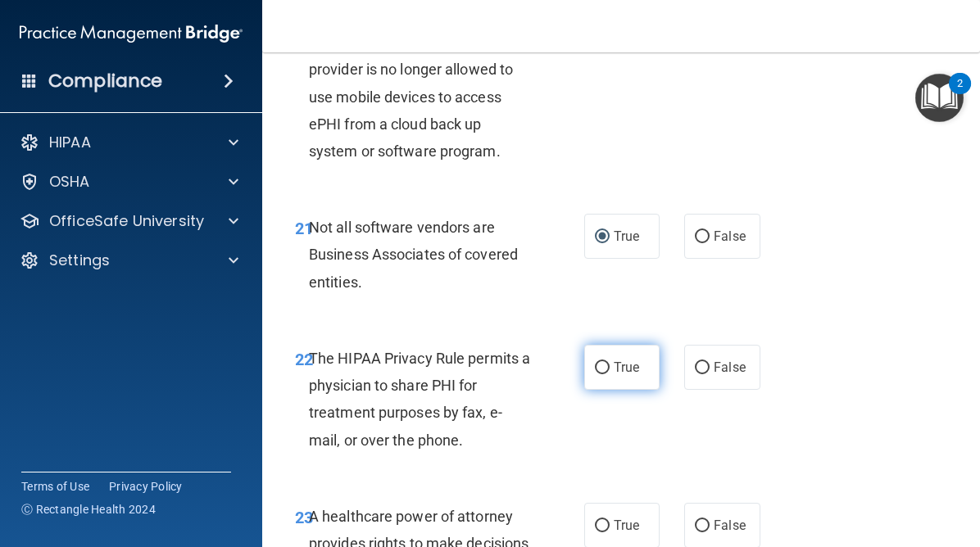
click at [607, 375] on input "True" at bounding box center [602, 368] width 15 height 12
radio input "true"
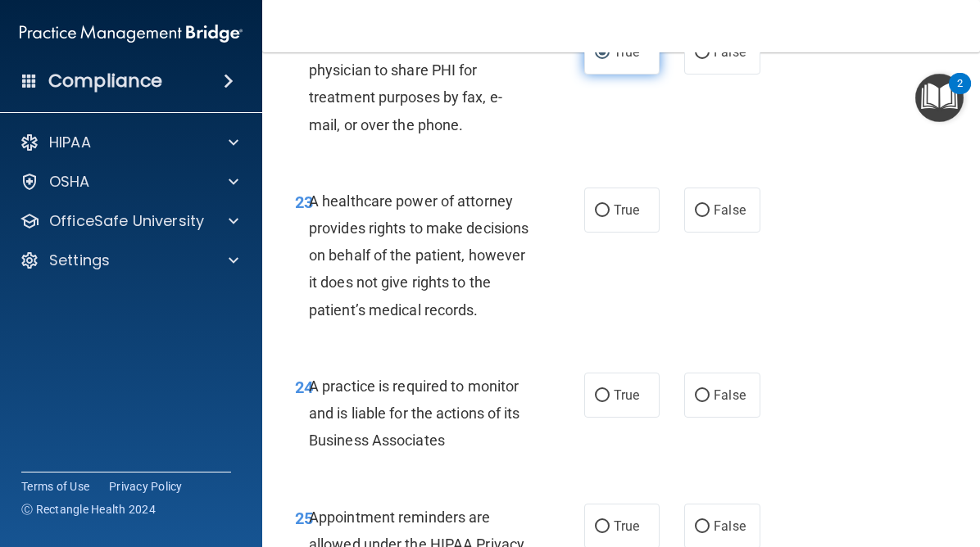
scroll to position [4213, 0]
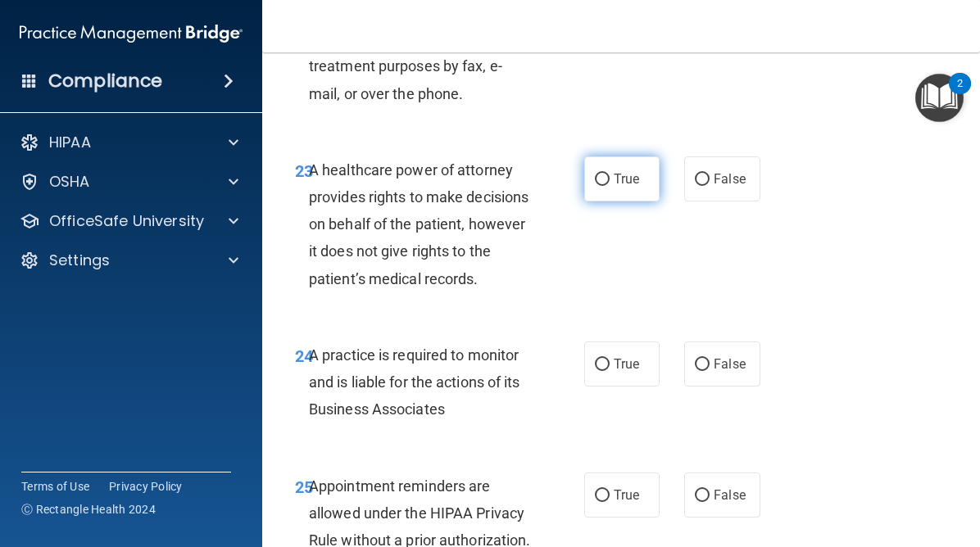
click at [602, 186] on input "True" at bounding box center [602, 180] width 15 height 12
radio input "true"
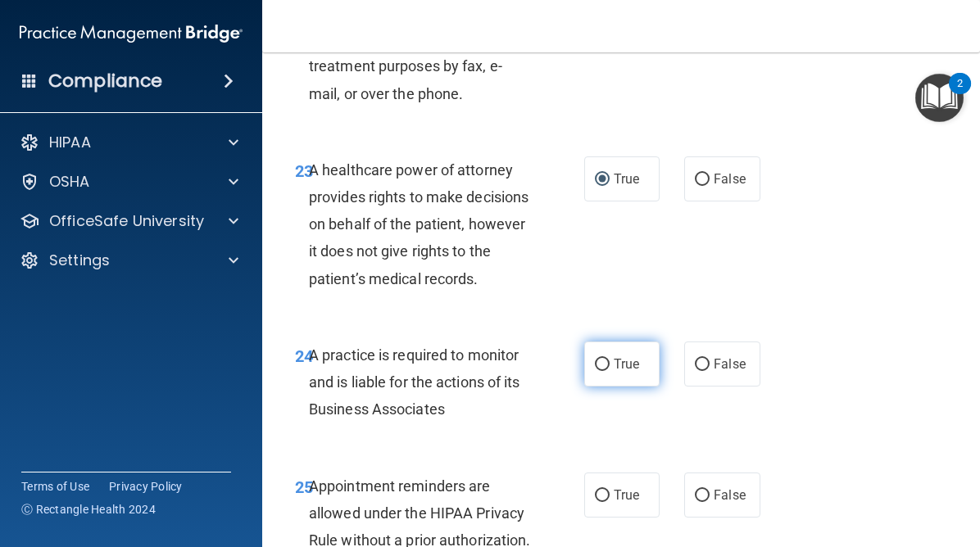
click at [603, 371] on input "True" at bounding box center [602, 365] width 15 height 12
radio input "true"
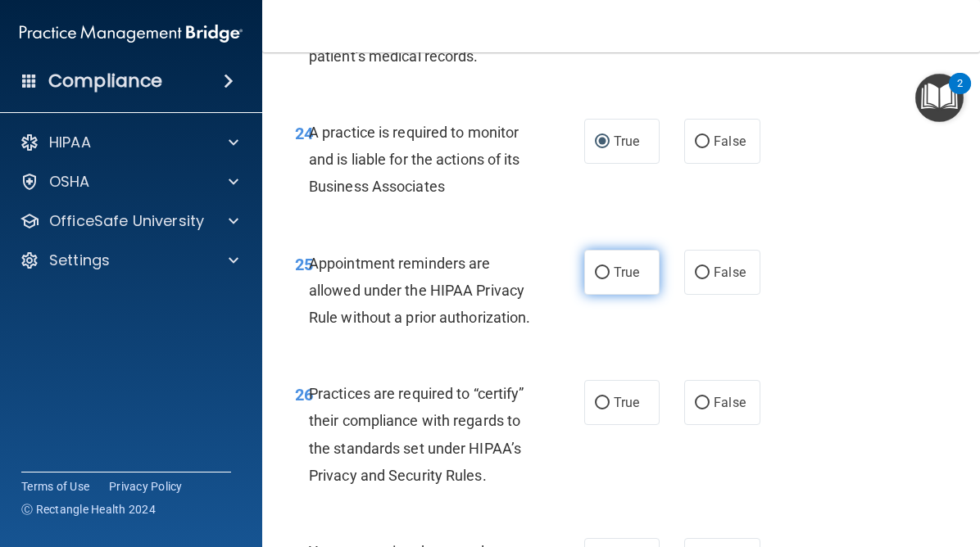
click at [602, 279] on input "True" at bounding box center [602, 273] width 15 height 12
radio input "true"
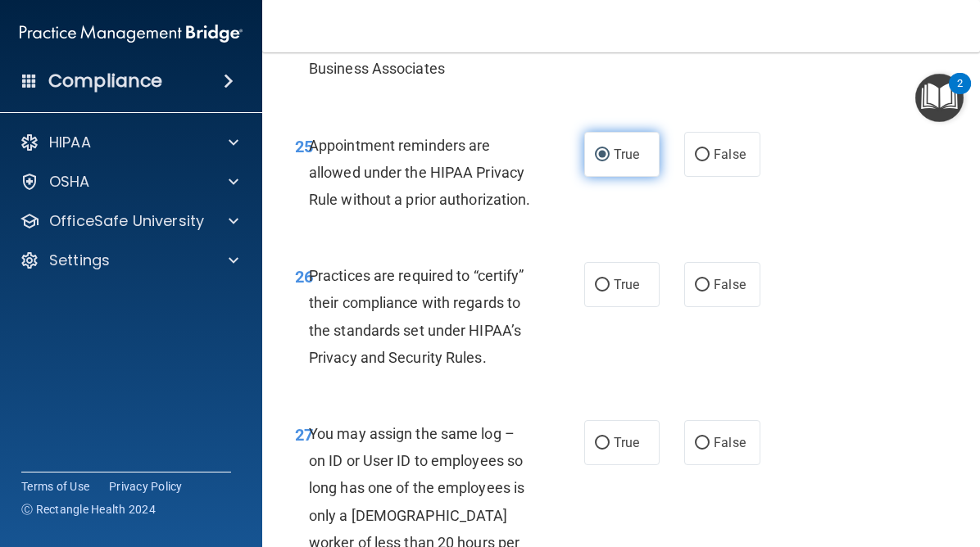
scroll to position [4625, 0]
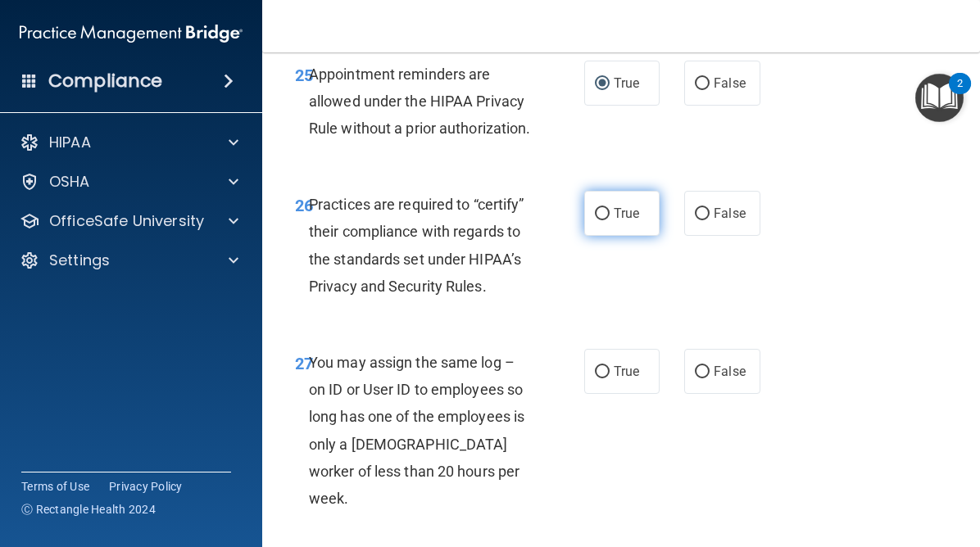
click at [606, 220] on input "True" at bounding box center [602, 214] width 15 height 12
radio input "true"
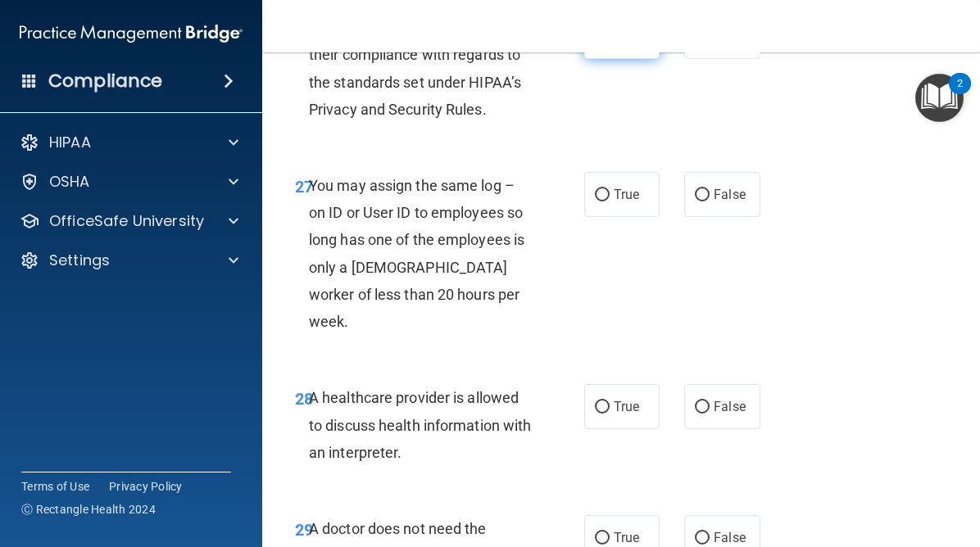
scroll to position [4865, 0]
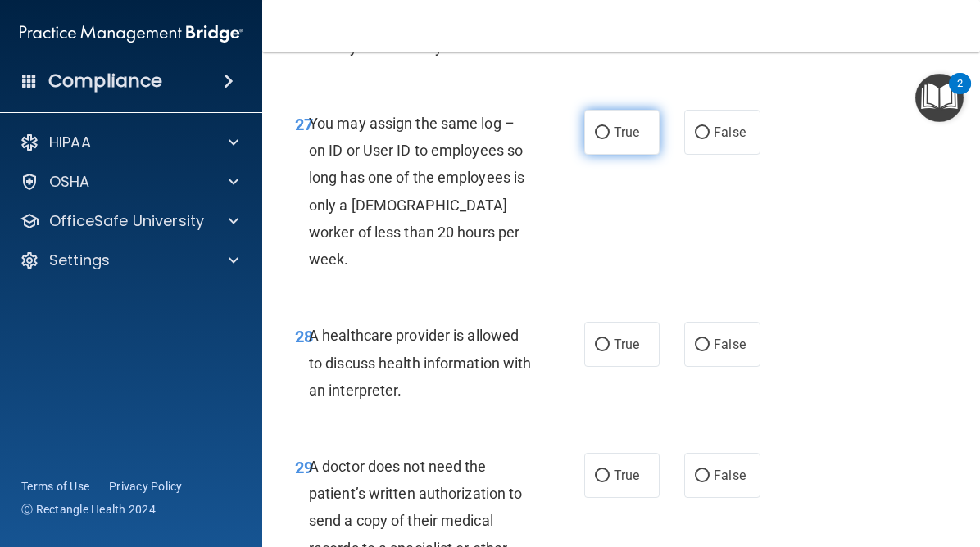
click at [606, 155] on label "True" at bounding box center [621, 132] width 75 height 45
click at [606, 139] on input "True" at bounding box center [602, 133] width 15 height 12
radio input "true"
click at [609, 352] on input "True" at bounding box center [602, 345] width 15 height 12
radio input "true"
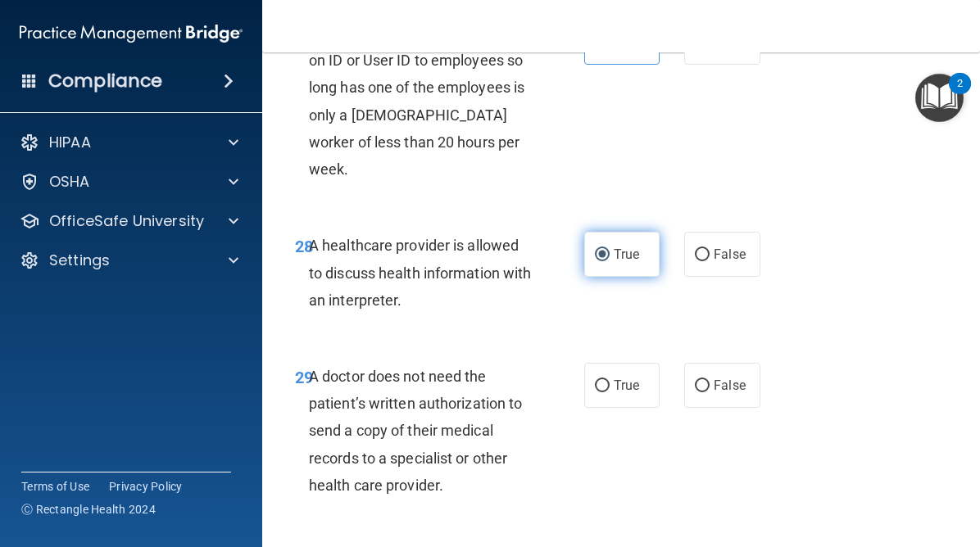
scroll to position [5074, 0]
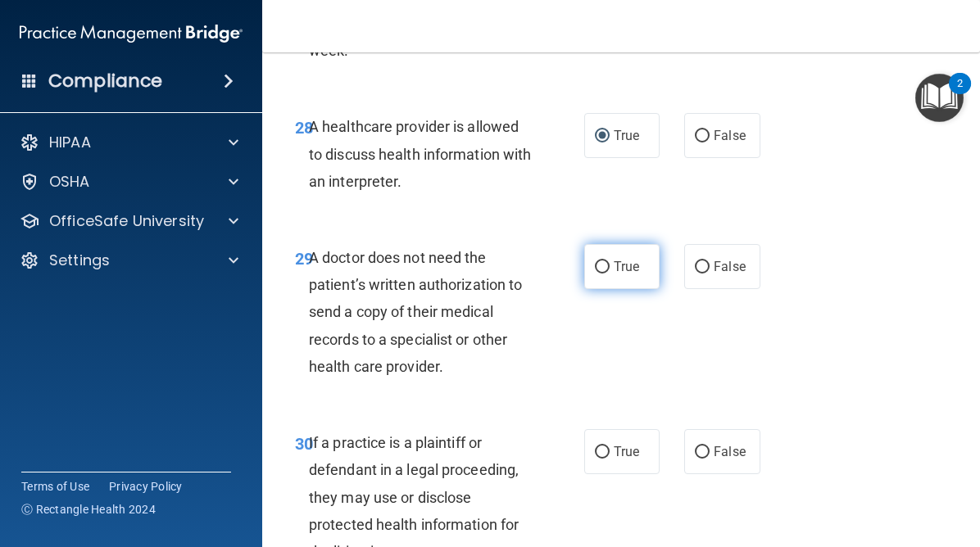
click at [604, 289] on label "True" at bounding box center [621, 266] width 75 height 45
click at [604, 274] on input "True" at bounding box center [602, 267] width 15 height 12
radio input "true"
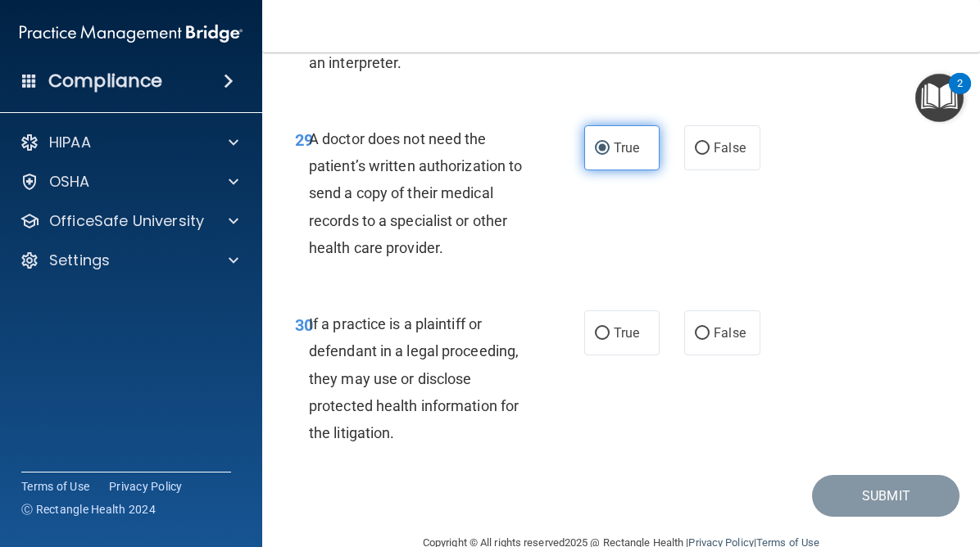
scroll to position [5238, 0]
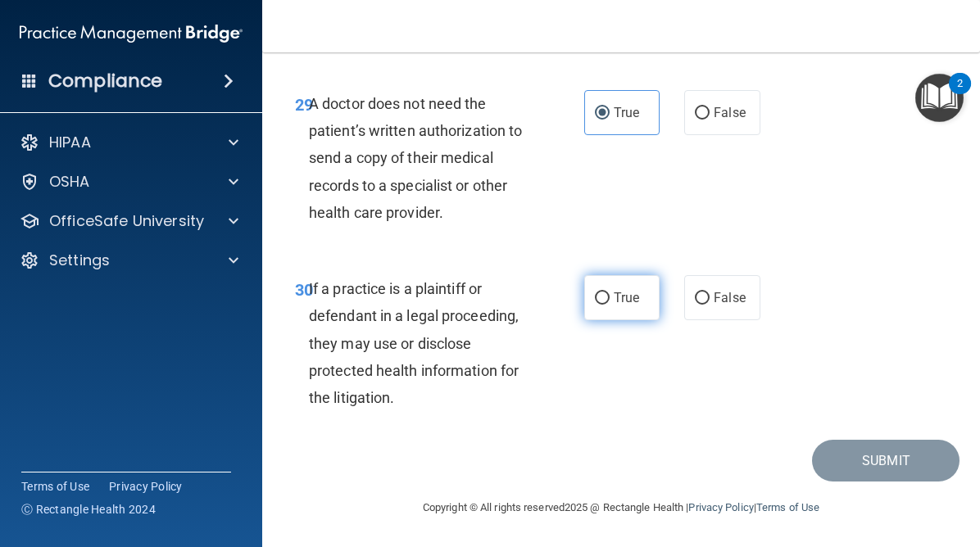
click at [603, 305] on input "True" at bounding box center [602, 299] width 15 height 12
radio input "true"
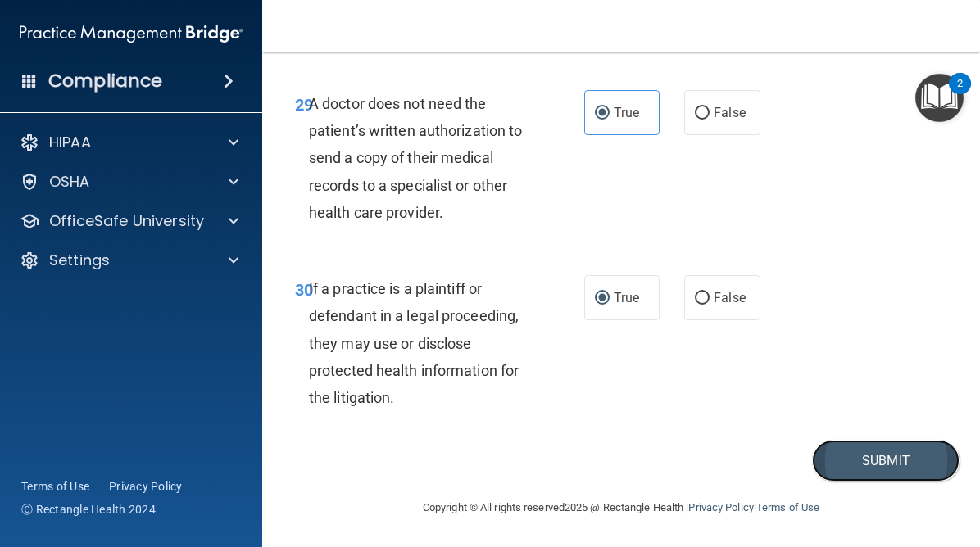
click at [845, 476] on button "Submit" at bounding box center [886, 461] width 148 height 42
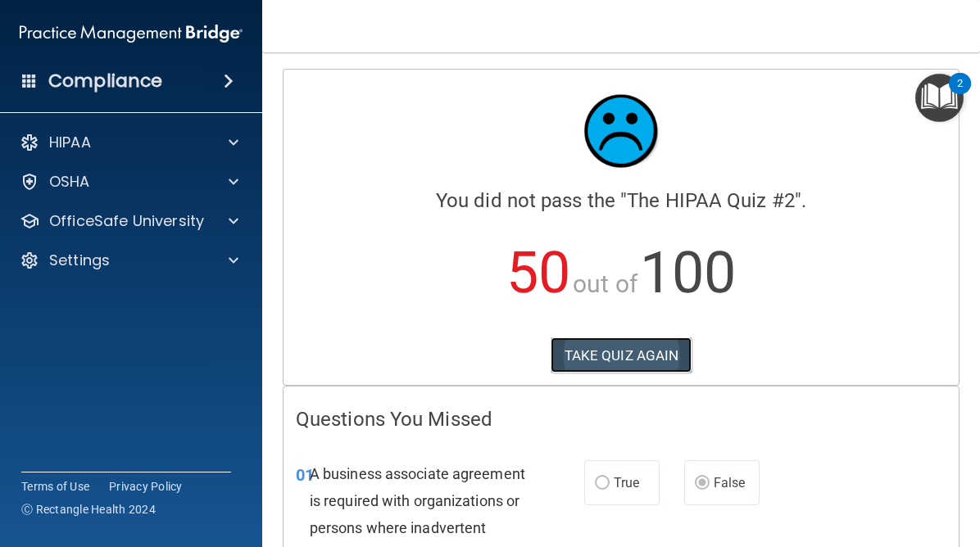
click at [652, 354] on button "TAKE QUIZ AGAIN" at bounding box center [622, 356] width 142 height 36
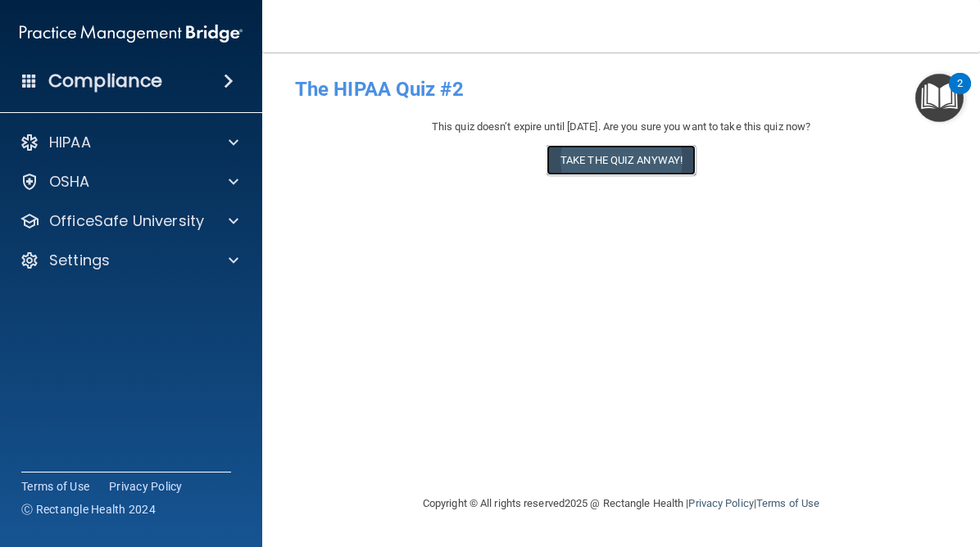
click at [624, 161] on button "Take the quiz anyway!" at bounding box center [621, 160] width 149 height 30
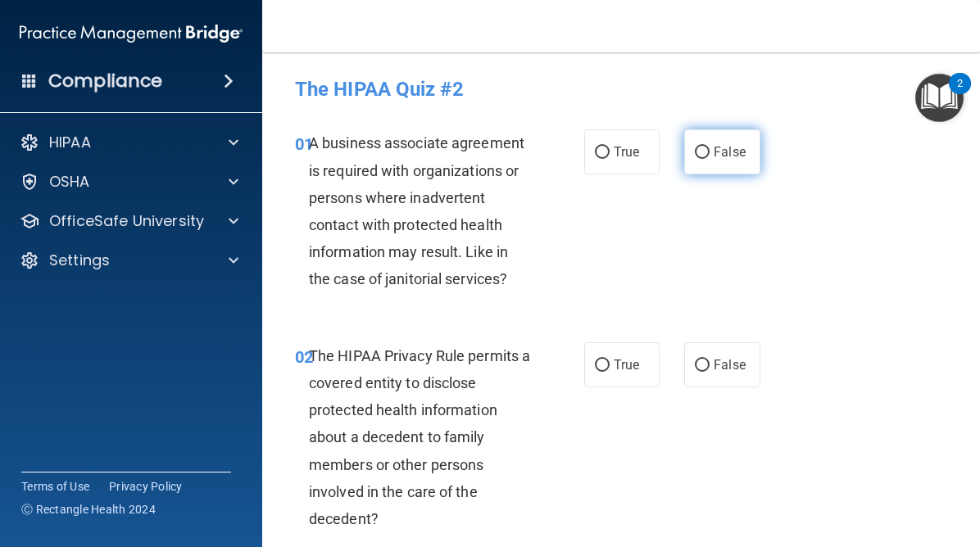
click at [702, 156] on input "False" at bounding box center [702, 153] width 15 height 12
radio input "true"
click at [610, 367] on label "True" at bounding box center [621, 365] width 75 height 45
click at [610, 367] on input "True" at bounding box center [602, 366] width 15 height 12
radio input "true"
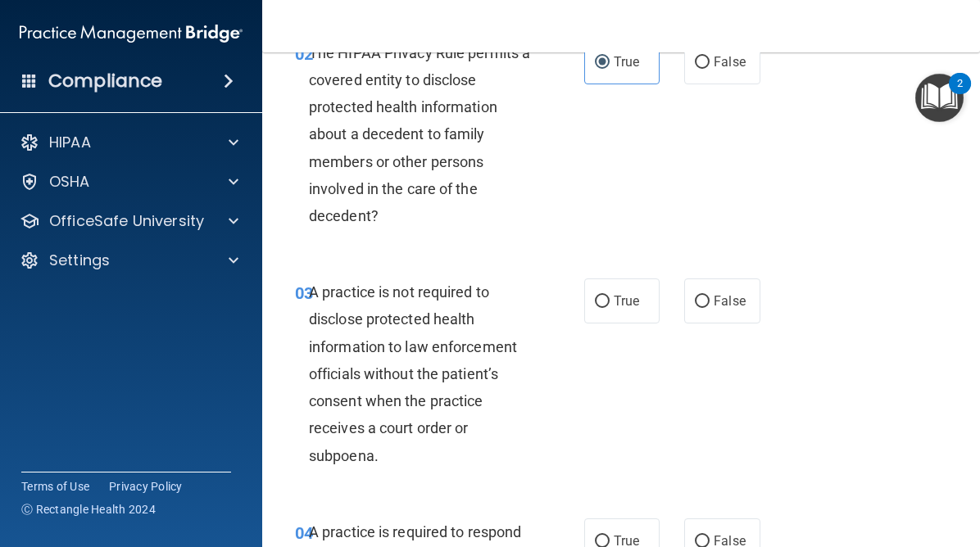
scroll to position [325, 0]
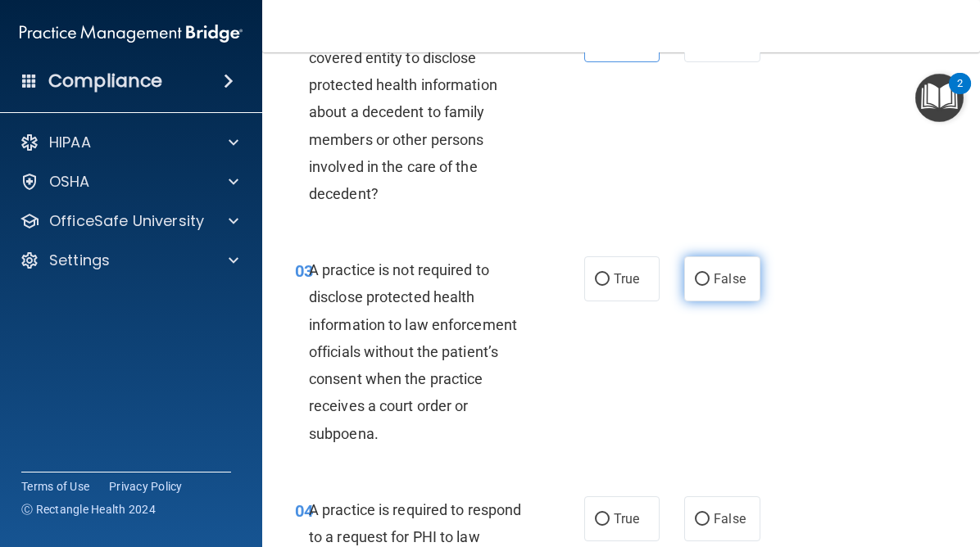
click at [705, 282] on input "False" at bounding box center [702, 280] width 15 height 12
radio input "true"
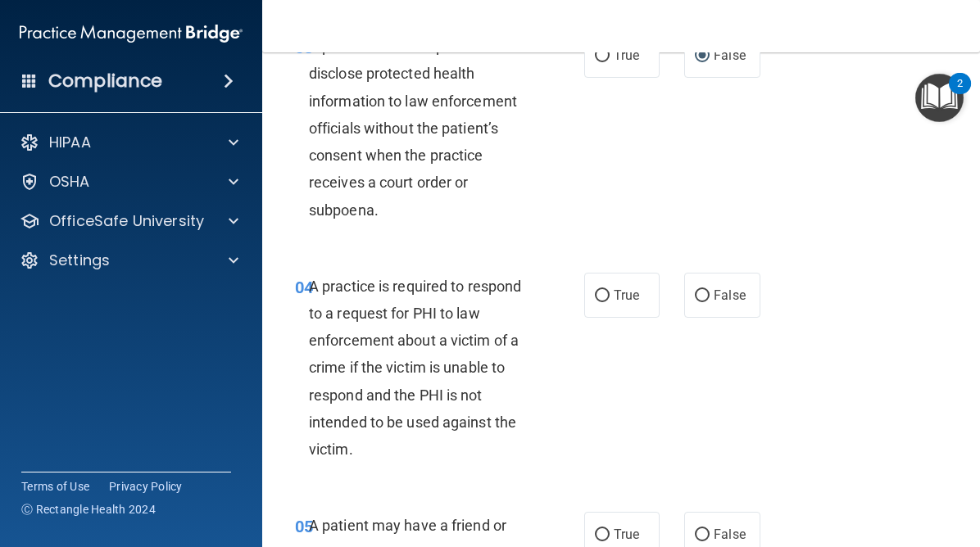
scroll to position [582, 0]
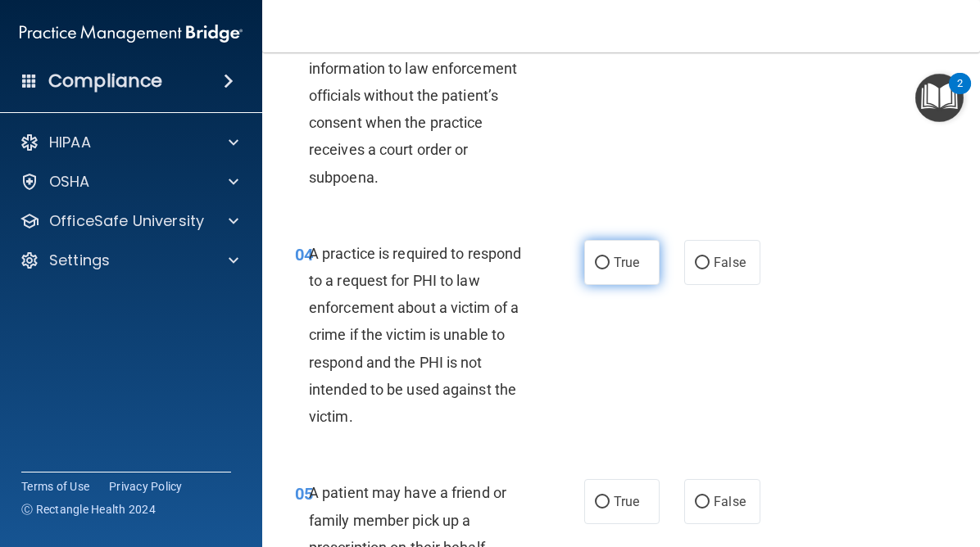
click at [602, 271] on label "True" at bounding box center [621, 262] width 75 height 45
click at [602, 270] on input "True" at bounding box center [602, 263] width 15 height 12
radio input "true"
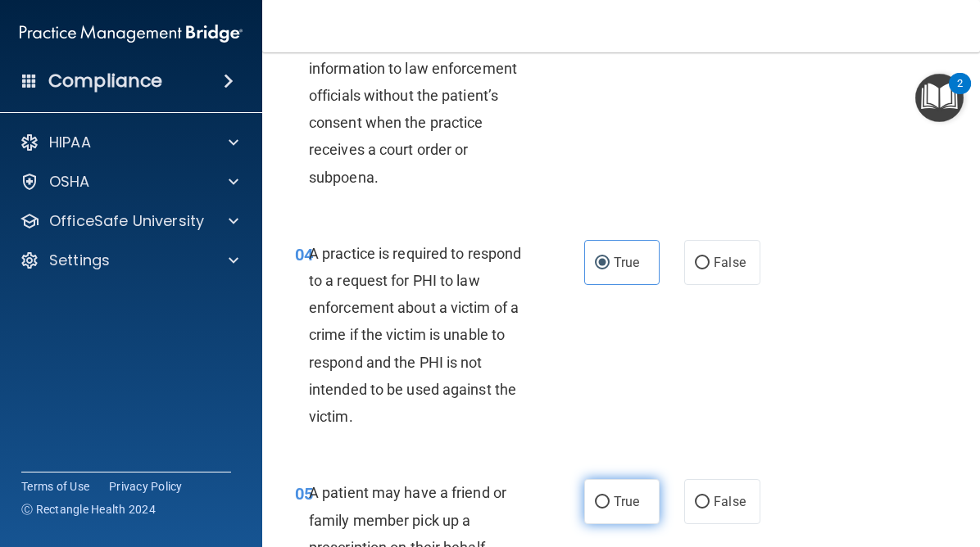
click at [604, 506] on input "True" at bounding box center [602, 503] width 15 height 12
radio input "true"
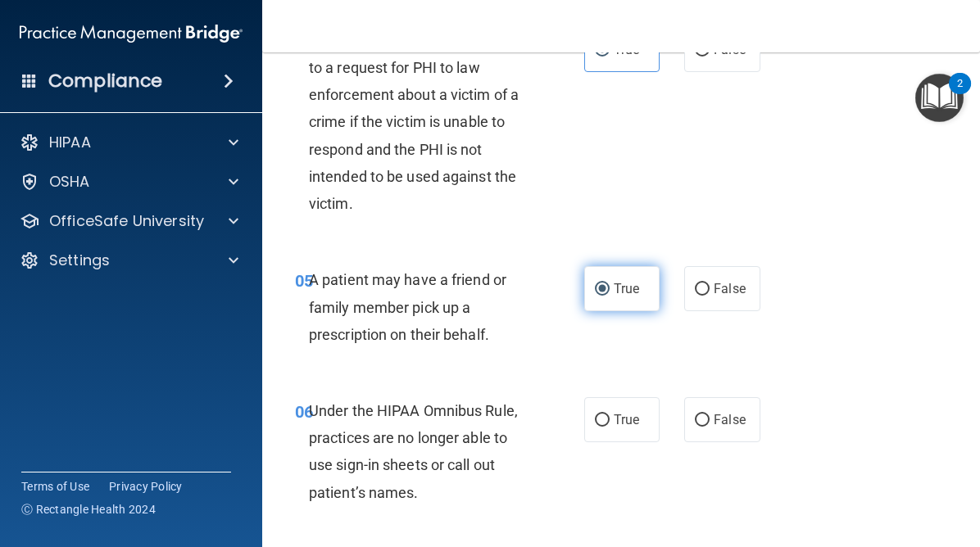
scroll to position [886, 0]
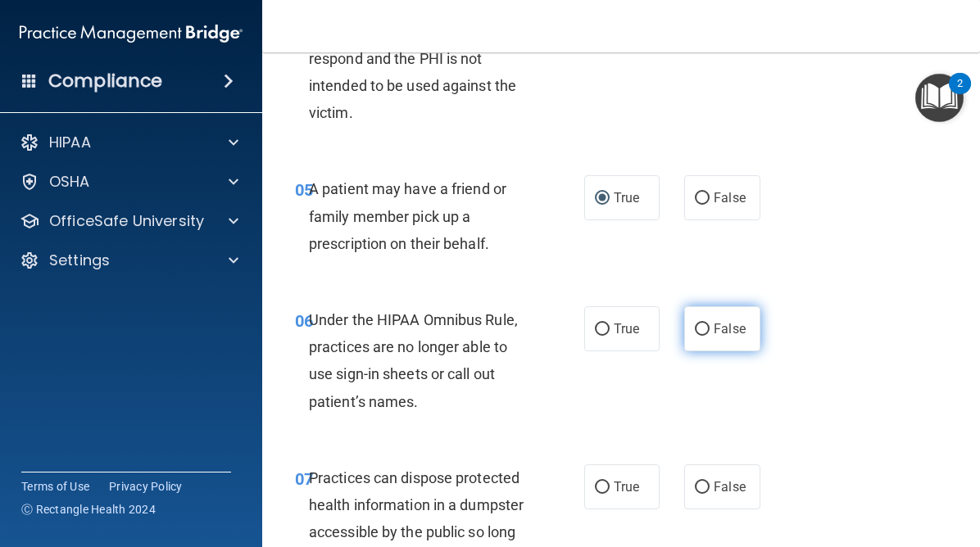
click at [701, 329] on input "False" at bounding box center [702, 330] width 15 height 12
radio input "true"
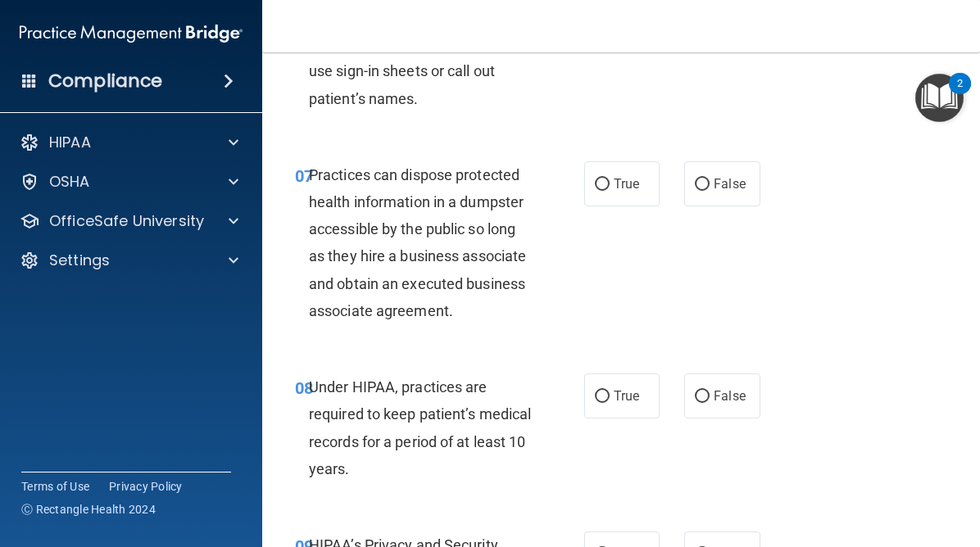
scroll to position [1256, 0]
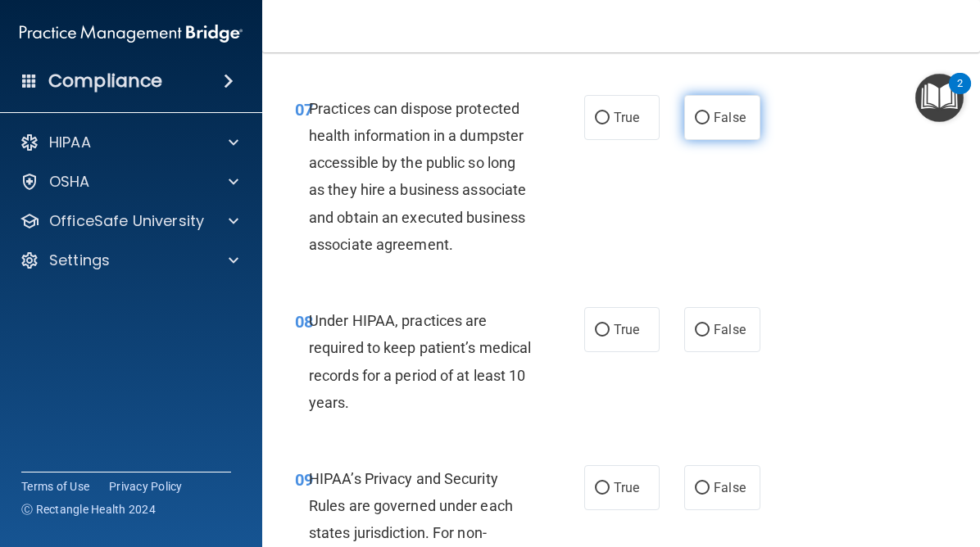
click at [705, 122] on input "False" at bounding box center [702, 118] width 15 height 12
radio input "true"
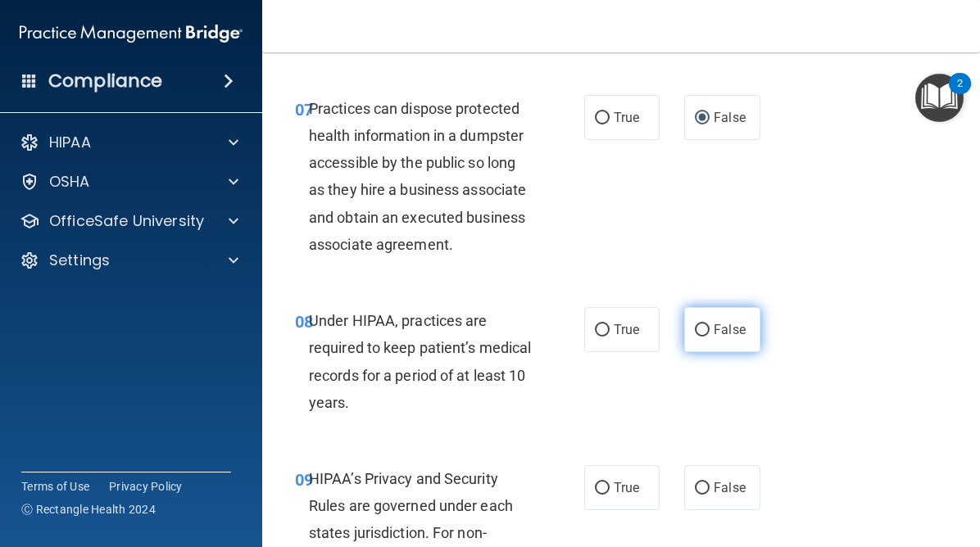
click at [708, 326] on input "False" at bounding box center [702, 331] width 15 height 12
radio input "true"
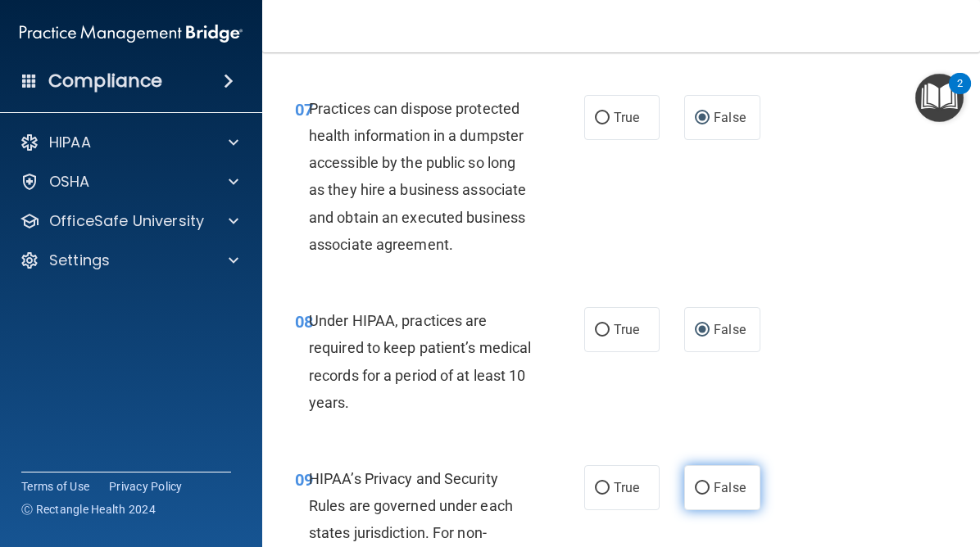
click at [709, 497] on label "False" at bounding box center [721, 487] width 75 height 45
click at [709, 495] on input "False" at bounding box center [702, 489] width 15 height 12
radio input "true"
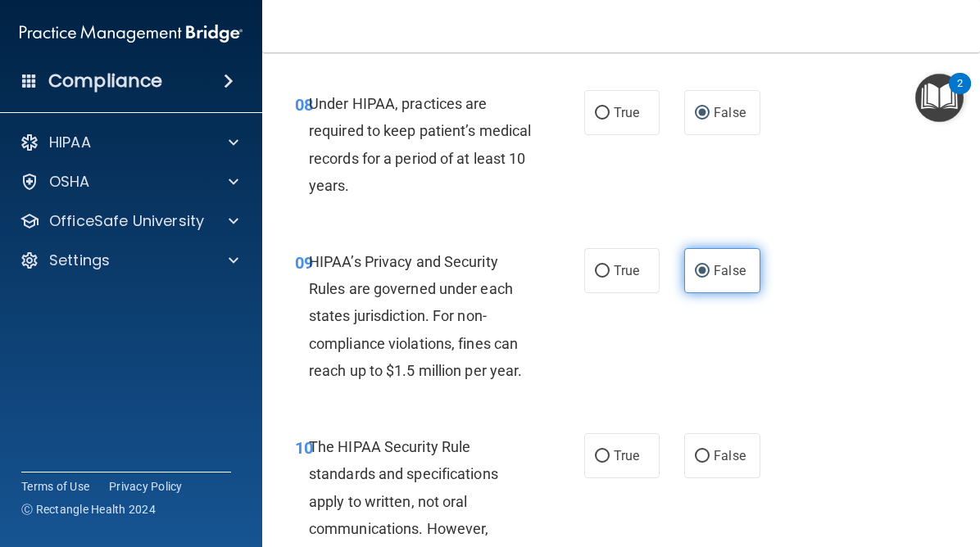
scroll to position [1826, 0]
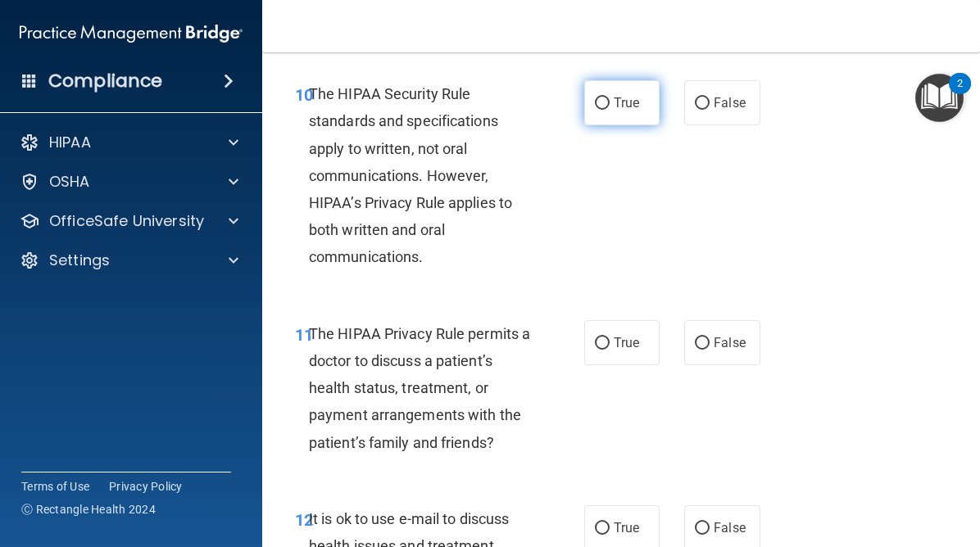
click at [603, 99] on input "True" at bounding box center [602, 104] width 15 height 12
radio input "true"
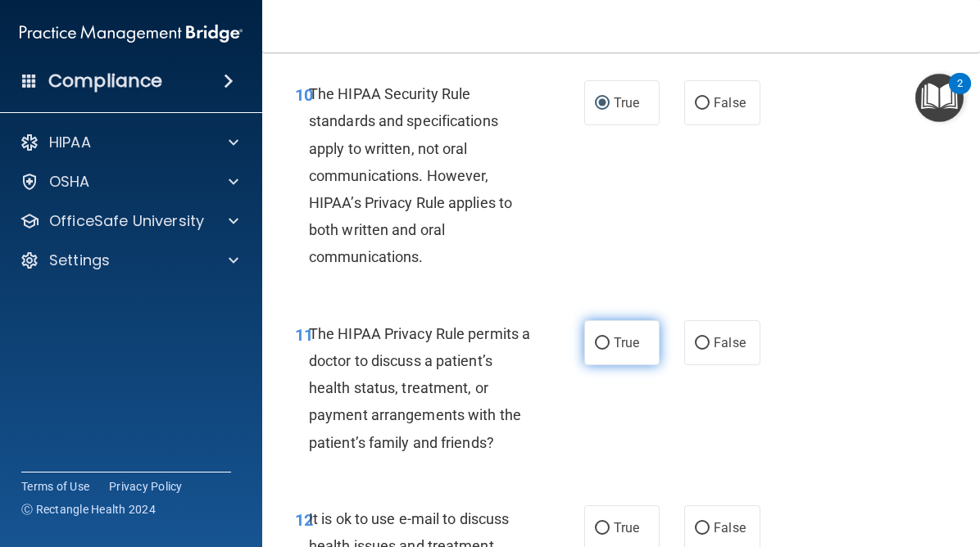
click at [605, 341] on input "True" at bounding box center [602, 344] width 15 height 12
radio input "true"
click at [606, 529] on input "True" at bounding box center [602, 529] width 15 height 12
radio input "true"
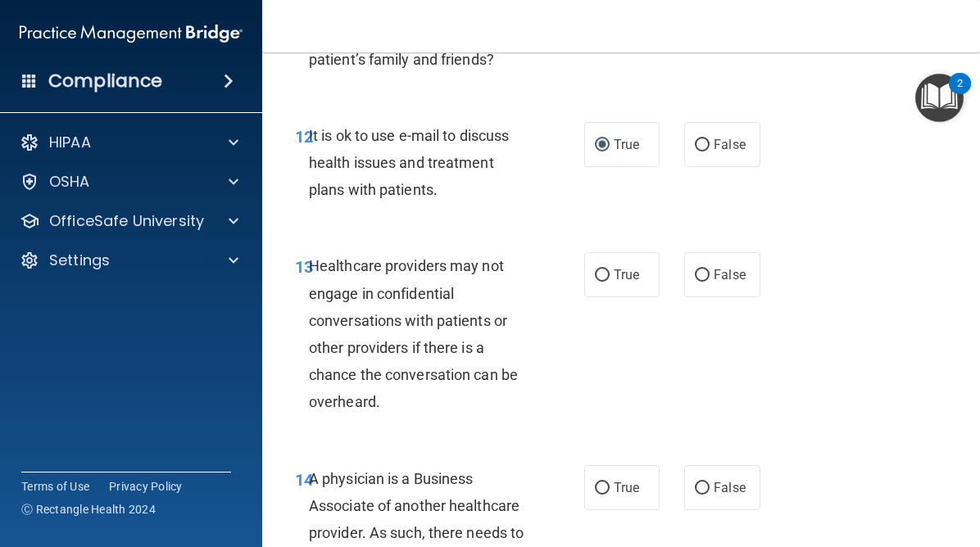
scroll to position [2215, 0]
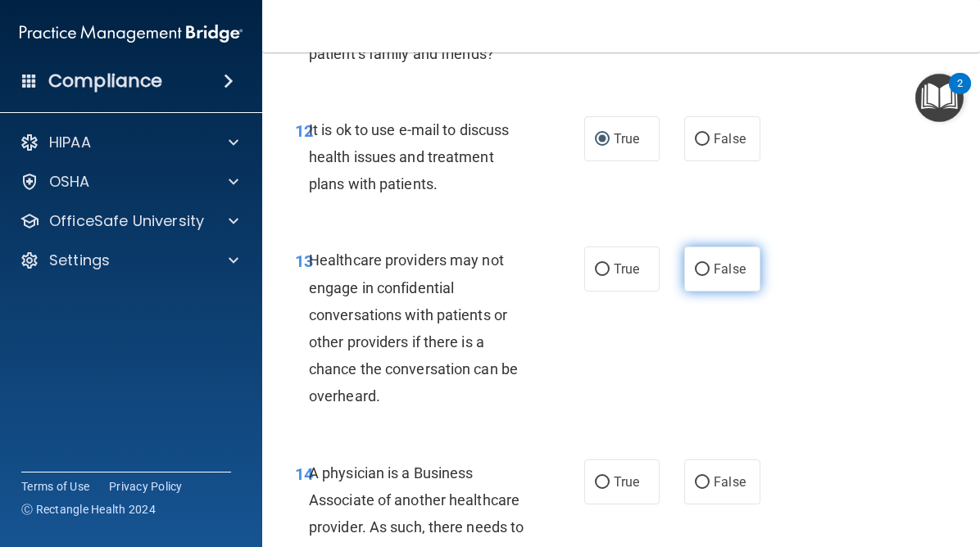
click at [705, 274] on input "False" at bounding box center [702, 270] width 15 height 12
radio input "true"
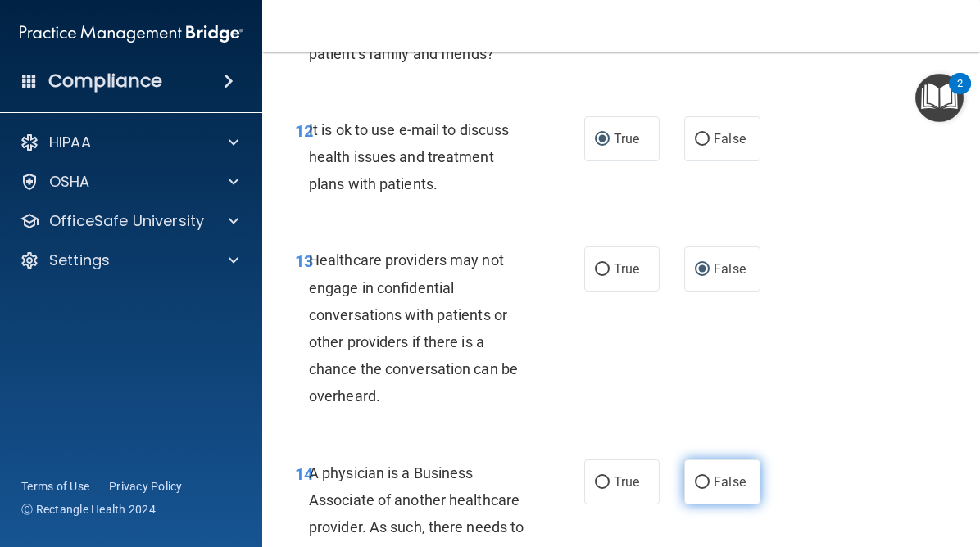
click at [704, 481] on input "False" at bounding box center [702, 483] width 15 height 12
radio input "true"
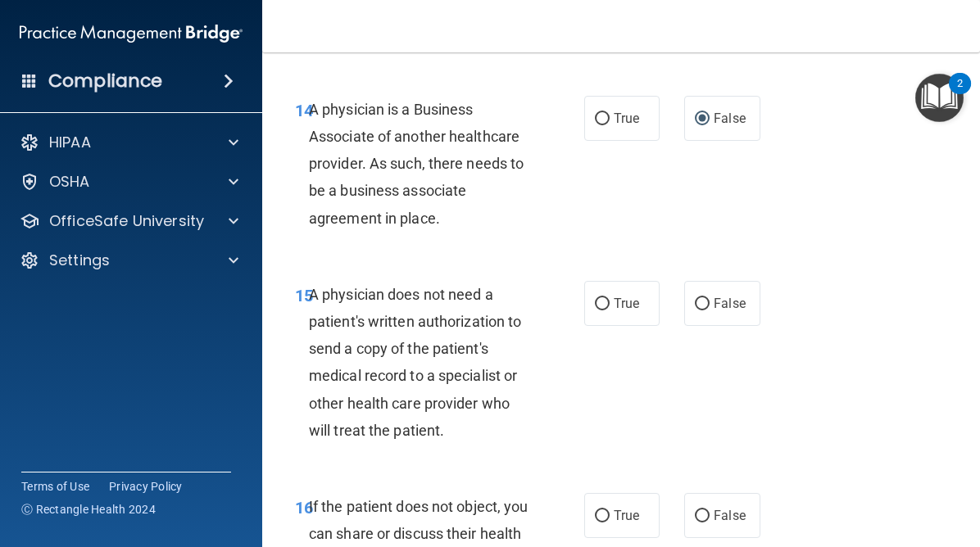
scroll to position [2587, 0]
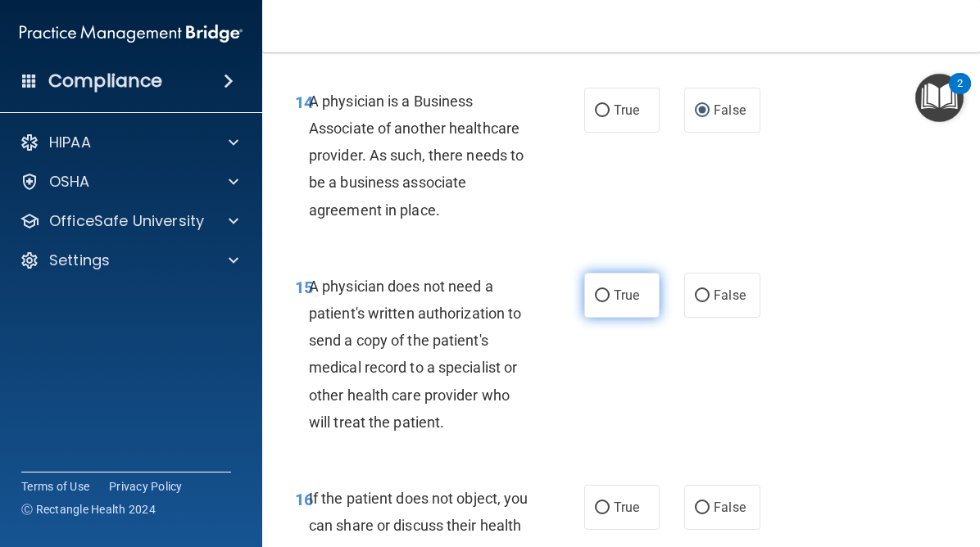
click at [601, 301] on input "True" at bounding box center [602, 296] width 15 height 12
radio input "true"
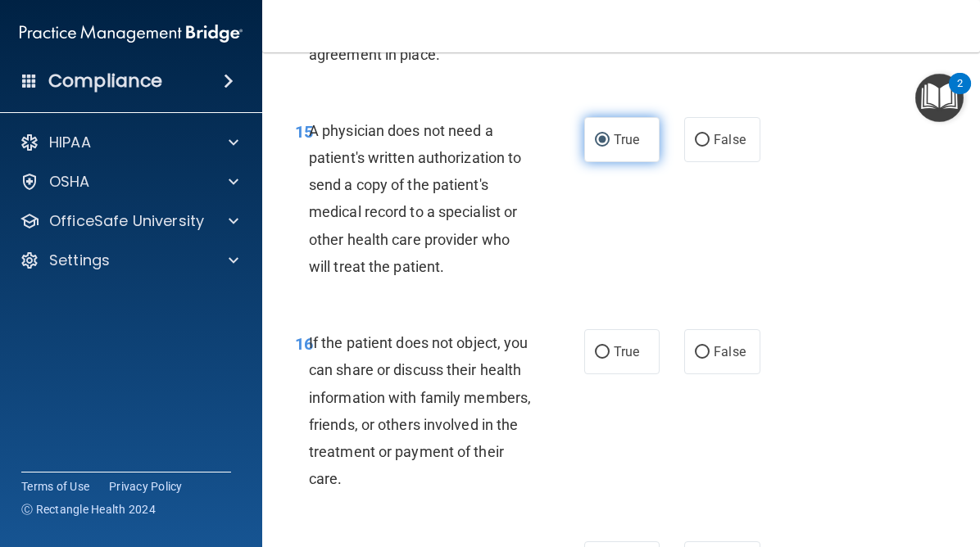
scroll to position [2866, 0]
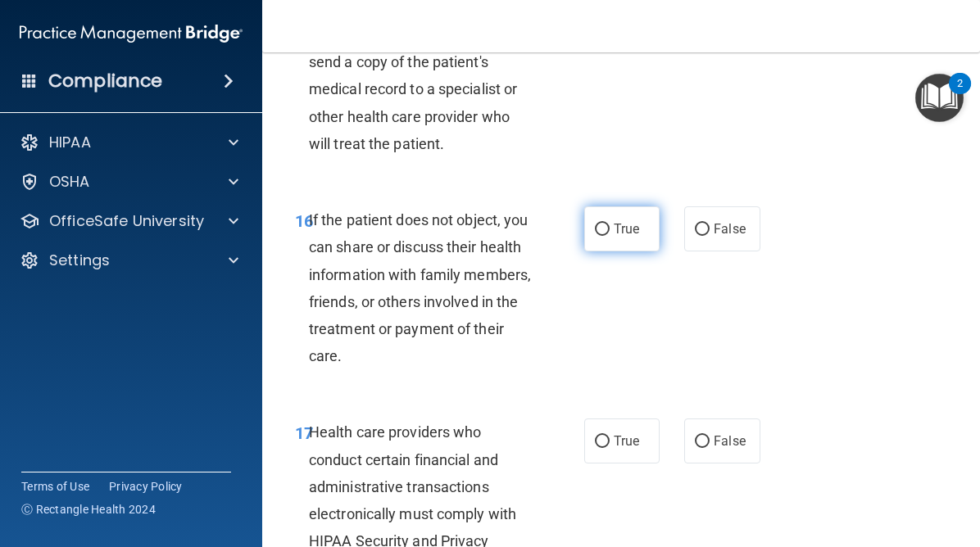
click at [604, 246] on label "True" at bounding box center [621, 229] width 75 height 45
click at [604, 236] on input "True" at bounding box center [602, 230] width 15 height 12
radio input "true"
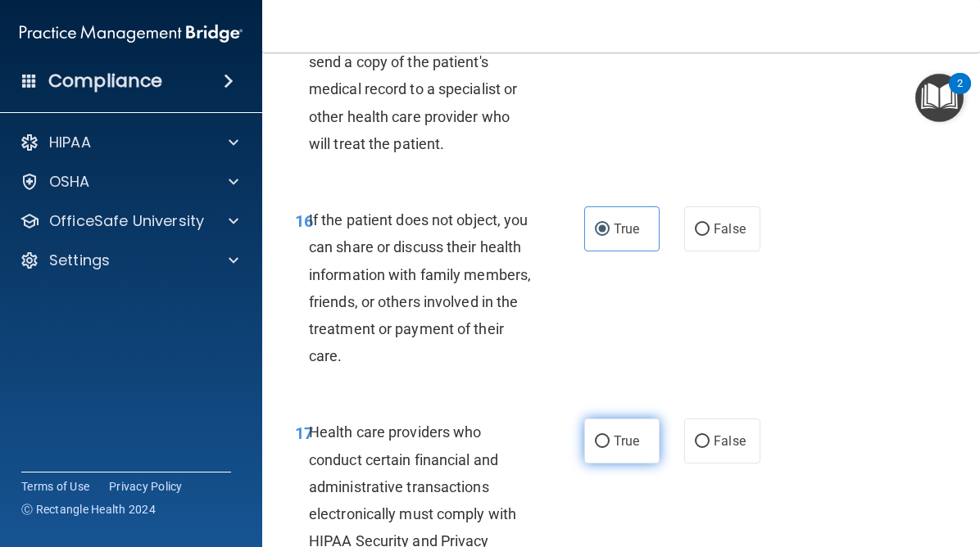
click at [600, 442] on input "True" at bounding box center [602, 442] width 15 height 12
radio input "true"
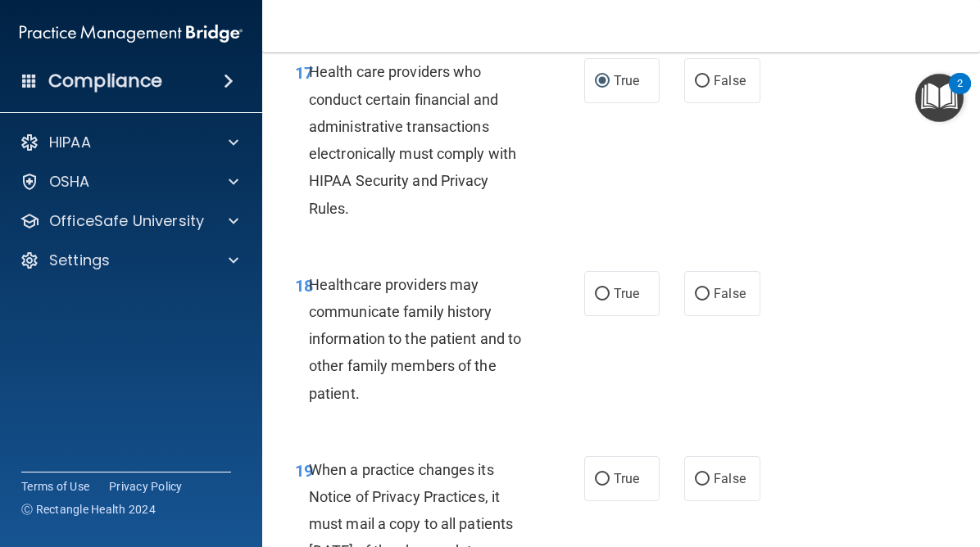
scroll to position [3249, 0]
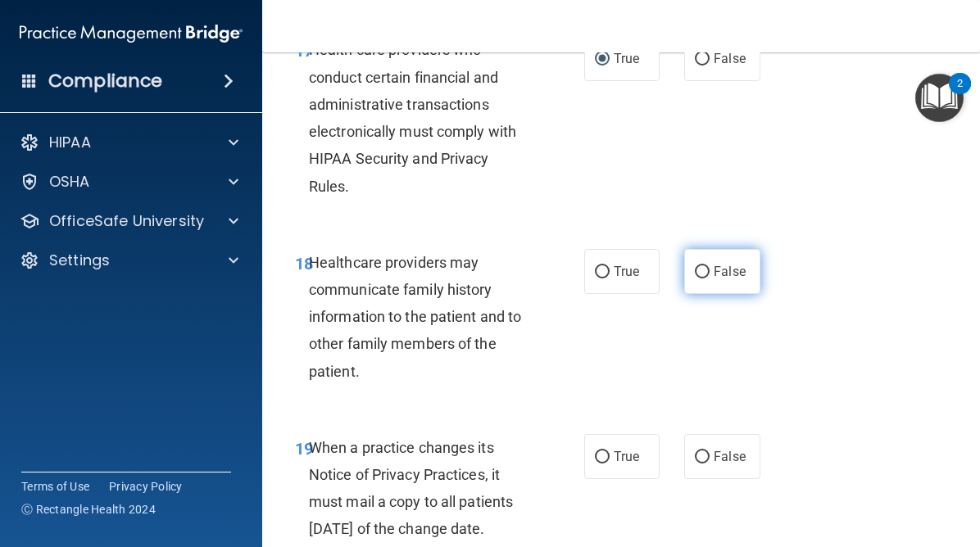
click at [709, 278] on input "False" at bounding box center [702, 272] width 15 height 12
radio input "true"
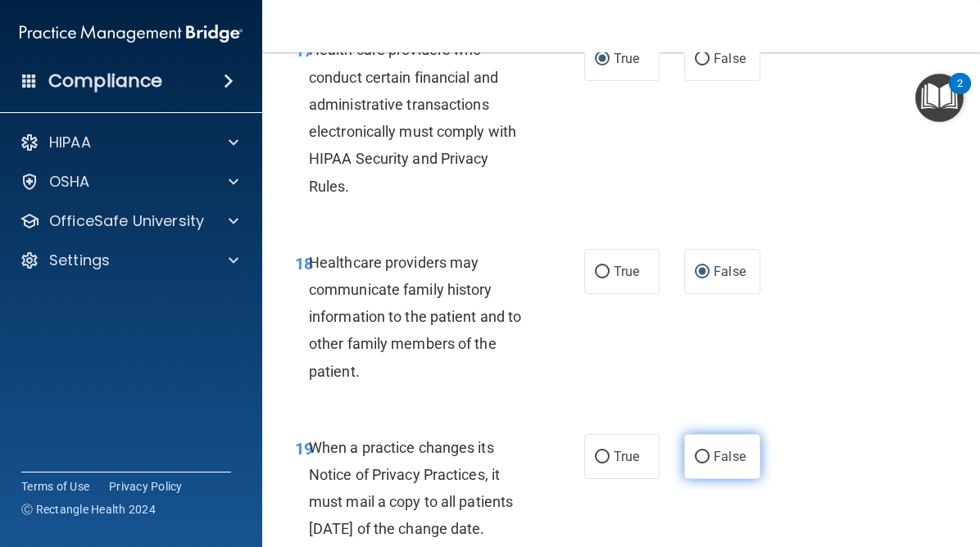
click at [705, 452] on input "False" at bounding box center [702, 458] width 15 height 12
radio input "true"
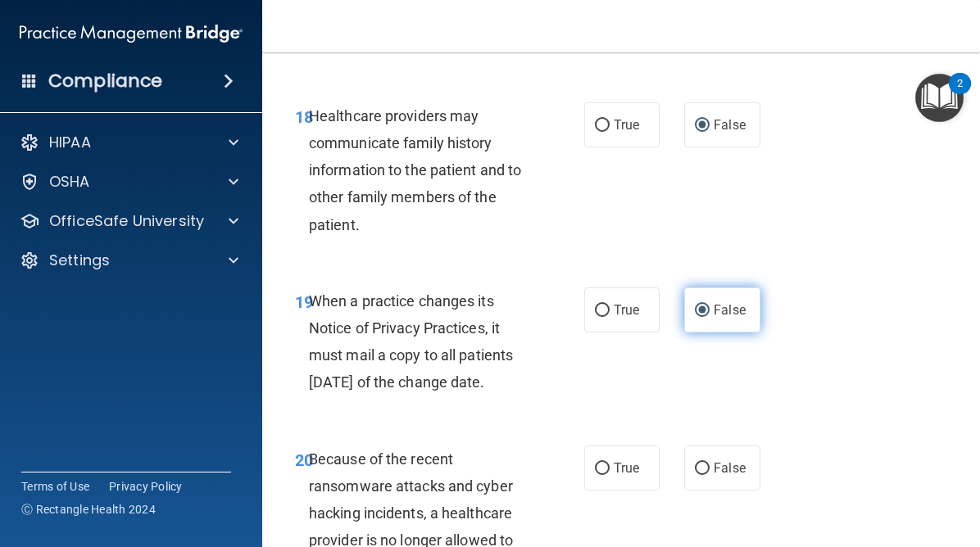
scroll to position [3549, 0]
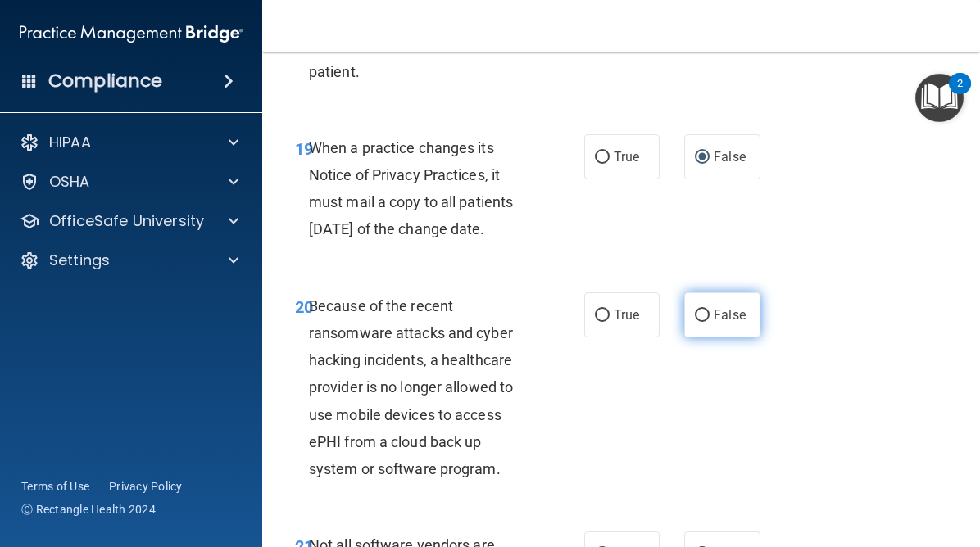
click at [697, 322] on input "False" at bounding box center [702, 316] width 15 height 12
radio input "true"
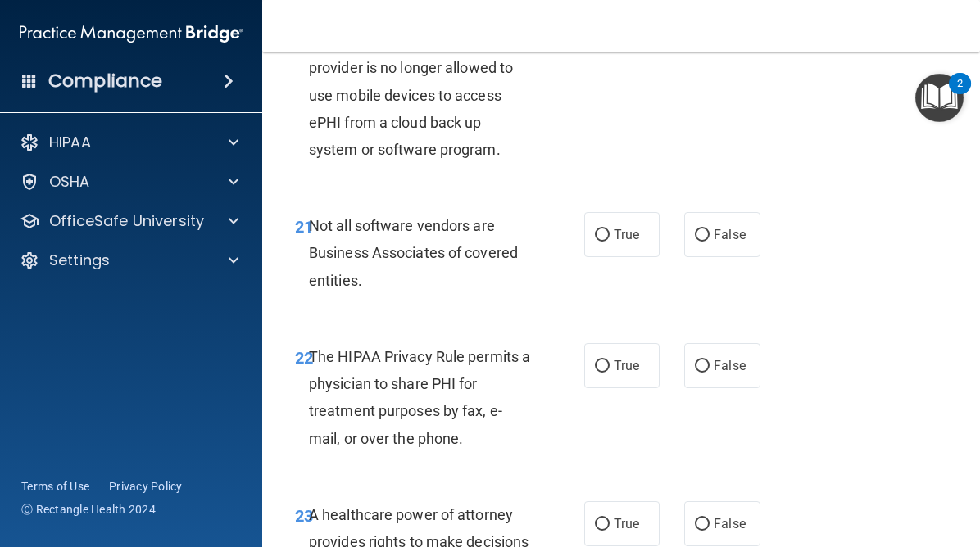
scroll to position [3871, 0]
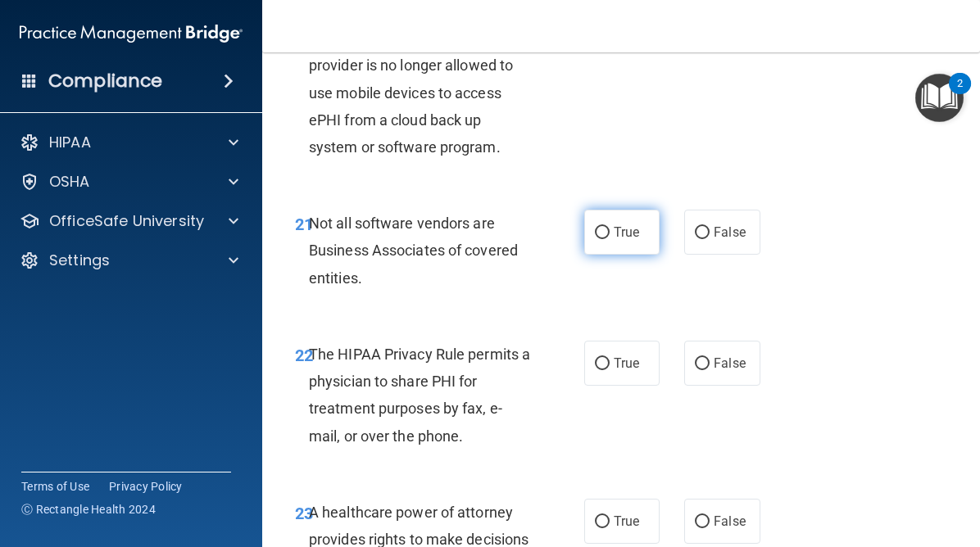
click at [611, 255] on label "True" at bounding box center [621, 232] width 75 height 45
click at [610, 239] on input "True" at bounding box center [602, 233] width 15 height 12
radio input "true"
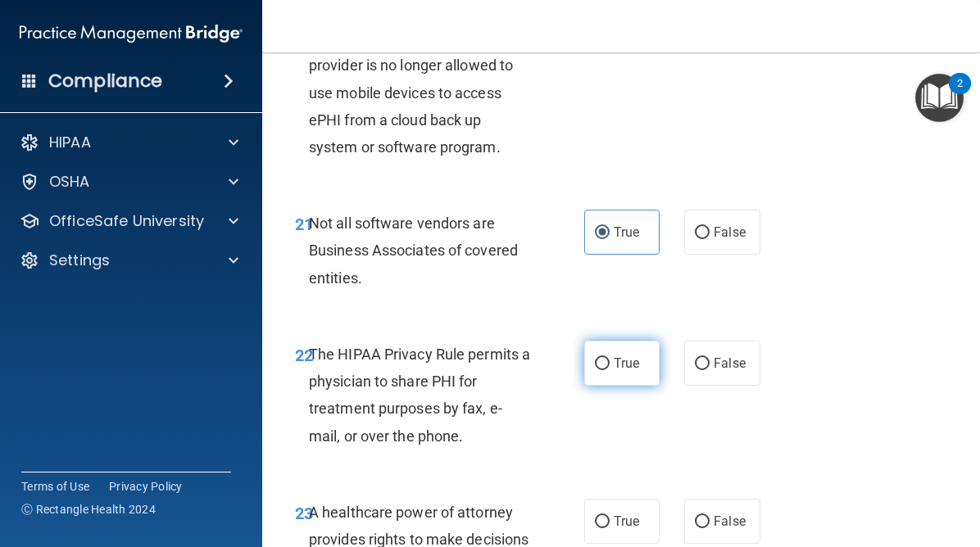
click at [602, 370] on input "True" at bounding box center [602, 364] width 15 height 12
radio input "true"
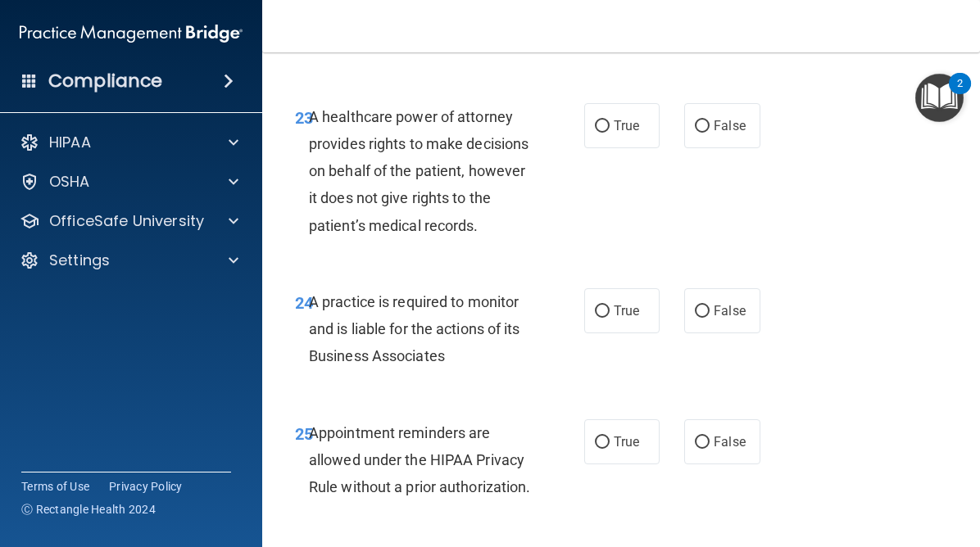
scroll to position [4289, 0]
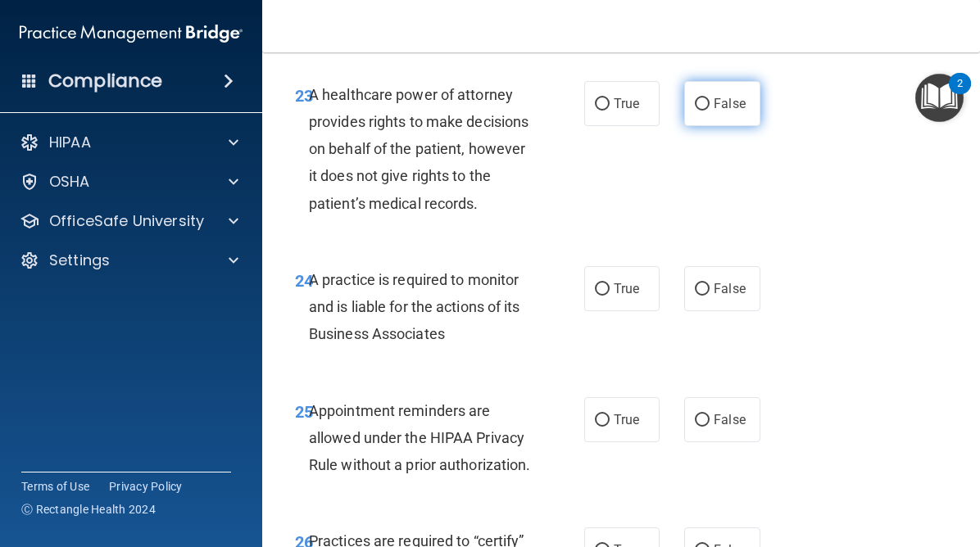
click at [704, 126] on label "False" at bounding box center [721, 103] width 75 height 45
click at [704, 111] on input "False" at bounding box center [702, 104] width 15 height 12
radio input "true"
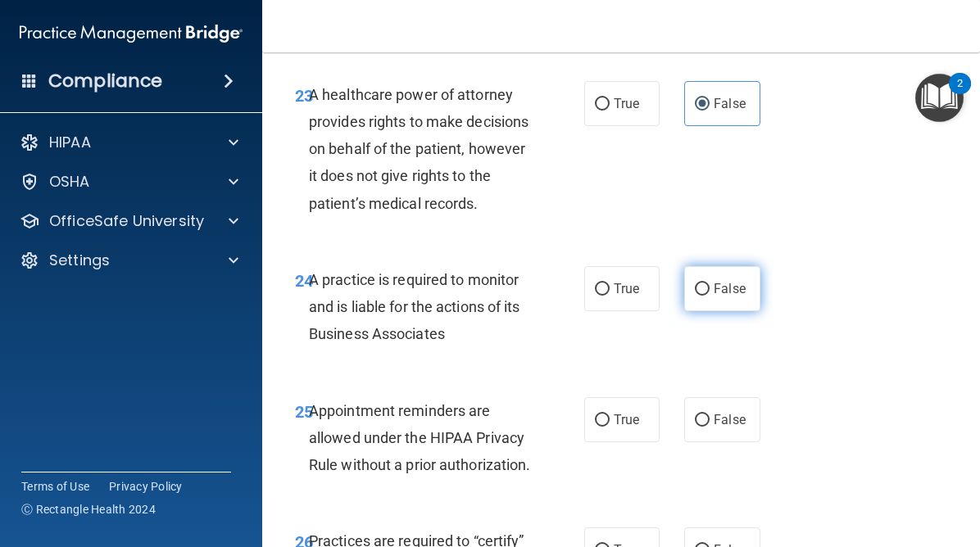
click at [709, 305] on label "False" at bounding box center [721, 288] width 75 height 45
click at [709, 296] on input "False" at bounding box center [702, 290] width 15 height 12
radio input "true"
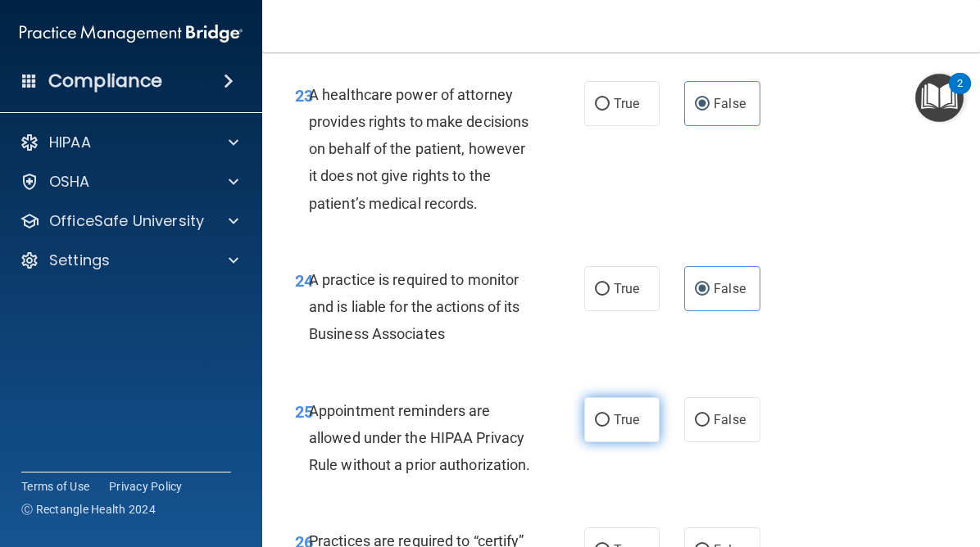
click at [599, 443] on label "True" at bounding box center [621, 419] width 75 height 45
click at [599, 427] on input "True" at bounding box center [602, 421] width 15 height 12
radio input "true"
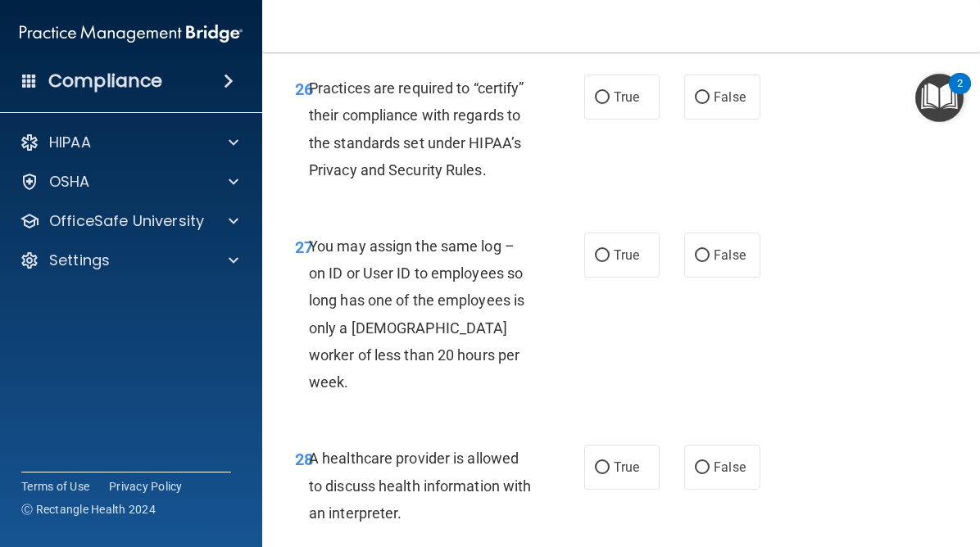
scroll to position [4749, 0]
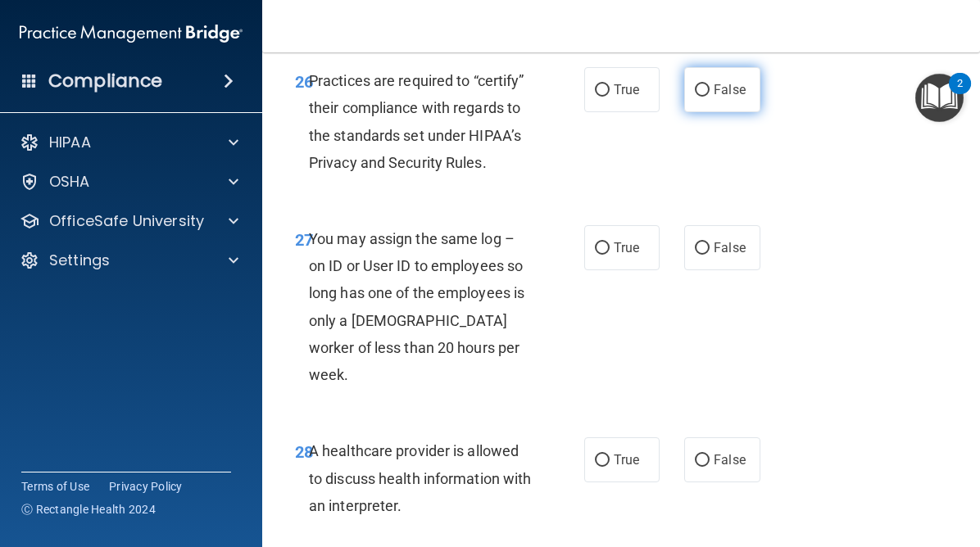
click at [706, 112] on label "False" at bounding box center [721, 89] width 75 height 45
click at [706, 97] on input "False" at bounding box center [702, 90] width 15 height 12
radio input "true"
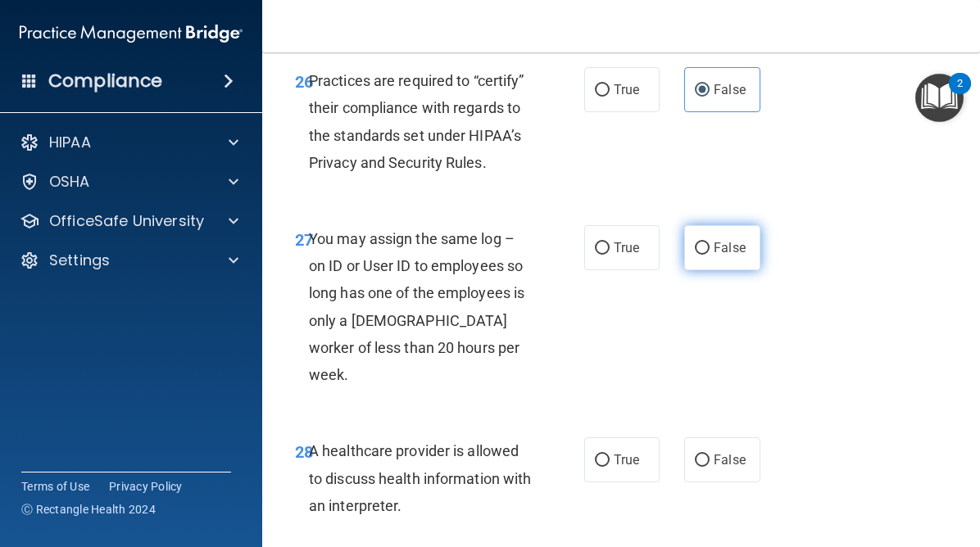
click at [702, 270] on label "False" at bounding box center [721, 247] width 75 height 45
click at [702, 255] on input "False" at bounding box center [702, 249] width 15 height 12
radio input "true"
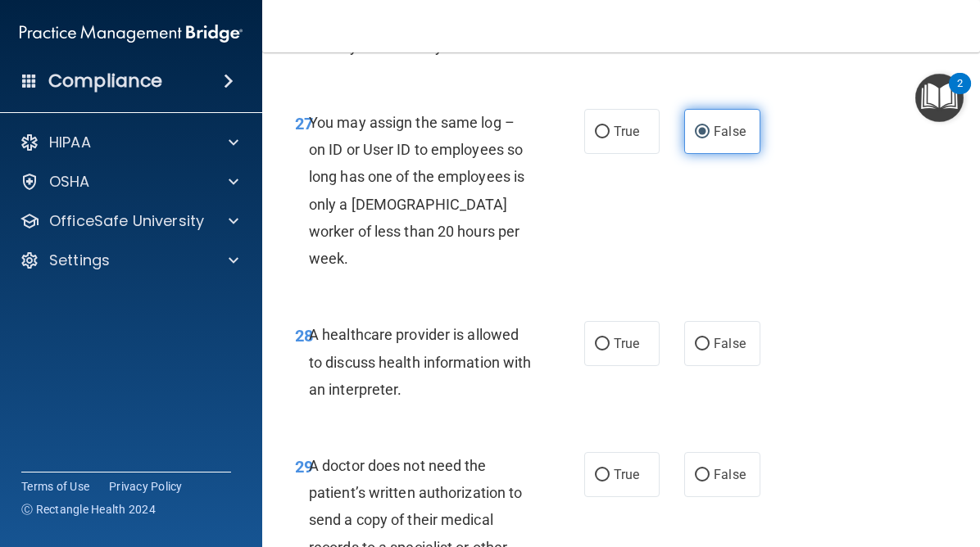
scroll to position [4945, 0]
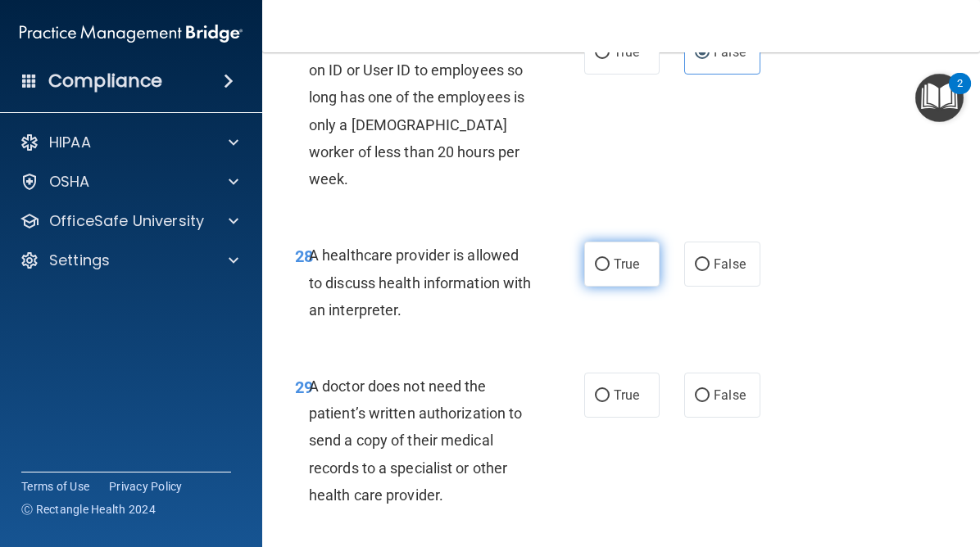
click at [611, 287] on label "True" at bounding box center [621, 264] width 75 height 45
click at [610, 271] on input "True" at bounding box center [602, 265] width 15 height 12
radio input "true"
click at [608, 412] on label "True" at bounding box center [621, 395] width 75 height 45
click at [608, 402] on input "True" at bounding box center [602, 396] width 15 height 12
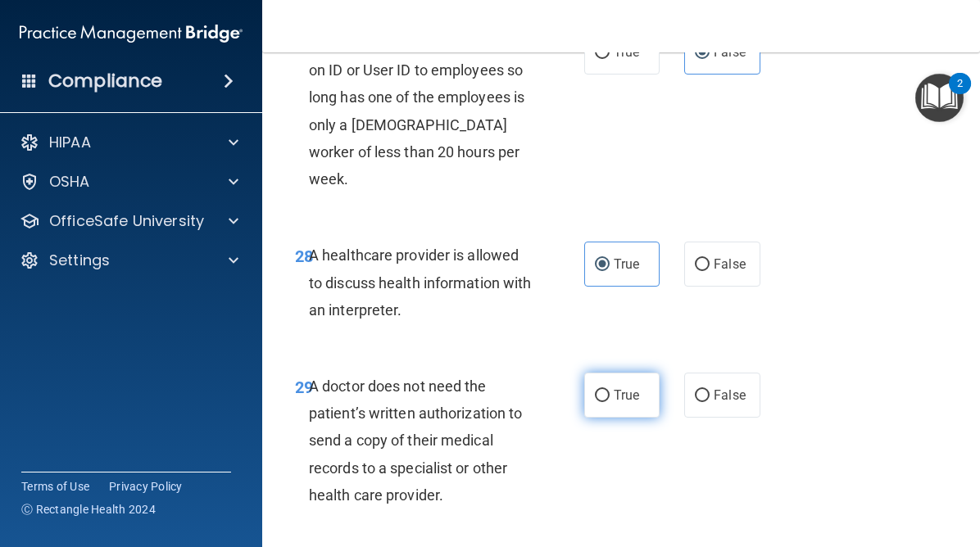
radio input "true"
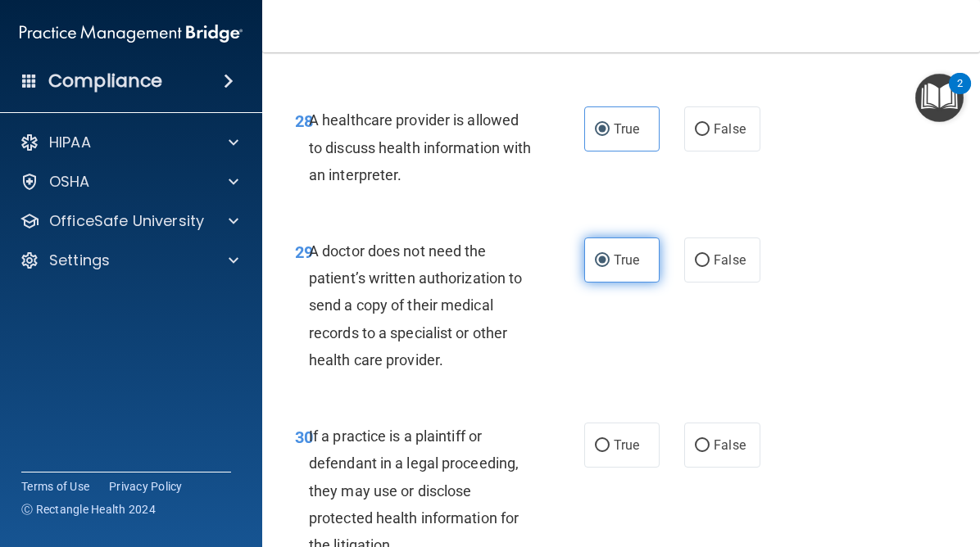
scroll to position [5256, 0]
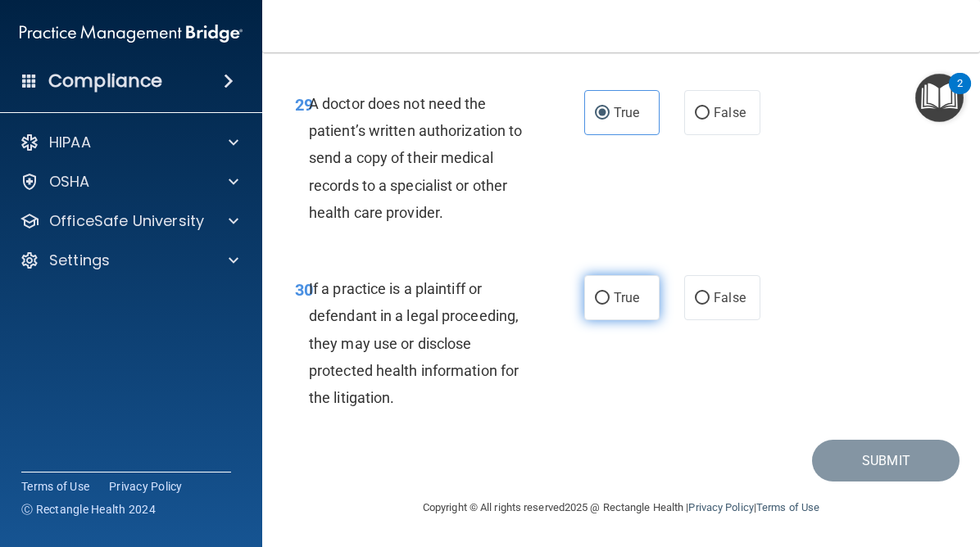
click at [611, 300] on label "True" at bounding box center [621, 297] width 75 height 45
click at [610, 300] on input "True" at bounding box center [602, 299] width 15 height 12
radio input "true"
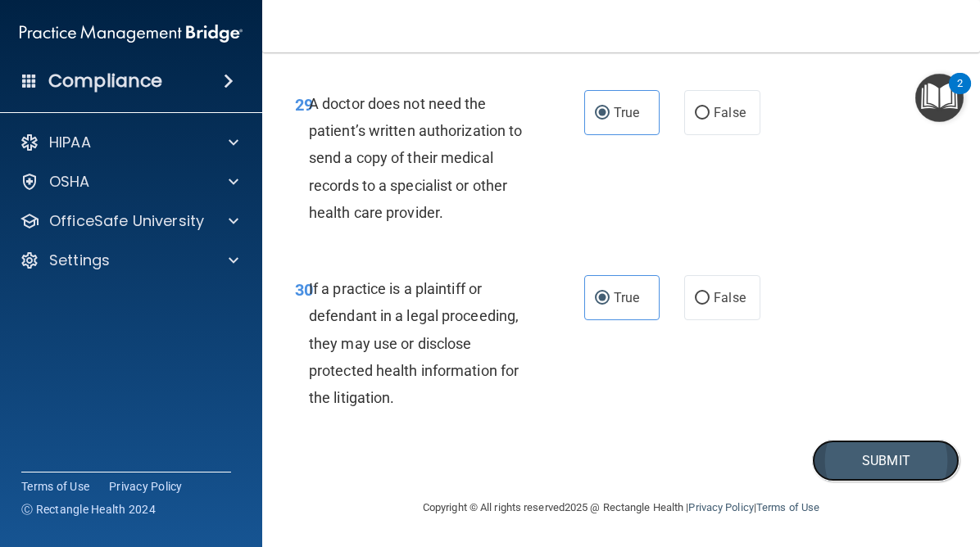
click at [833, 455] on button "Submit" at bounding box center [886, 461] width 148 height 42
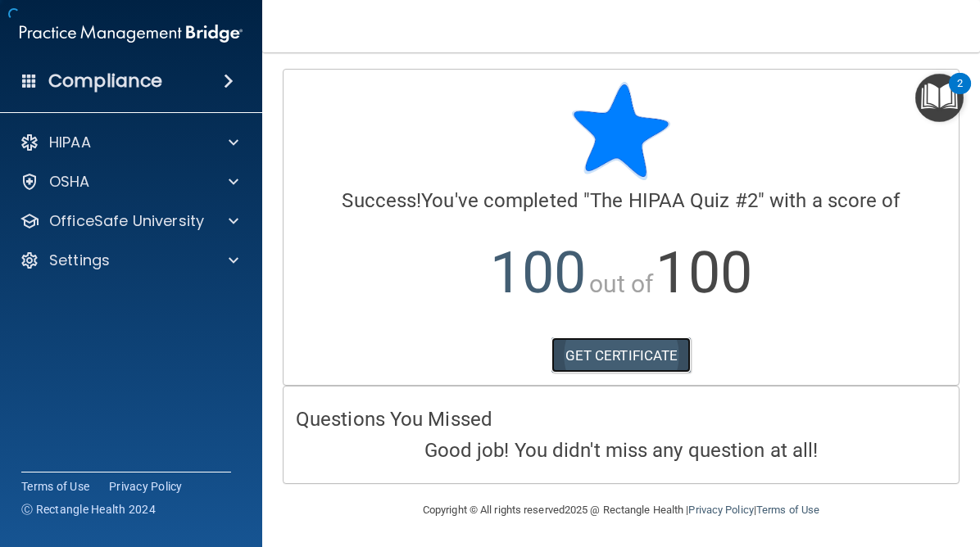
click at [655, 359] on link "GET CERTIFICATE" at bounding box center [622, 356] width 140 height 36
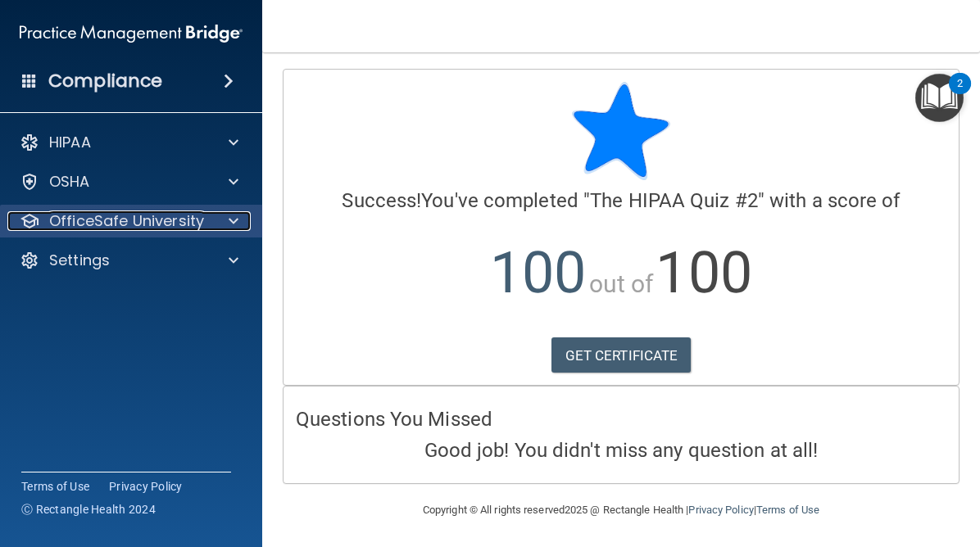
click at [234, 219] on span at bounding box center [234, 221] width 10 height 20
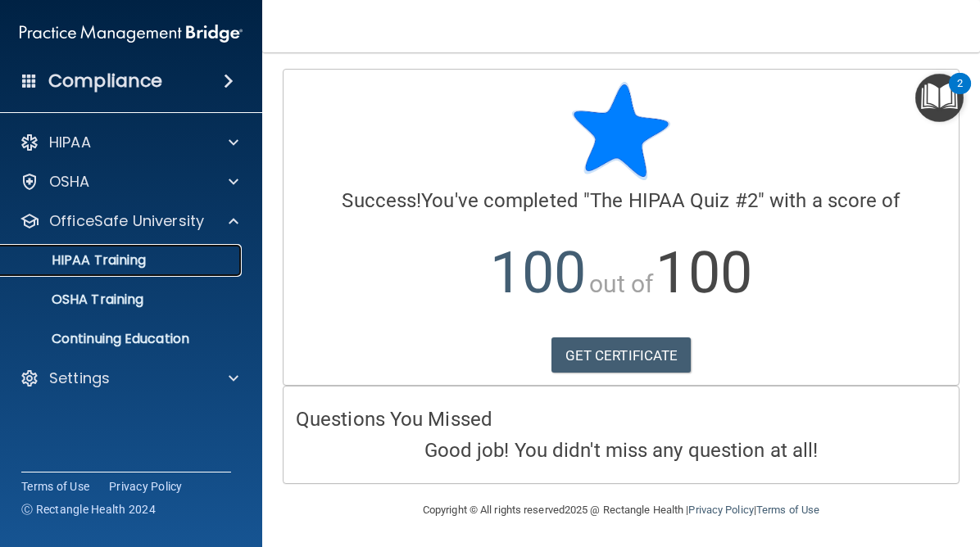
click at [167, 272] on link "HIPAA Training" at bounding box center [113, 260] width 258 height 33
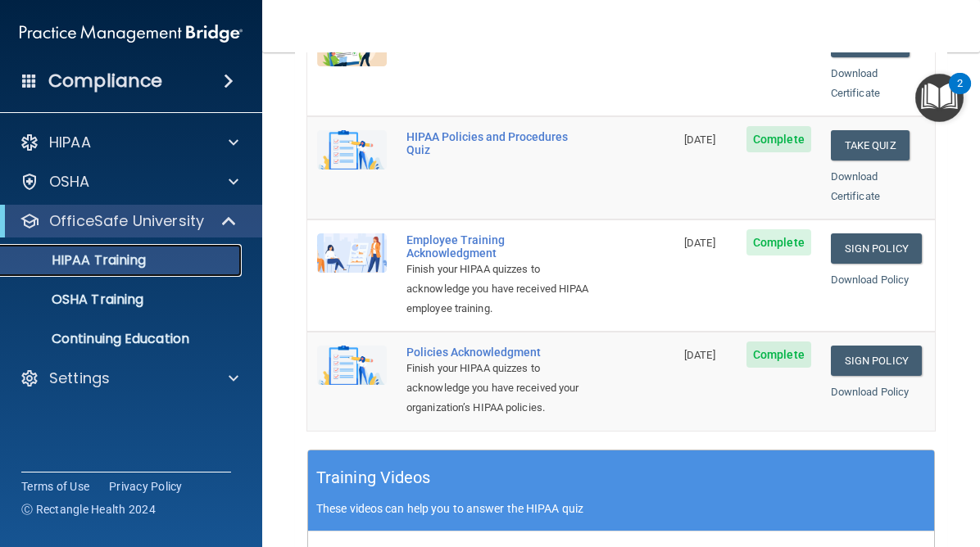
scroll to position [366, 0]
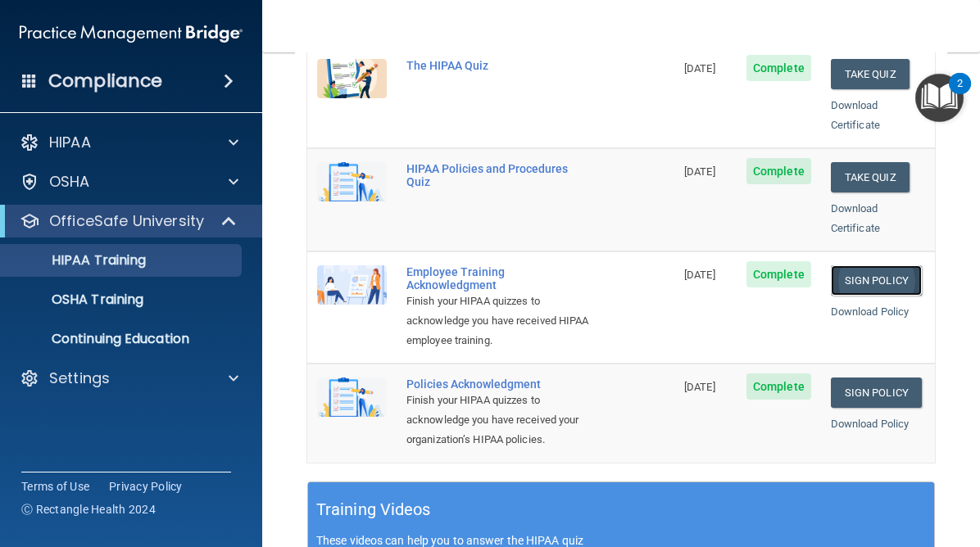
click at [878, 266] on link "Sign Policy" at bounding box center [876, 281] width 91 height 30
click at [878, 378] on link "Sign Policy" at bounding box center [876, 393] width 91 height 30
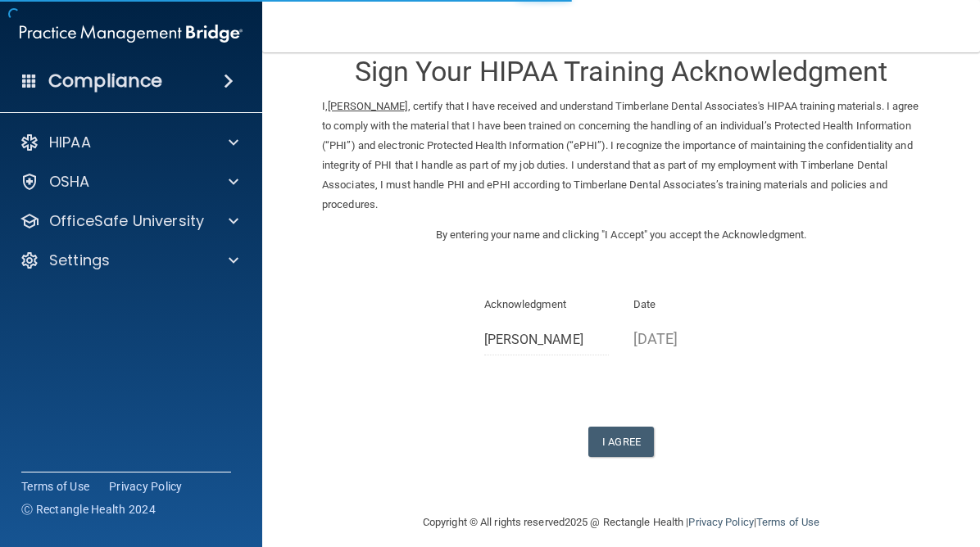
scroll to position [46, 0]
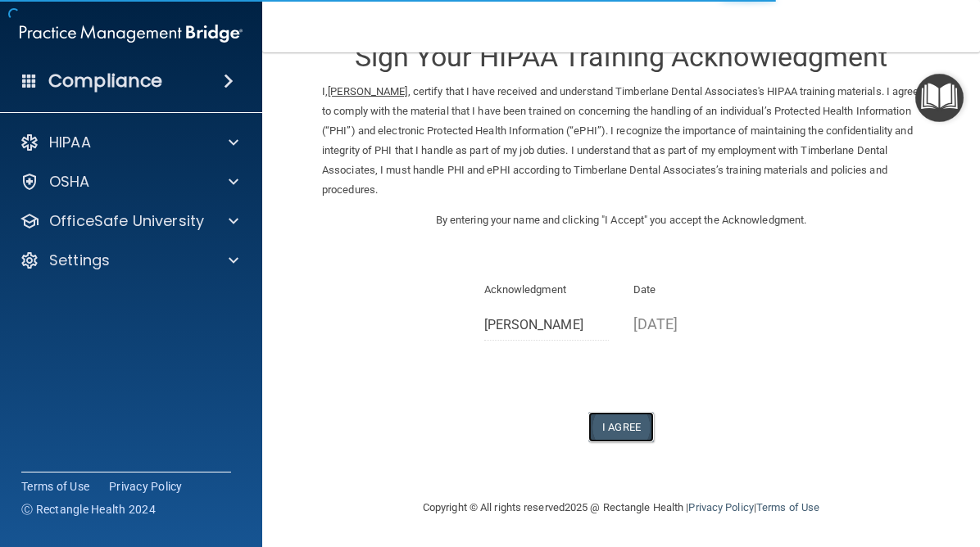
click at [615, 424] on button "I Agree" at bounding box center [621, 427] width 66 height 30
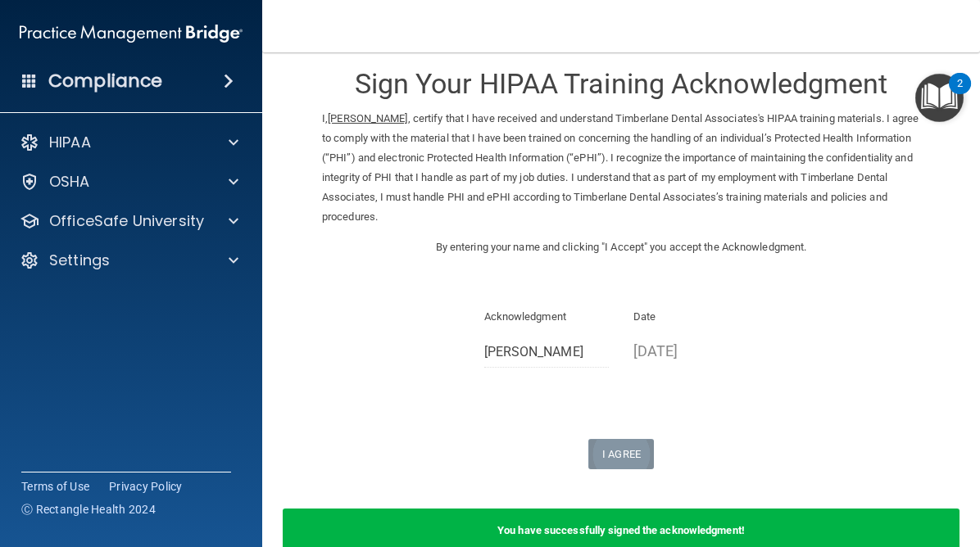
scroll to position [0, 0]
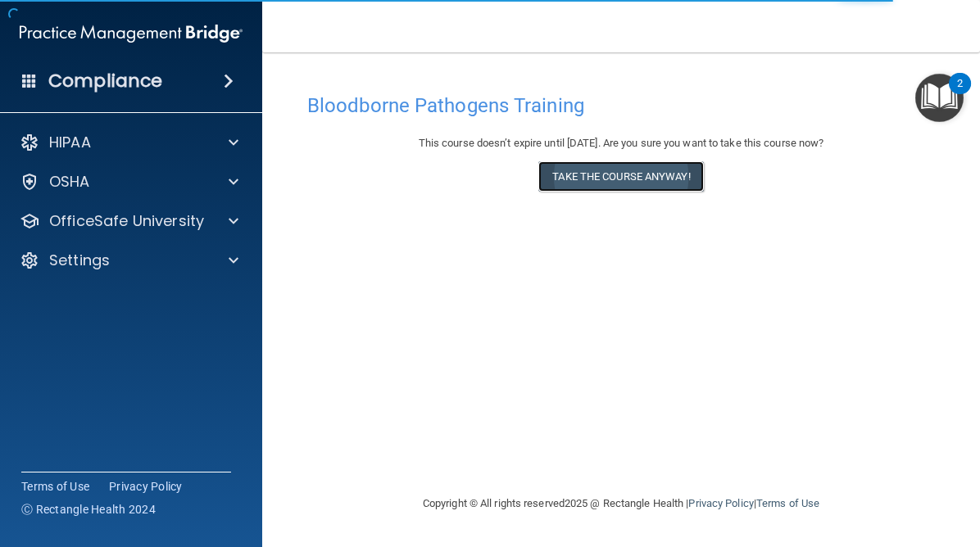
click at [657, 179] on button "Take the course anyway!" at bounding box center [620, 176] width 165 height 30
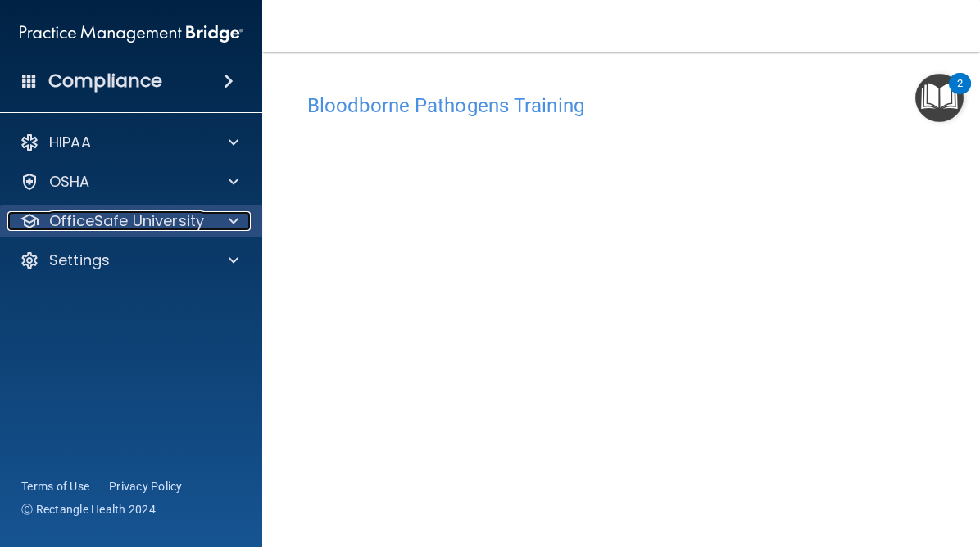
click at [225, 223] on div at bounding box center [231, 221] width 41 height 20
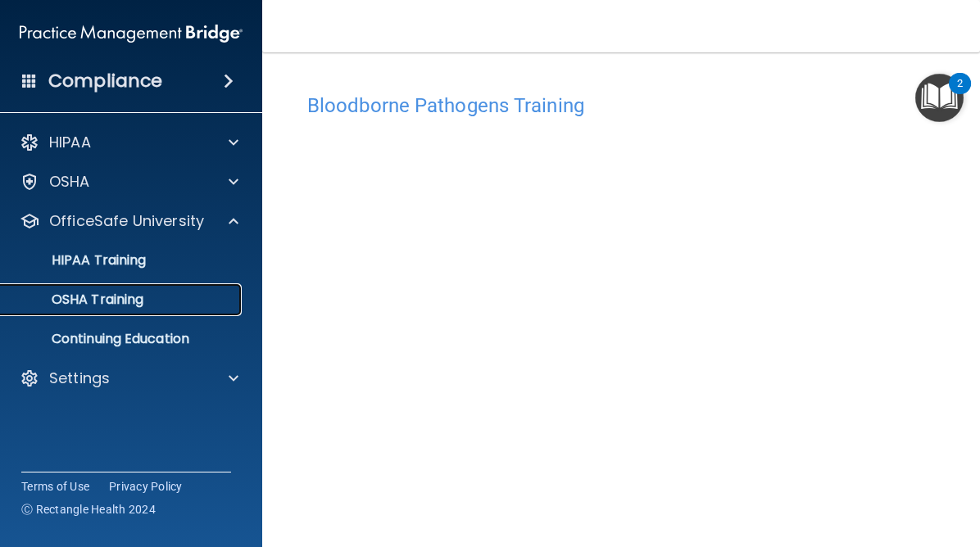
click at [129, 300] on p "OSHA Training" at bounding box center [77, 300] width 133 height 16
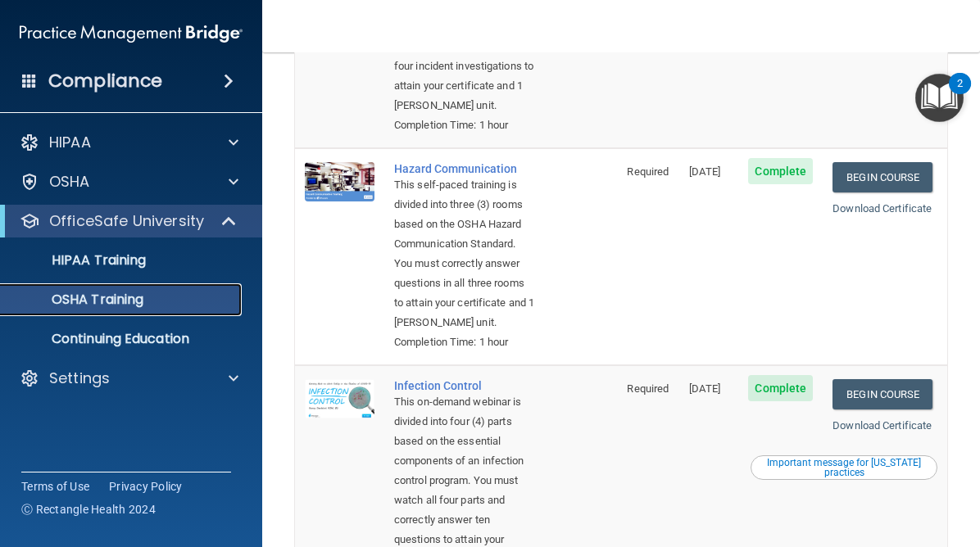
scroll to position [289, 0]
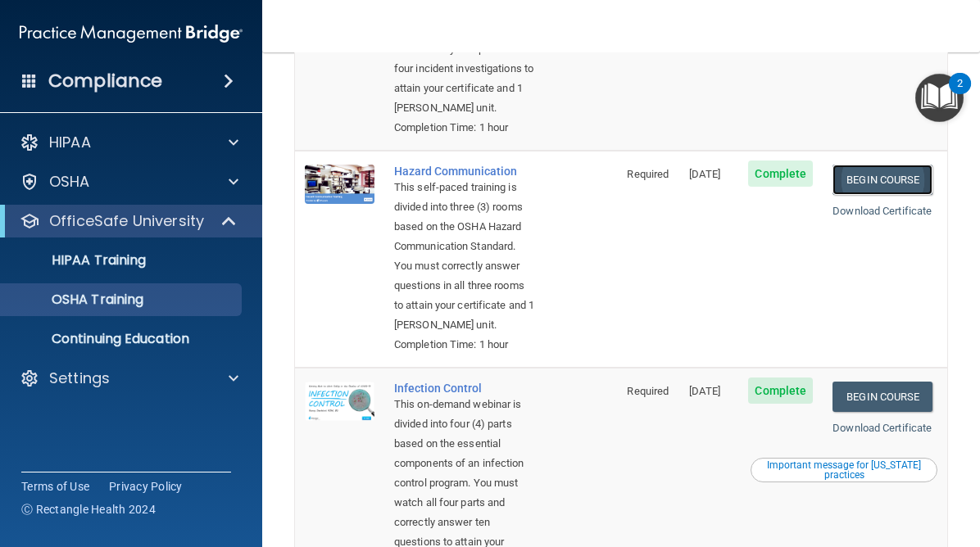
click at [881, 184] on link "Begin Course" at bounding box center [883, 180] width 100 height 30
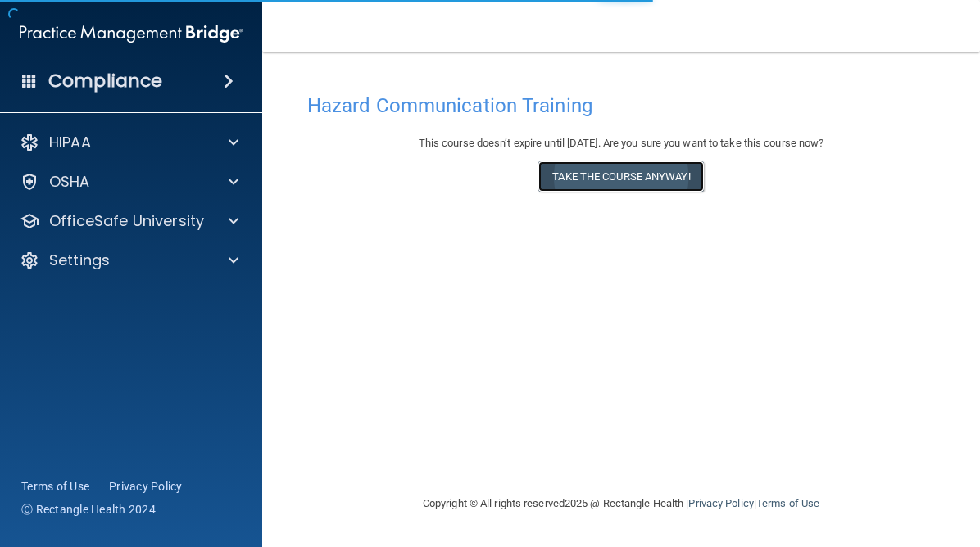
click at [641, 178] on button "Take the course anyway!" at bounding box center [620, 176] width 165 height 30
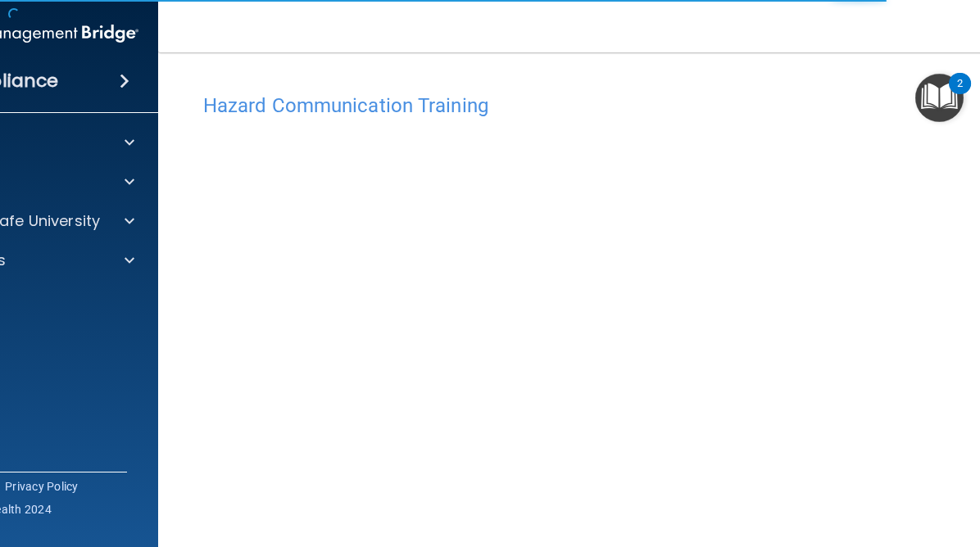
scroll to position [69, 0]
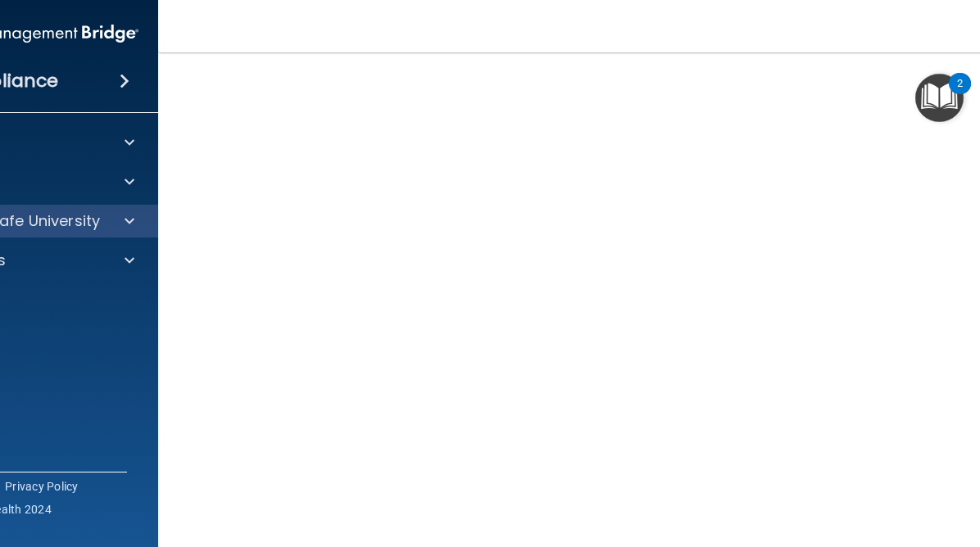
click at [130, 231] on div "OfficeSafe University" at bounding box center [27, 221] width 263 height 33
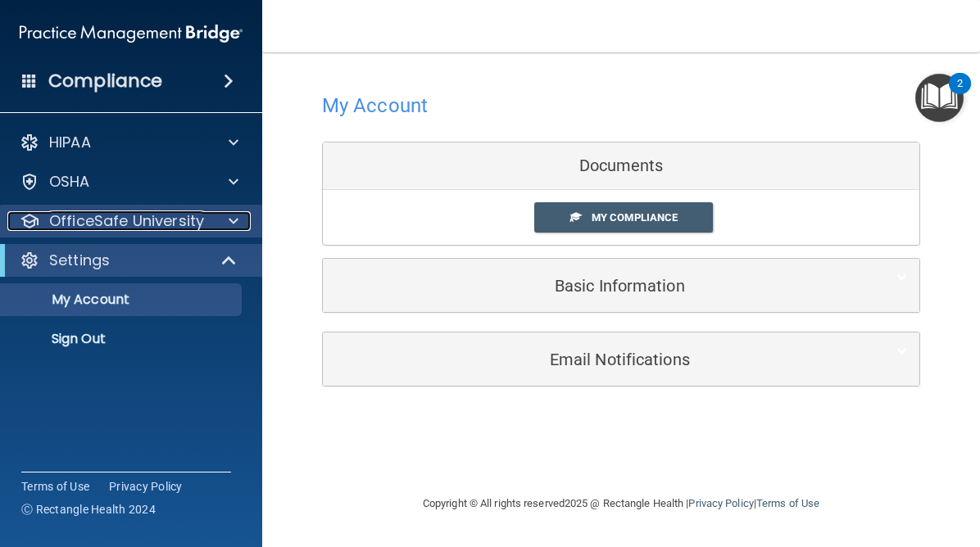
click at [211, 220] on div at bounding box center [231, 221] width 41 height 20
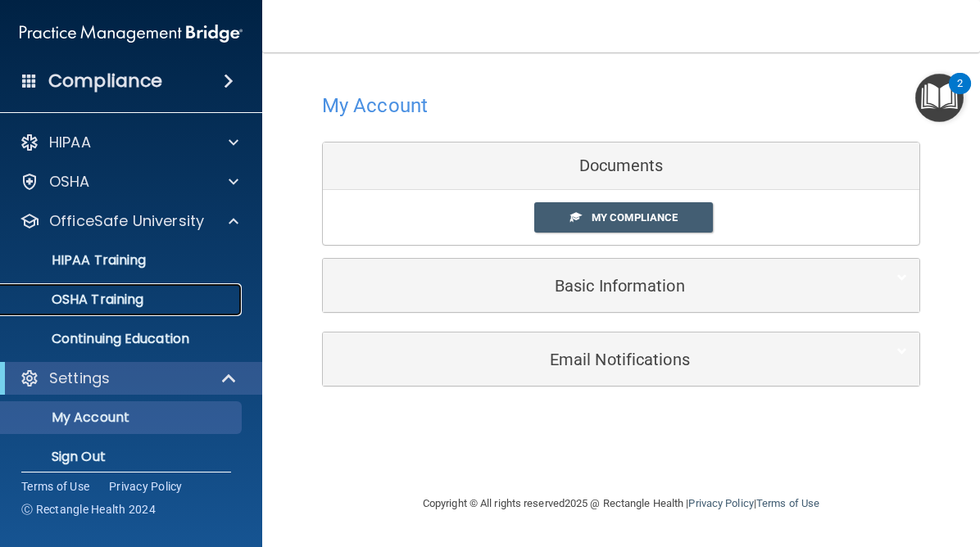
click at [127, 300] on p "OSHA Training" at bounding box center [77, 300] width 133 height 16
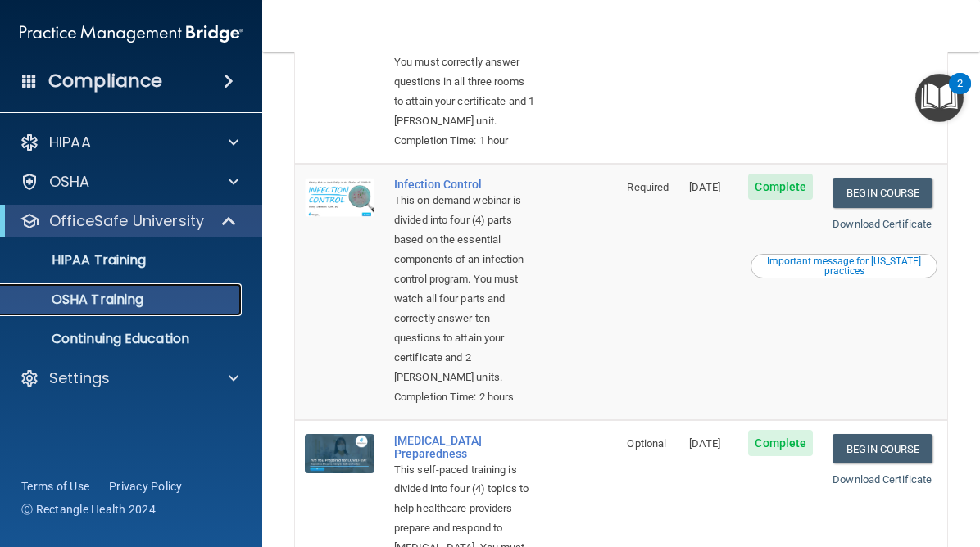
scroll to position [494, 0]
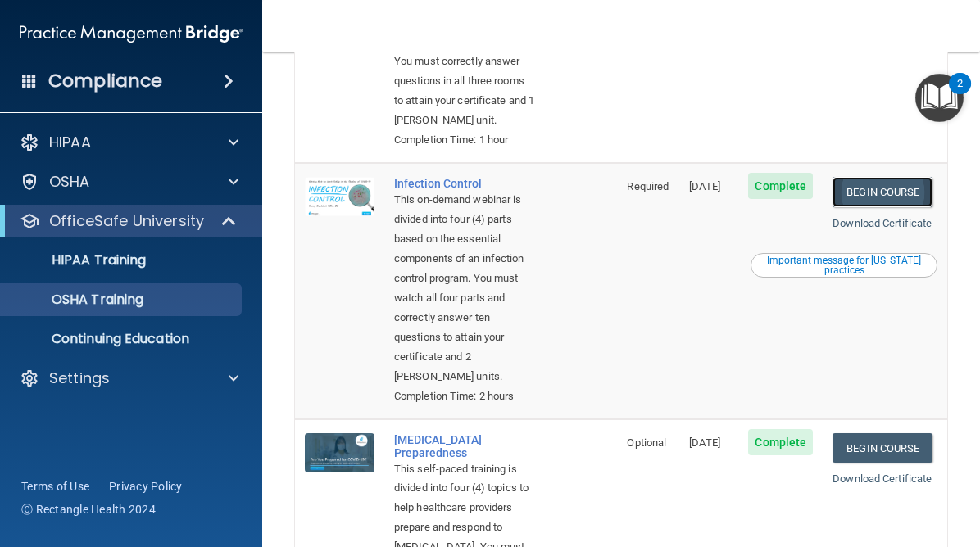
click at [892, 207] on link "Begin Course" at bounding box center [883, 192] width 100 height 30
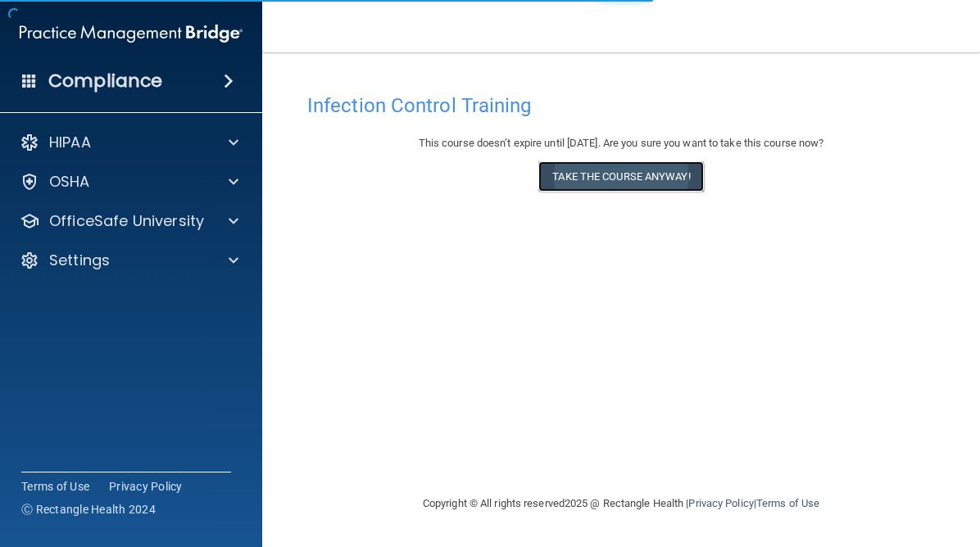
click at [634, 171] on button "Take the course anyway!" at bounding box center [620, 176] width 165 height 30
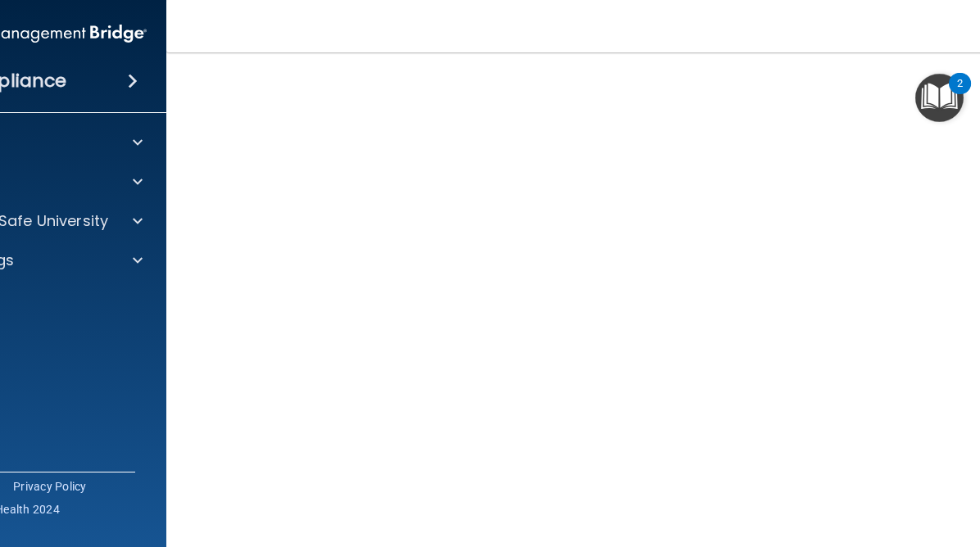
scroll to position [98, 0]
click at [150, 222] on div at bounding box center [135, 221] width 41 height 20
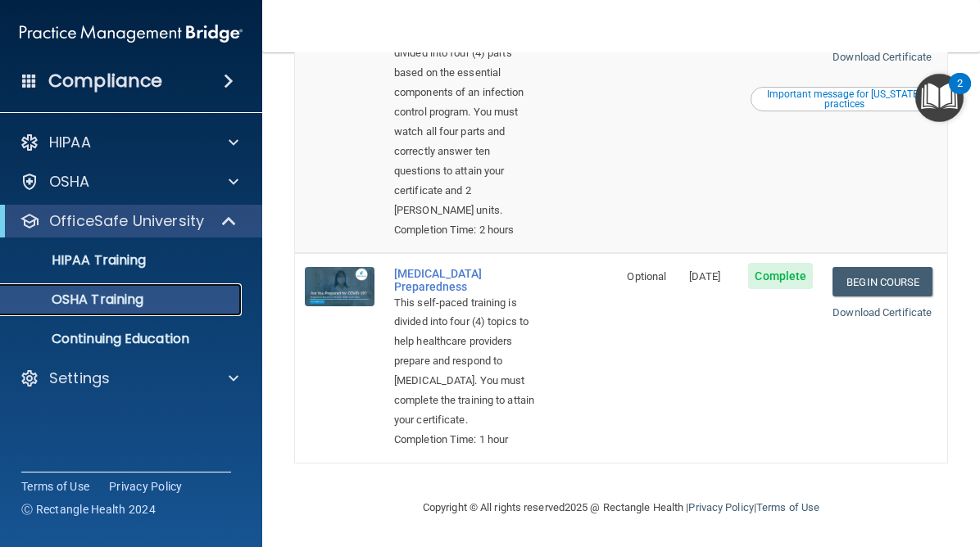
scroll to position [748, 0]
click at [892, 275] on link "Begin Course" at bounding box center [883, 282] width 100 height 30
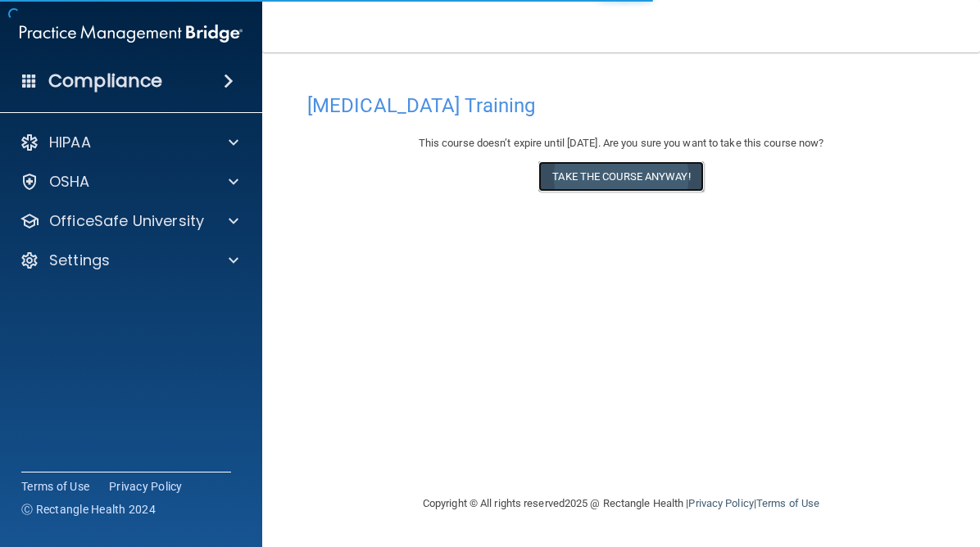
click at [671, 175] on button "Take the course anyway!" at bounding box center [620, 176] width 165 height 30
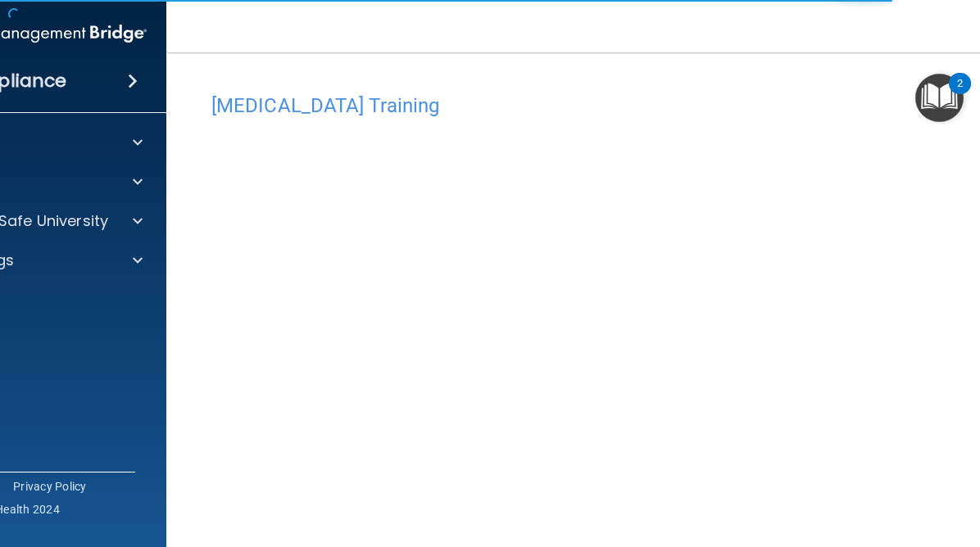
scroll to position [31, 0]
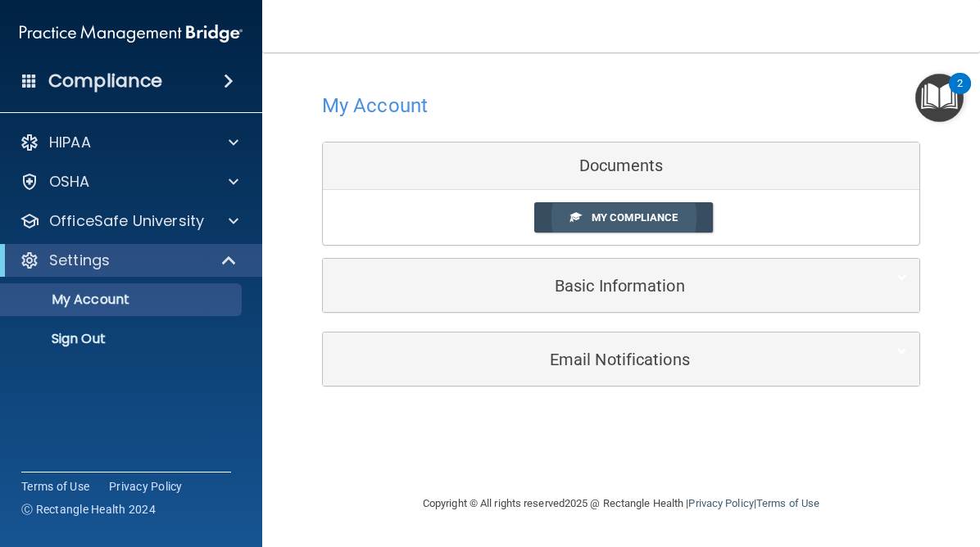
click at [636, 220] on span "My Compliance" at bounding box center [635, 217] width 86 height 12
